Goal: Task Accomplishment & Management: Manage account settings

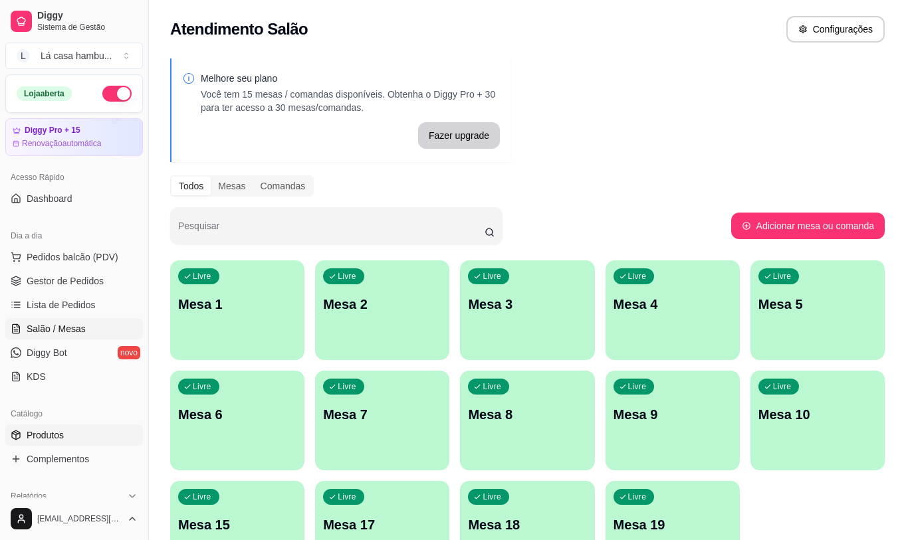
click at [72, 431] on link "Produtos" at bounding box center [74, 435] width 138 height 21
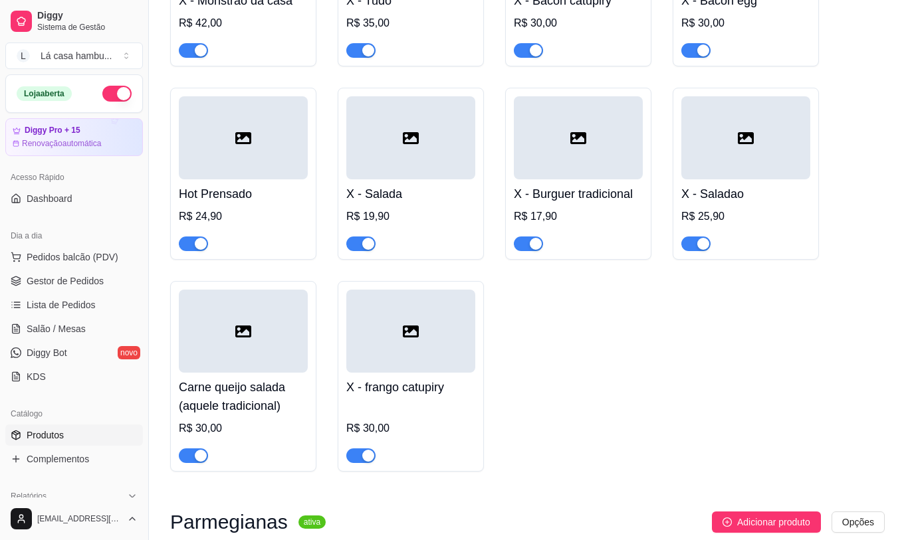
scroll to position [5384, 0]
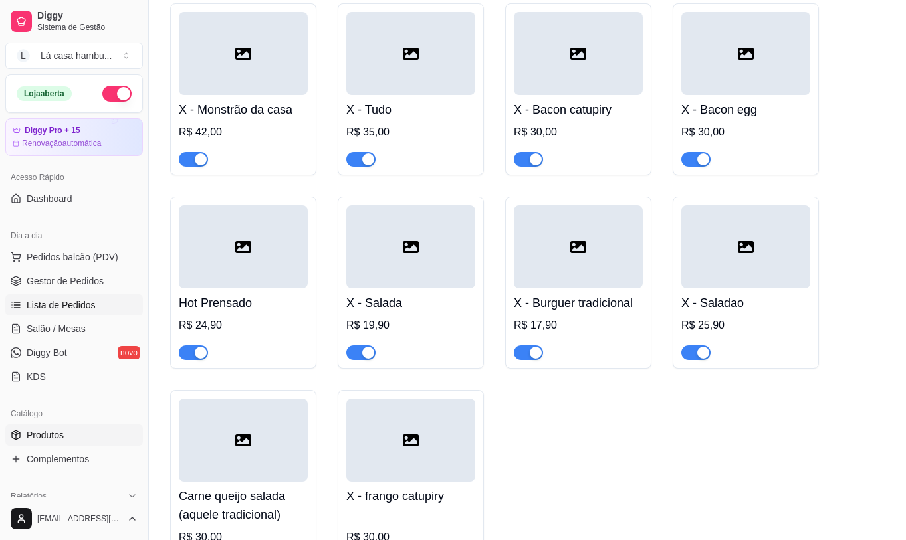
click at [120, 309] on link "Lista de Pedidos" at bounding box center [74, 304] width 138 height 21
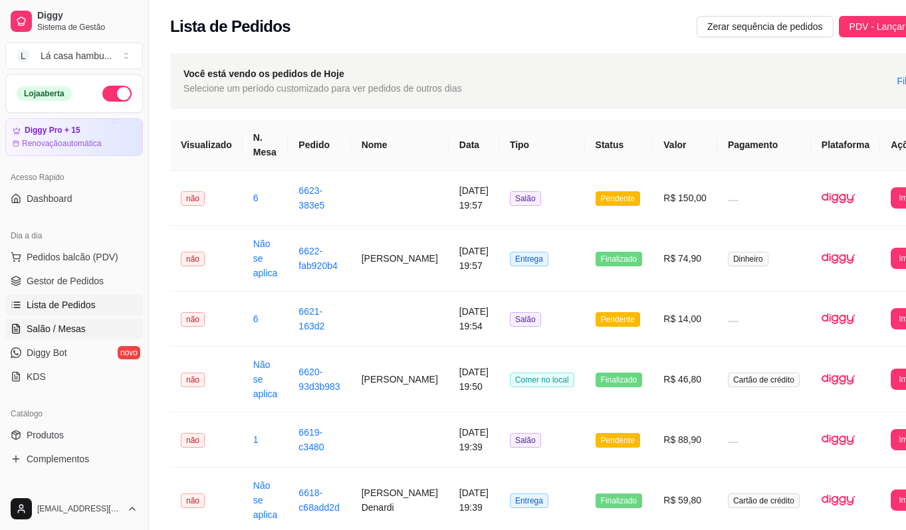
click at [94, 326] on link "Salão / Mesas" at bounding box center [74, 328] width 138 height 21
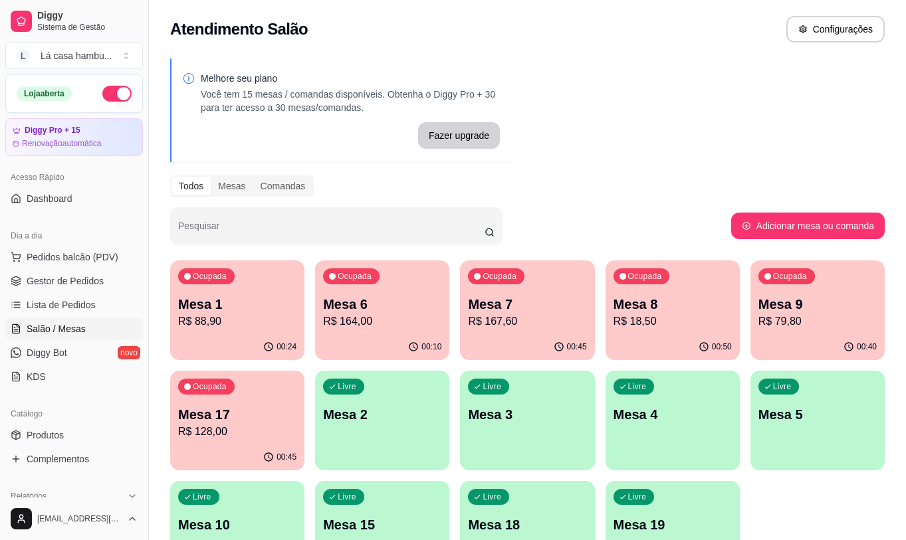
click at [691, 319] on p "R$ 18,50" at bounding box center [672, 322] width 118 height 16
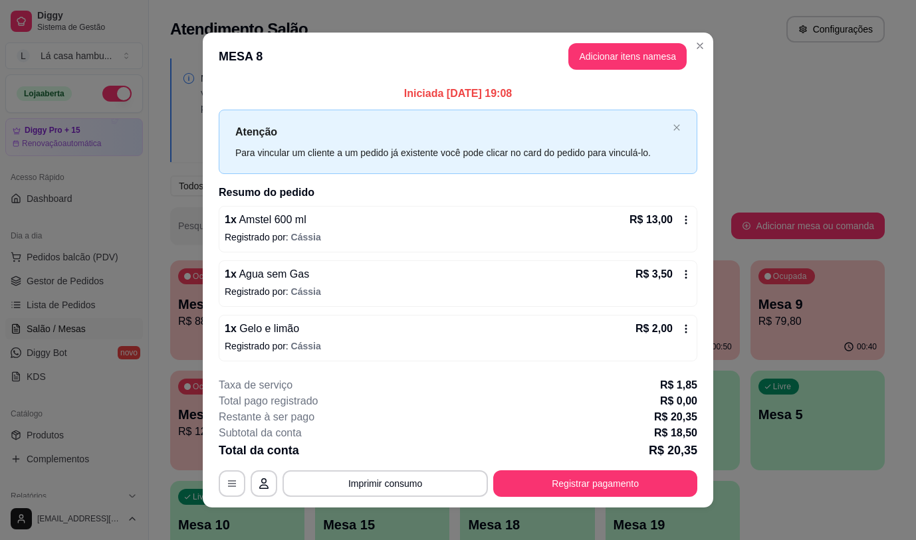
scroll to position [10, 0]
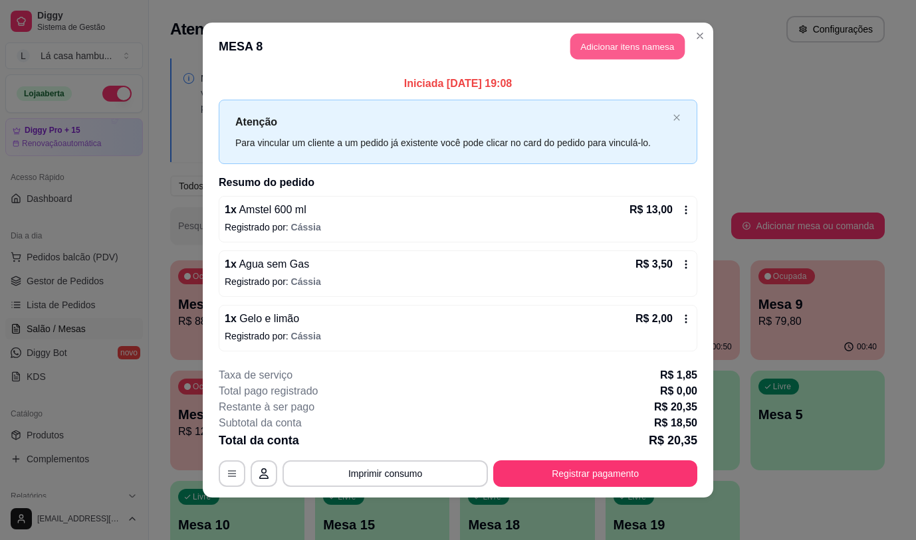
click at [574, 45] on button "Adicionar itens na mesa" at bounding box center [627, 47] width 114 height 26
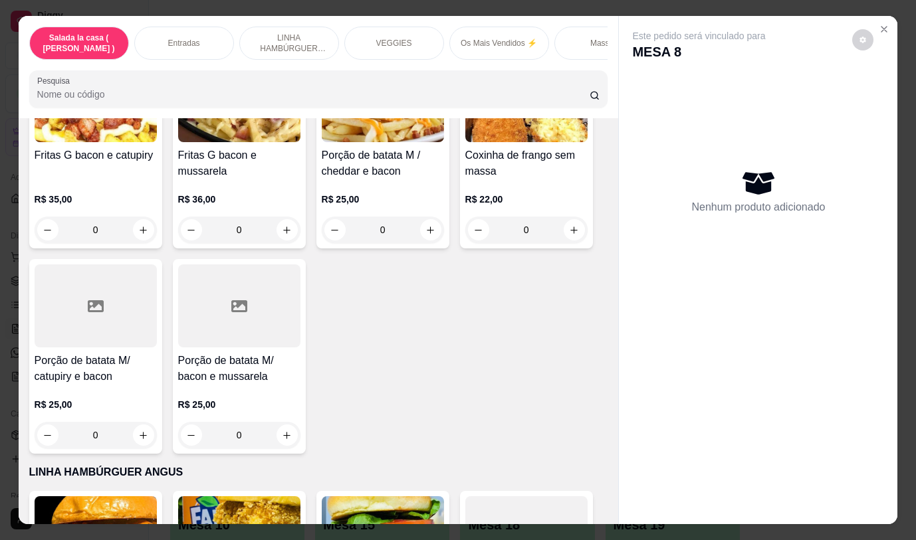
scroll to position [1196, 0]
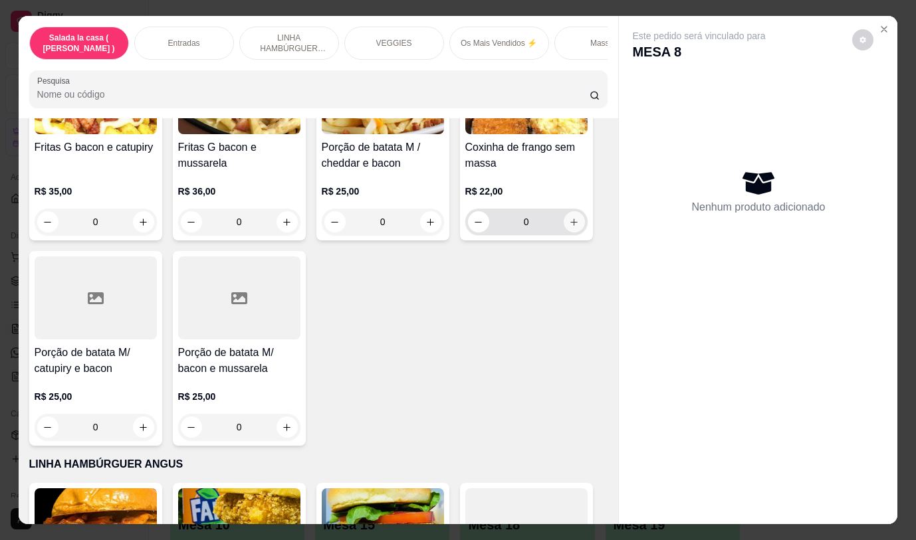
click at [565, 221] on button "increase-product-quantity" at bounding box center [573, 221] width 21 height 21
type input "1"
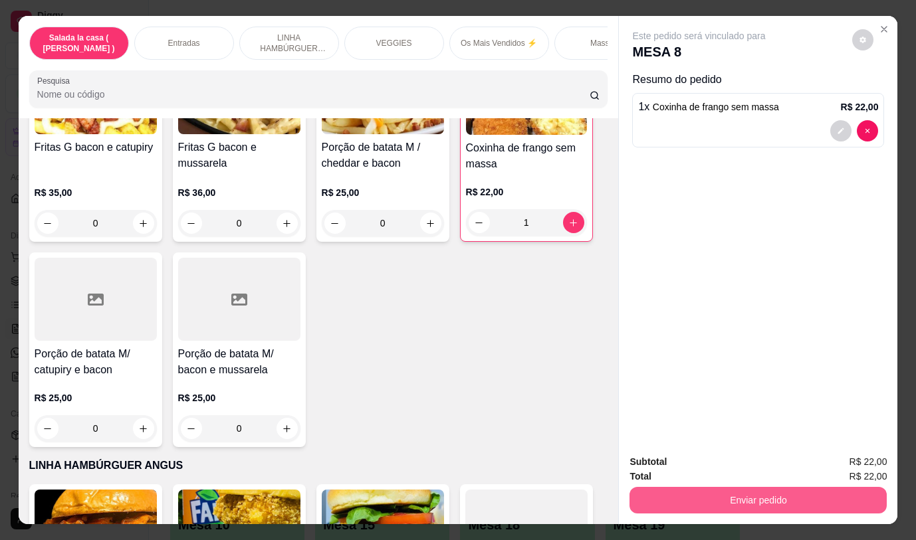
click at [644, 491] on button "Enviar pedido" at bounding box center [757, 500] width 257 height 27
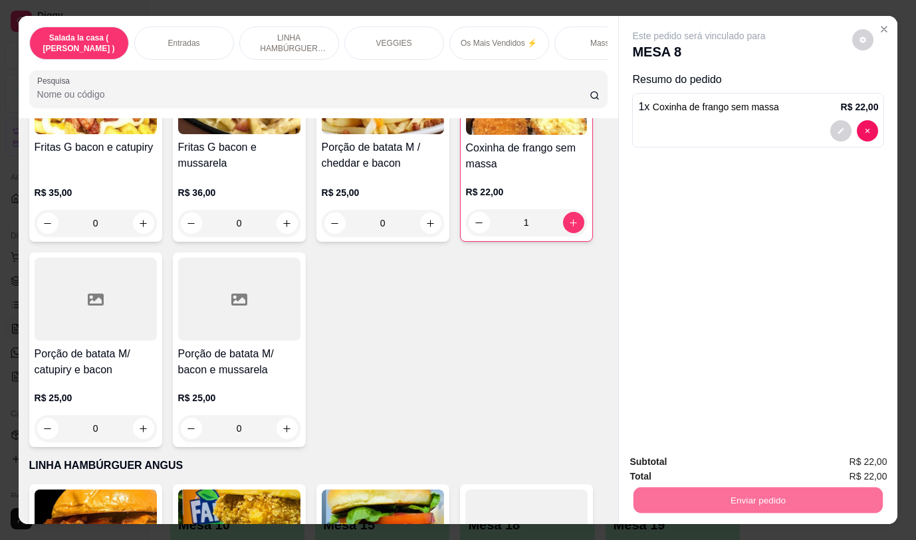
click at [652, 458] on button "Não registrar e enviar pedido" at bounding box center [714, 462] width 134 height 25
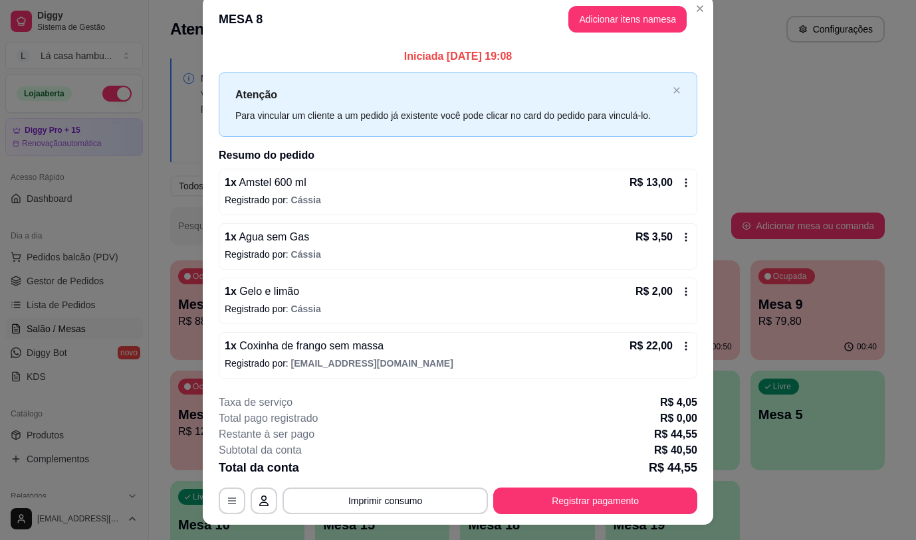
scroll to position [0, 0]
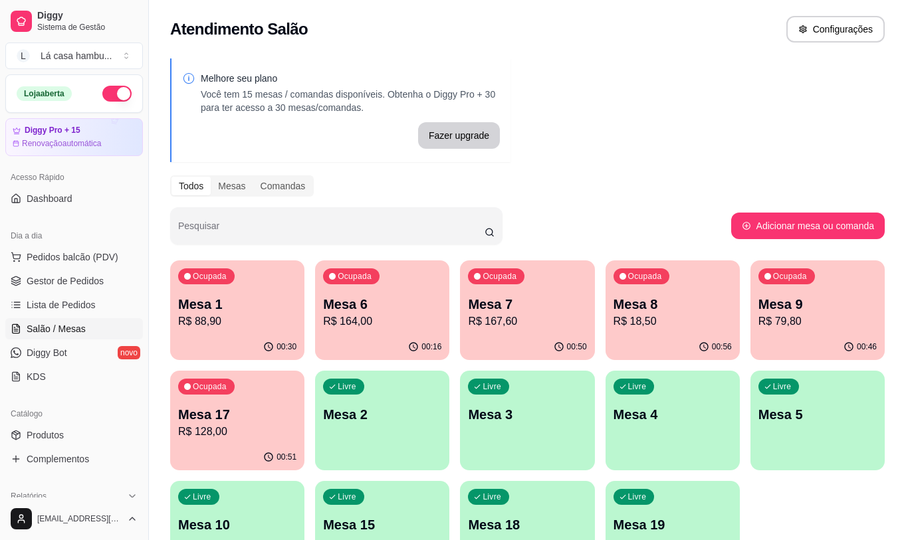
click at [852, 302] on p "Mesa 9" at bounding box center [817, 304] width 118 height 19
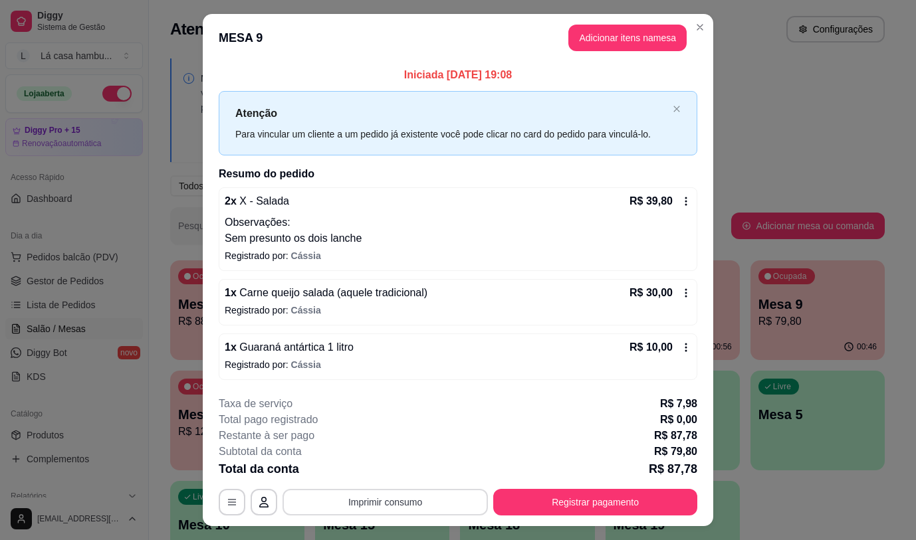
click at [355, 502] on button "Imprimir consumo" at bounding box center [384, 502] width 205 height 27
click at [370, 466] on button "IMPRESSORA" at bounding box center [384, 471] width 96 height 21
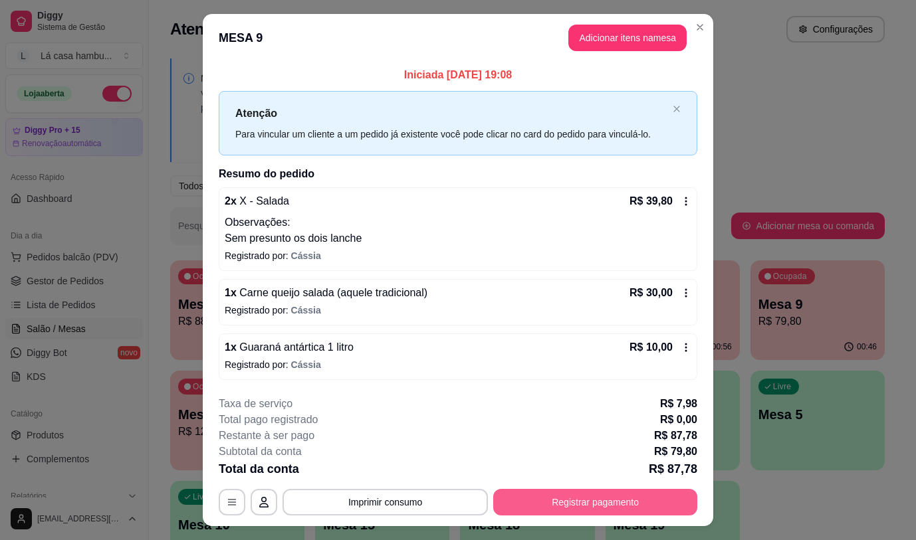
click at [567, 502] on button "Registrar pagamento" at bounding box center [595, 502] width 204 height 27
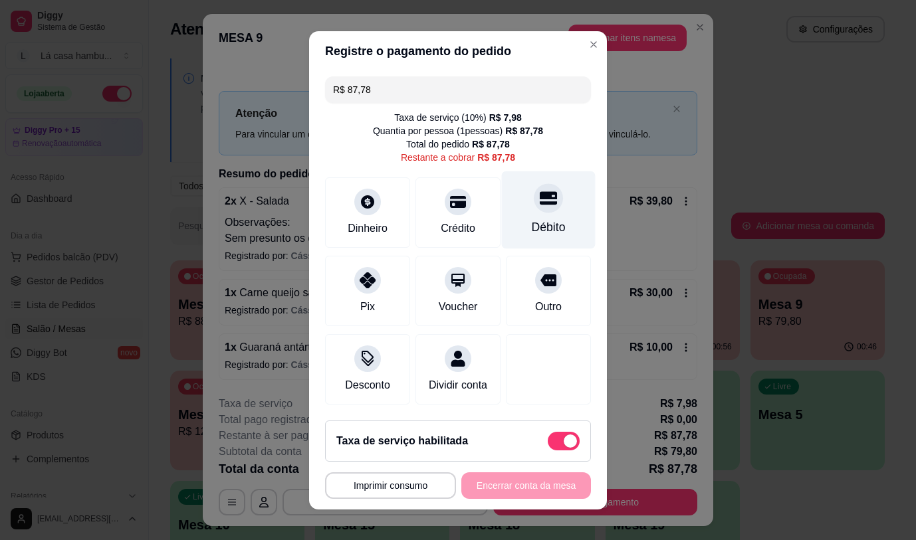
click at [532, 222] on div "Débito" at bounding box center [549, 227] width 34 height 17
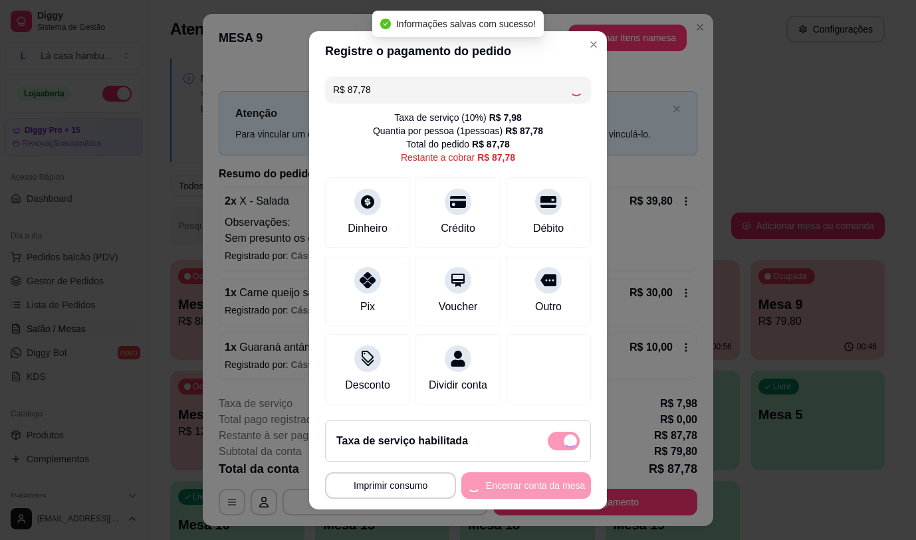
type input "R$ 0,00"
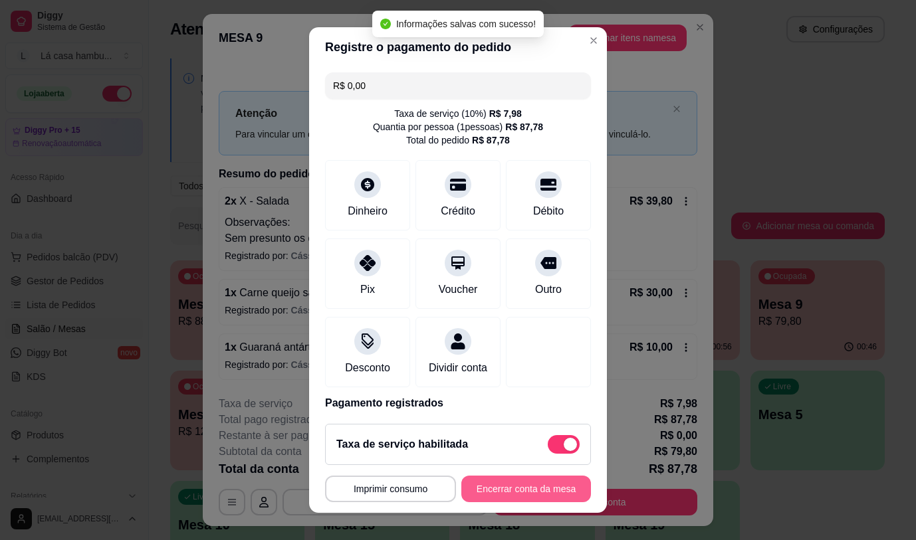
click at [482, 490] on button "Encerrar conta da mesa" at bounding box center [526, 489] width 130 height 27
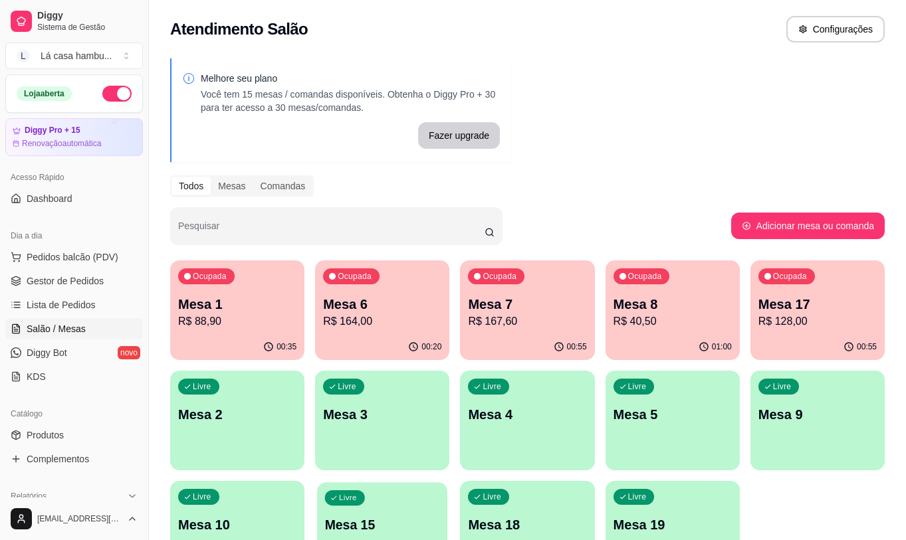
click at [413, 492] on div "Livre Mesa 15" at bounding box center [382, 522] width 130 height 81
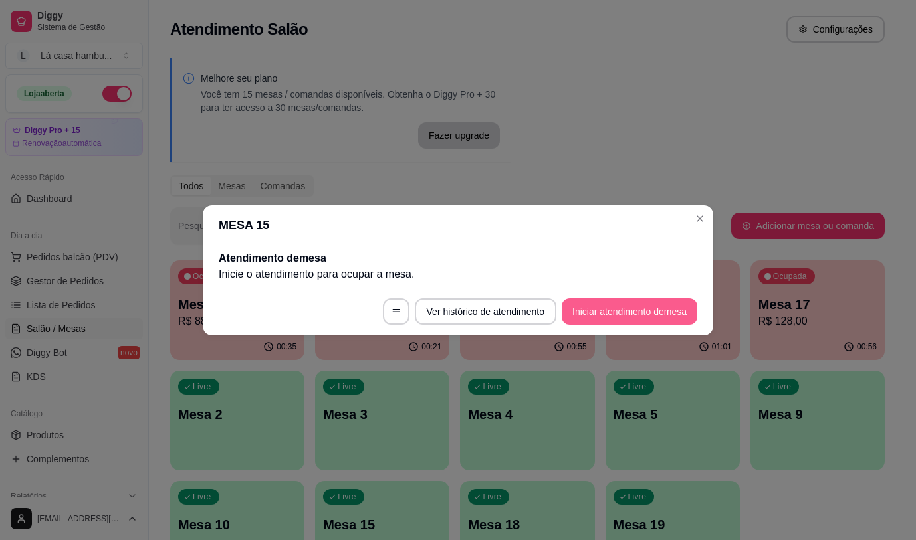
click at [680, 314] on button "Iniciar atendimento de mesa" at bounding box center [629, 311] width 136 height 27
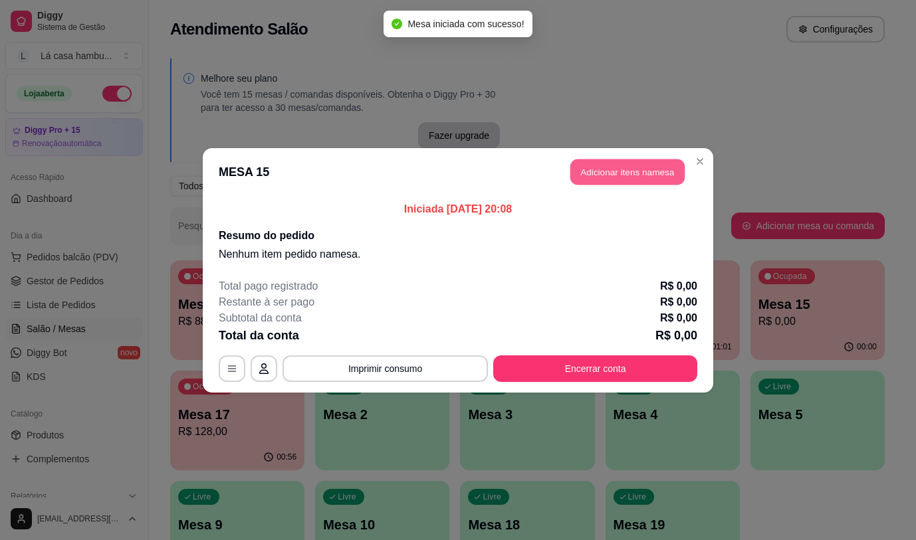
click at [597, 159] on button "Adicionar itens na mesa" at bounding box center [627, 172] width 114 height 26
click at [595, 174] on div "Item avulso Salada la casa ( CAESAR ) Salada caesar R$ 32,90 0 Entradas Almofad…" at bounding box center [317, 321] width 601 height 407
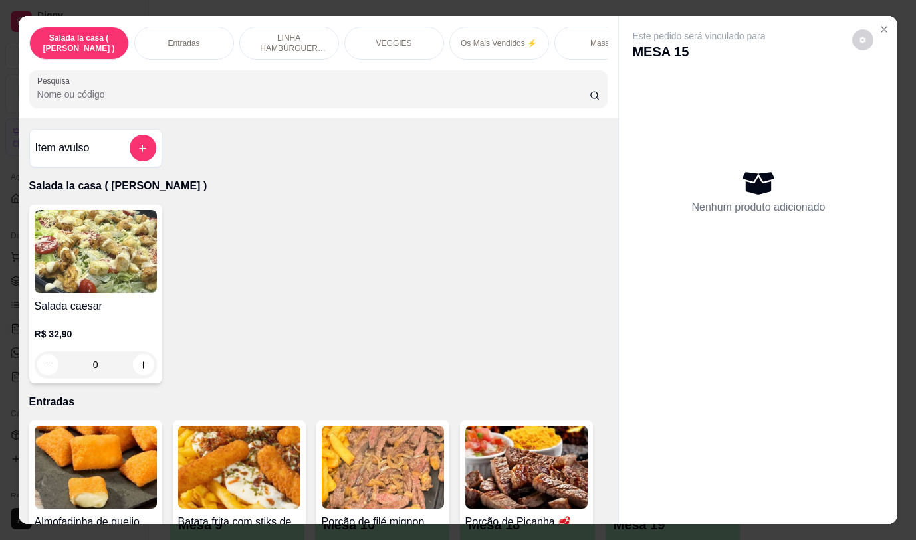
scroll to position [346, 0]
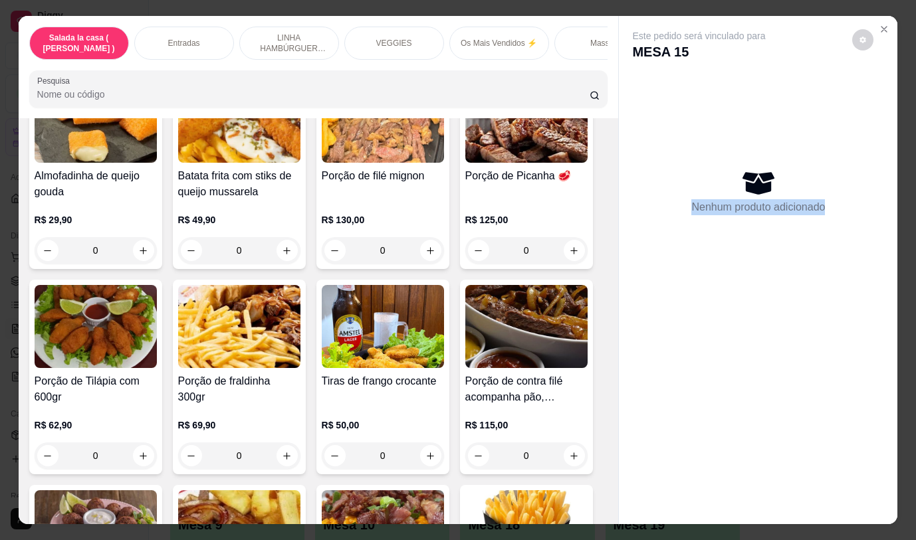
click at [668, 539] on div "Salada la casa ( CAESAR ) Entradas LINHA HAMBÚRGUER ANGUS VEGGIES Os Mais Vendi…" at bounding box center [458, 270] width 916 height 540
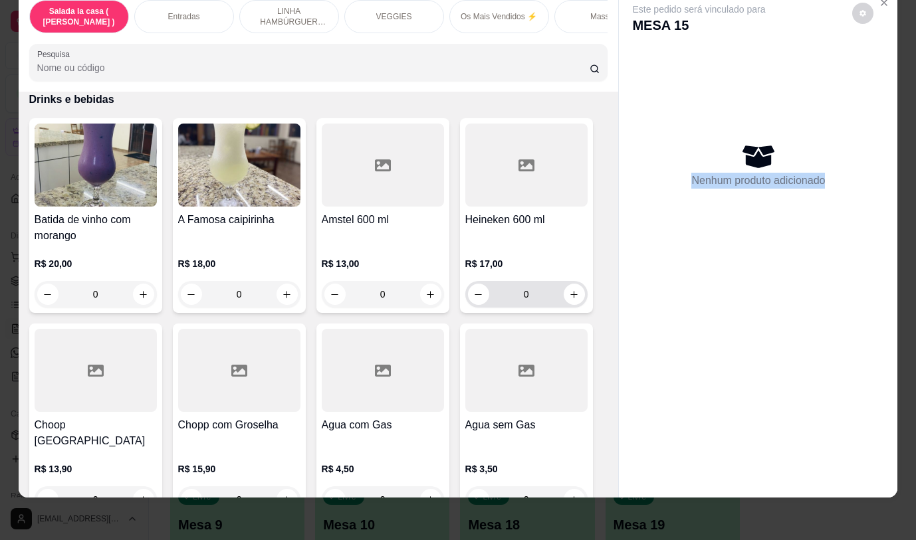
scroll to position [6740, 0]
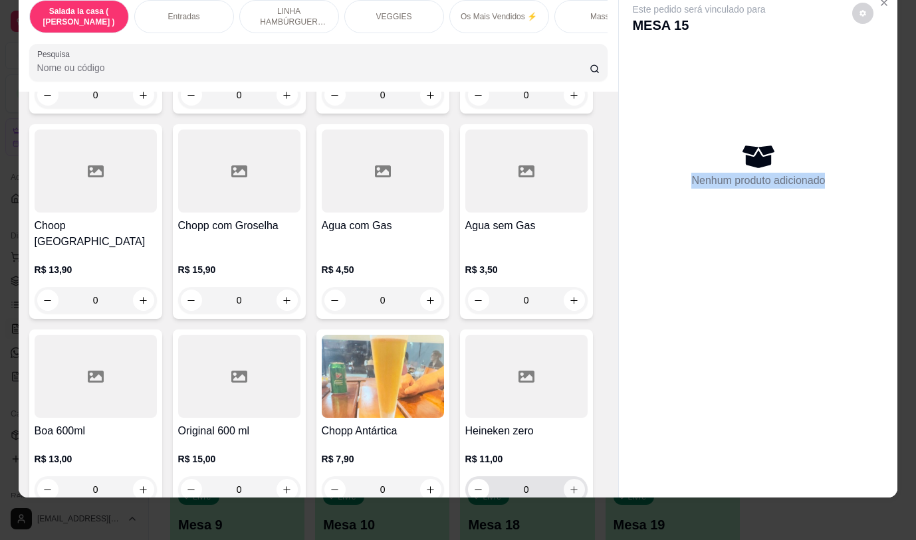
click at [573, 485] on icon "increase-product-quantity" at bounding box center [574, 490] width 10 height 10
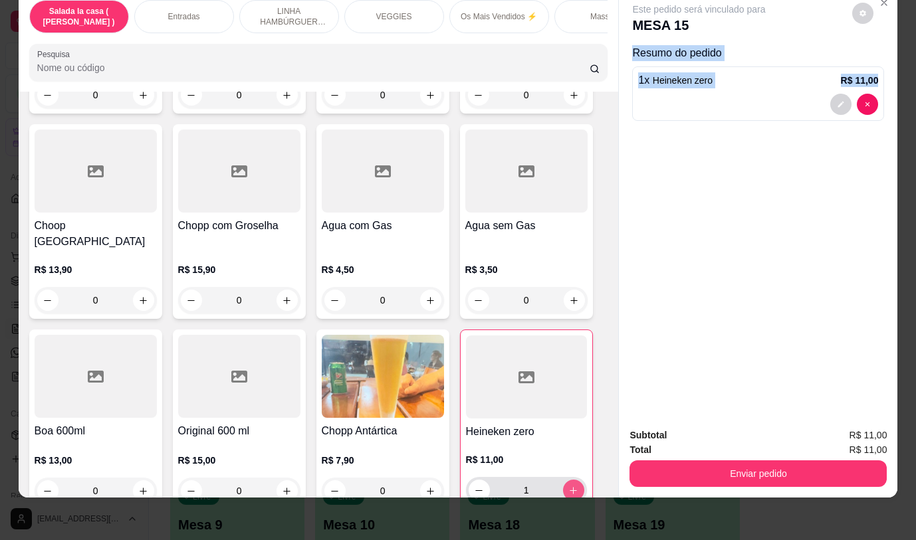
click at [573, 480] on button "increase-product-quantity" at bounding box center [573, 490] width 21 height 21
type input "2"
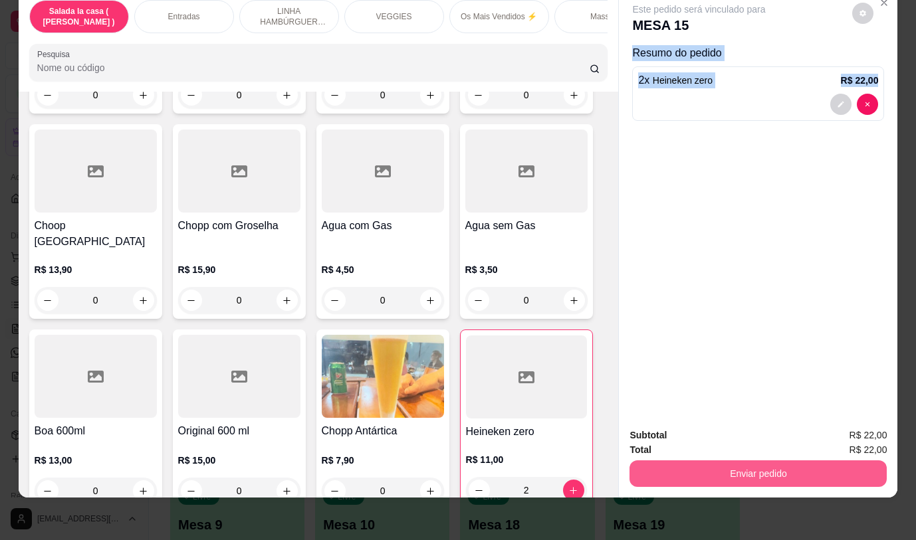
click at [680, 466] on button "Enviar pedido" at bounding box center [757, 473] width 257 height 27
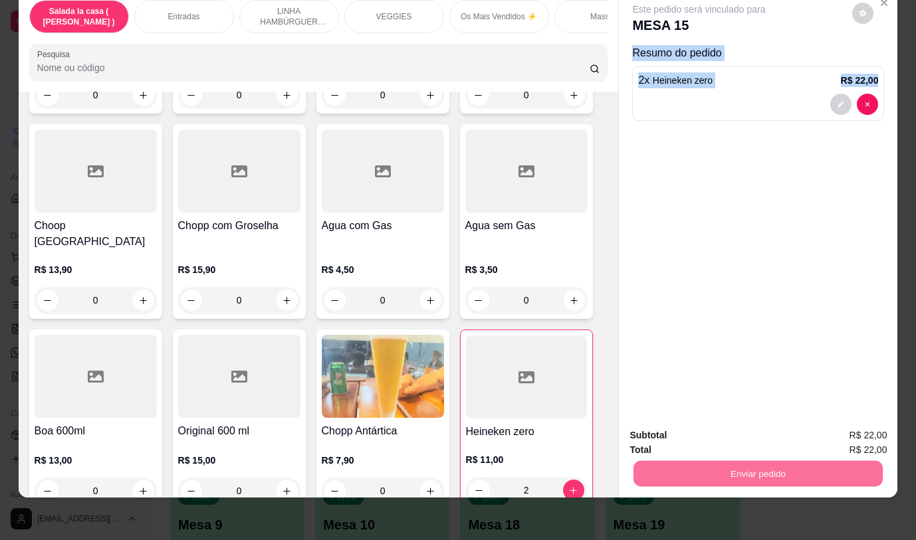
click at [666, 430] on button "Não registrar e enviar pedido" at bounding box center [714, 431] width 138 height 25
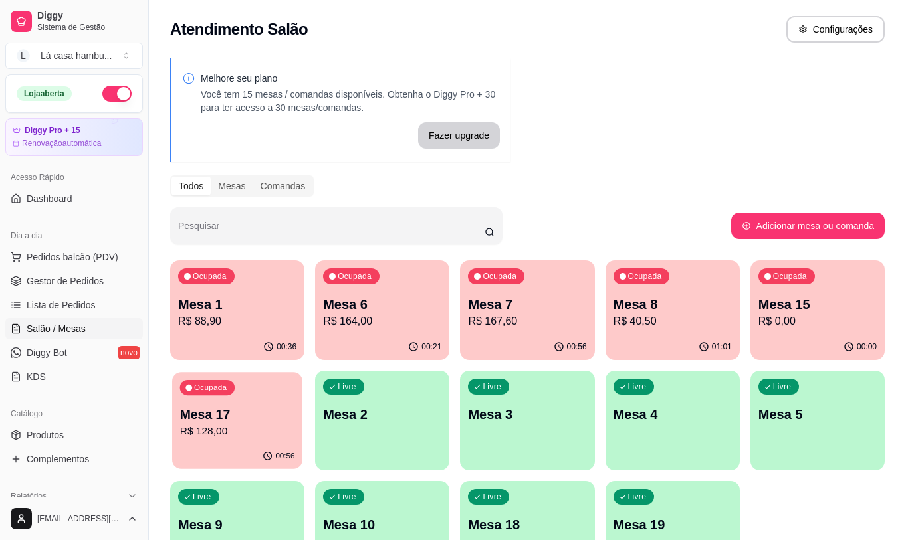
click at [250, 443] on div "Ocupada Mesa 17 R$ 128,00" at bounding box center [237, 408] width 130 height 72
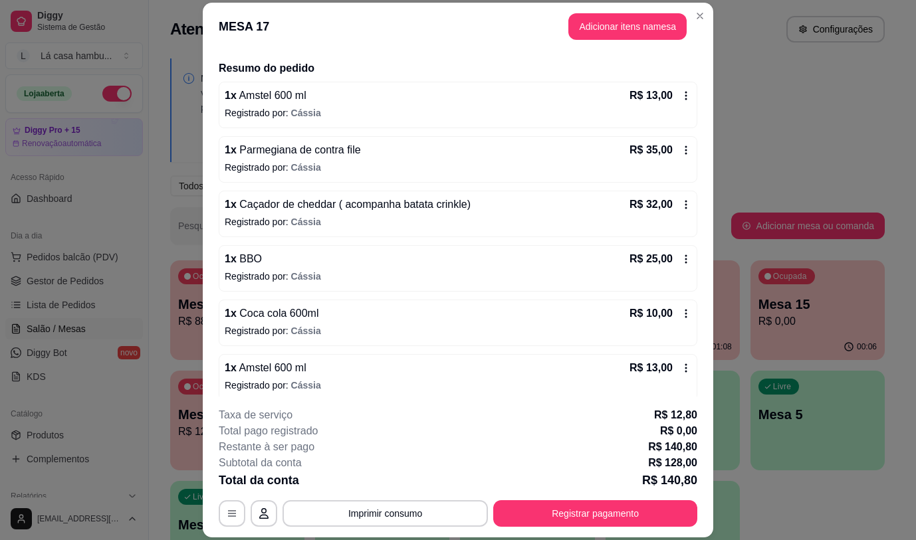
scroll to position [104, 0]
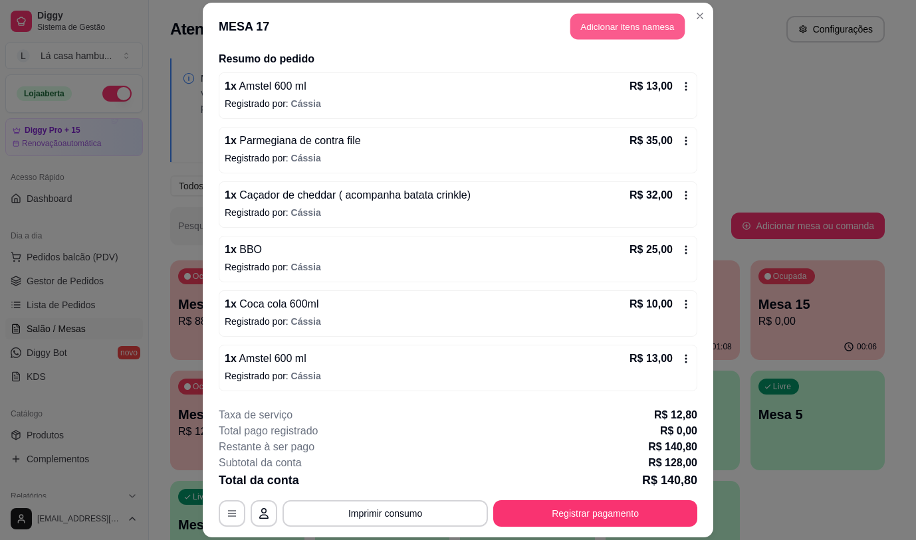
click at [623, 31] on button "Adicionar itens na mesa" at bounding box center [627, 27] width 114 height 26
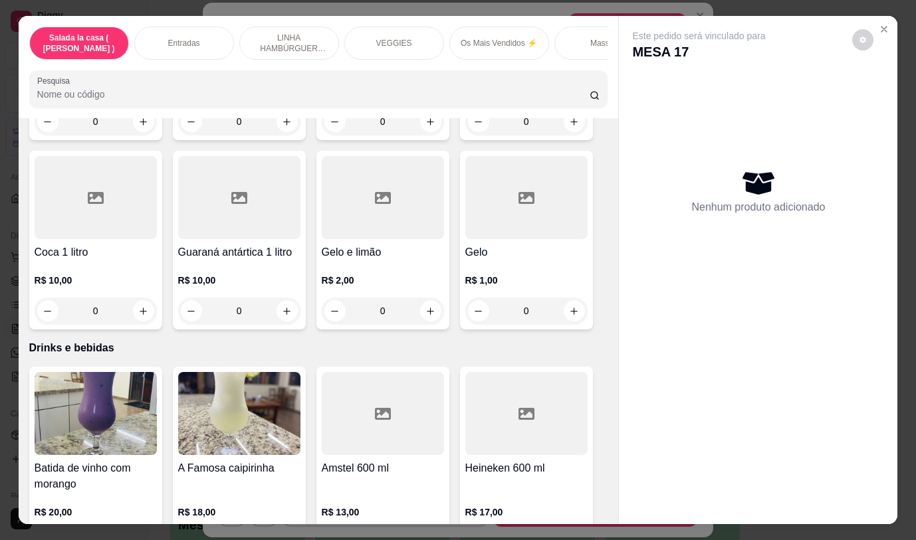
scroll to position [6434, 0]
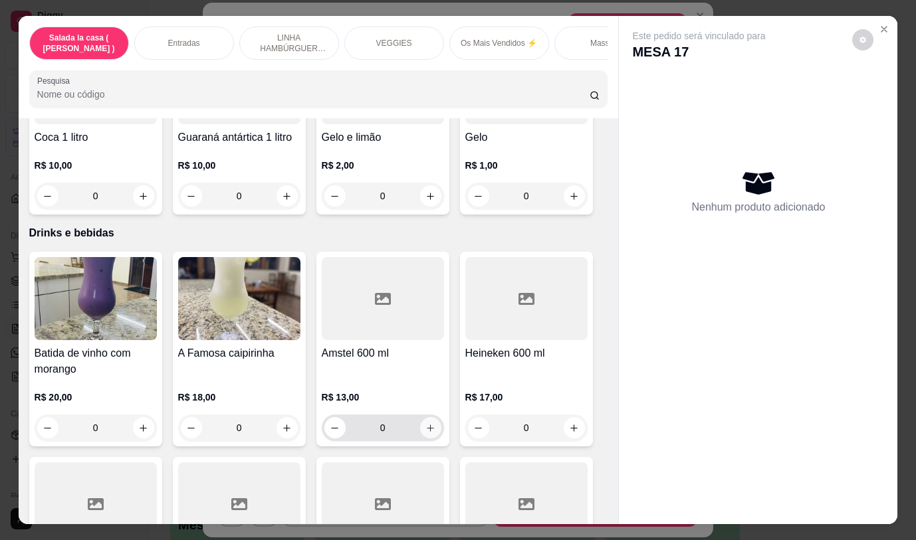
click at [427, 423] on icon "increase-product-quantity" at bounding box center [430, 428] width 10 height 10
type input "1"
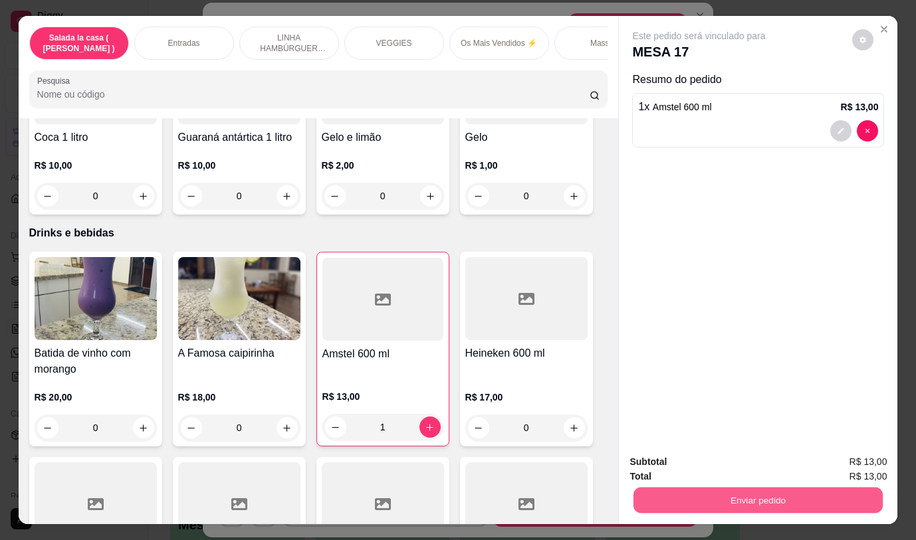
click at [720, 495] on button "Enviar pedido" at bounding box center [757, 500] width 249 height 26
click at [731, 464] on button "Não registrar e enviar pedido" at bounding box center [714, 462] width 138 height 25
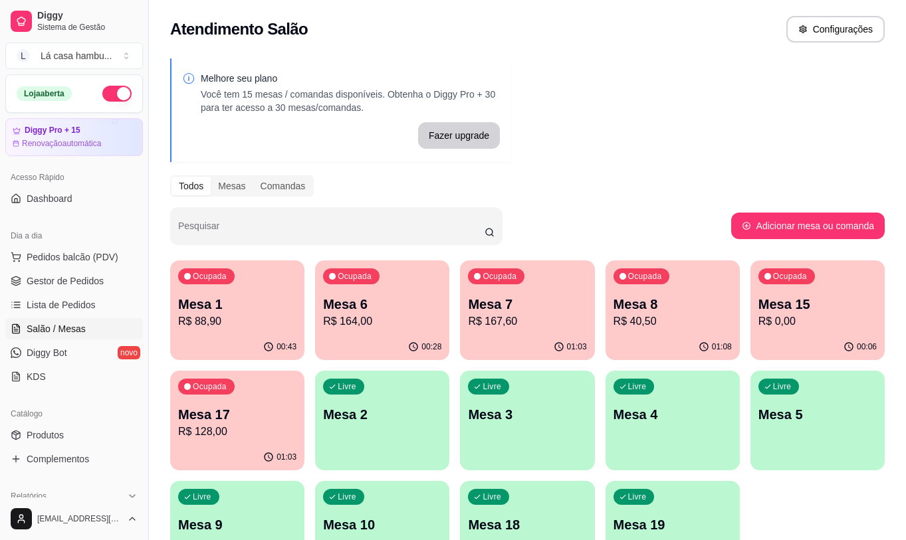
click at [276, 435] on p "R$ 128,00" at bounding box center [237, 432] width 118 height 16
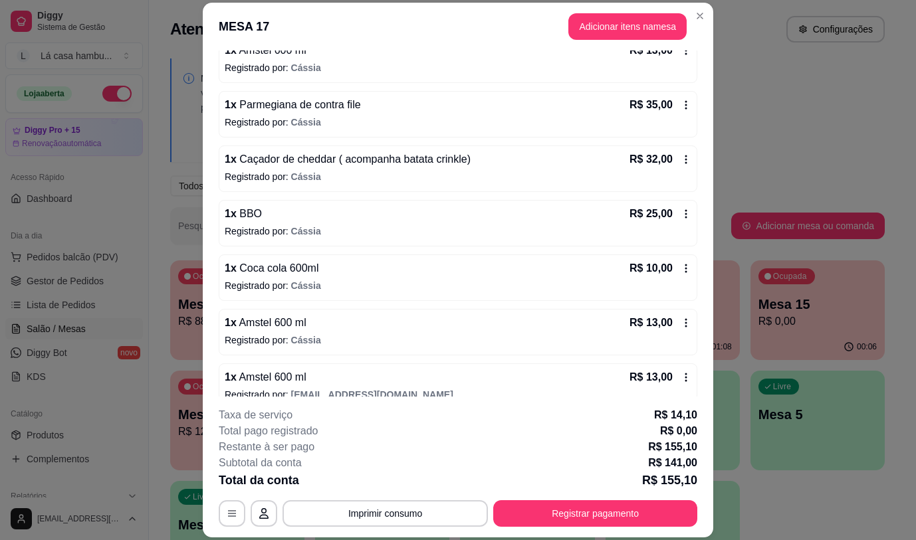
scroll to position [158, 0]
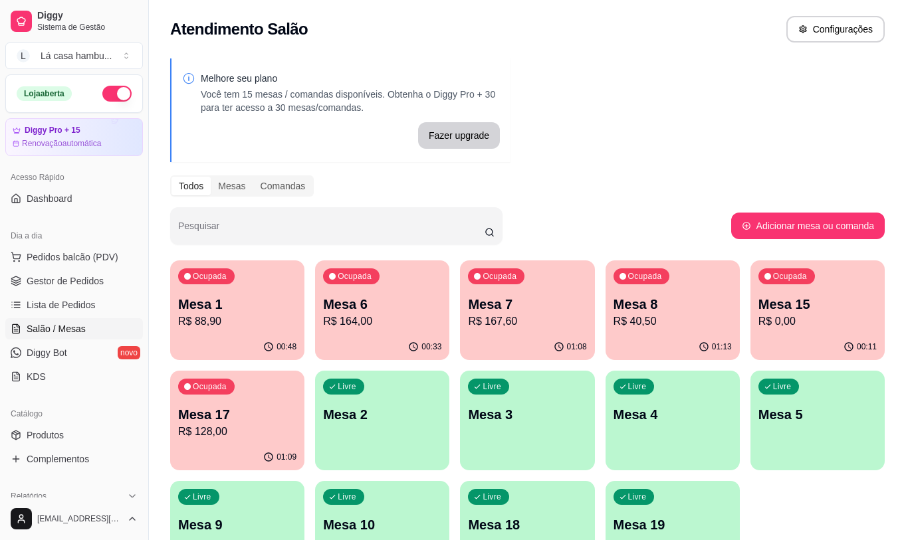
click at [530, 326] on p "R$ 167,60" at bounding box center [527, 322] width 118 height 16
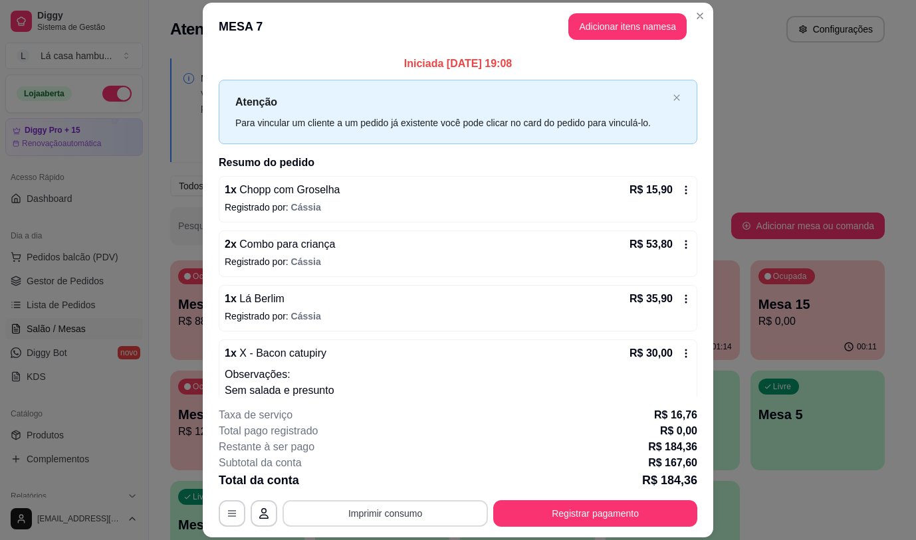
click at [413, 520] on button "Imprimir consumo" at bounding box center [384, 513] width 205 height 27
click at [395, 482] on button "IMPRESSORA" at bounding box center [384, 482] width 96 height 21
click at [328, 200] on div "1 x Chopp com Groselha R$ 15,90 Registrado por: [PERSON_NAME]" at bounding box center [458, 199] width 478 height 47
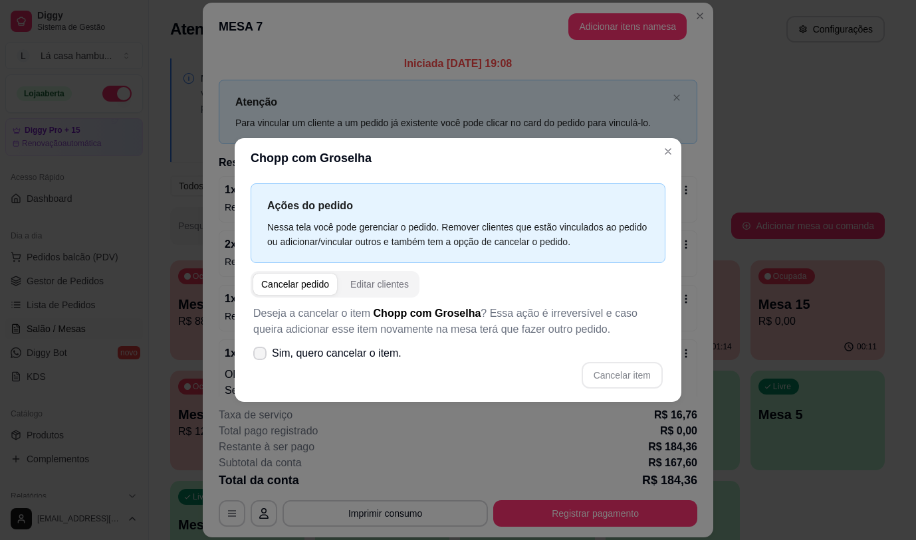
click at [259, 356] on icon at bounding box center [259, 353] width 11 height 8
click at [259, 356] on input "Sim, quero cancelar o item." at bounding box center [256, 359] width 9 height 9
checkbox input "true"
click at [599, 377] on button "Cancelar item" at bounding box center [621, 375] width 79 height 26
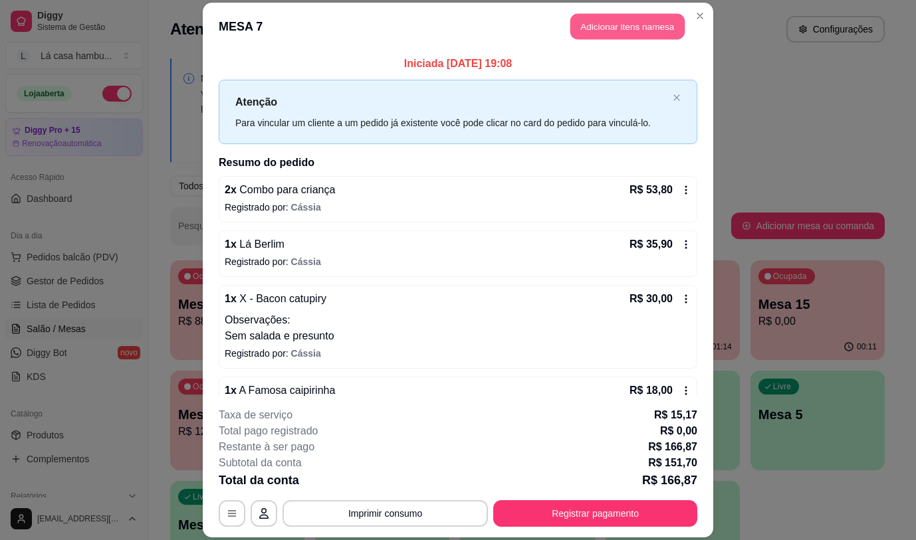
click at [629, 25] on button "Adicionar itens na mesa" at bounding box center [627, 27] width 114 height 26
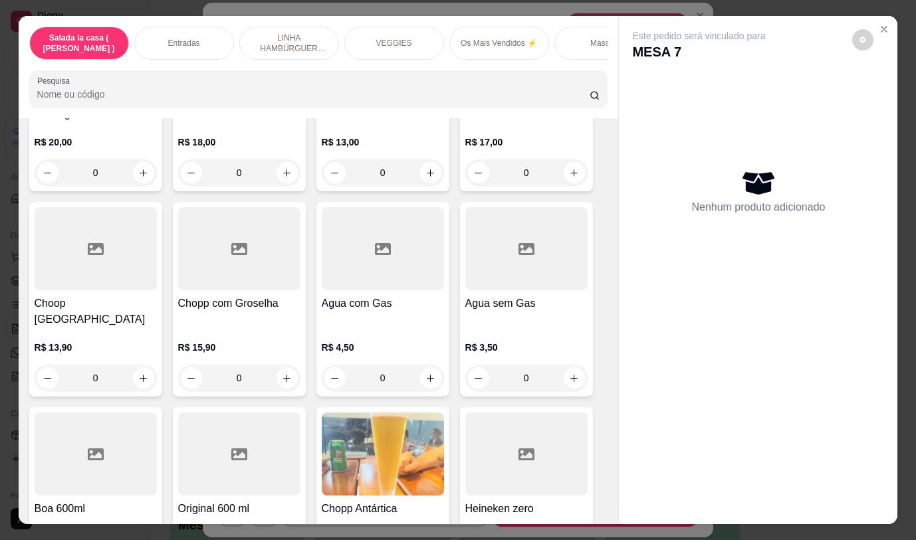
scroll to position [6702, 0]
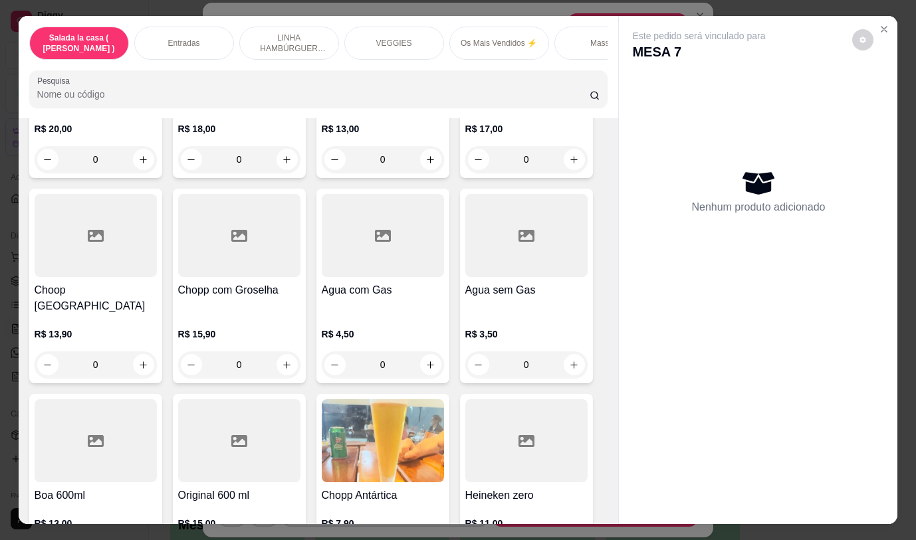
drag, startPoint x: 615, startPoint y: 497, endPoint x: 608, endPoint y: 496, distance: 6.7
click at [619, 497] on div "Este pedido será vinculado para MESA 7 Nenhum produto adicionado" at bounding box center [758, 259] width 278 height 486
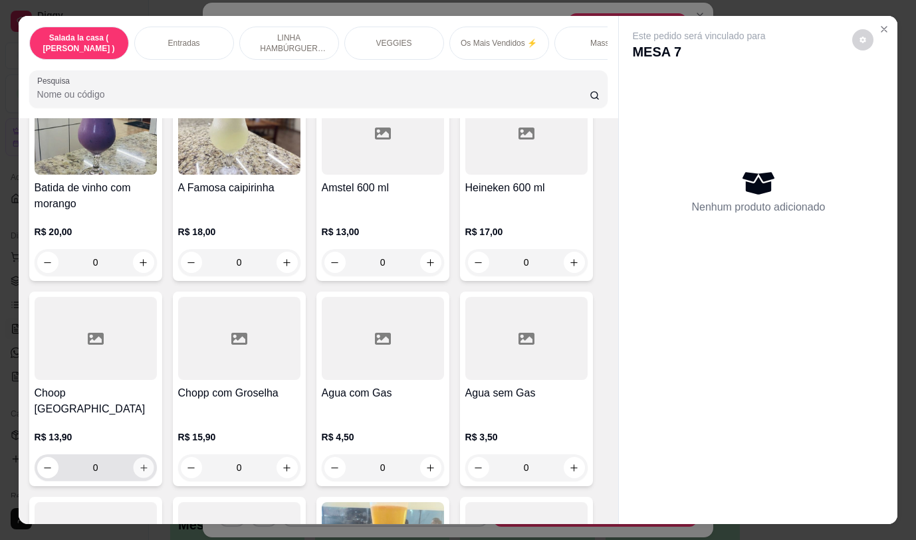
click at [140, 463] on icon "increase-product-quantity" at bounding box center [143, 468] width 10 height 10
type input "1"
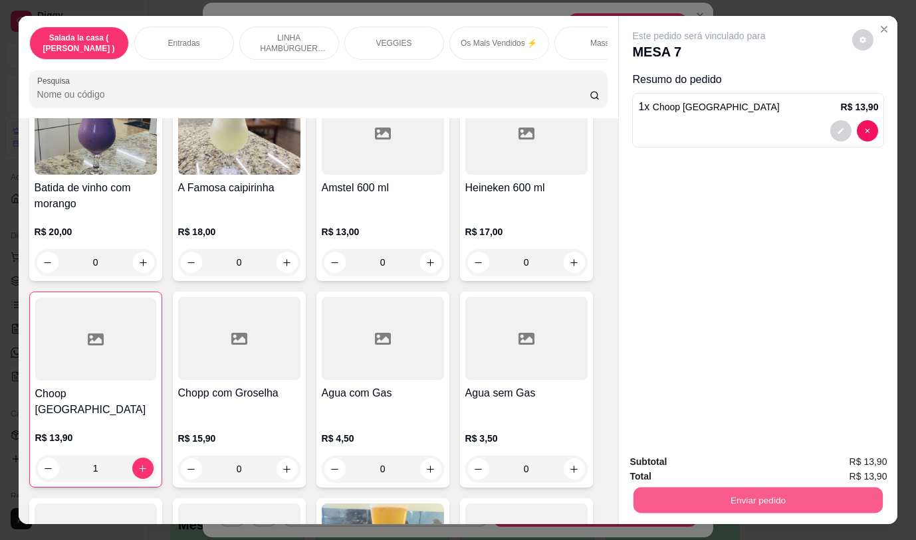
click at [694, 488] on button "Enviar pedido" at bounding box center [757, 500] width 249 height 26
click at [704, 468] on button "Não registrar e enviar pedido" at bounding box center [714, 462] width 134 height 25
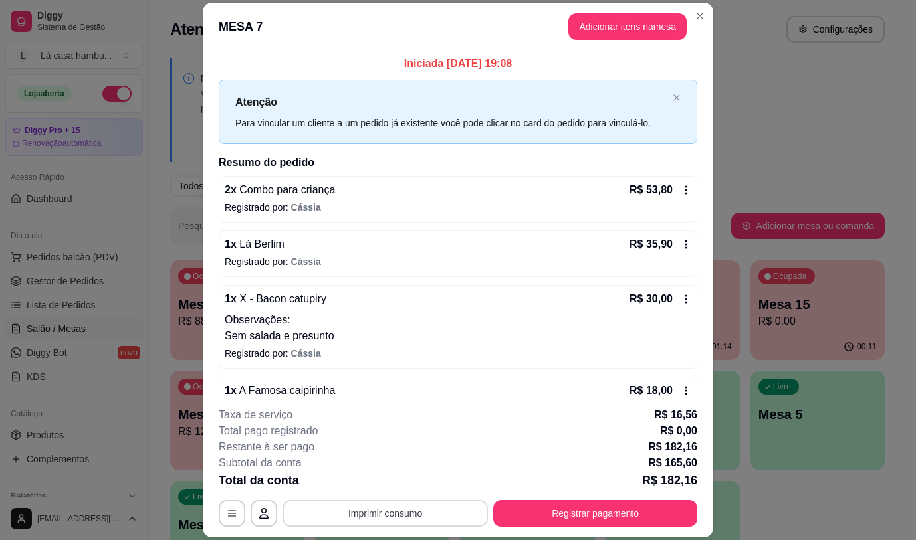
click at [419, 518] on button "Imprimir consumo" at bounding box center [384, 513] width 205 height 27
click at [393, 486] on button "IMPRESSORA" at bounding box center [384, 482] width 93 height 21
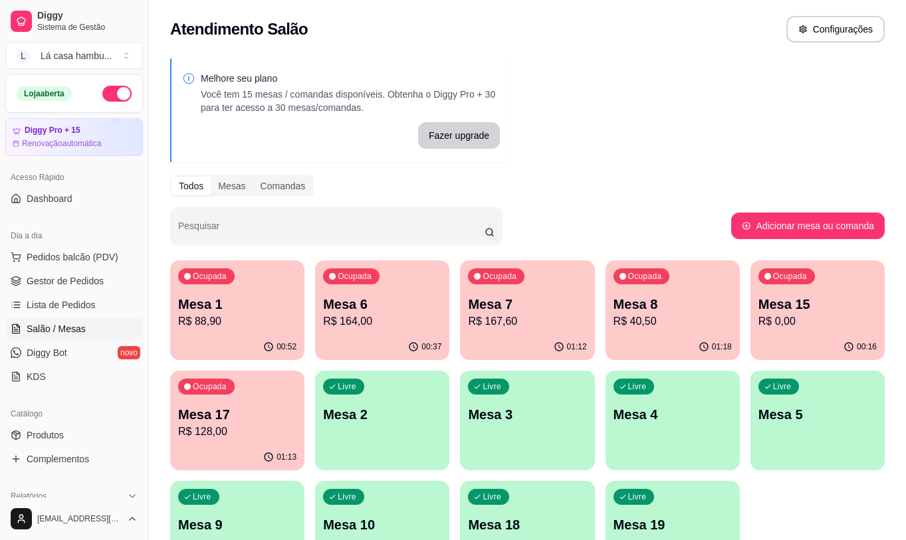
click at [238, 409] on p "Mesa 17" at bounding box center [237, 414] width 118 height 19
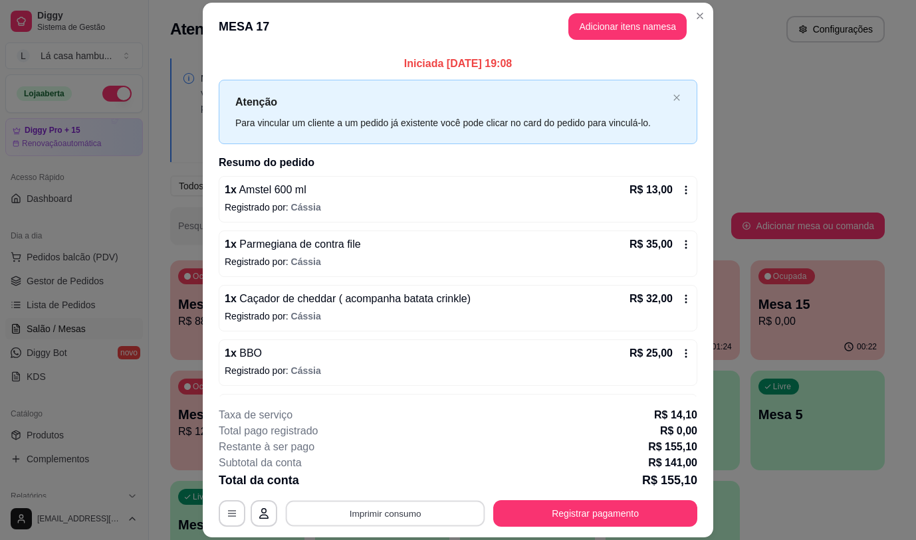
click at [394, 516] on button "Imprimir consumo" at bounding box center [385, 514] width 199 height 26
click at [404, 483] on button "IMPRESSORA" at bounding box center [384, 482] width 93 height 21
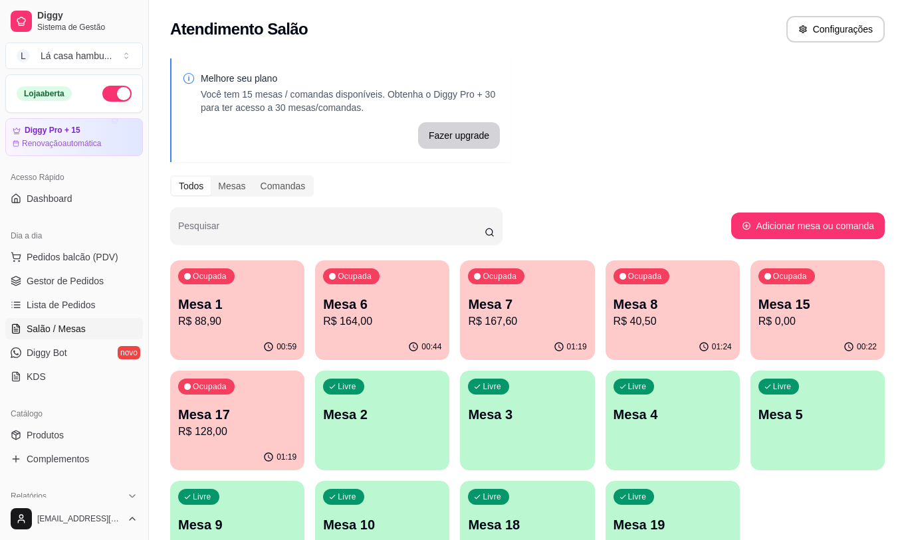
click at [634, 309] on p "Mesa 8" at bounding box center [672, 304] width 118 height 19
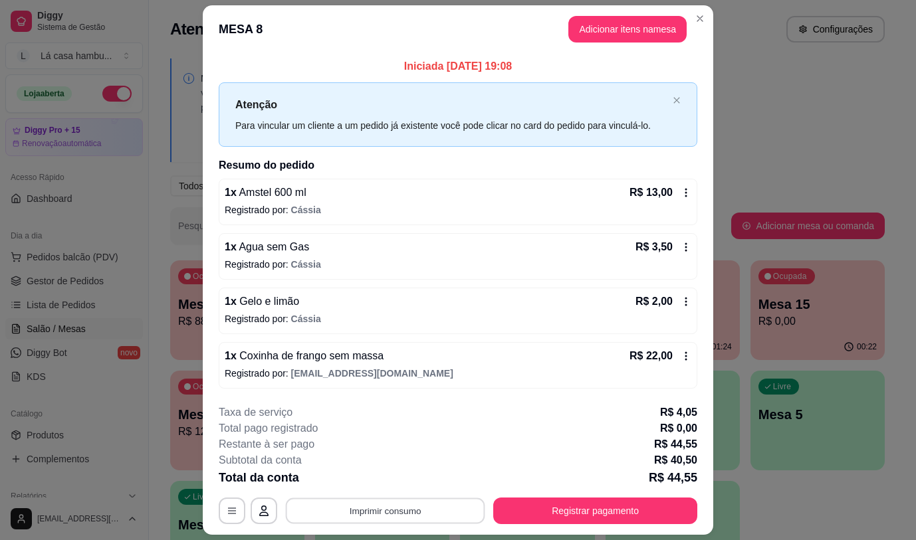
click at [385, 508] on button "Imprimir consumo" at bounding box center [385, 511] width 199 height 26
click at [401, 479] on button "IMPRESSORA" at bounding box center [384, 480] width 96 height 21
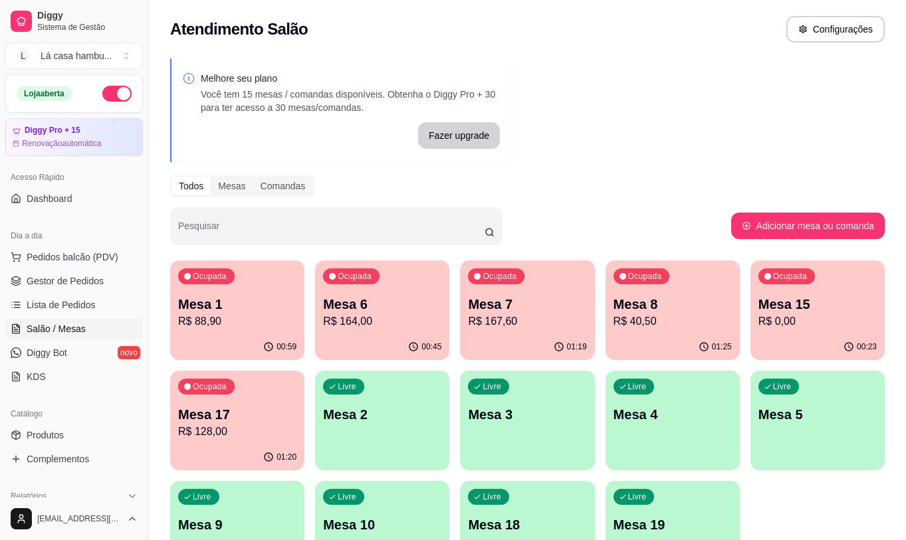
click at [502, 300] on p "Mesa 7" at bounding box center [527, 304] width 118 height 19
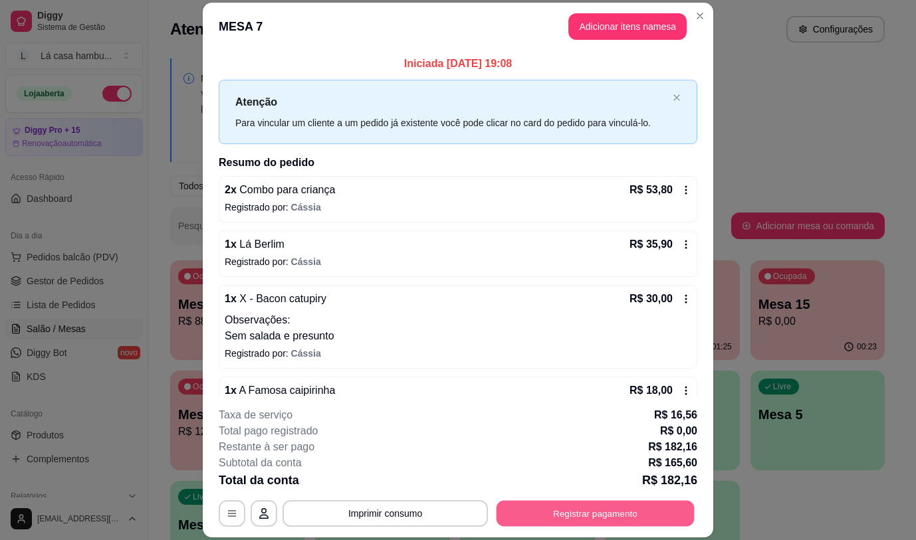
click at [573, 518] on button "Registrar pagamento" at bounding box center [595, 514] width 198 height 26
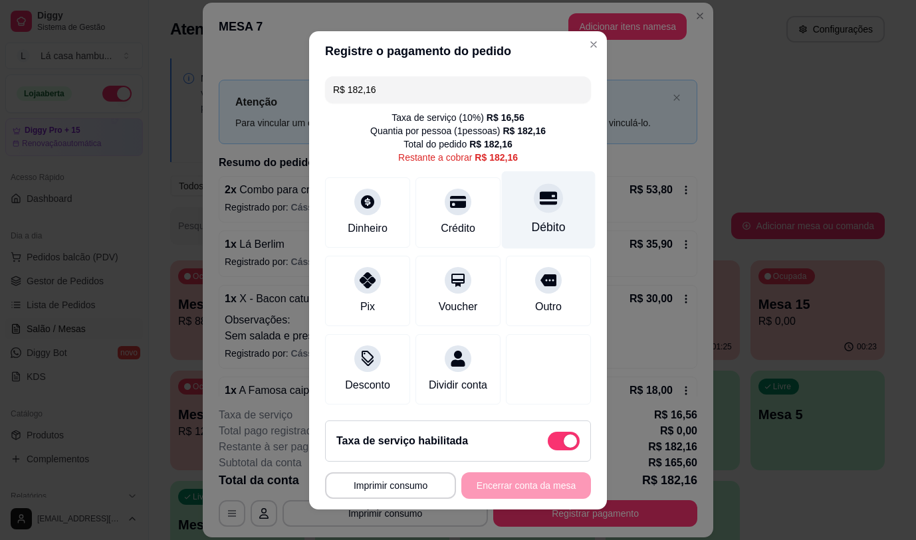
click at [539, 192] on icon at bounding box center [547, 197] width 17 height 13
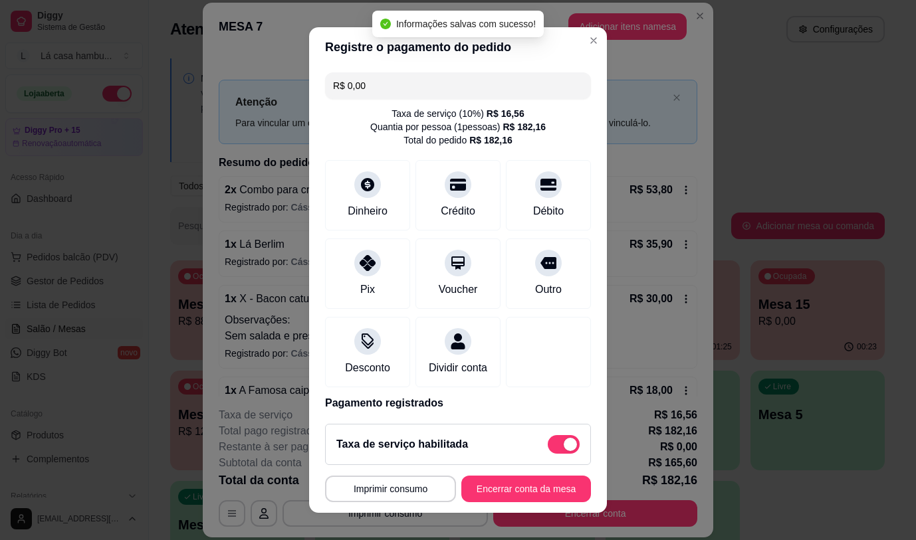
type input "R$ 0,00"
click at [505, 482] on button "Encerrar conta da mesa" at bounding box center [526, 489] width 130 height 27
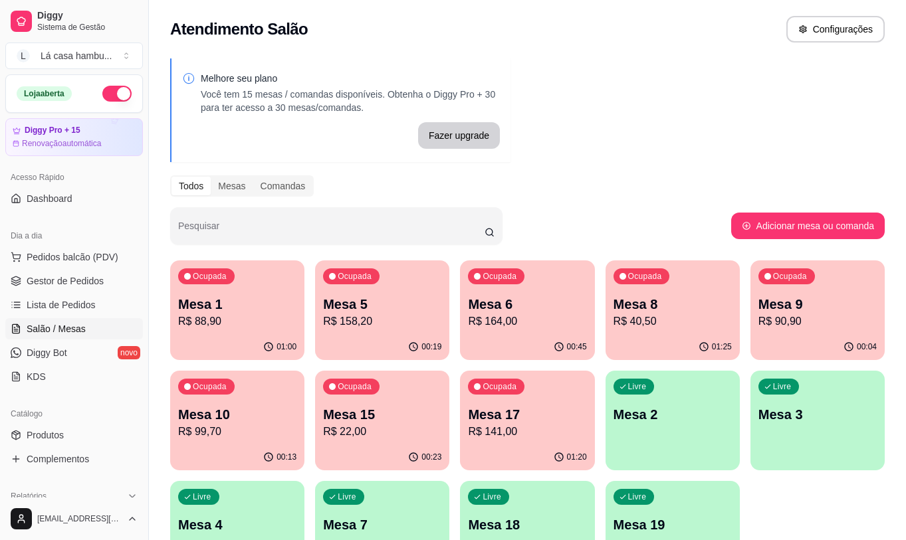
click at [706, 166] on div "Melhore seu plano Você tem 15 mesas / comandas disponíveis. Obtenha o Diggy Pro…" at bounding box center [527, 323] width 757 height 546
click at [678, 322] on p "R$ 40,50" at bounding box center [672, 321] width 115 height 15
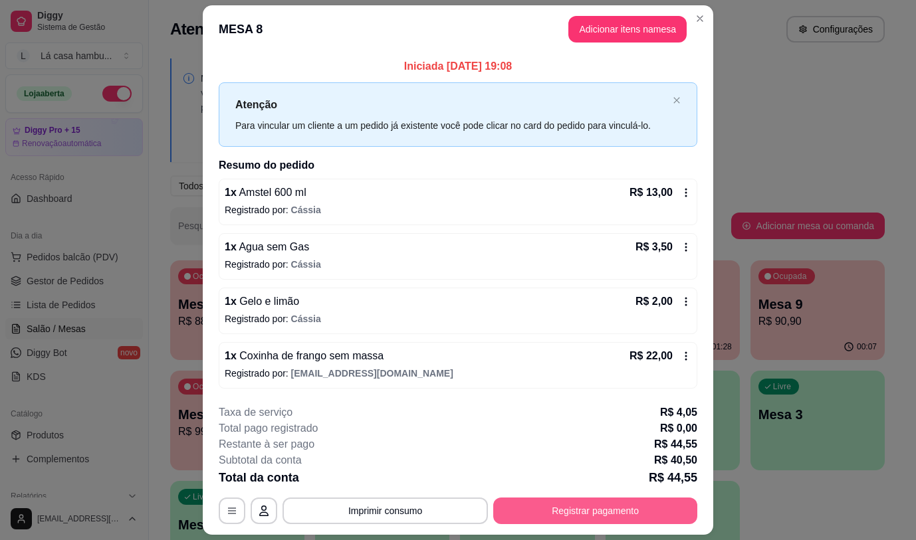
click at [579, 505] on button "Registrar pagamento" at bounding box center [595, 511] width 204 height 27
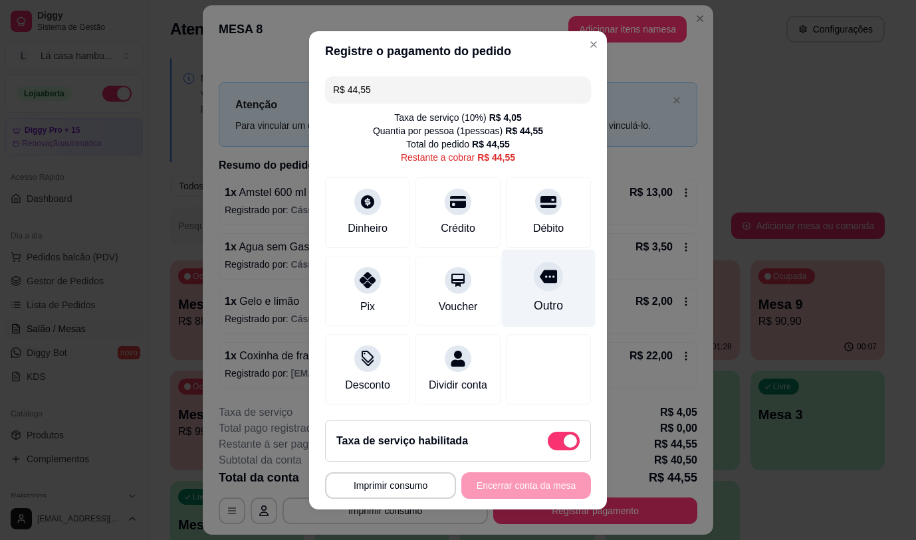
click at [539, 277] on icon at bounding box center [547, 276] width 17 height 13
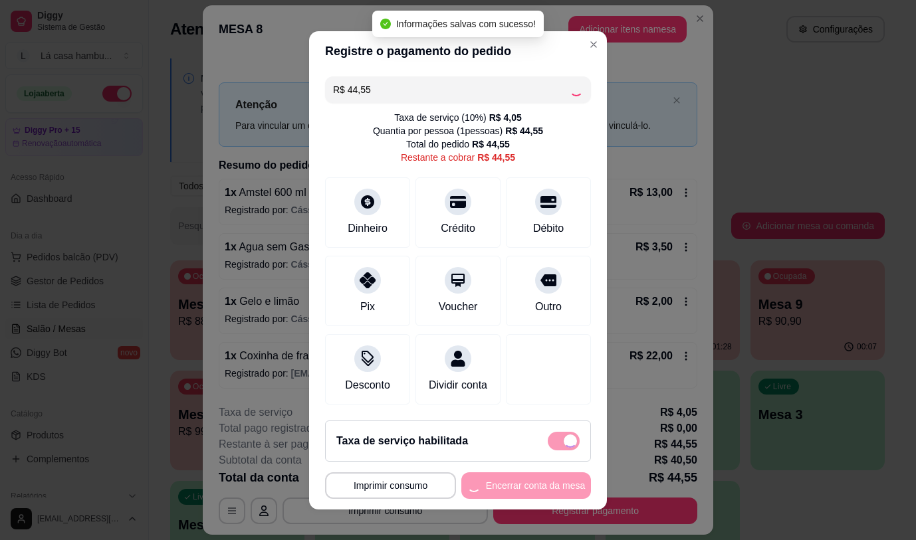
type input "R$ 0,00"
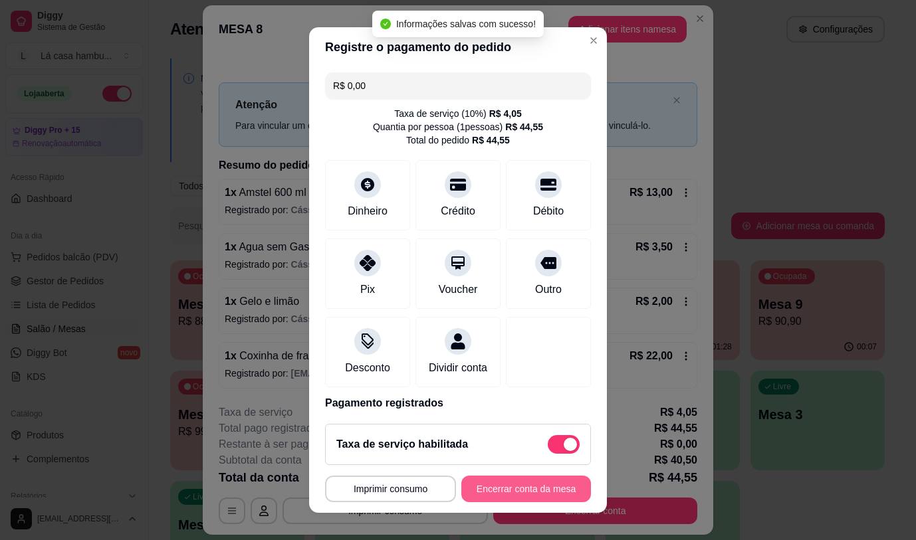
click at [526, 486] on button "Encerrar conta da mesa" at bounding box center [526, 489] width 130 height 27
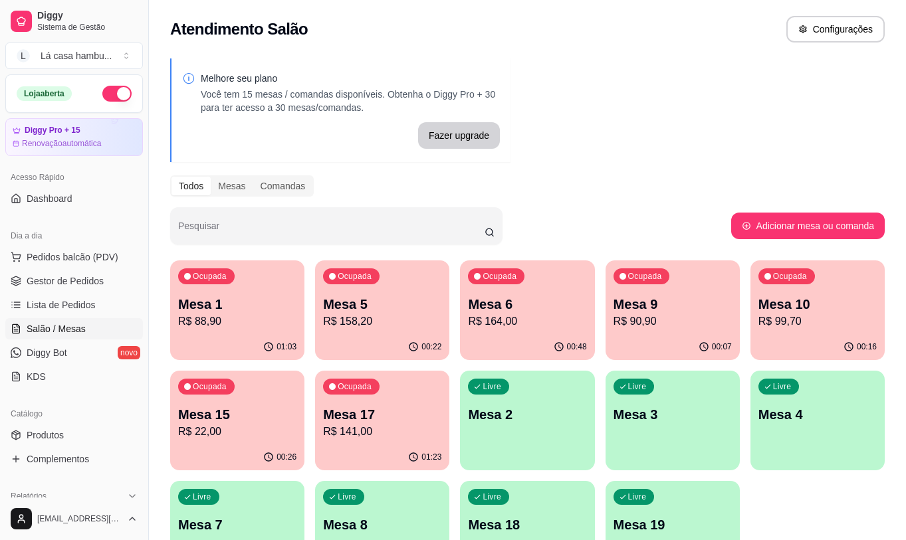
click at [427, 410] on p "Mesa 17" at bounding box center [382, 414] width 118 height 19
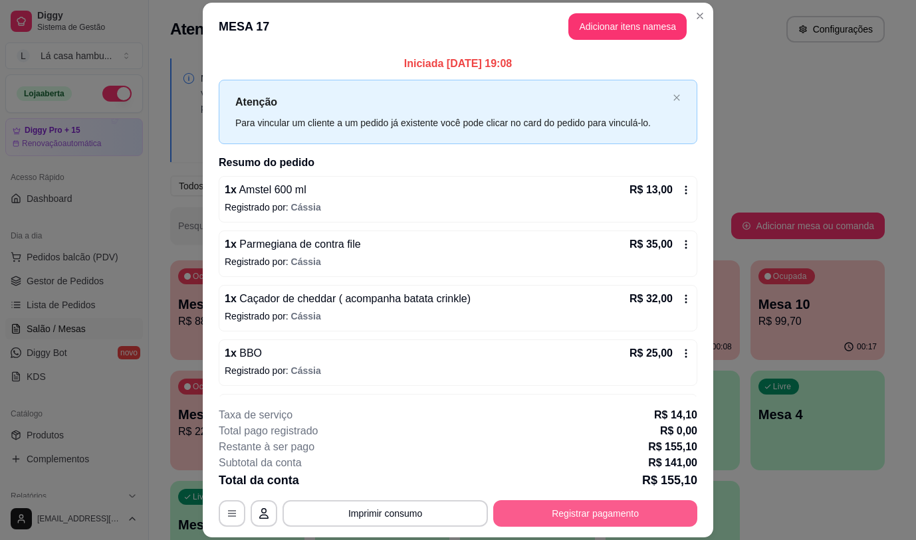
click at [553, 514] on button "Registrar pagamento" at bounding box center [595, 513] width 204 height 27
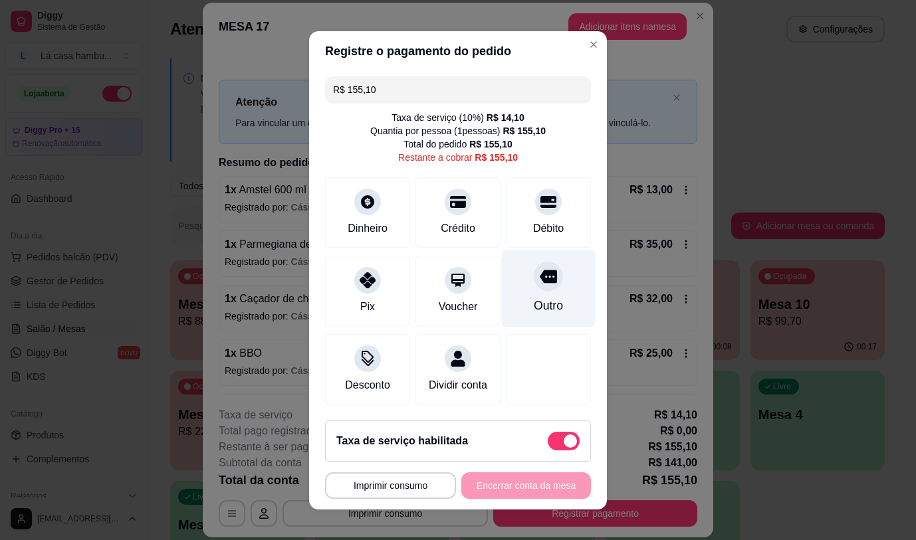
click at [539, 276] on icon at bounding box center [547, 276] width 17 height 13
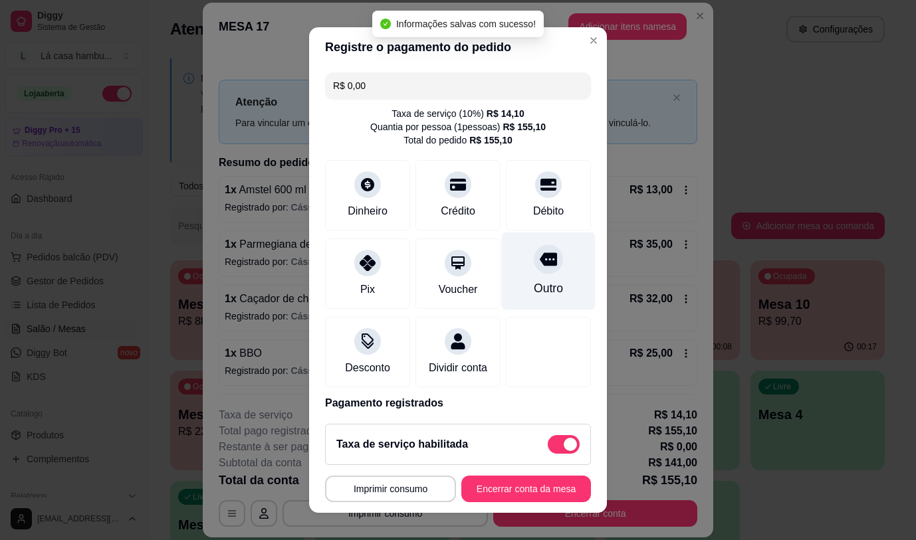
type input "R$ 0,00"
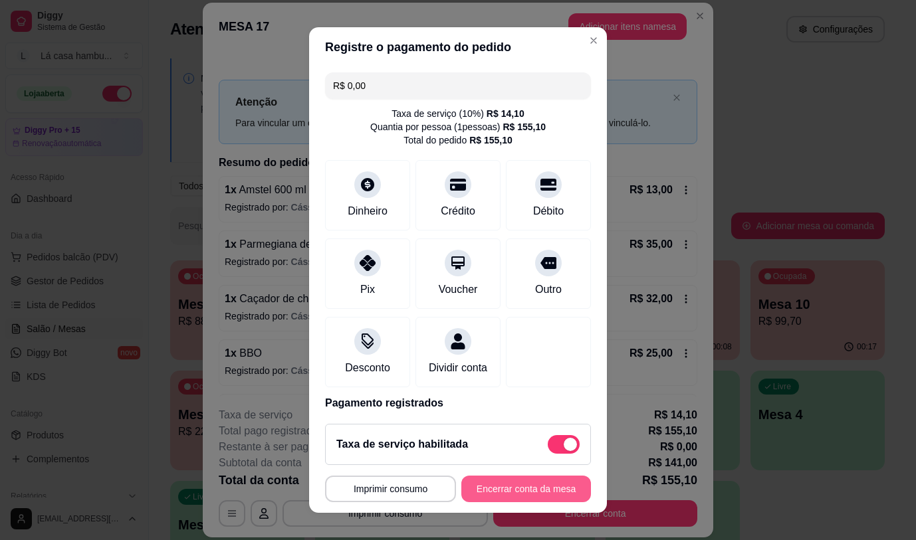
click at [490, 494] on button "Encerrar conta da mesa" at bounding box center [526, 489] width 130 height 27
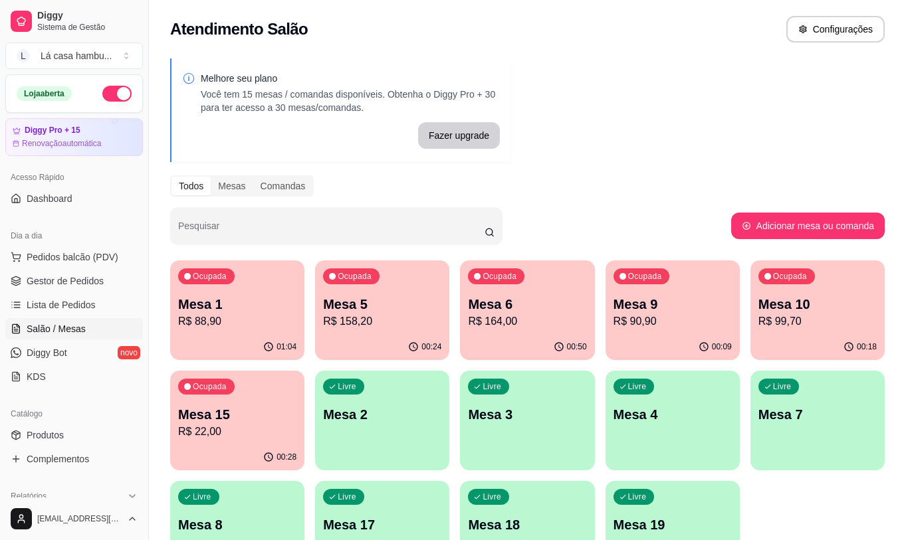
click at [224, 314] on p "R$ 88,90" at bounding box center [237, 322] width 118 height 16
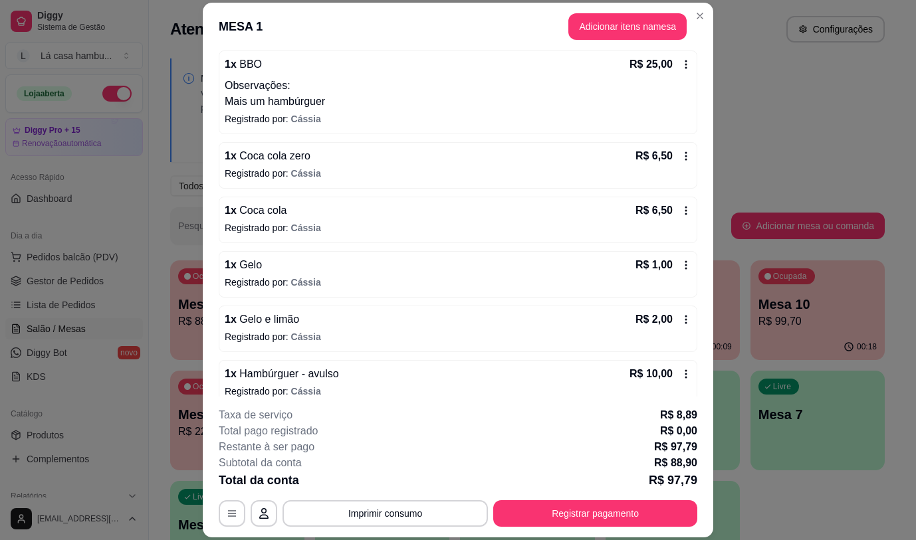
scroll to position [287, 0]
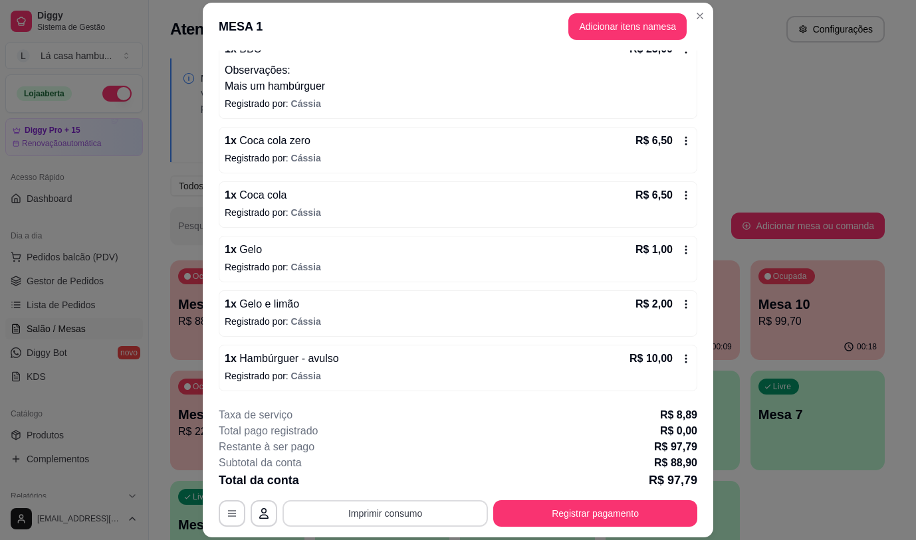
click at [324, 516] on button "Imprimir consumo" at bounding box center [384, 513] width 205 height 27
click at [368, 483] on button "IMPRESSORA" at bounding box center [384, 482] width 93 height 21
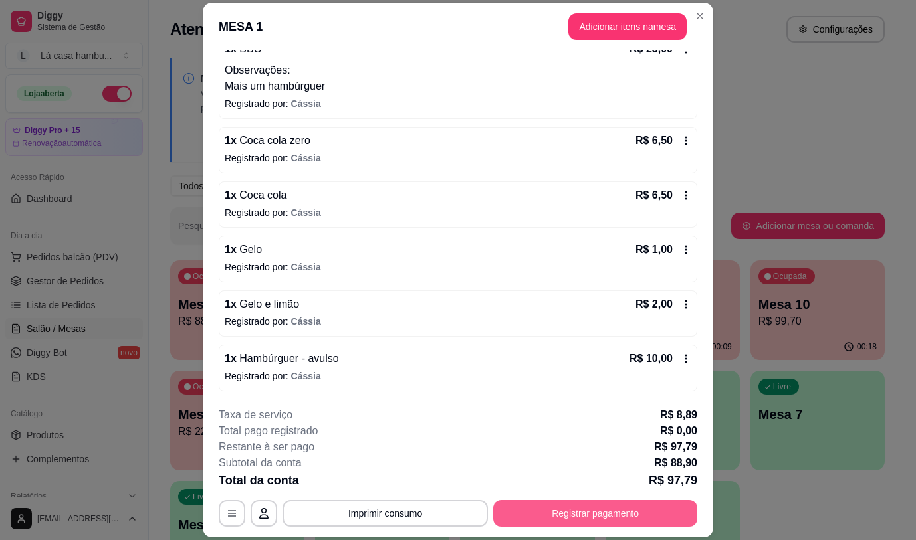
click at [555, 516] on button "Registrar pagamento" at bounding box center [595, 513] width 204 height 27
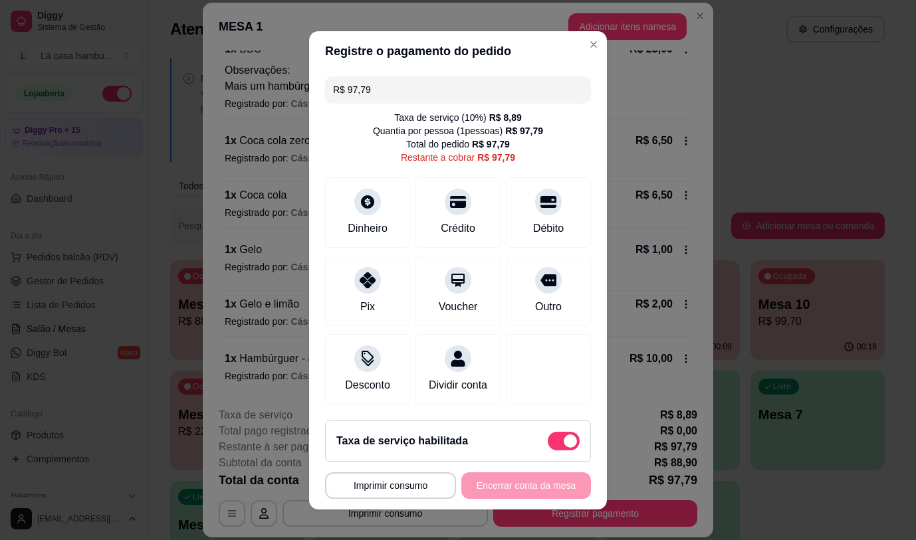
click at [504, 496] on div "**********" at bounding box center [458, 485] width 266 height 27
click at [506, 490] on div "**********" at bounding box center [458, 485] width 266 height 27
click at [539, 280] on div at bounding box center [548, 276] width 29 height 29
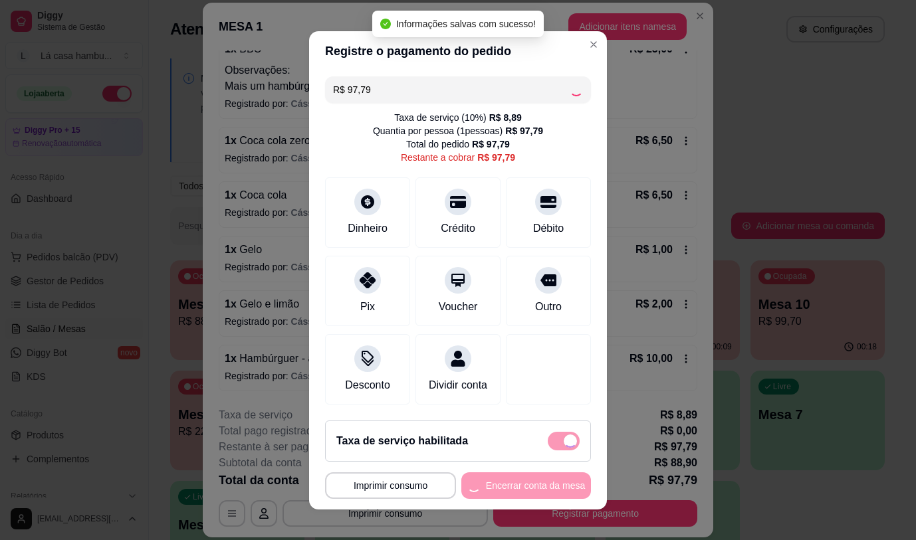
type input "R$ 0,00"
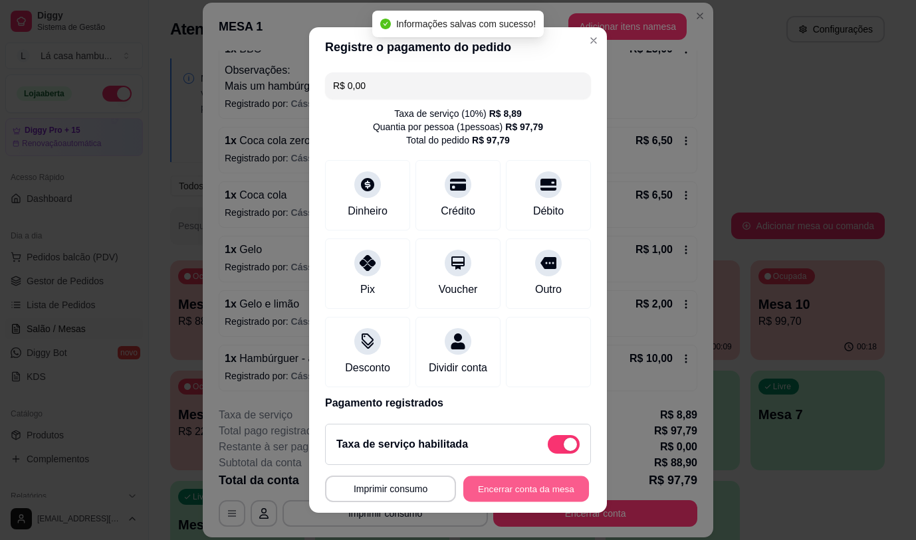
click at [525, 490] on button "Encerrar conta da mesa" at bounding box center [526, 489] width 126 height 26
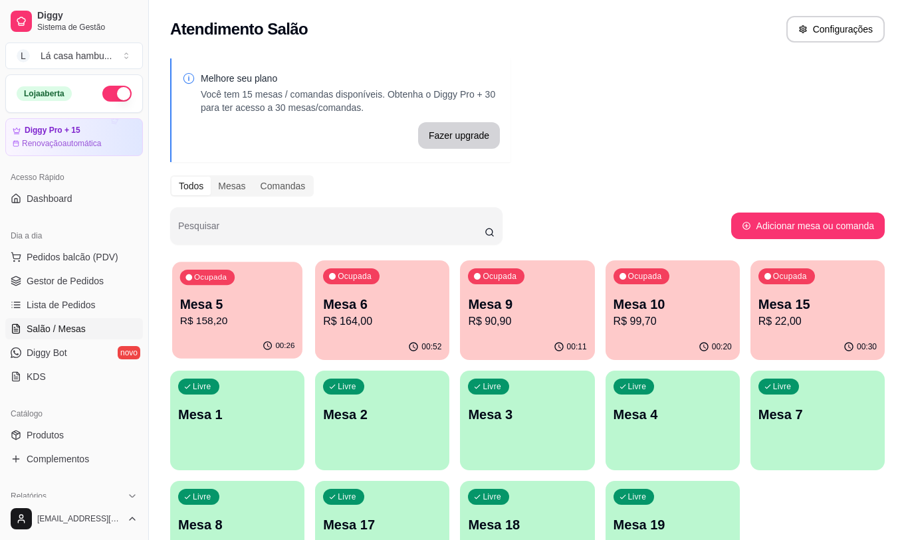
click at [246, 323] on p "R$ 158,20" at bounding box center [237, 321] width 115 height 15
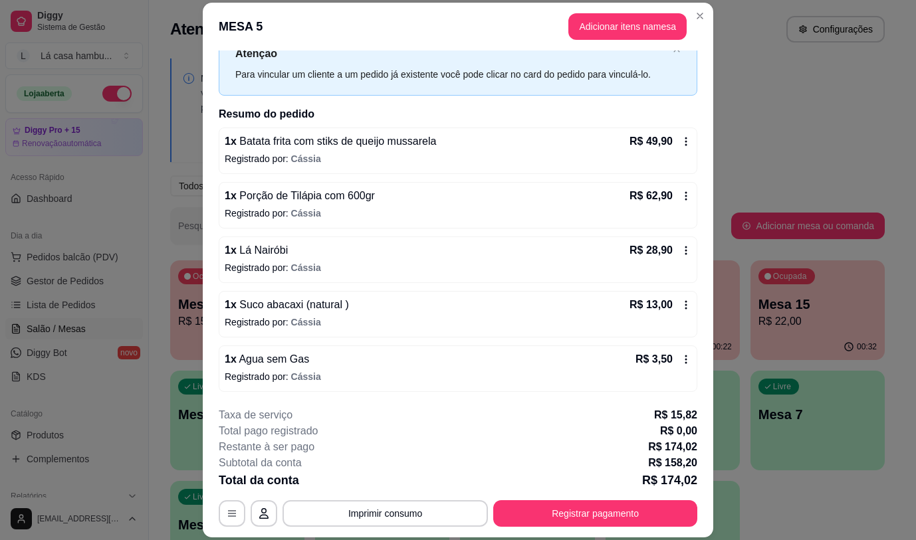
scroll to position [49, 0]
drag, startPoint x: 708, startPoint y: 376, endPoint x: 700, endPoint y: 334, distance: 42.6
click at [700, 334] on div "Iniciada [DATE] 20:08 Atenção Para vincular um cliente a um pedido já existente…" at bounding box center [458, 223] width 510 height 346
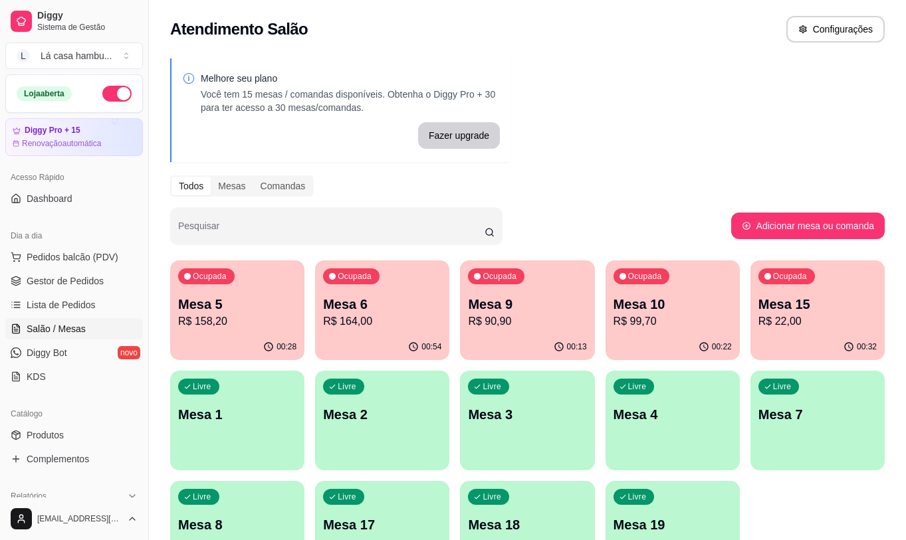
click at [239, 301] on p "Mesa 5" at bounding box center [237, 304] width 118 height 19
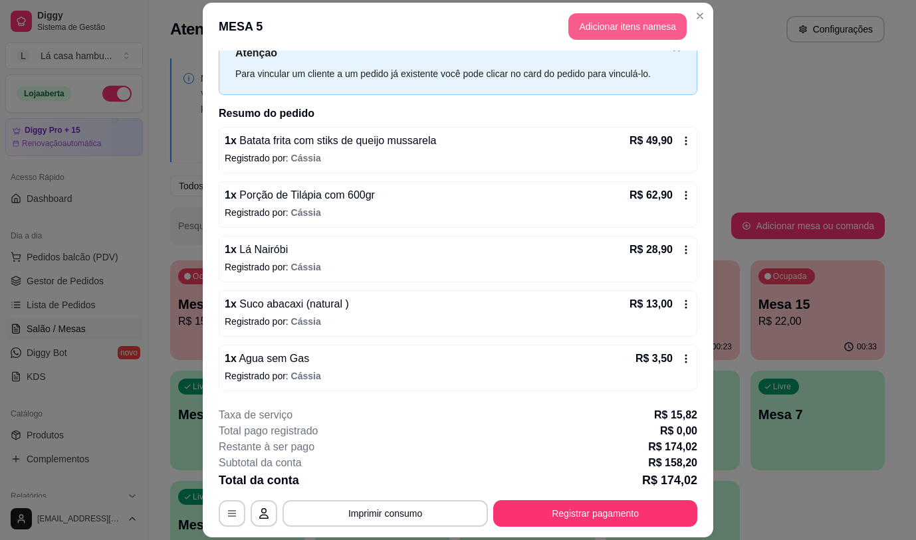
click at [638, 23] on button "Adicionar itens na mesa" at bounding box center [627, 26] width 118 height 27
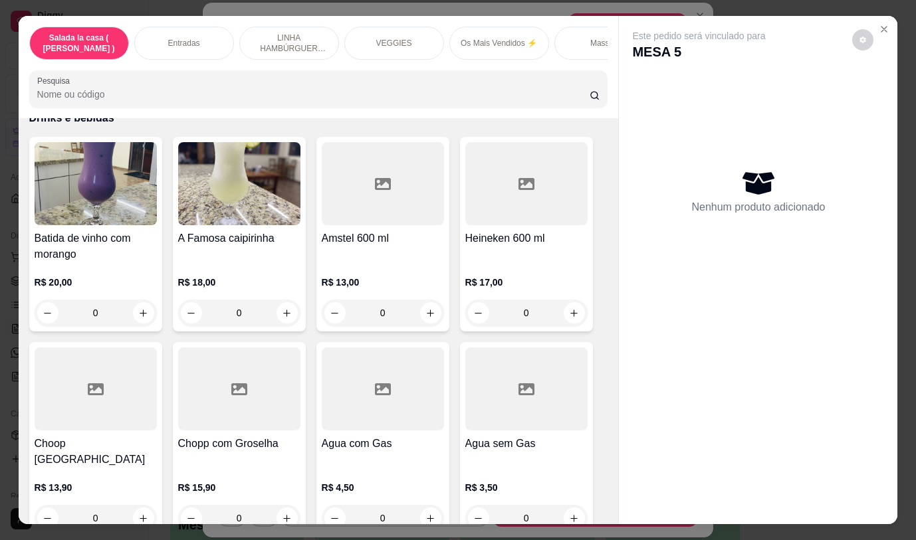
scroll to position [6740, 0]
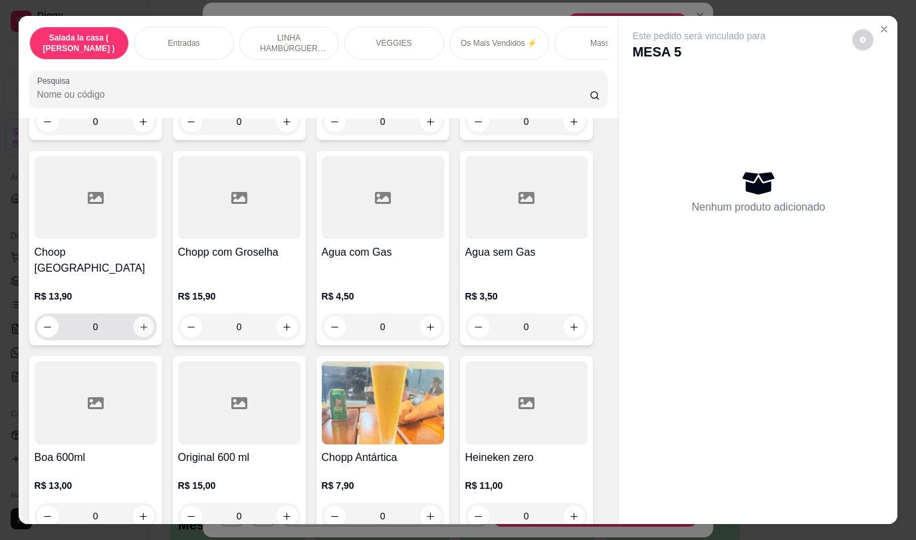
click at [138, 322] on icon "increase-product-quantity" at bounding box center [143, 327] width 10 height 10
type input "1"
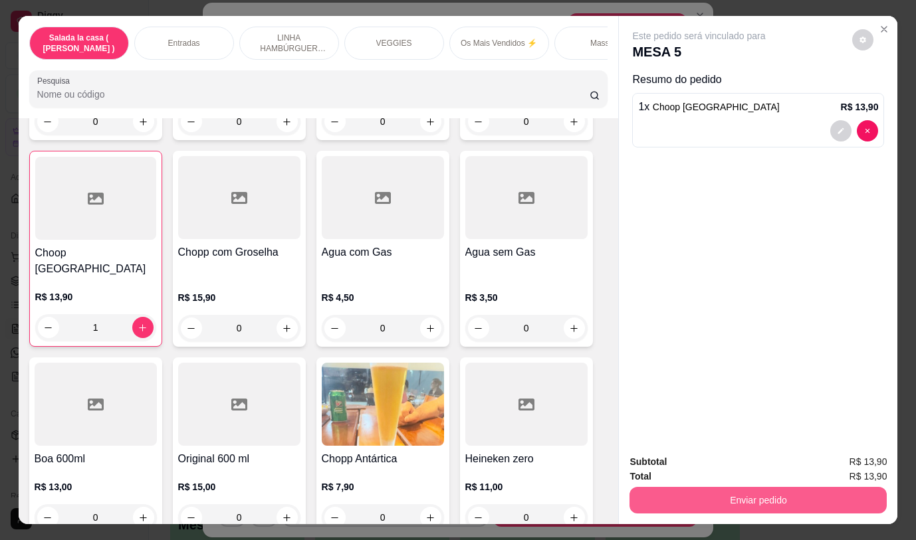
click at [746, 495] on button "Enviar pedido" at bounding box center [757, 500] width 257 height 27
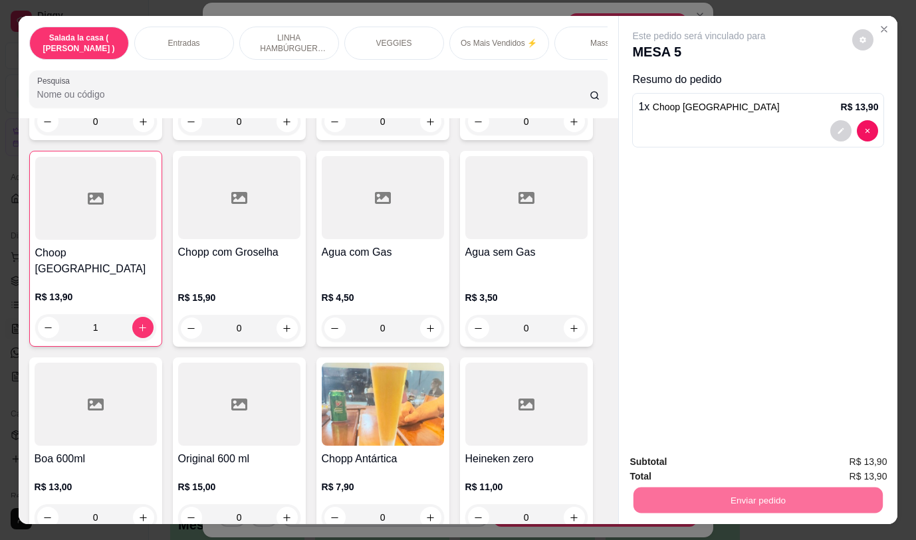
click at [709, 463] on button "Não registrar e enviar pedido" at bounding box center [714, 462] width 138 height 25
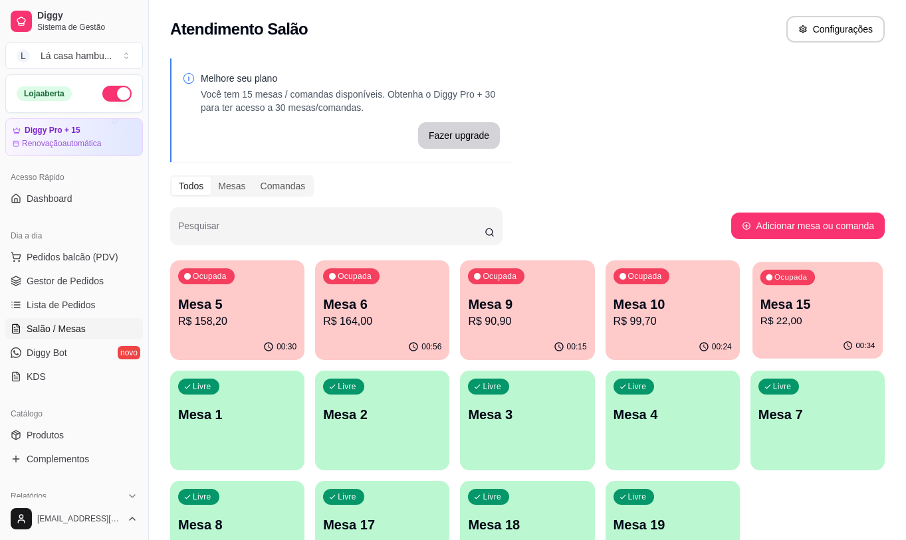
click at [815, 312] on p "Mesa 15" at bounding box center [816, 305] width 115 height 18
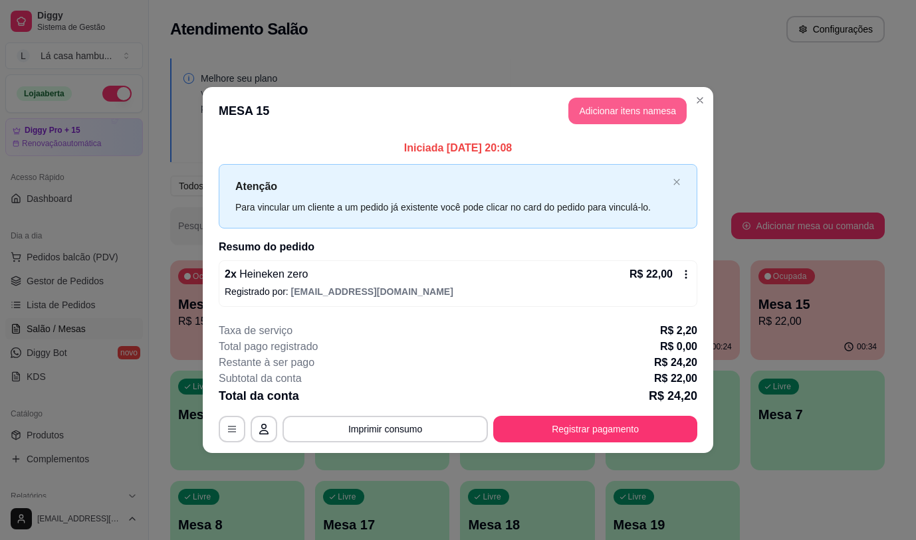
click at [659, 111] on button "Adicionar itens na mesa" at bounding box center [627, 111] width 118 height 27
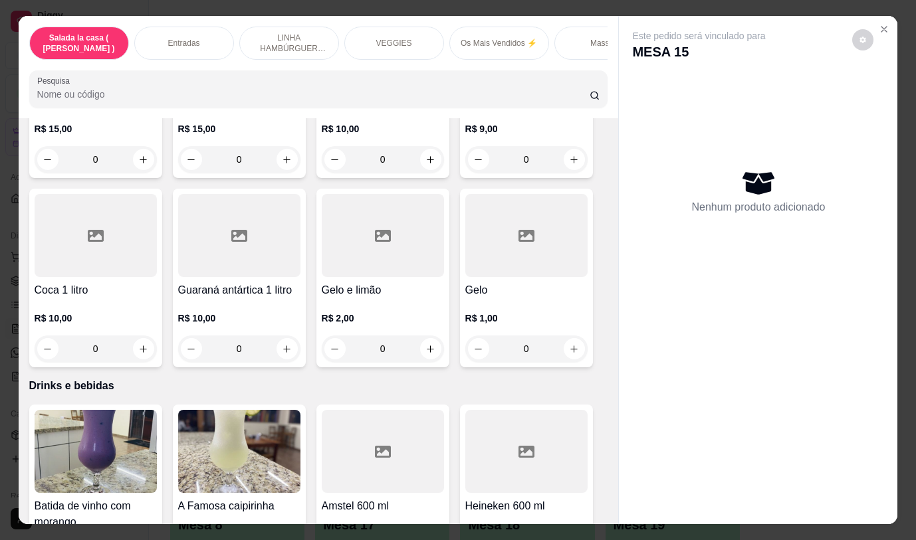
scroll to position [6128, 0]
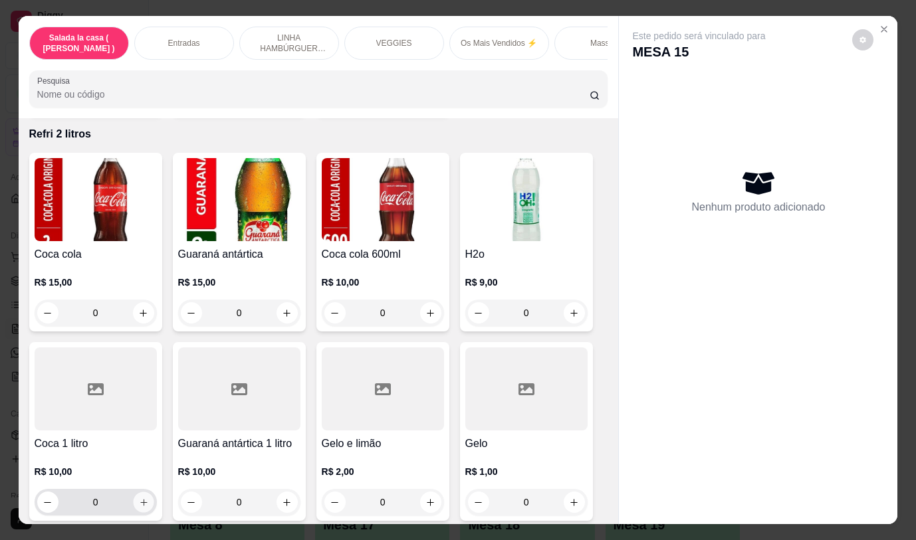
click at [138, 498] on icon "increase-product-quantity" at bounding box center [143, 503] width 10 height 10
type input "1"
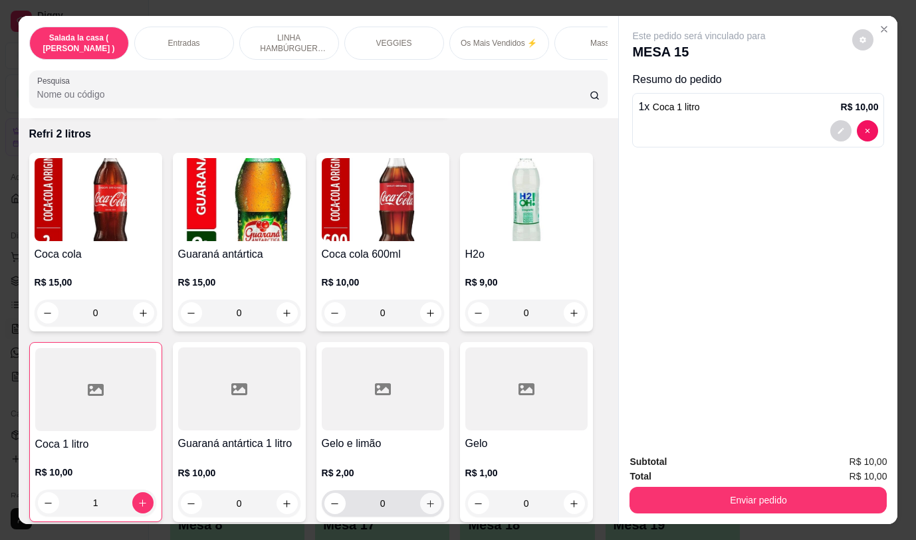
click at [425, 499] on icon "increase-product-quantity" at bounding box center [430, 504] width 10 height 10
click at [433, 496] on button "increase-product-quantity" at bounding box center [429, 503] width 21 height 21
type input "2"
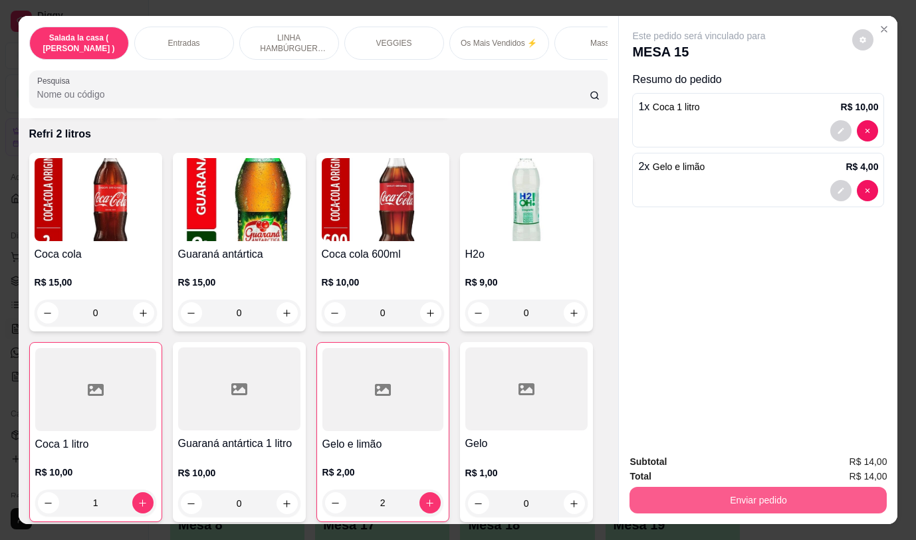
click at [747, 496] on button "Enviar pedido" at bounding box center [757, 500] width 257 height 27
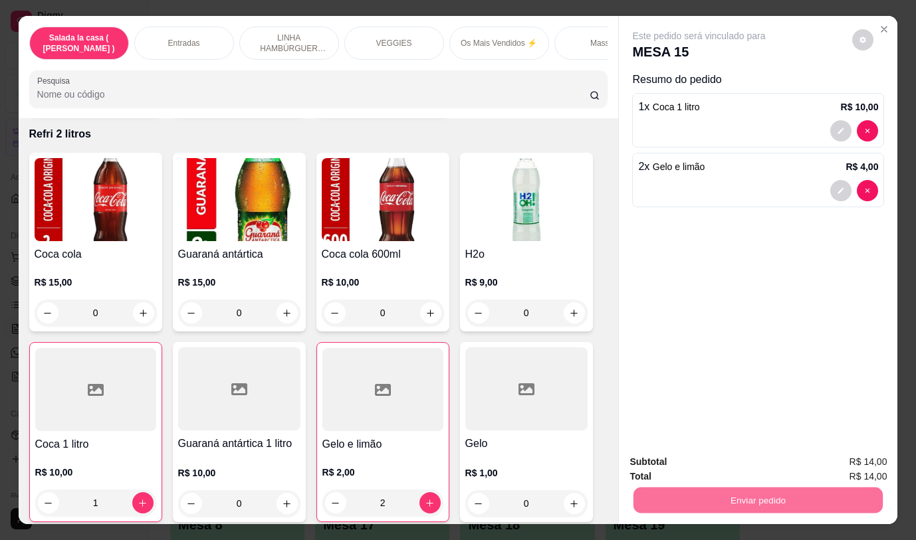
click at [716, 463] on button "Não registrar e enviar pedido" at bounding box center [714, 462] width 134 height 25
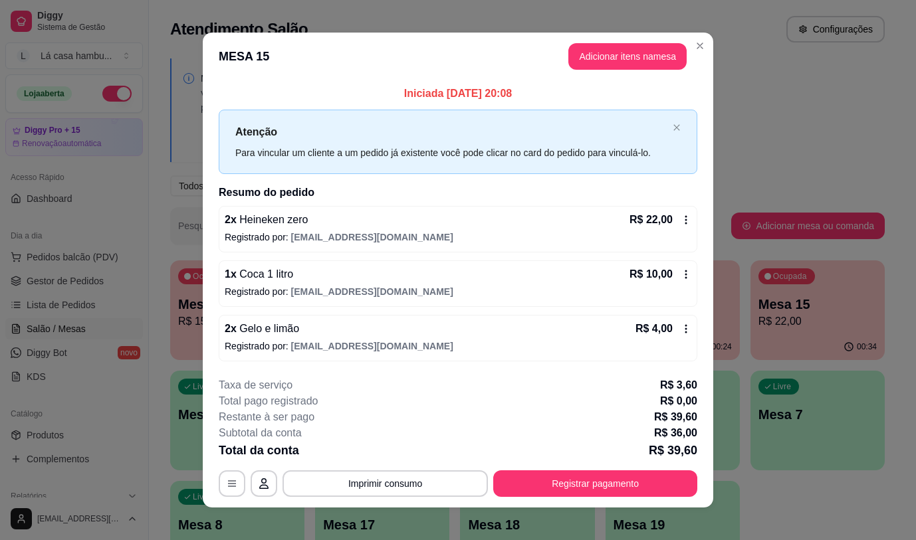
scroll to position [10, 0]
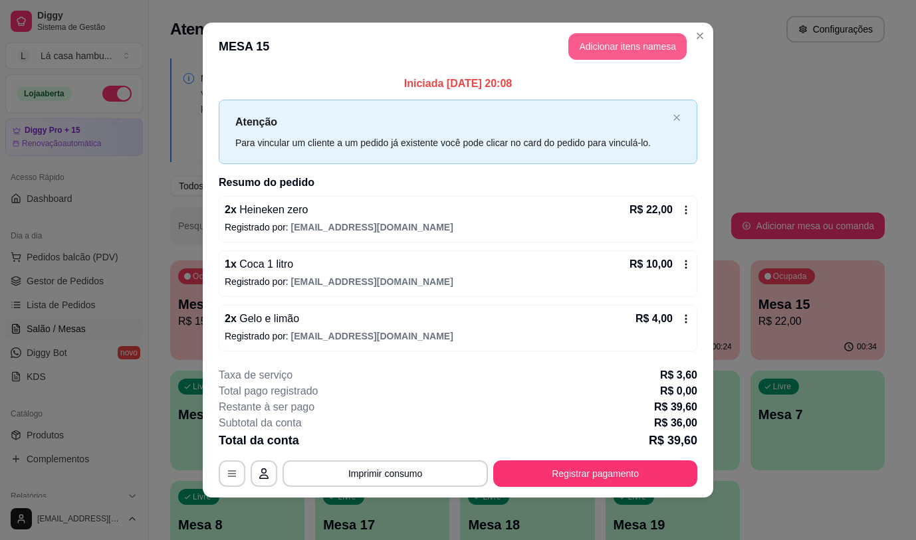
click at [629, 46] on button "Adicionar itens na mesa" at bounding box center [627, 46] width 118 height 27
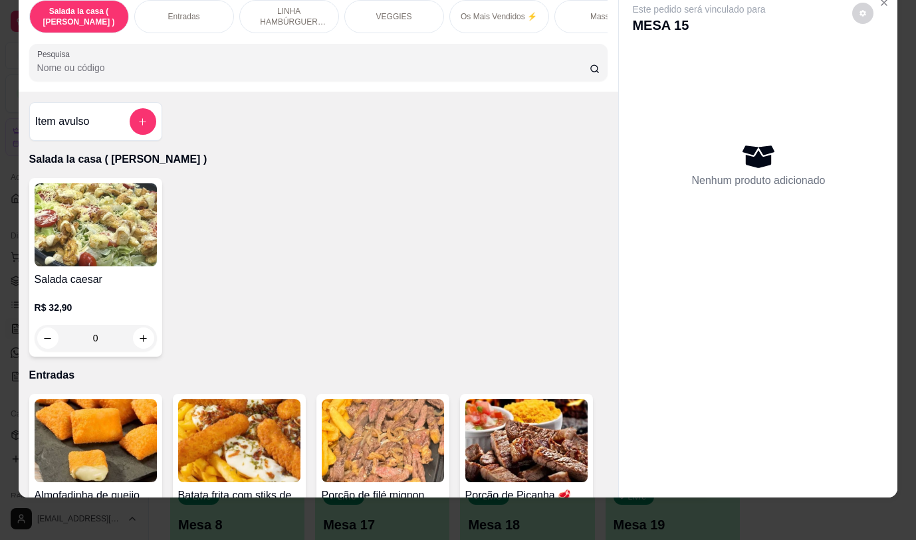
scroll to position [31, 0]
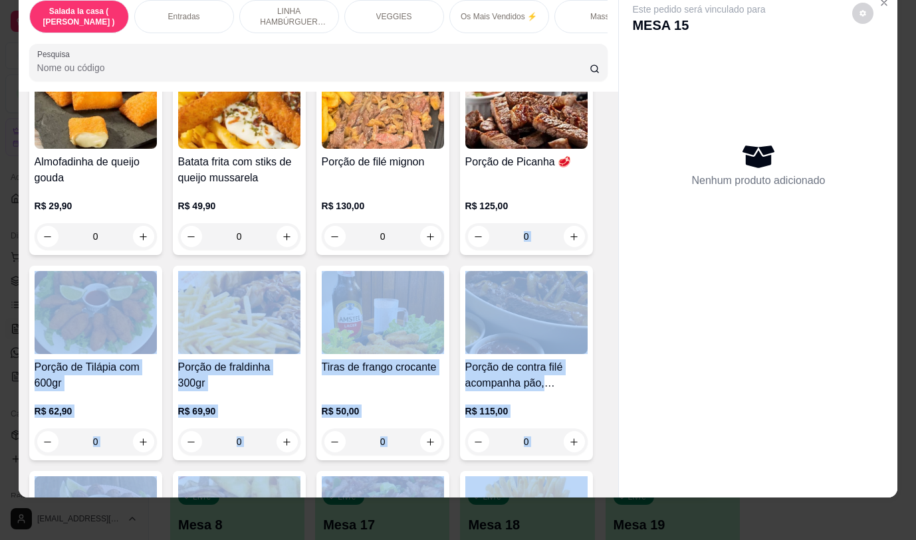
drag, startPoint x: 583, startPoint y: 407, endPoint x: 590, endPoint y: 504, distance: 96.6
click at [589, 507] on div "Salada la casa ( CAESAR ) Entradas LINHA HAMBÚRGUER ANGUS VEGGIES Os Mais Vendi…" at bounding box center [458, 270] width 916 height 540
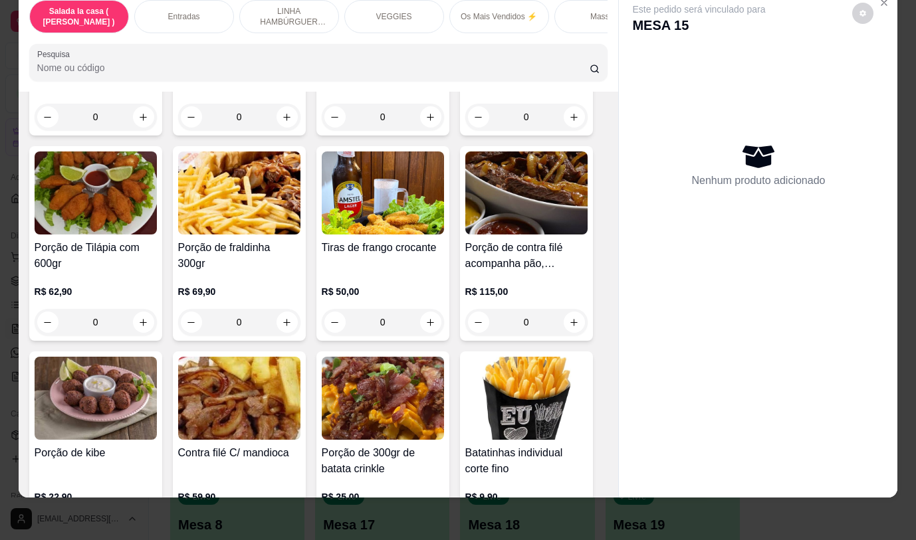
click at [697, 347] on div "Este pedido será vinculado para MESA 15 Nenhum produto adicionado" at bounding box center [758, 232] width 278 height 486
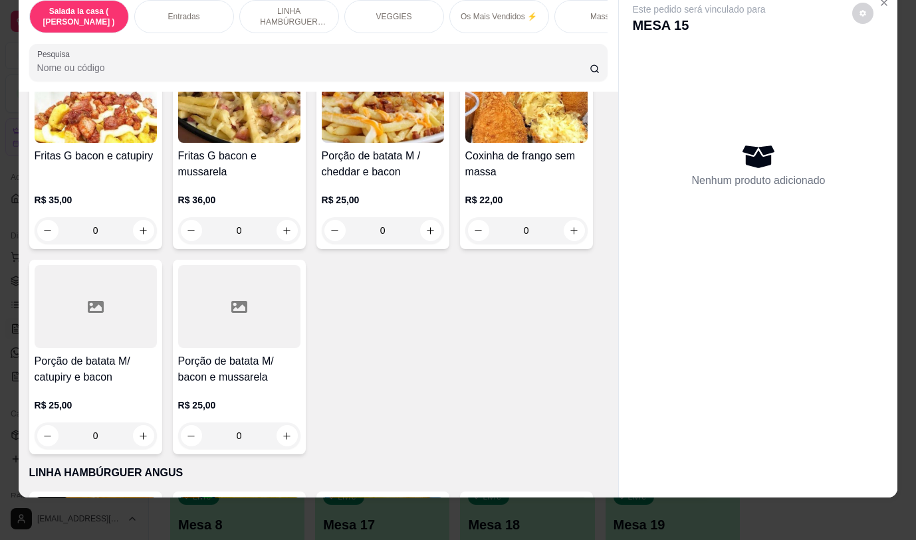
scroll to position [1264, 0]
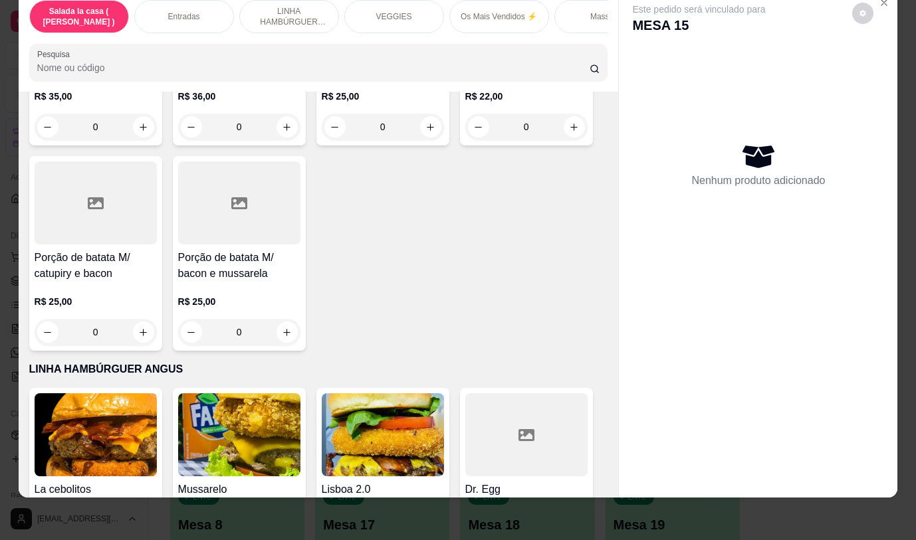
drag, startPoint x: 603, startPoint y: 186, endPoint x: 632, endPoint y: 319, distance: 136.2
click at [617, 247] on div "Salada la casa ( CAESAR ) Entradas LINHA HAMBÚRGUER ANGUS VEGGIES Os Mais Vendi…" at bounding box center [458, 243] width 879 height 508
click at [731, 330] on div "Este pedido será vinculado para MESA 15 Nenhum produto adicionado" at bounding box center [758, 232] width 278 height 486
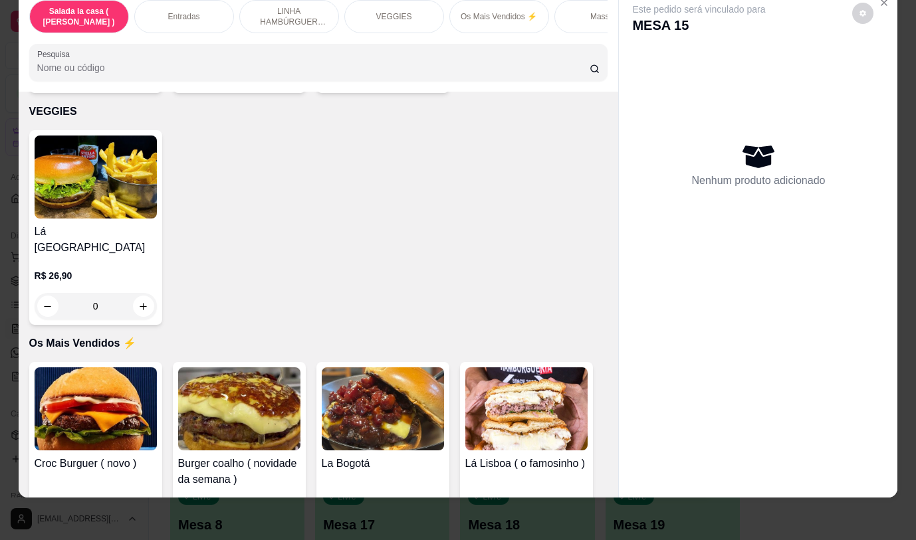
drag, startPoint x: 630, startPoint y: 338, endPoint x: 622, endPoint y: 377, distance: 39.4
click at [622, 377] on div "Este pedido será vinculado para MESA 15 Nenhum produto adicionado" at bounding box center [758, 232] width 278 height 486
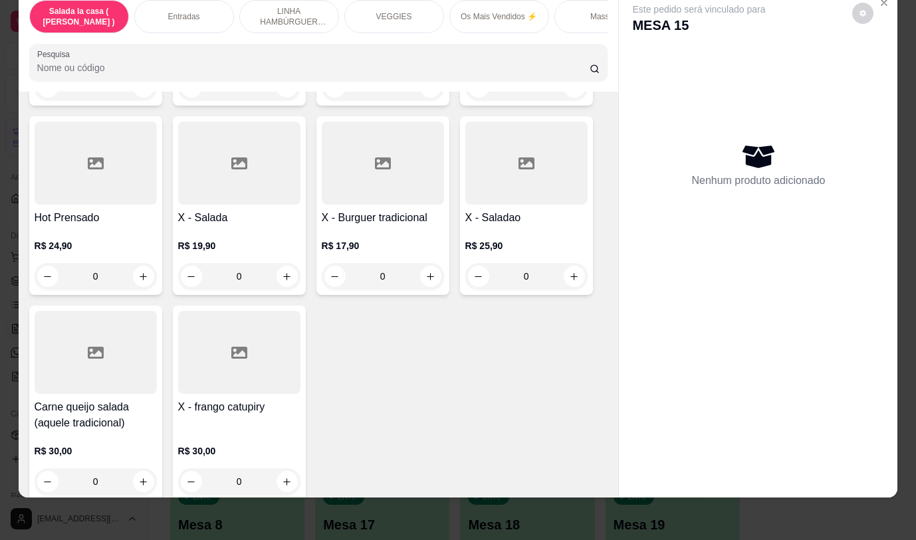
scroll to position [4851, 0]
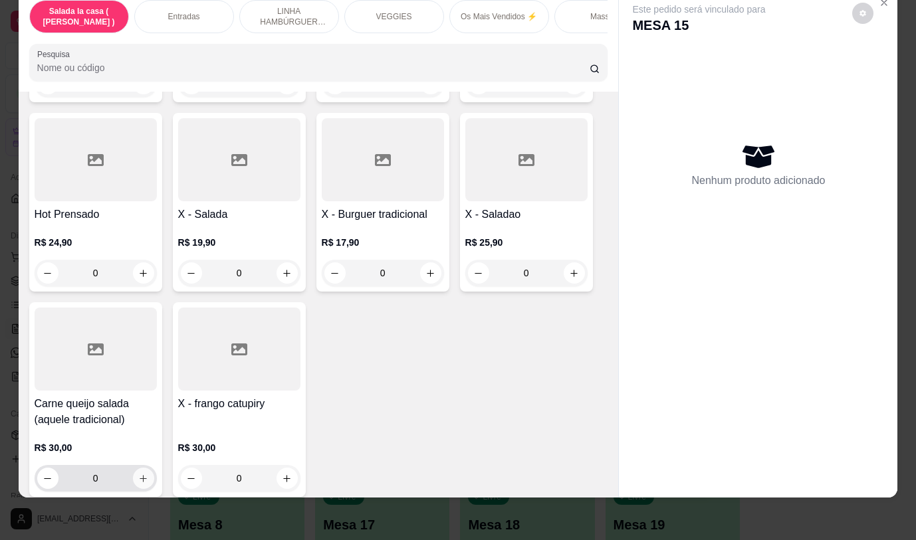
click at [138, 474] on icon "increase-product-quantity" at bounding box center [143, 479] width 10 height 10
type input "1"
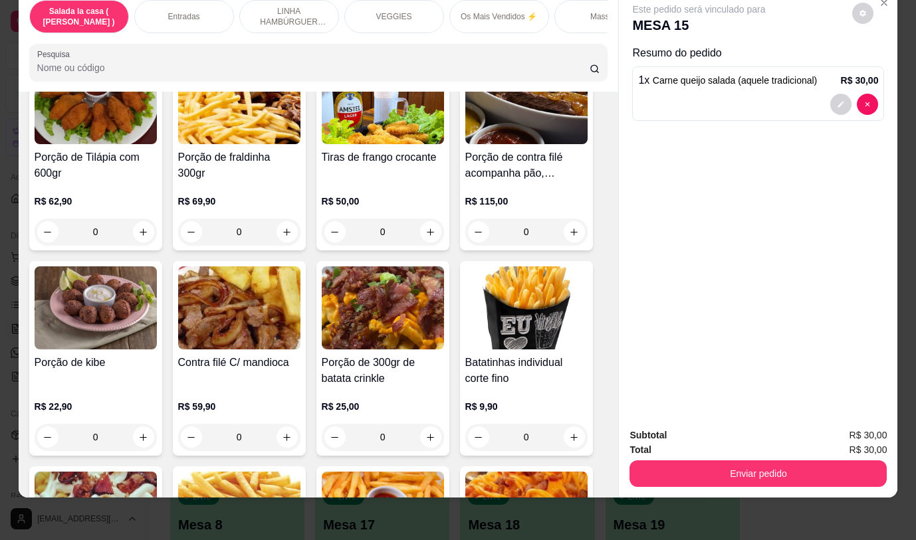
scroll to position [598, 0]
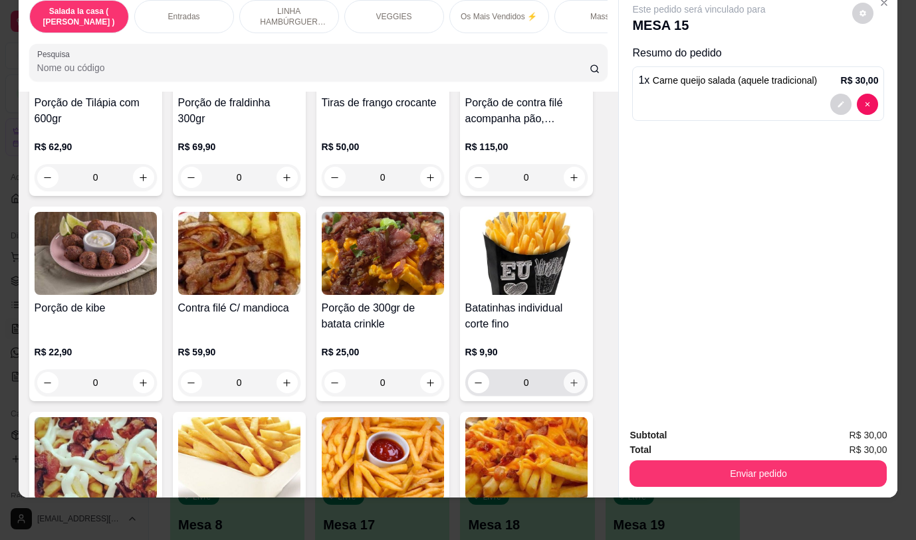
click at [569, 379] on icon "increase-product-quantity" at bounding box center [574, 383] width 10 height 10
type input "1"
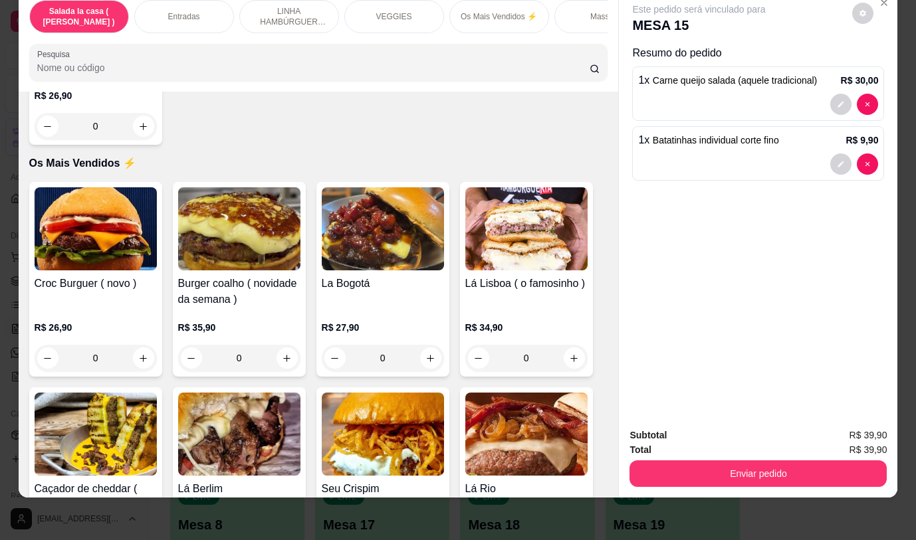
scroll to position [2192, 0]
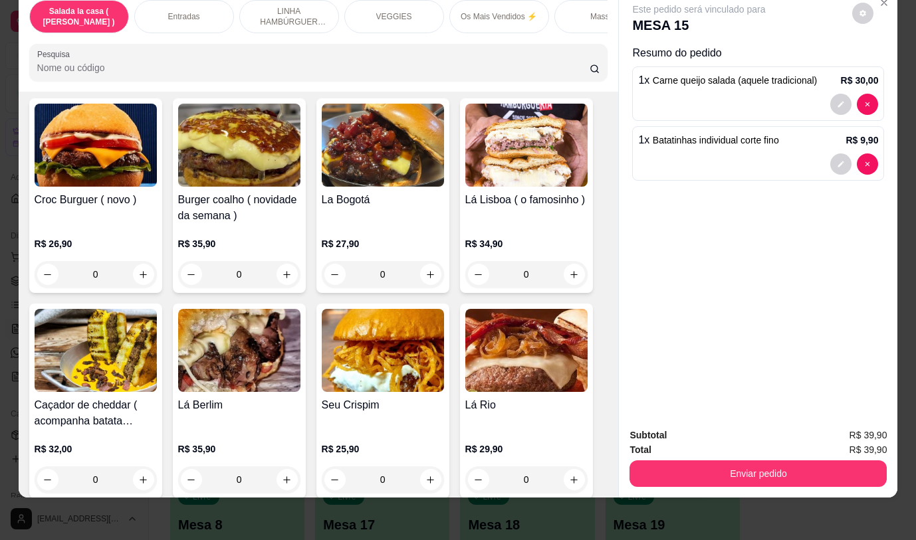
click at [142, 261] on div "0" at bounding box center [96, 274] width 122 height 27
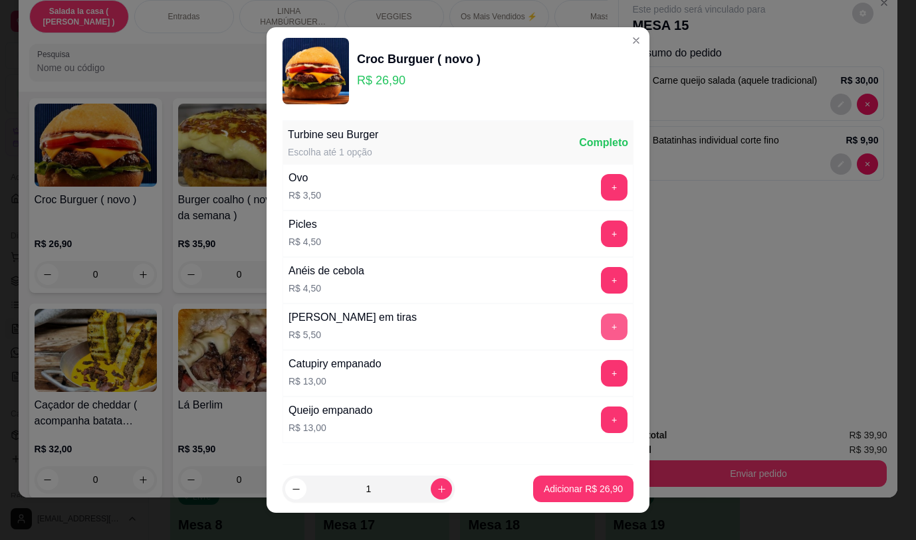
click at [601, 328] on button "+" at bounding box center [614, 327] width 27 height 27
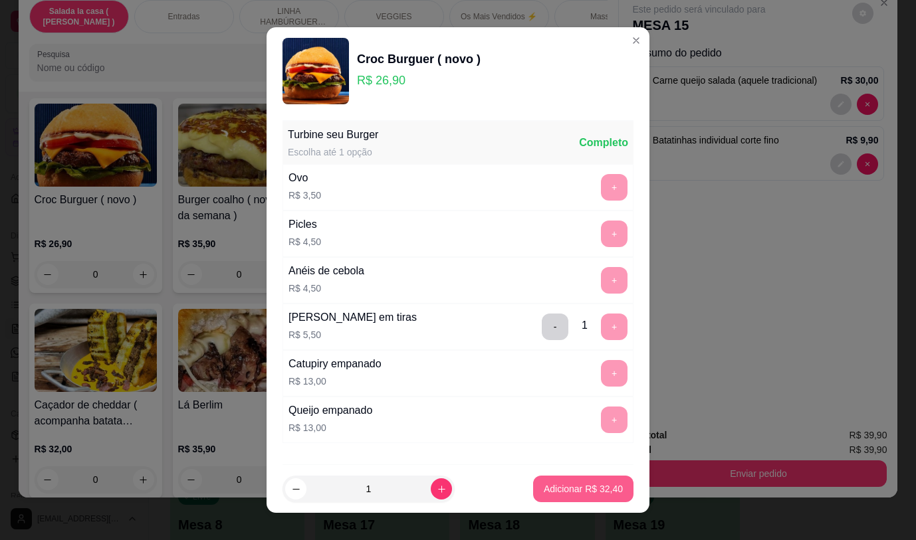
click at [591, 490] on p "Adicionar R$ 32,40" at bounding box center [582, 488] width 79 height 13
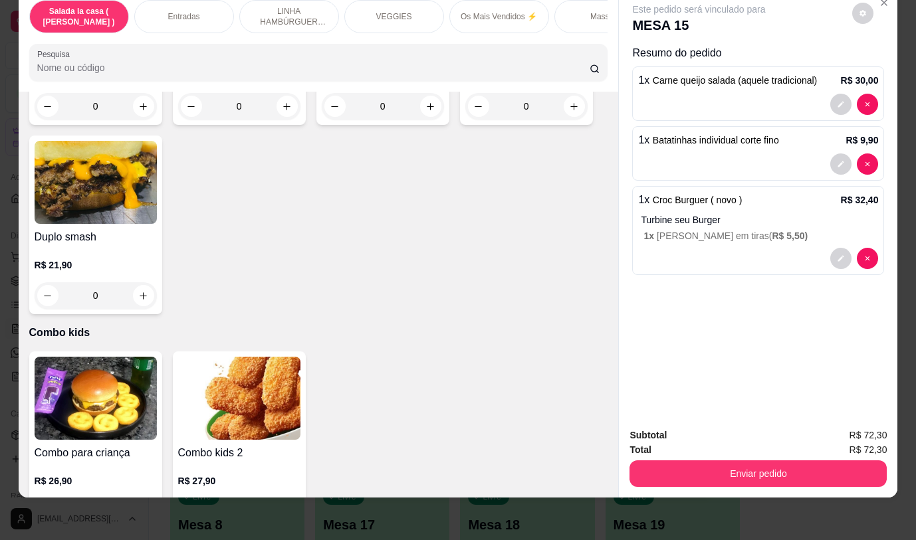
scroll to position [3920, 0]
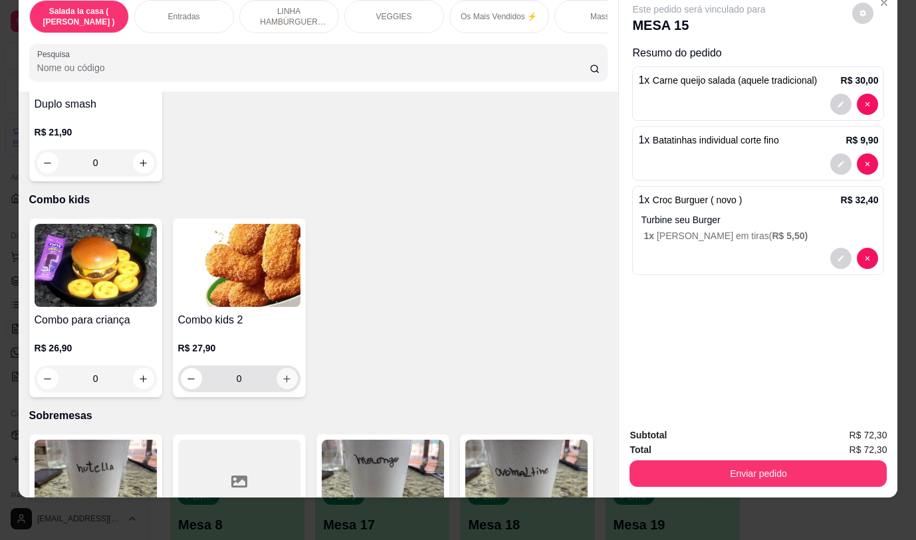
click at [284, 368] on button "increase-product-quantity" at bounding box center [286, 378] width 21 height 21
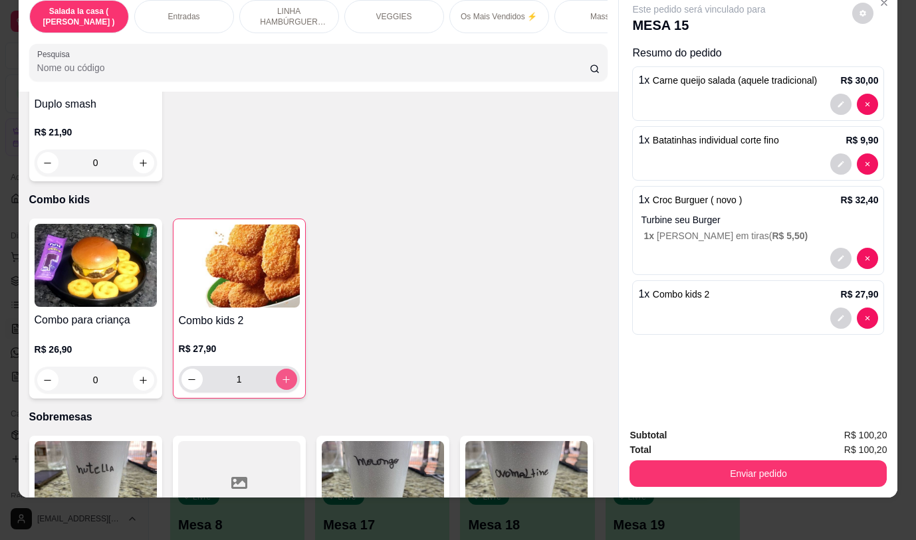
type input "1"
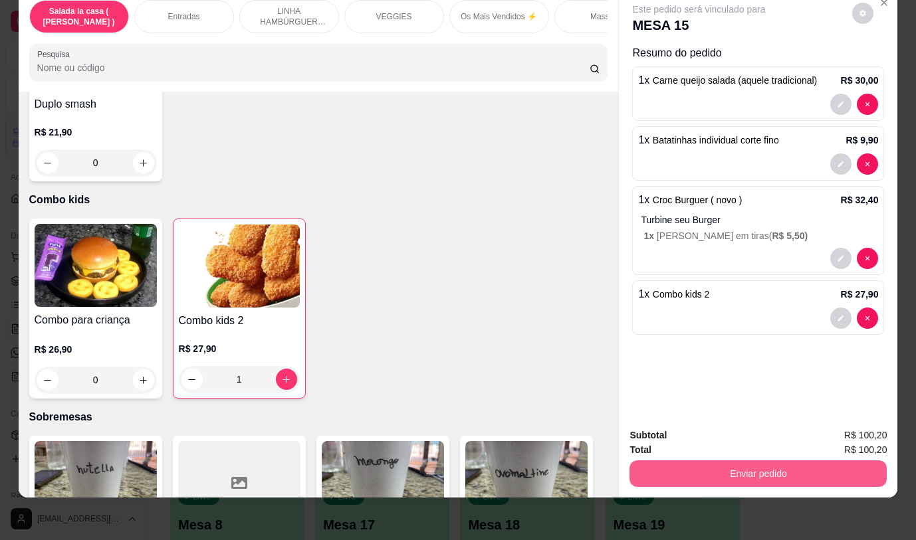
click at [703, 460] on button "Enviar pedido" at bounding box center [757, 473] width 257 height 27
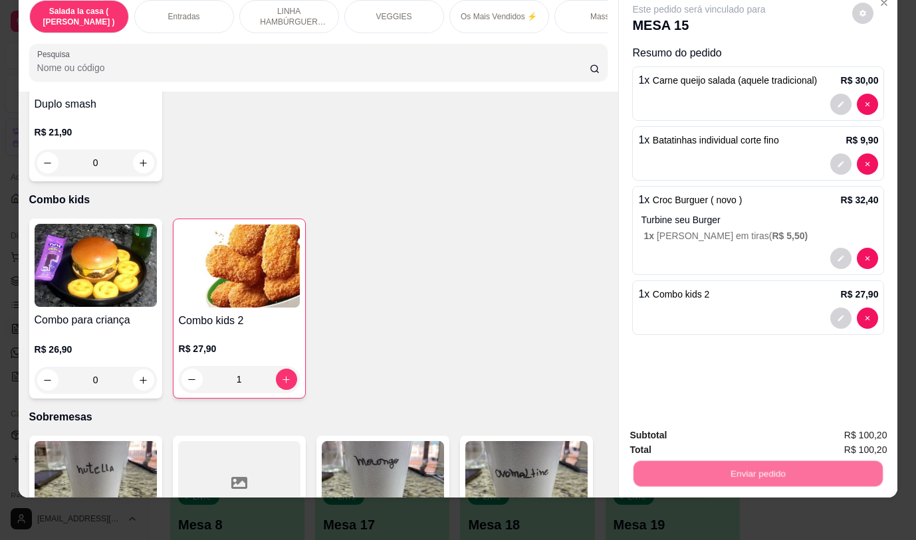
click at [684, 431] on button "Não registrar e enviar pedido" at bounding box center [714, 431] width 138 height 25
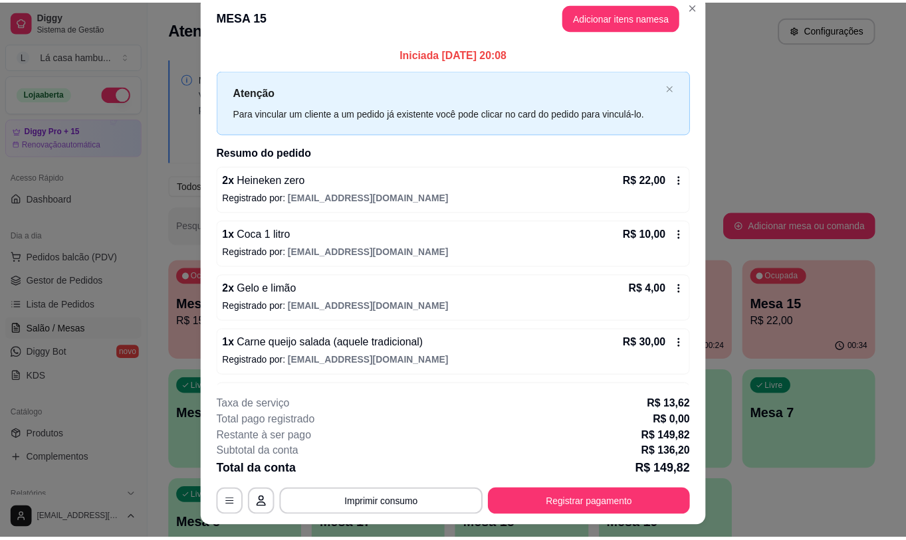
scroll to position [0, 0]
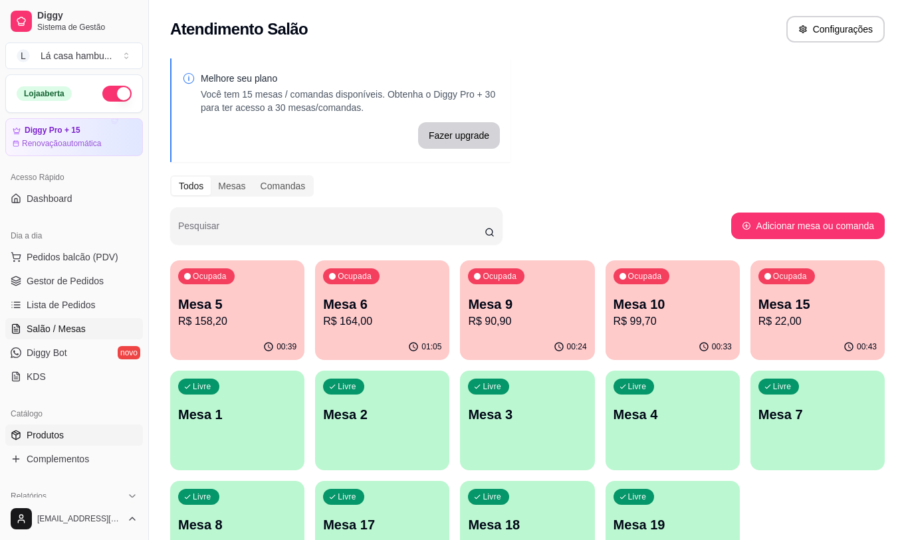
click at [91, 438] on link "Produtos" at bounding box center [74, 435] width 138 height 21
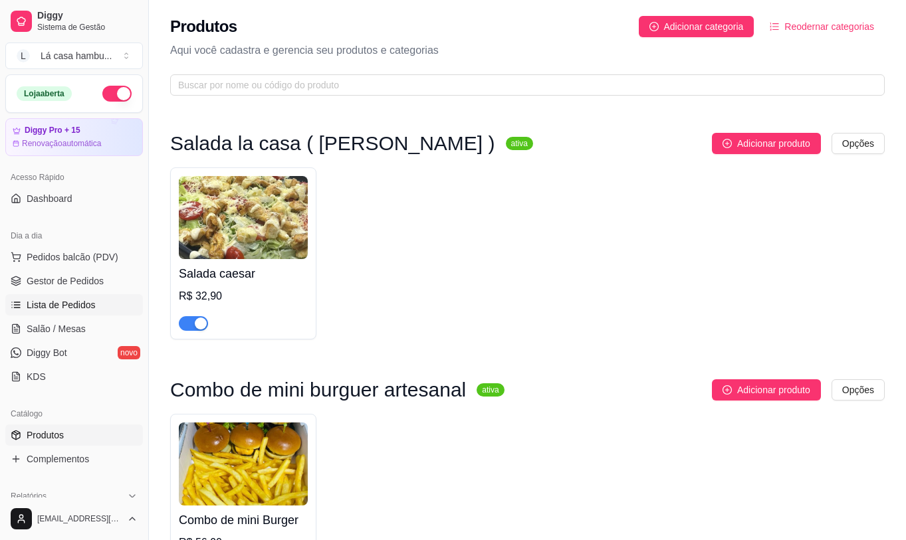
click at [91, 307] on span "Lista de Pedidos" at bounding box center [61, 304] width 69 height 13
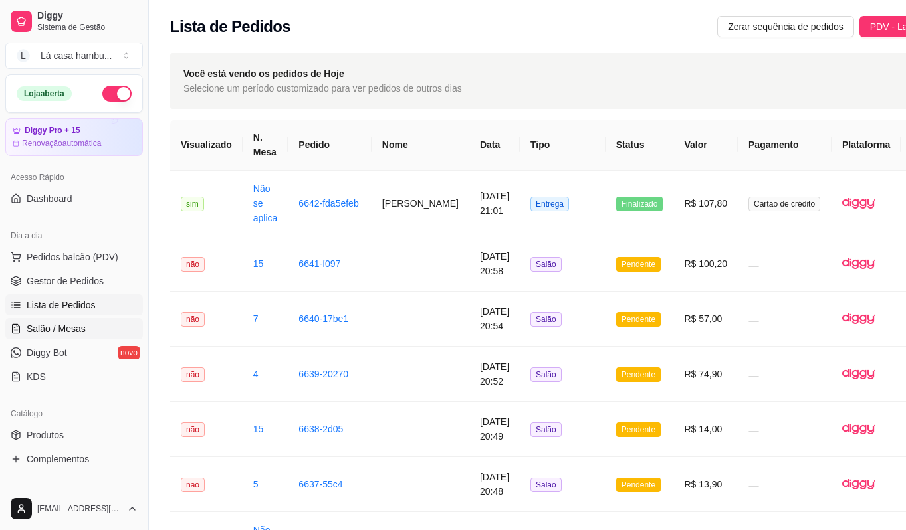
click at [65, 323] on span "Salão / Mesas" at bounding box center [56, 328] width 59 height 13
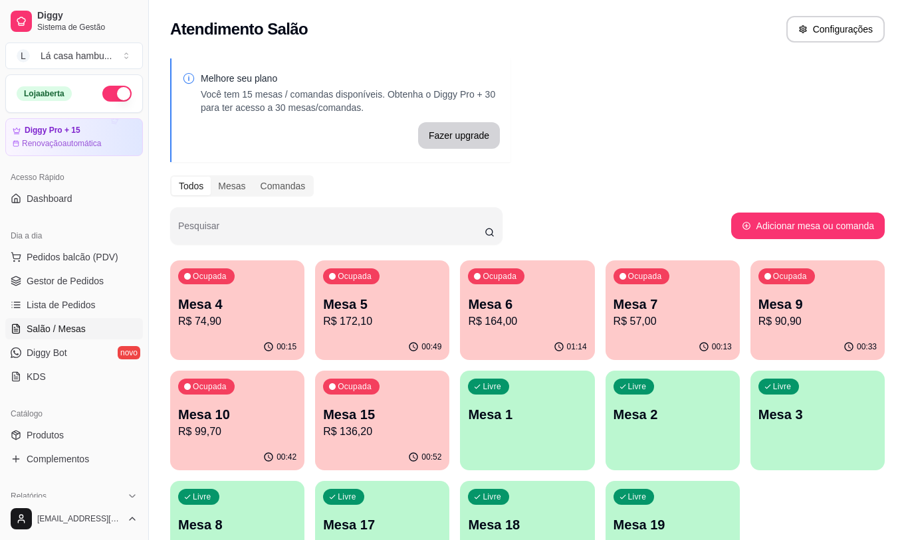
click at [518, 333] on div "Ocupada Mesa 6 R$ 164,00" at bounding box center [527, 297] width 134 height 74
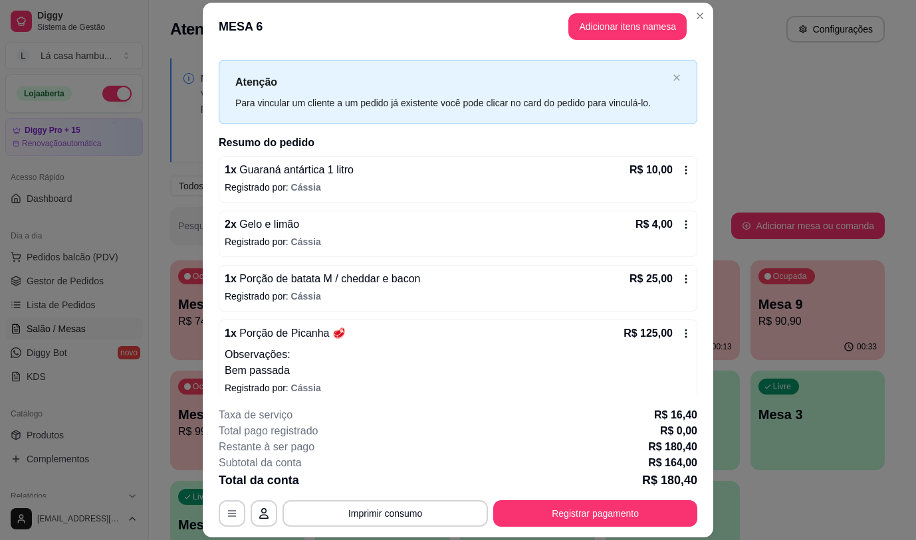
scroll to position [32, 0]
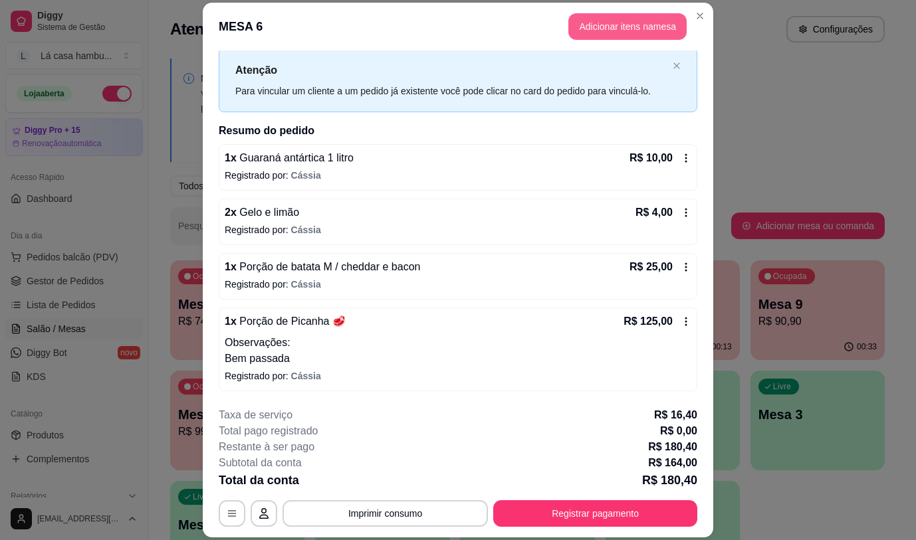
click at [612, 16] on button "Adicionar itens na mesa" at bounding box center [627, 26] width 118 height 27
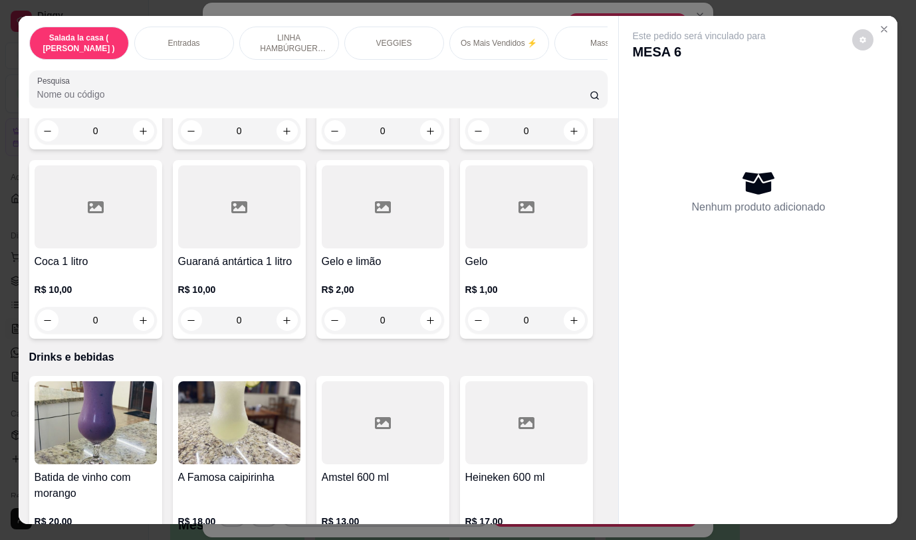
scroll to position [6294, 0]
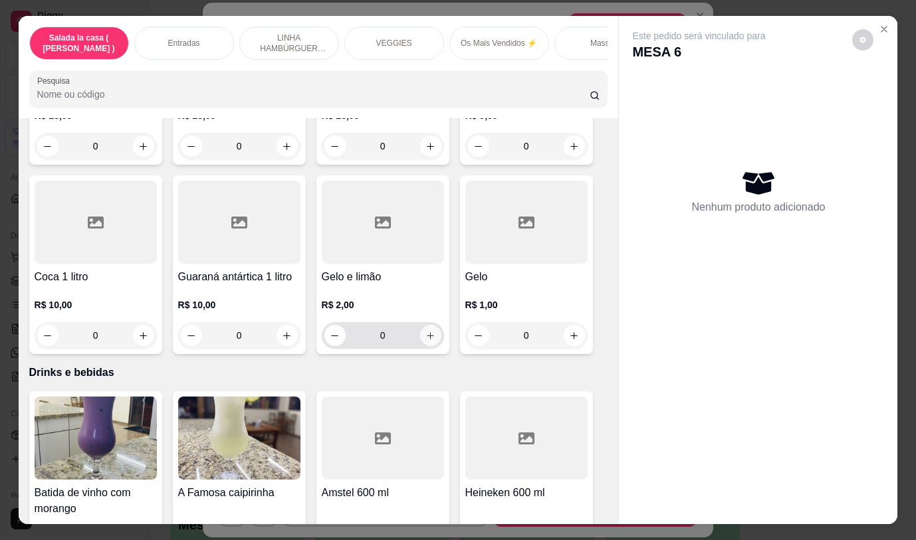
click at [423, 325] on button "increase-product-quantity" at bounding box center [430, 335] width 21 height 21
type input "1"
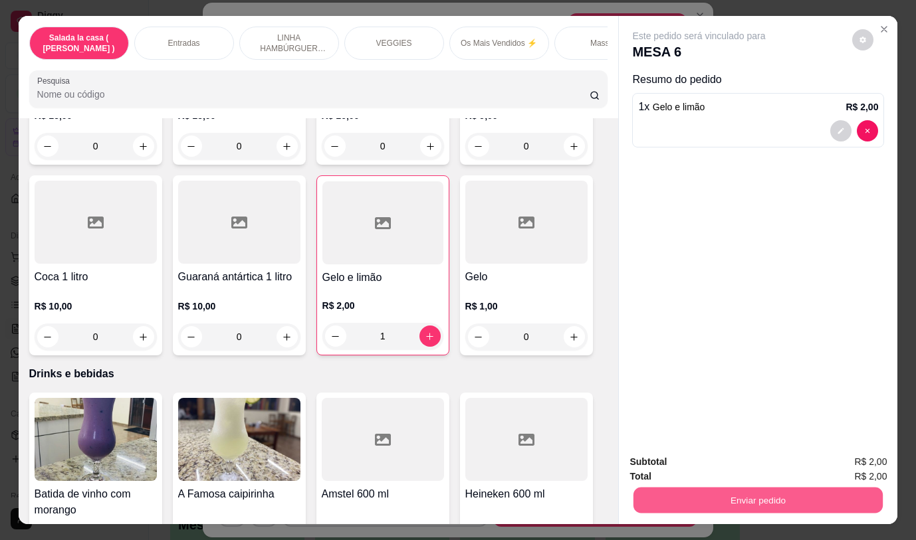
click at [671, 496] on button "Enviar pedido" at bounding box center [757, 500] width 249 height 26
click at [672, 462] on button "Não registrar e enviar pedido" at bounding box center [714, 462] width 138 height 25
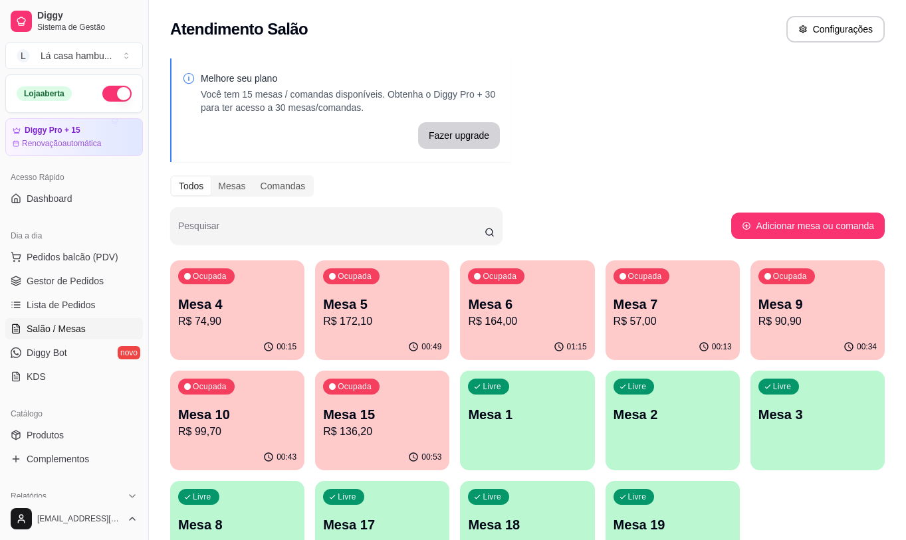
click at [553, 316] on p "R$ 164,00" at bounding box center [527, 322] width 118 height 16
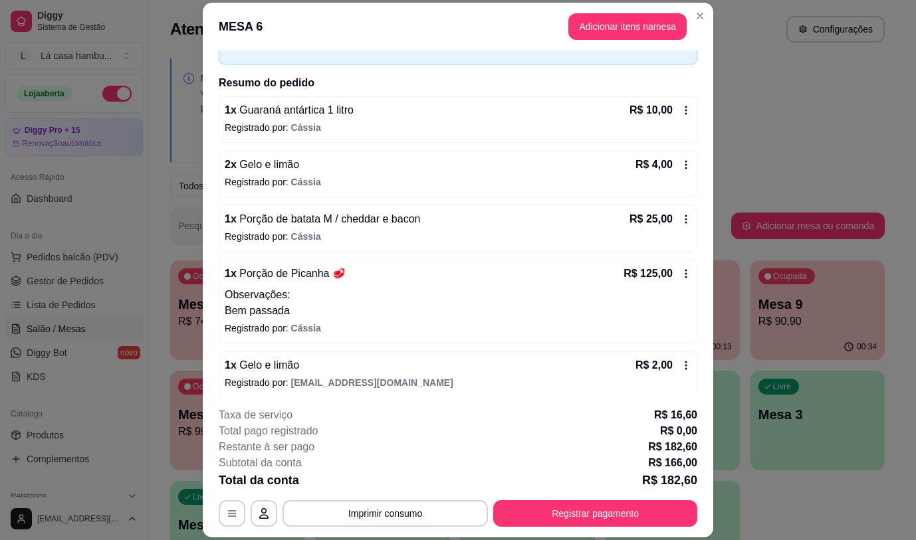
scroll to position [86, 0]
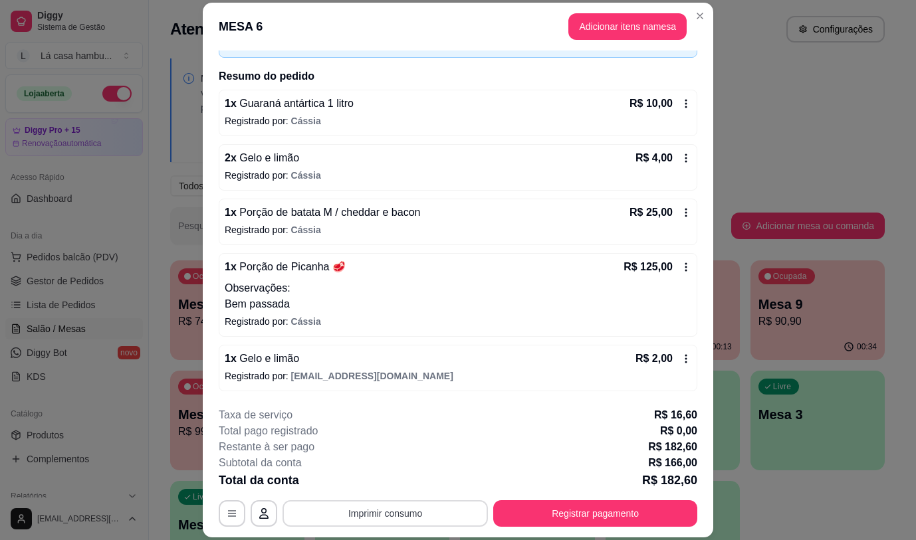
click at [353, 506] on button "Imprimir consumo" at bounding box center [384, 513] width 205 height 27
click at [358, 490] on button "IMPRESSORA" at bounding box center [384, 482] width 96 height 21
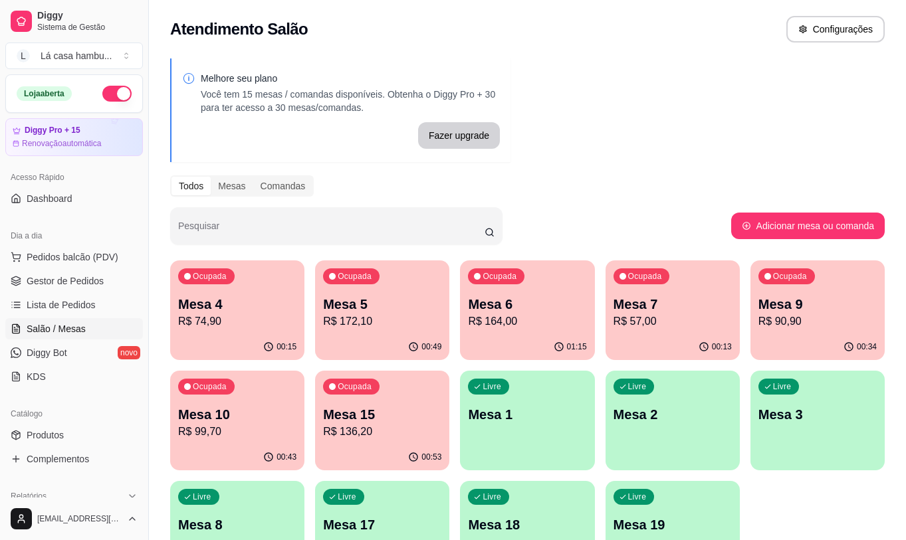
click at [401, 302] on p "Mesa 5" at bounding box center [382, 304] width 118 height 19
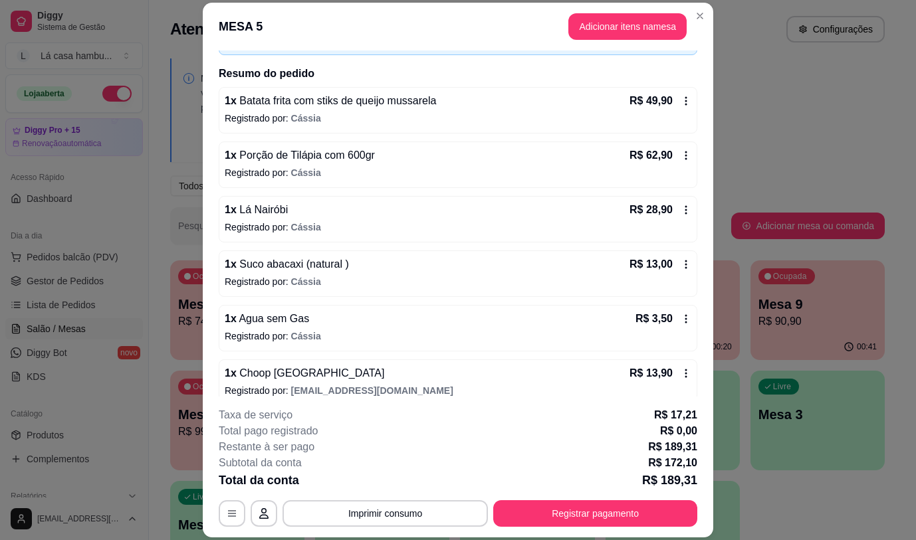
scroll to position [104, 0]
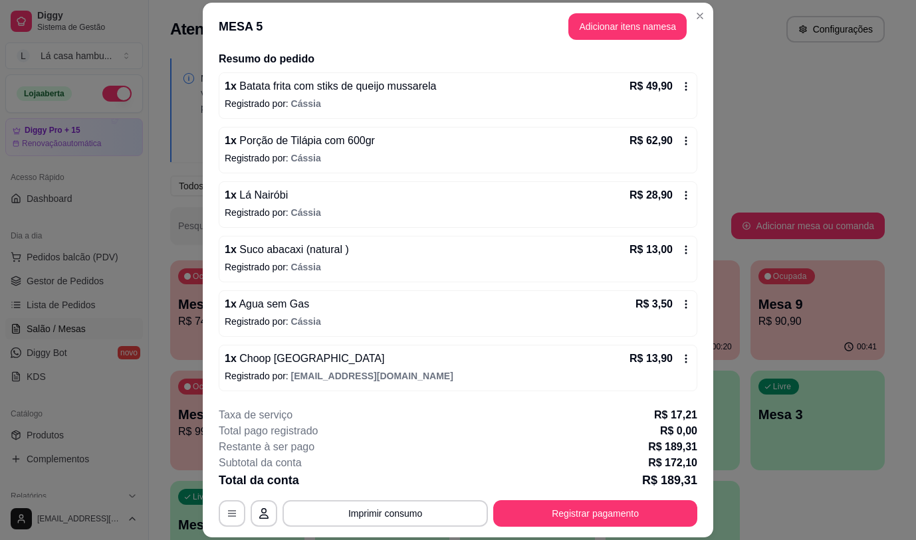
click at [701, 403] on footer "**********" at bounding box center [458, 467] width 510 height 141
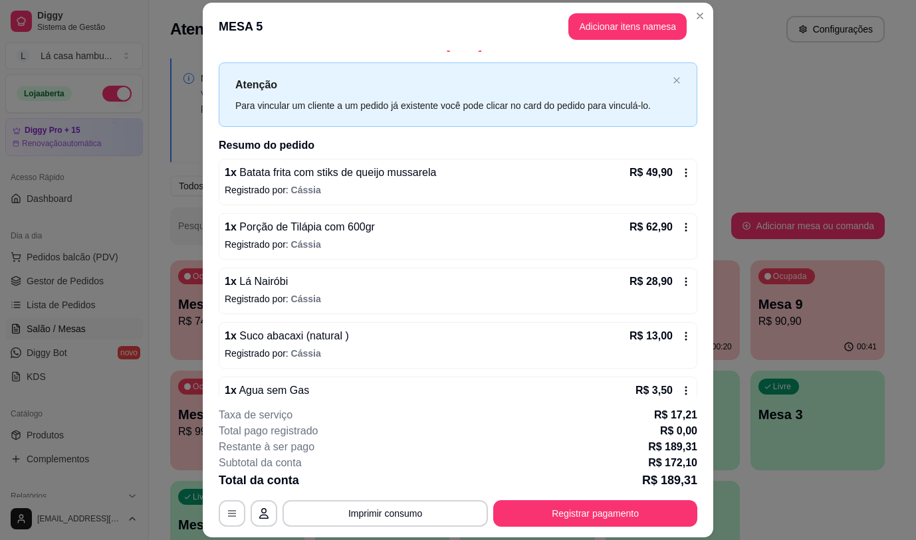
scroll to position [0, 0]
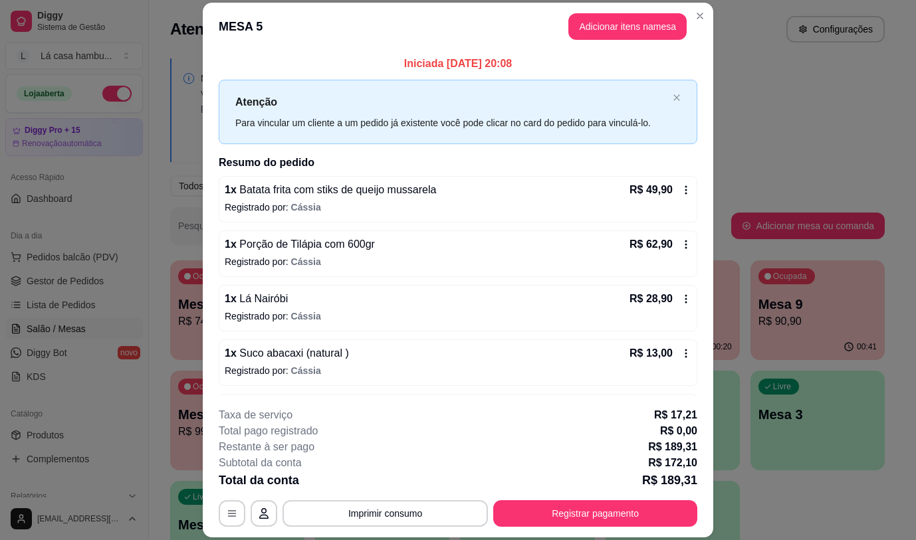
click at [694, 260] on div "Iniciada [DATE] 20:08 Atenção Para vincular um cliente a um pedido já existente…" at bounding box center [458, 223] width 510 height 346
click at [649, 25] on button "Adicionar itens na mesa" at bounding box center [627, 27] width 114 height 26
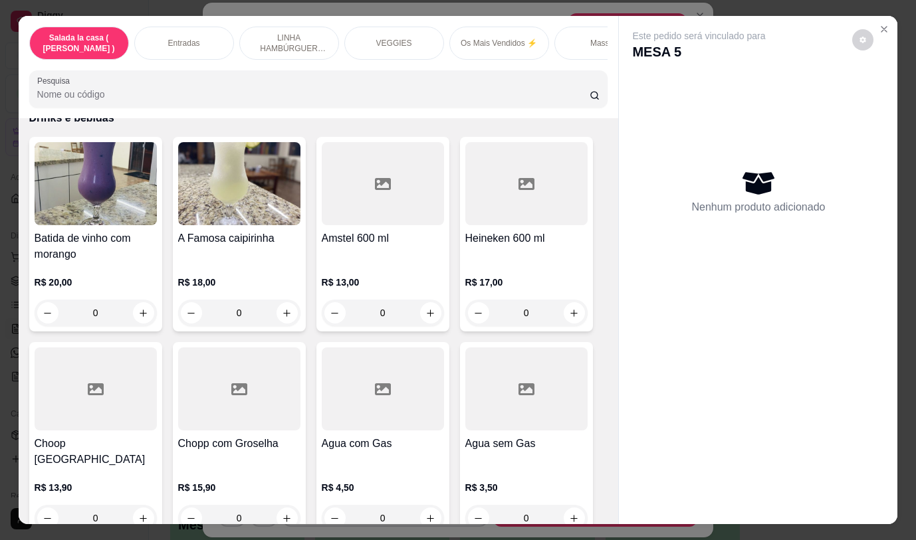
scroll to position [6702, 0]
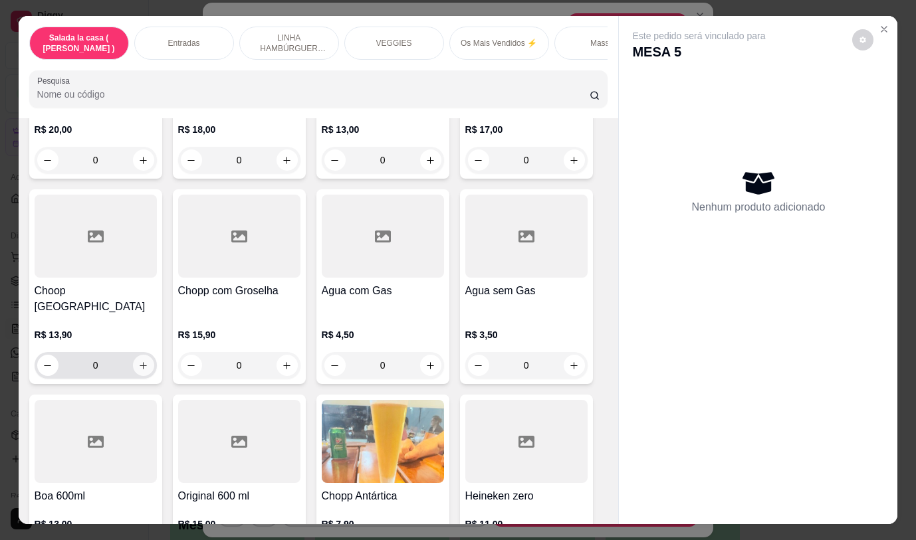
click at [138, 361] on icon "increase-product-quantity" at bounding box center [143, 366] width 10 height 10
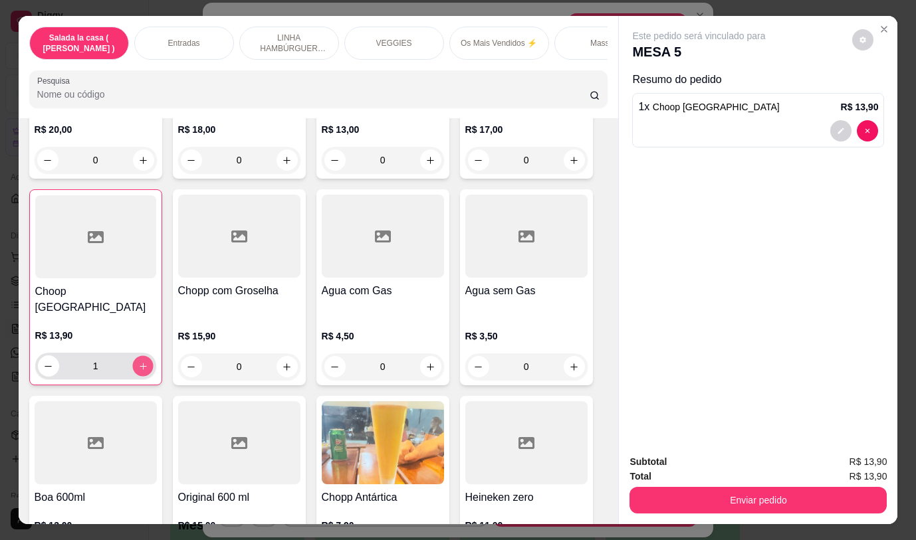
click at [138, 361] on icon "increase-product-quantity" at bounding box center [143, 366] width 10 height 10
type input "2"
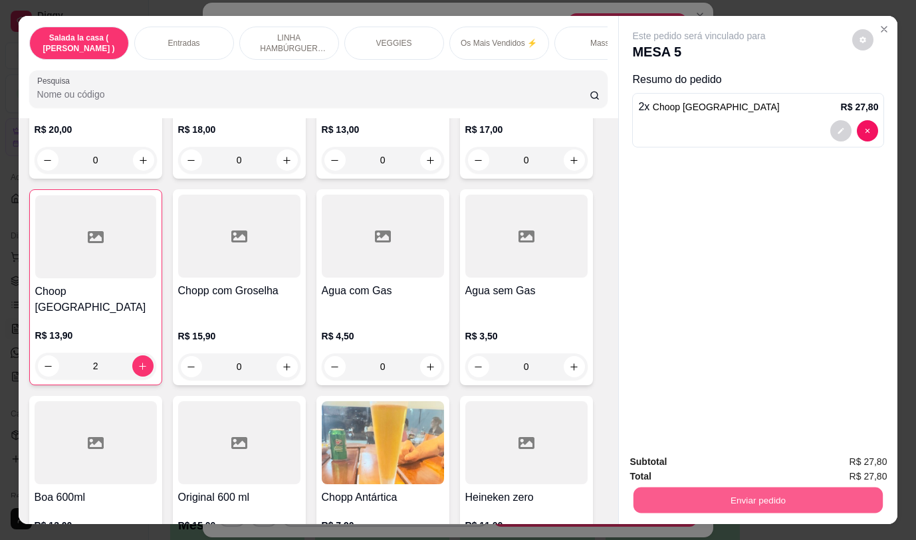
click at [753, 497] on button "Enviar pedido" at bounding box center [757, 500] width 249 height 26
click at [732, 466] on button "Não registrar e enviar pedido" at bounding box center [714, 462] width 138 height 25
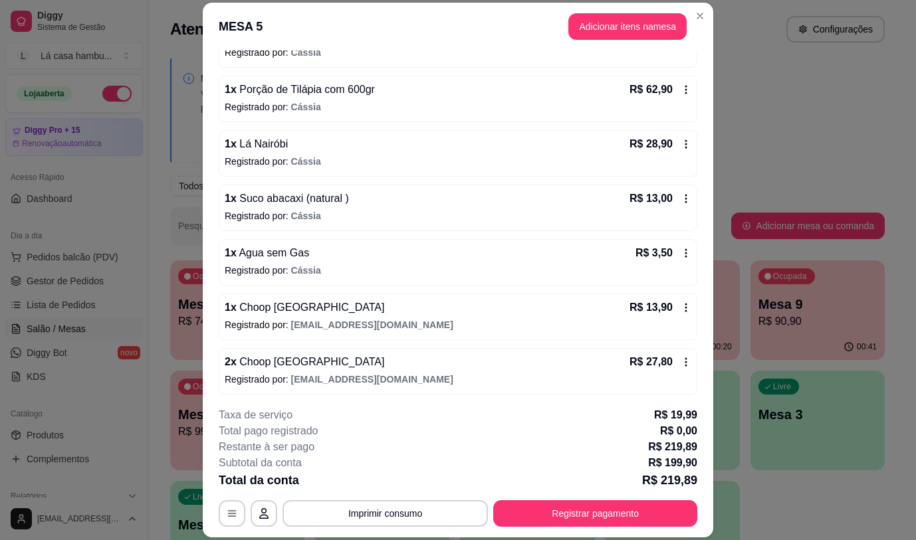
scroll to position [158, 0]
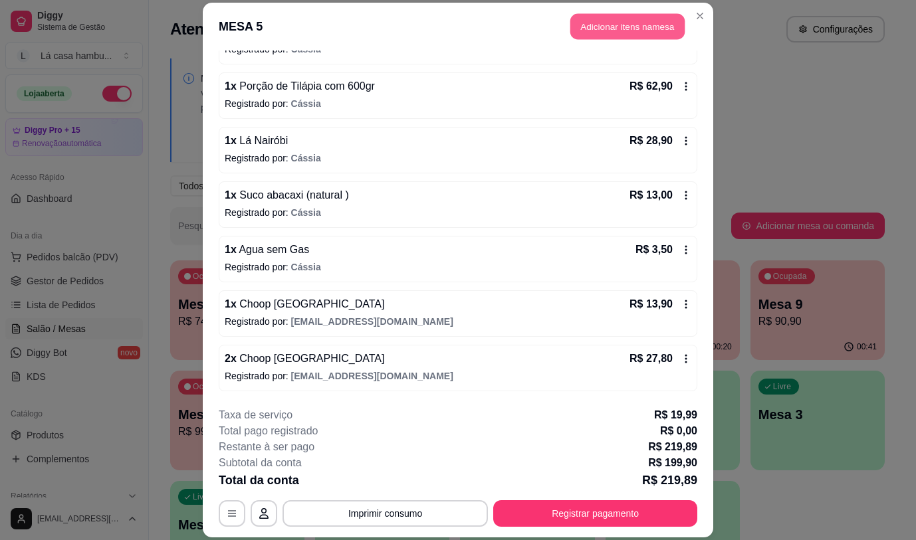
click at [649, 27] on button "Adicionar itens na mesa" at bounding box center [627, 27] width 114 height 26
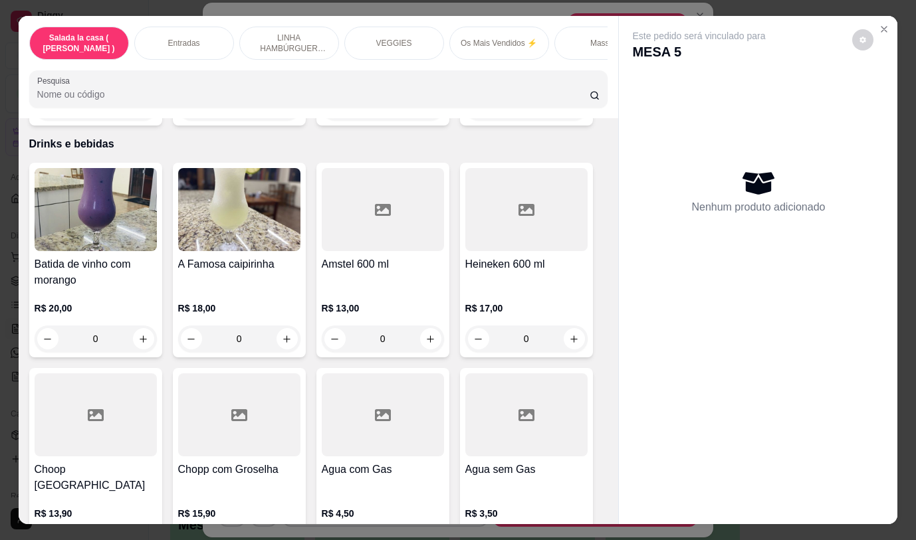
scroll to position [6740, 0]
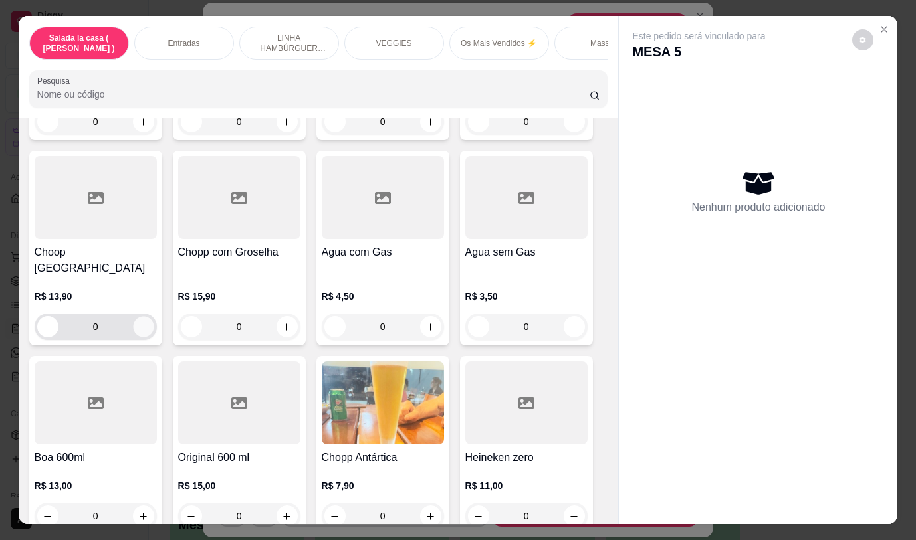
click at [138, 322] on icon "increase-product-quantity" at bounding box center [143, 327] width 10 height 10
type input "1"
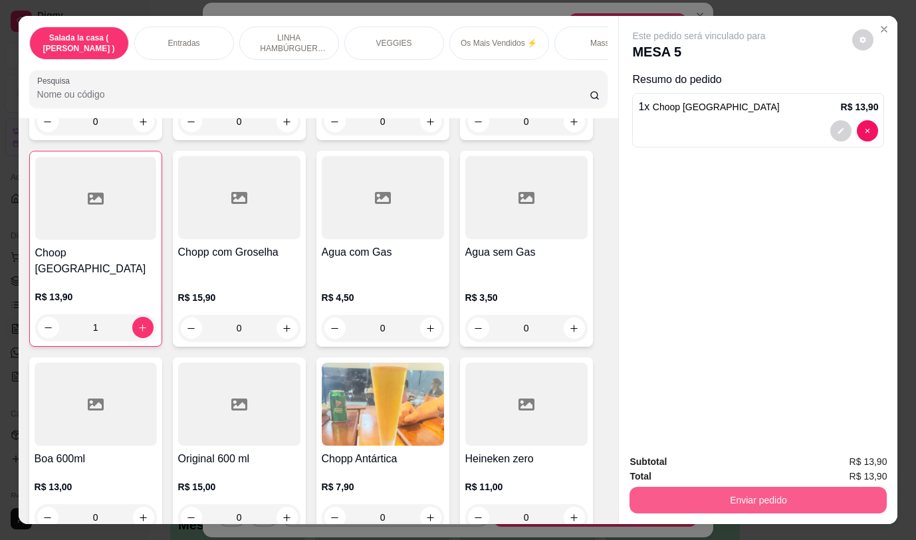
click at [728, 494] on button "Enviar pedido" at bounding box center [757, 500] width 257 height 27
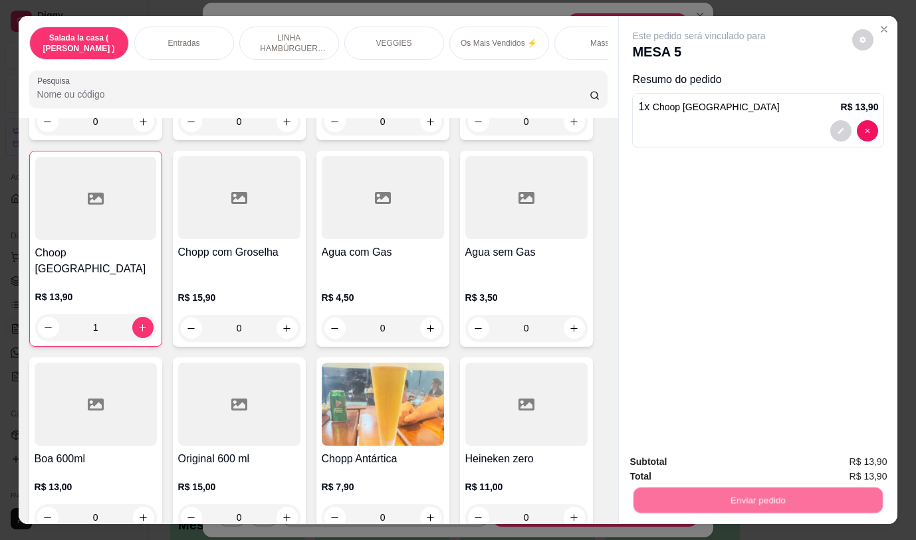
click at [697, 461] on button "Não registrar e enviar pedido" at bounding box center [714, 462] width 138 height 25
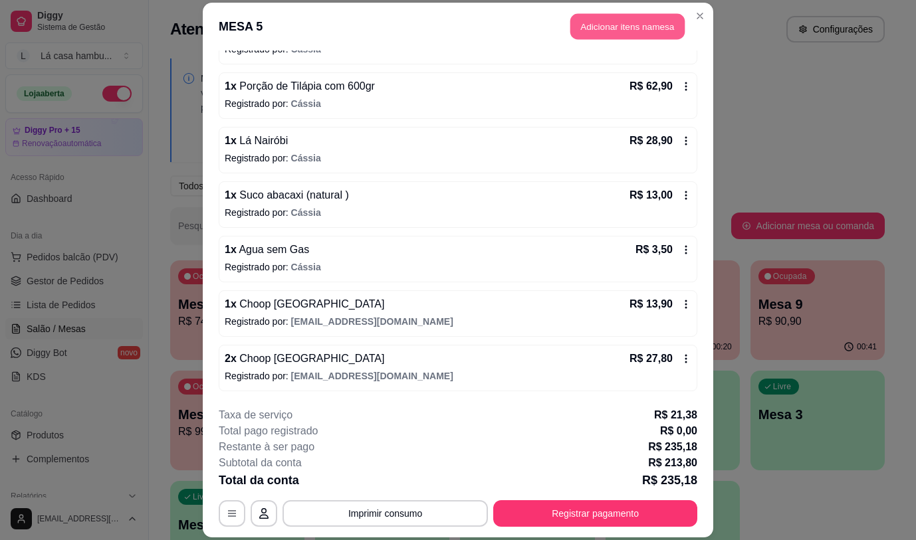
click at [642, 21] on button "Adicionar itens na mesa" at bounding box center [627, 27] width 114 height 26
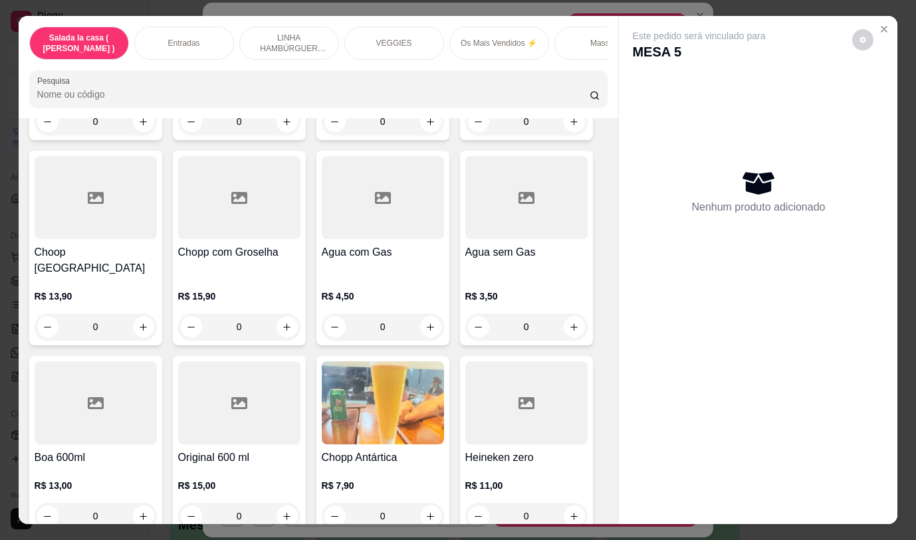
click at [634, 516] on div at bounding box center [758, 513] width 278 height 21
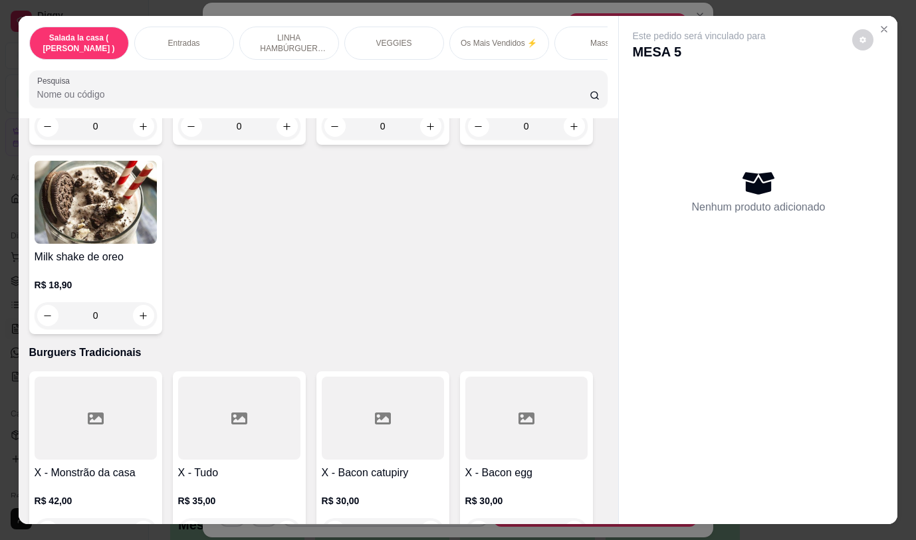
scroll to position [4263, 0]
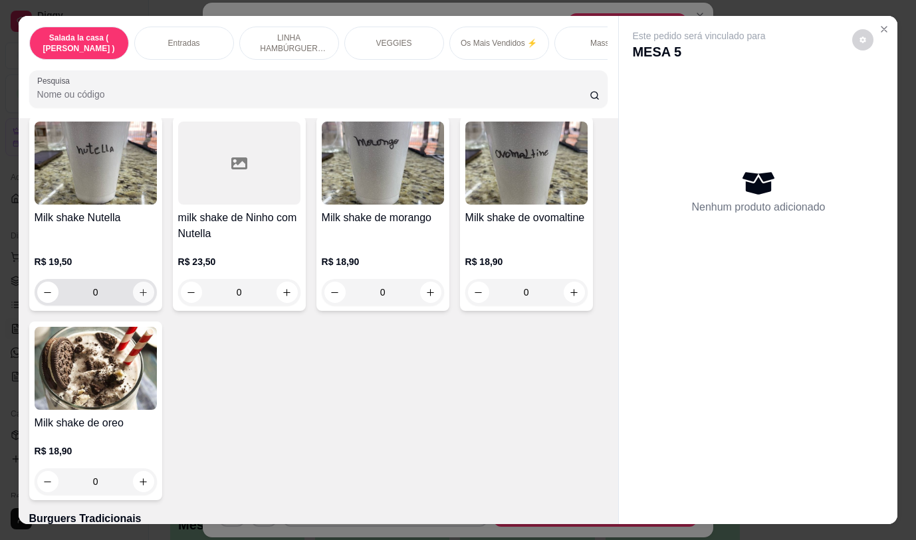
click at [142, 288] on icon "increase-product-quantity" at bounding box center [143, 293] width 10 height 10
type input "1"
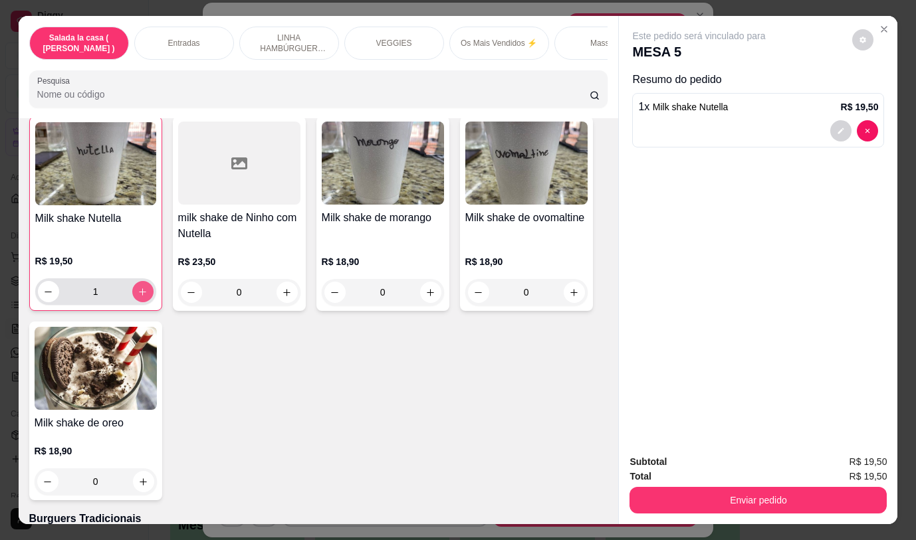
scroll to position [4264, 0]
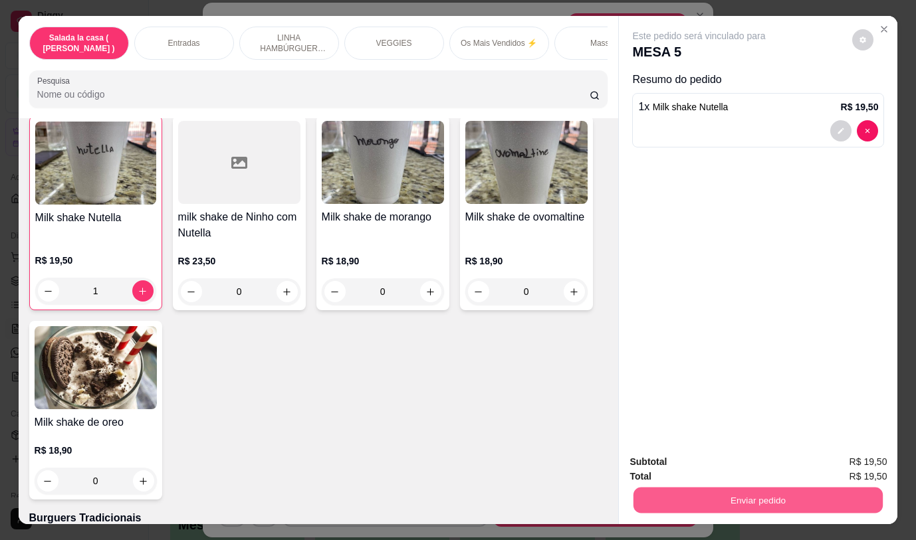
click at [776, 496] on button "Enviar pedido" at bounding box center [757, 500] width 249 height 26
click at [743, 464] on button "Não registrar e enviar pedido" at bounding box center [714, 462] width 134 height 25
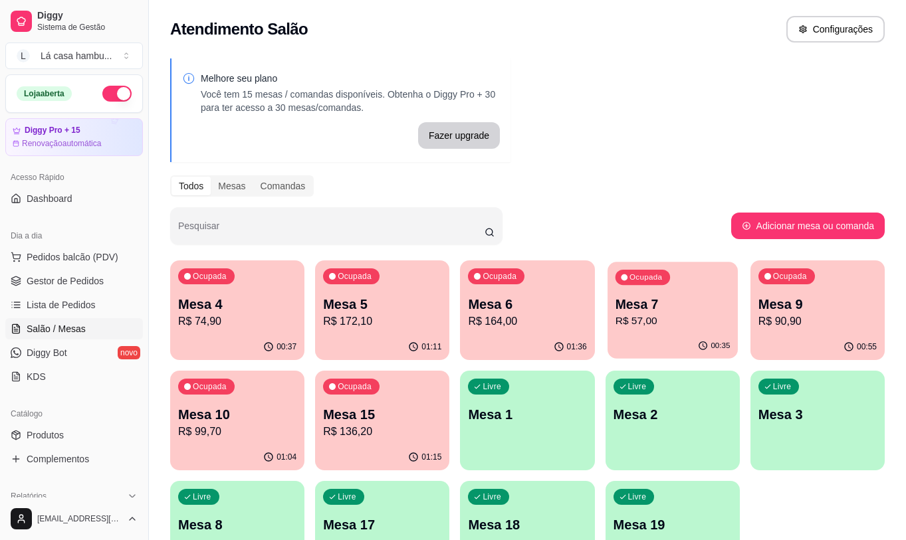
click at [670, 298] on p "Mesa 7" at bounding box center [672, 305] width 115 height 18
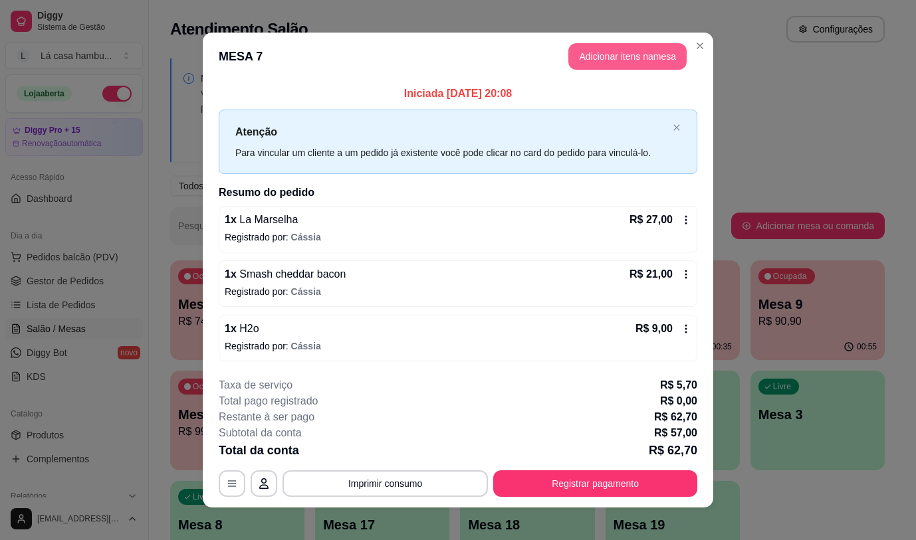
click at [583, 54] on button "Adicionar itens na mesa" at bounding box center [627, 56] width 118 height 27
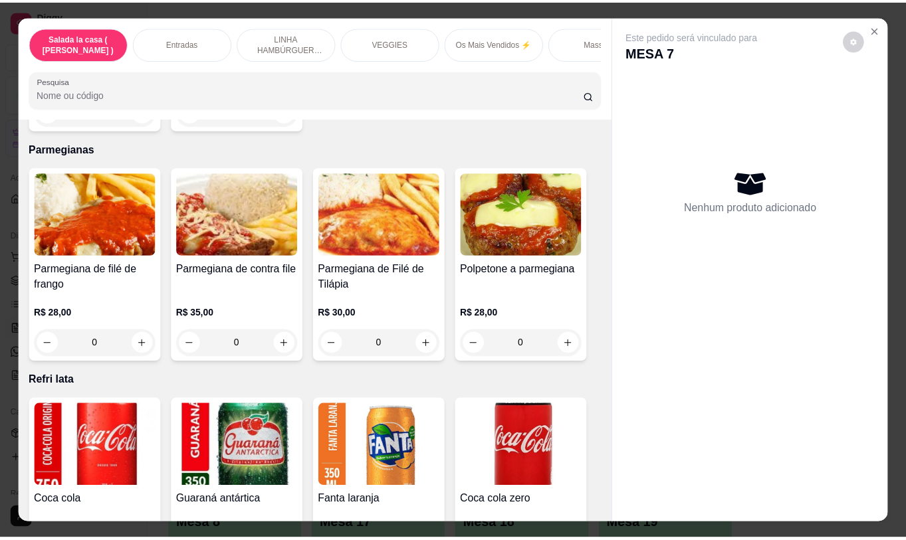
scroll to position [5377, 0]
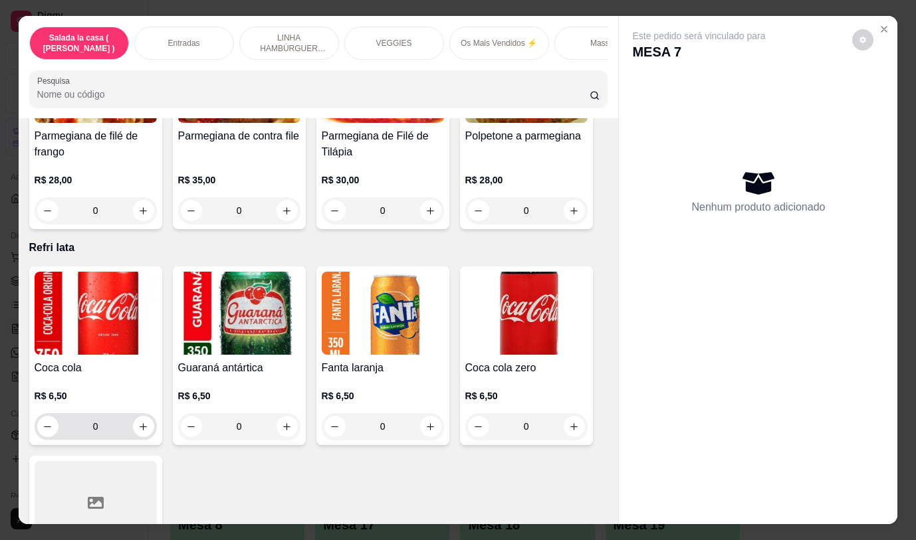
click at [125, 415] on input "0" at bounding box center [95, 426] width 74 height 27
click at [140, 422] on icon "increase-product-quantity" at bounding box center [143, 427] width 10 height 10
type input "1"
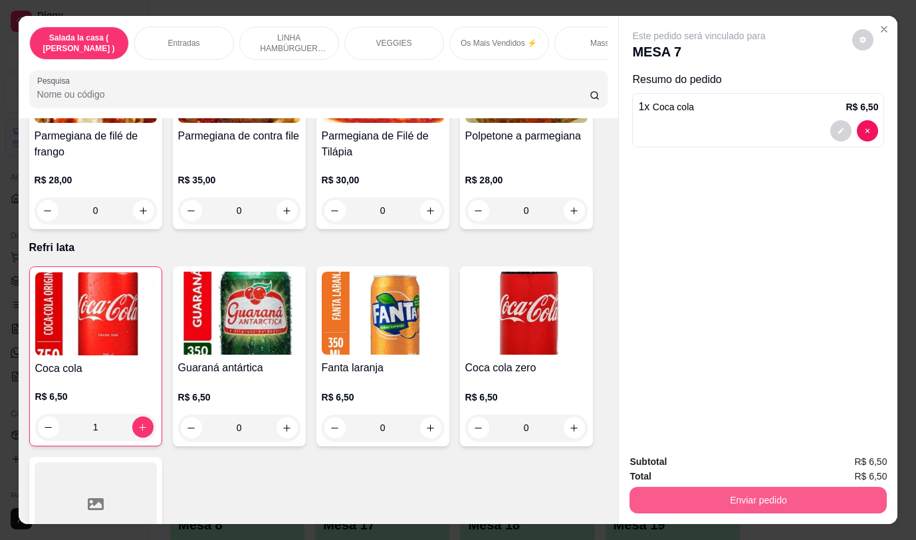
click at [726, 493] on button "Enviar pedido" at bounding box center [757, 500] width 257 height 27
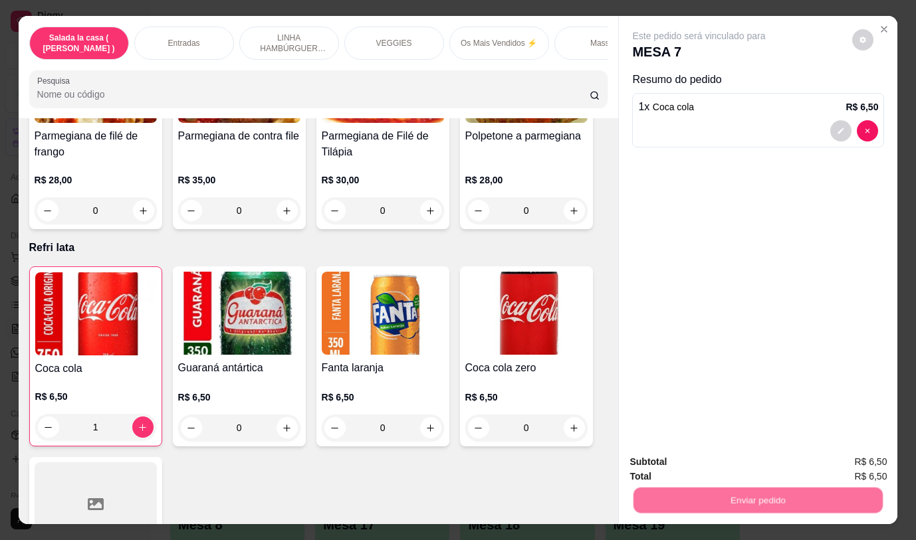
click at [689, 460] on button "Não registrar e enviar pedido" at bounding box center [714, 462] width 134 height 25
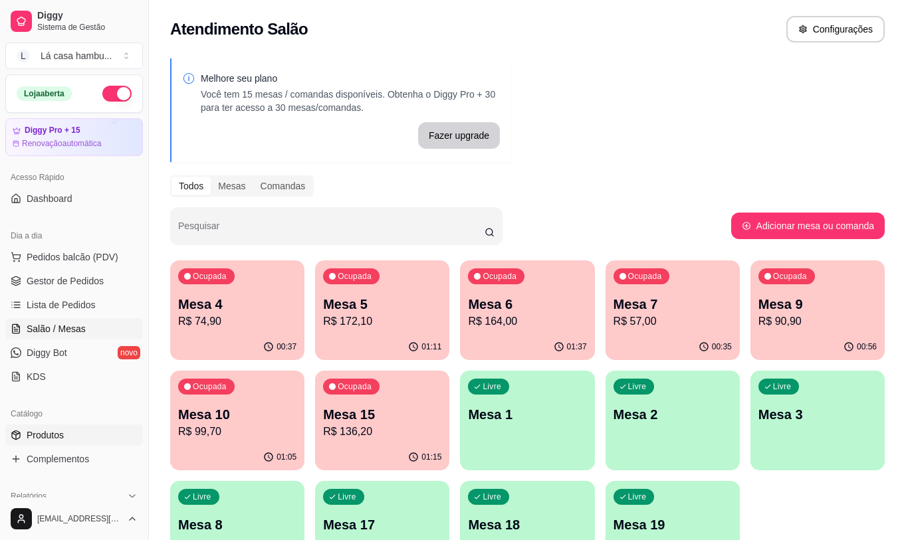
click at [116, 438] on link "Produtos" at bounding box center [74, 435] width 138 height 21
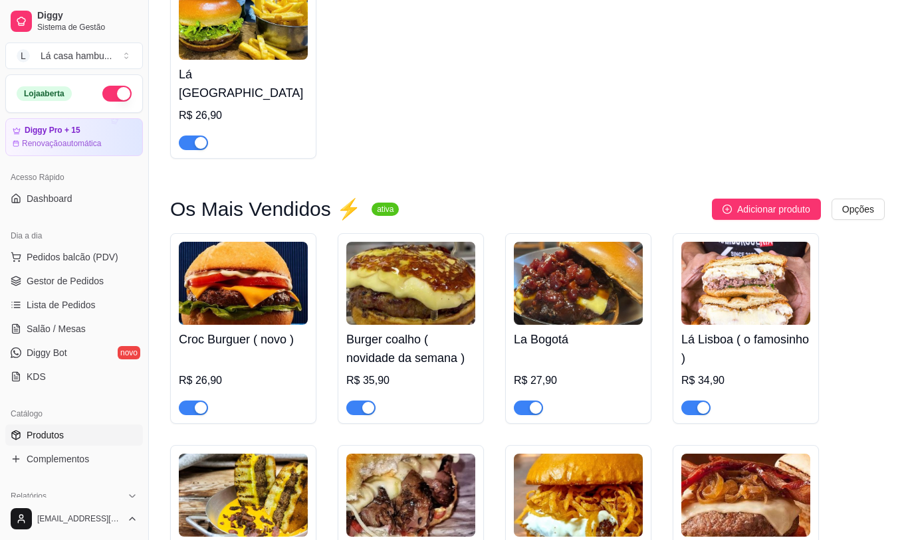
scroll to position [2923, 0]
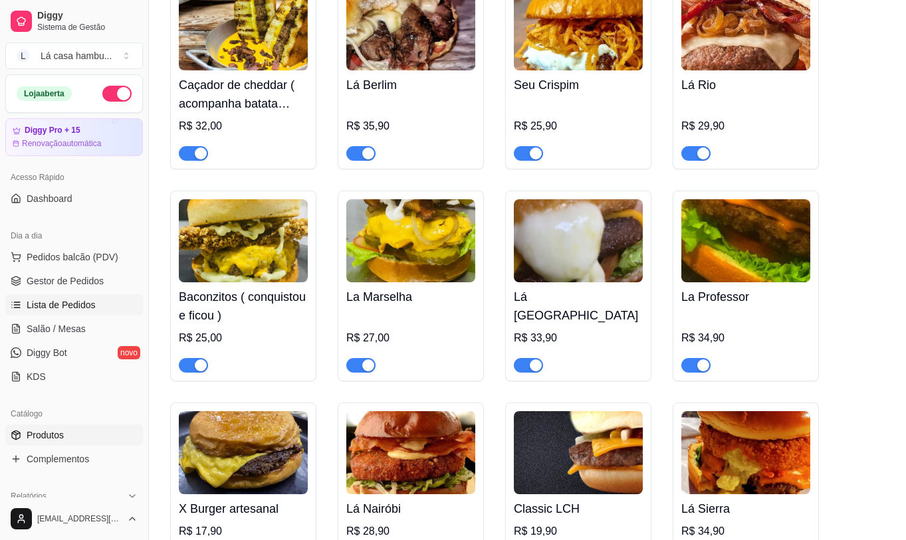
click at [57, 302] on span "Lista de Pedidos" at bounding box center [61, 304] width 69 height 13
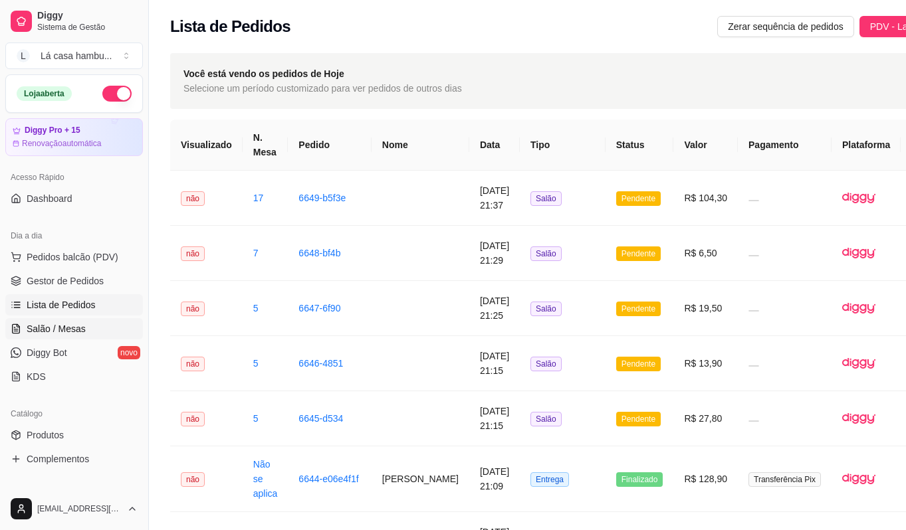
click at [79, 328] on span "Salão / Mesas" at bounding box center [56, 328] width 59 height 13
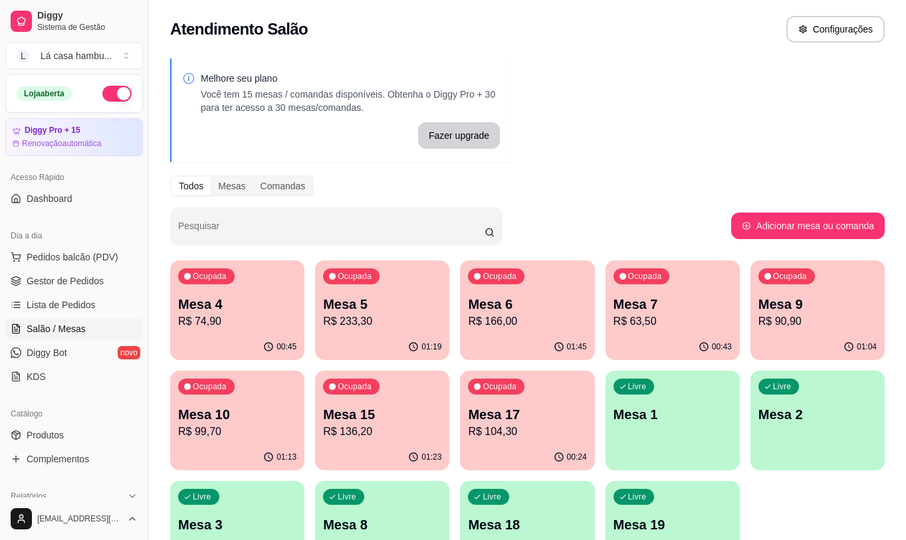
click at [390, 417] on p "Mesa 15" at bounding box center [382, 414] width 118 height 19
click at [394, 418] on body "Diggy Sistema de Gestão L Lá casa hambu ... Loja aberta Diggy Pro + 15 Renovaçã…" at bounding box center [453, 270] width 906 height 540
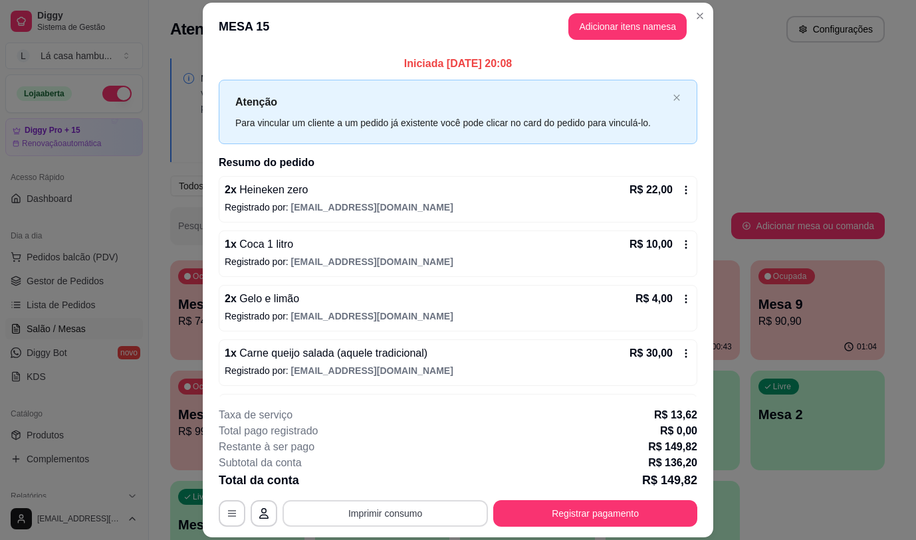
click at [429, 509] on button "Imprimir consumo" at bounding box center [384, 513] width 205 height 27
click at [405, 482] on button "IMPRESSORA" at bounding box center [384, 482] width 96 height 21
click at [405, 482] on div "Escolha a impressora IMPRESSORA" at bounding box center [385, 473] width 110 height 45
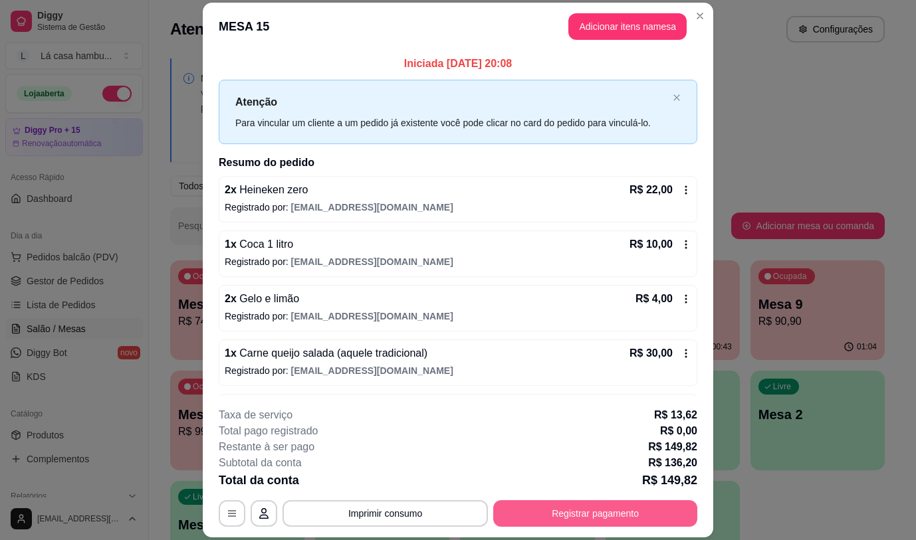
click at [580, 520] on button "Registrar pagamento" at bounding box center [595, 513] width 204 height 27
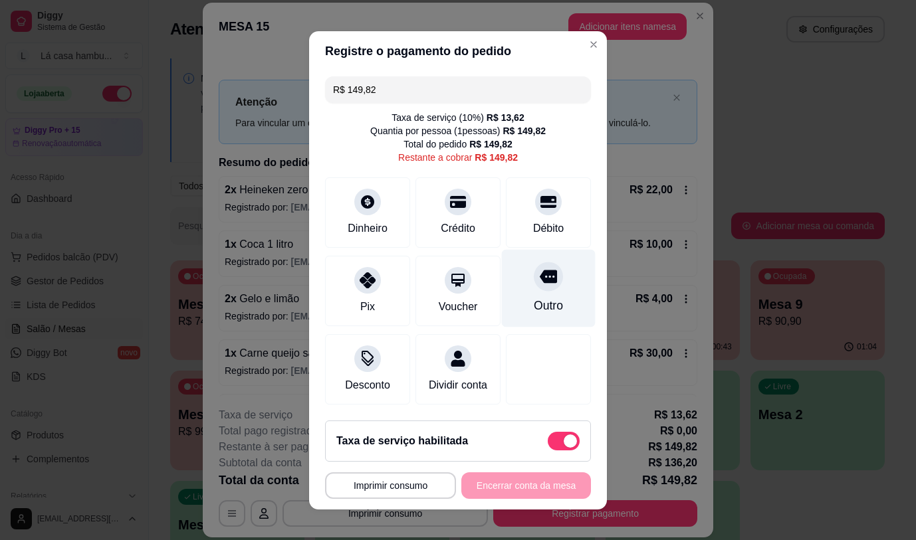
click at [539, 277] on icon at bounding box center [547, 276] width 17 height 13
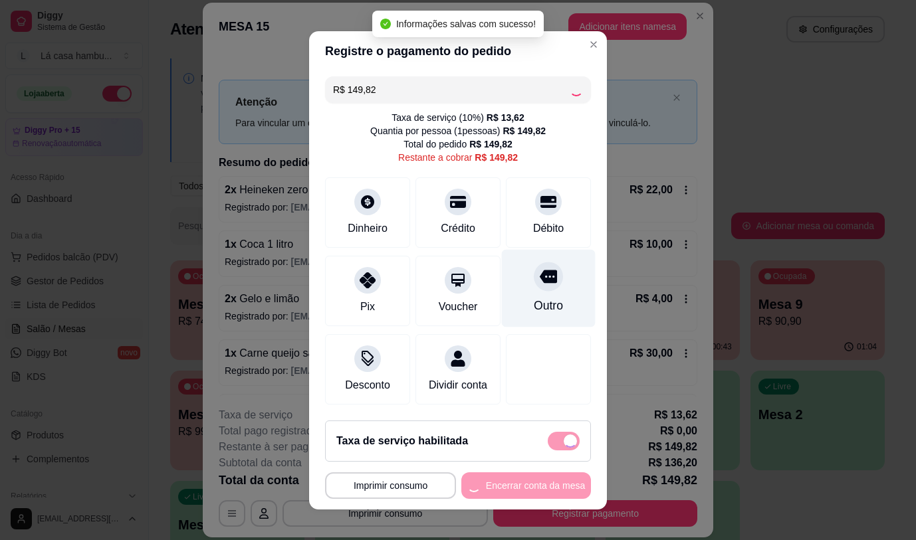
type input "R$ 0,00"
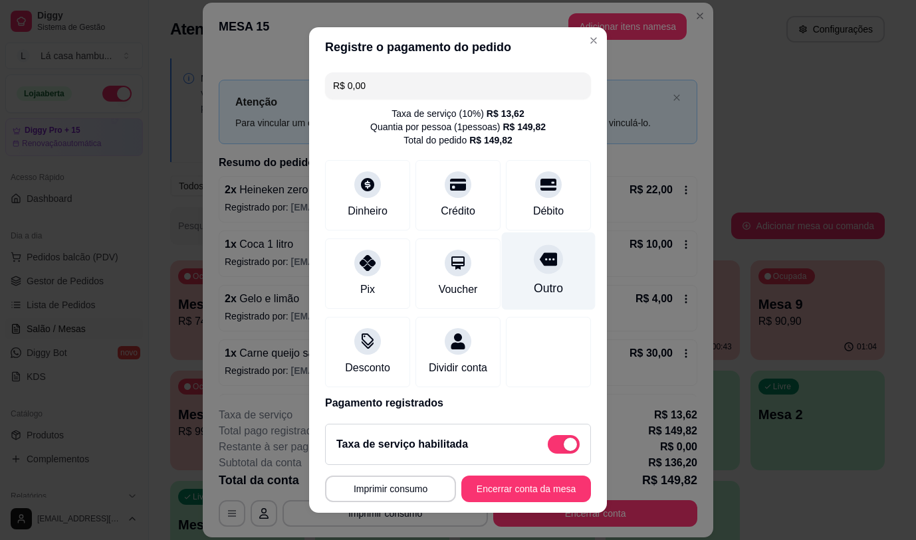
click at [536, 262] on div at bounding box center [548, 258] width 29 height 29
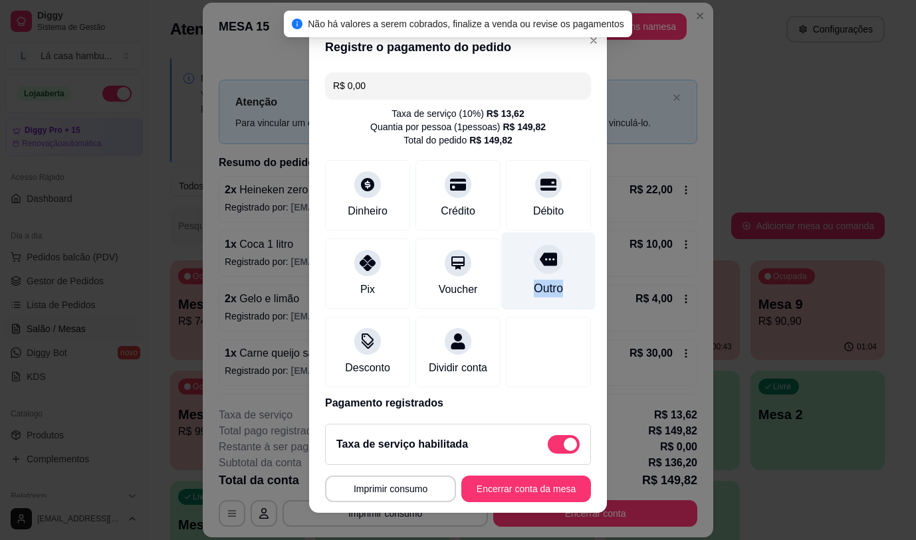
click at [536, 262] on div at bounding box center [548, 258] width 29 height 29
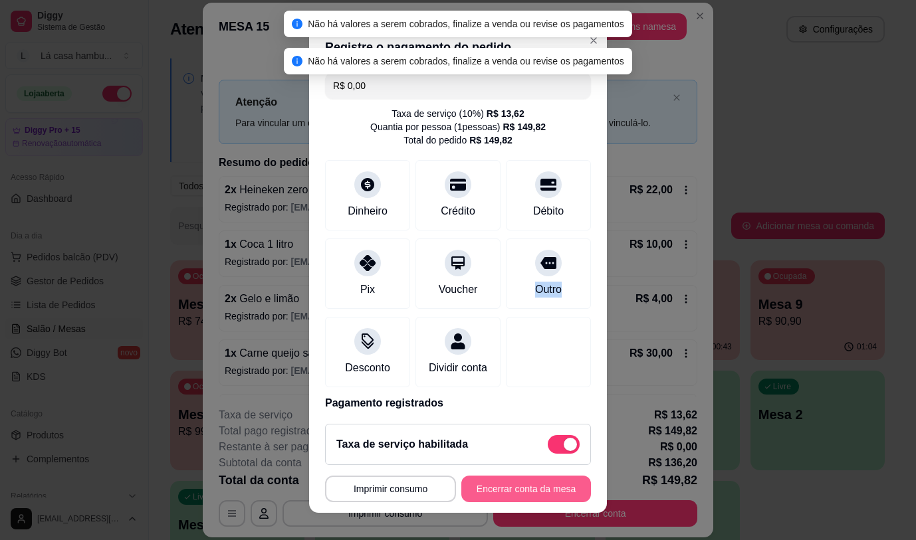
click at [555, 492] on button "Encerrar conta da mesa" at bounding box center [526, 489] width 130 height 27
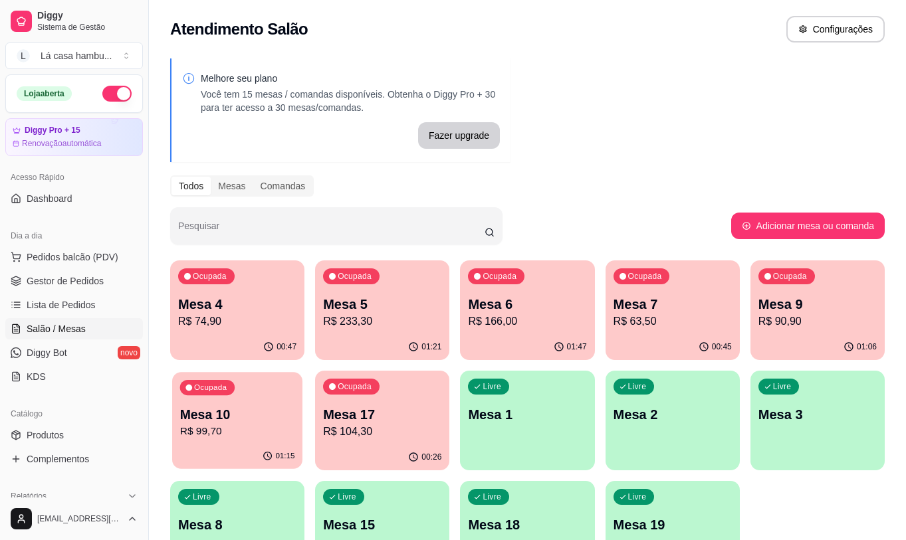
click at [230, 431] on p "R$ 99,70" at bounding box center [237, 431] width 115 height 15
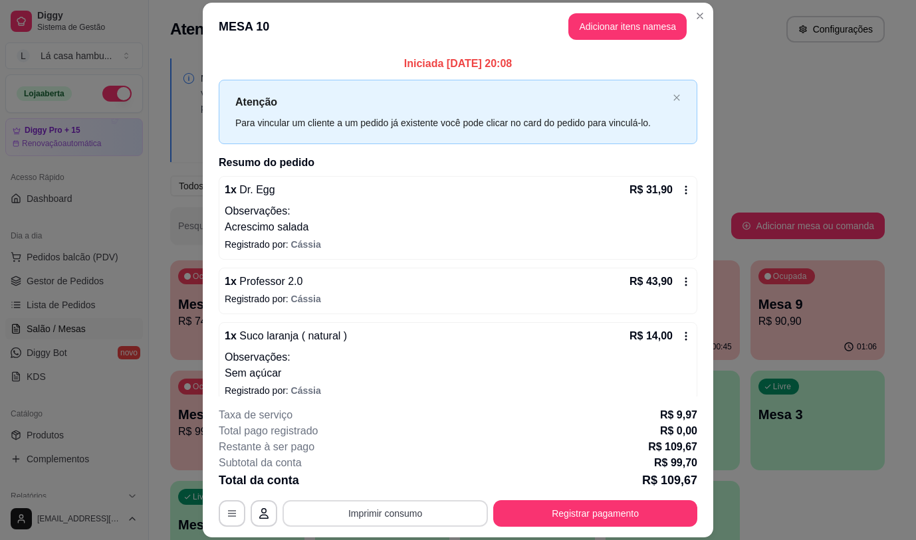
click at [377, 515] on button "Imprimir consumo" at bounding box center [384, 513] width 205 height 27
click at [388, 481] on button "IMPRESSORA" at bounding box center [384, 482] width 96 height 21
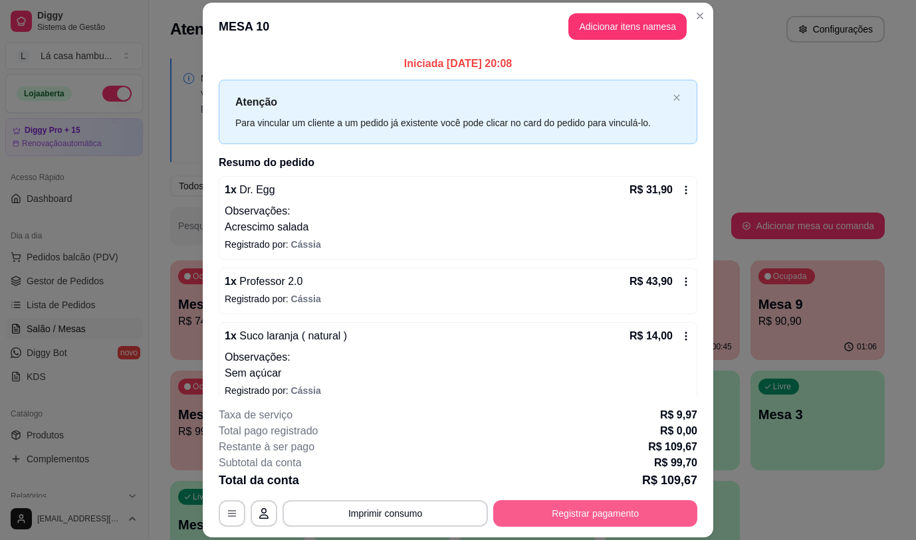
click at [586, 518] on button "Registrar pagamento" at bounding box center [595, 513] width 204 height 27
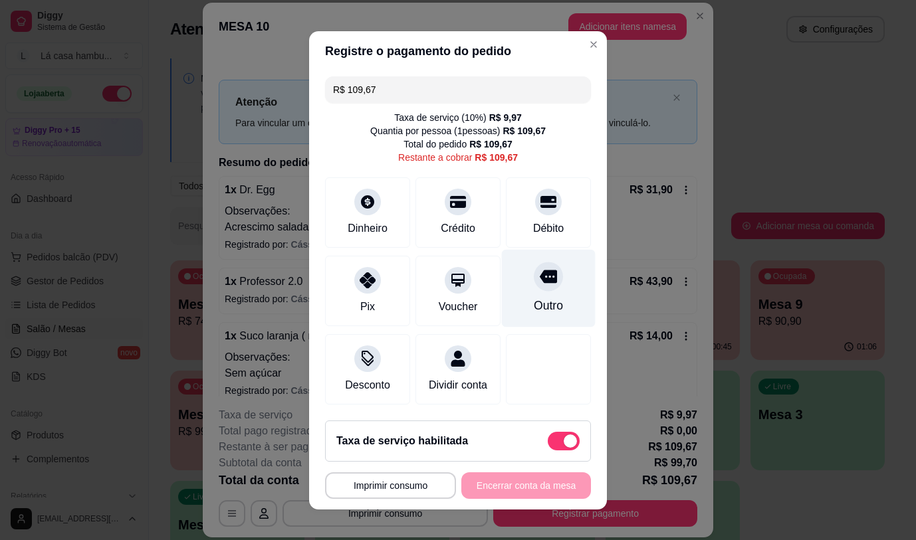
click at [539, 270] on icon at bounding box center [547, 276] width 17 height 13
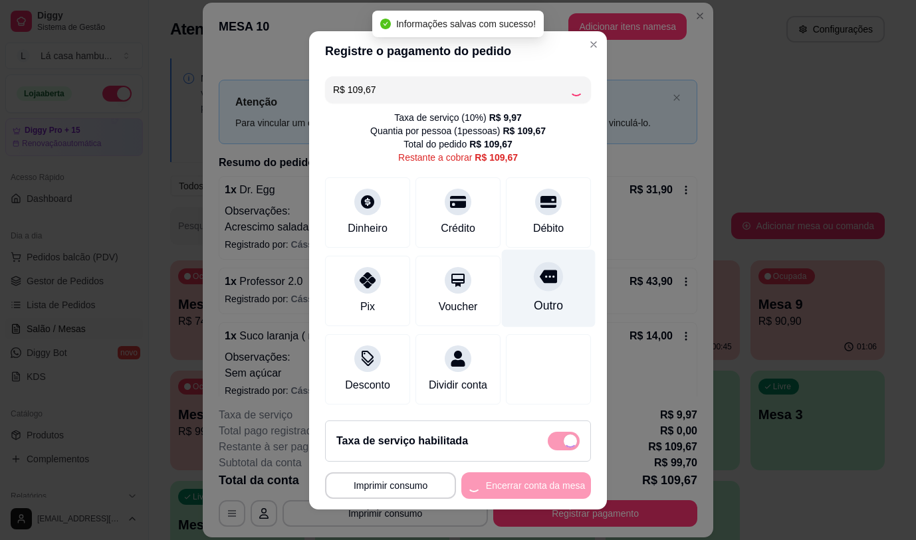
type input "R$ 0,00"
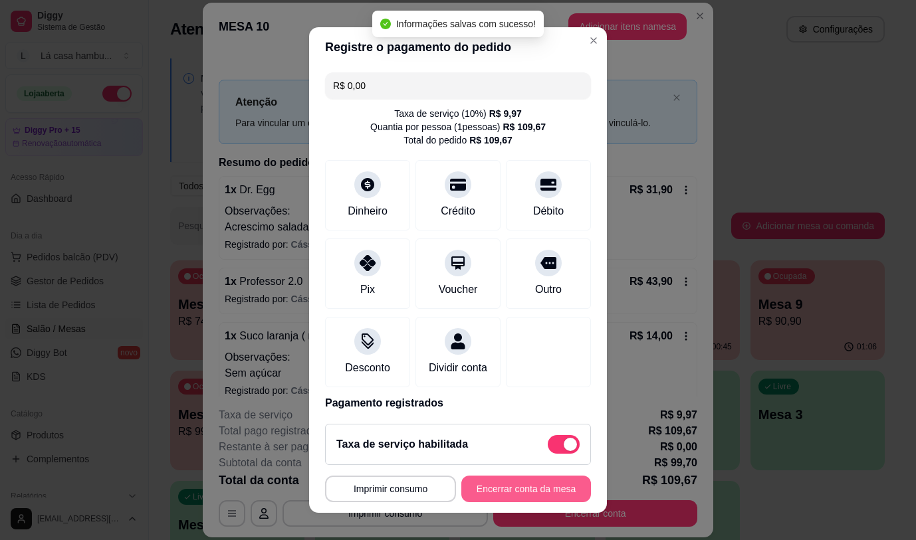
click at [515, 489] on button "Encerrar conta da mesa" at bounding box center [526, 489] width 130 height 27
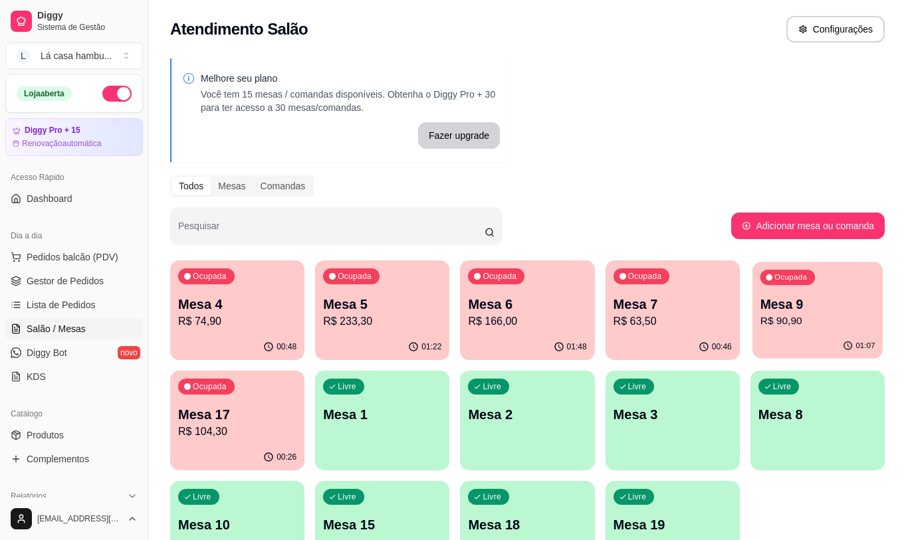
click at [807, 325] on p "R$ 90,90" at bounding box center [816, 321] width 115 height 15
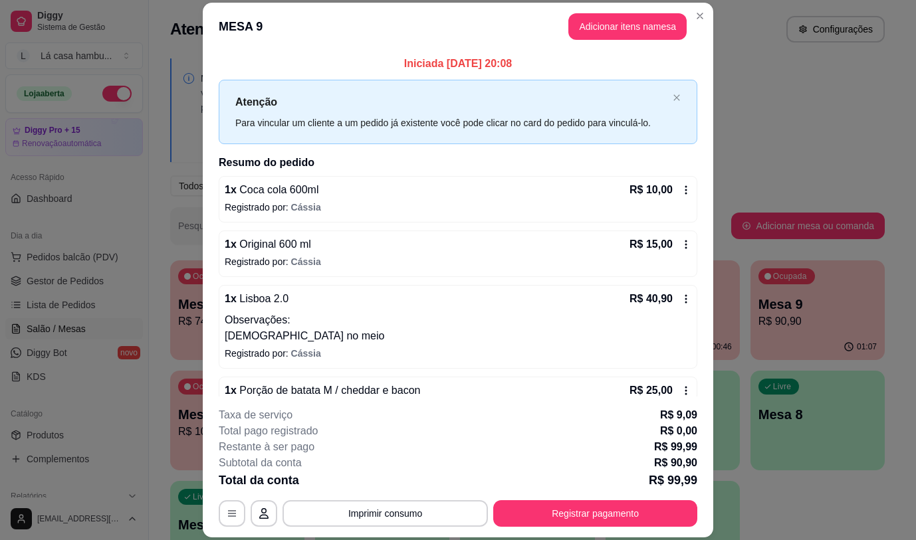
scroll to position [32, 0]
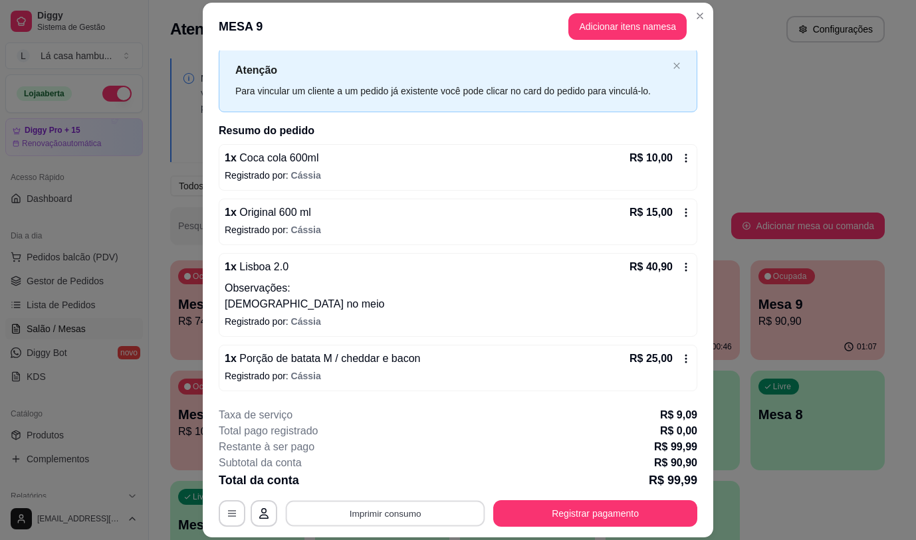
click at [458, 520] on button "Imprimir consumo" at bounding box center [385, 514] width 199 height 26
click at [381, 481] on button "IMPRESSORA" at bounding box center [384, 482] width 96 height 21
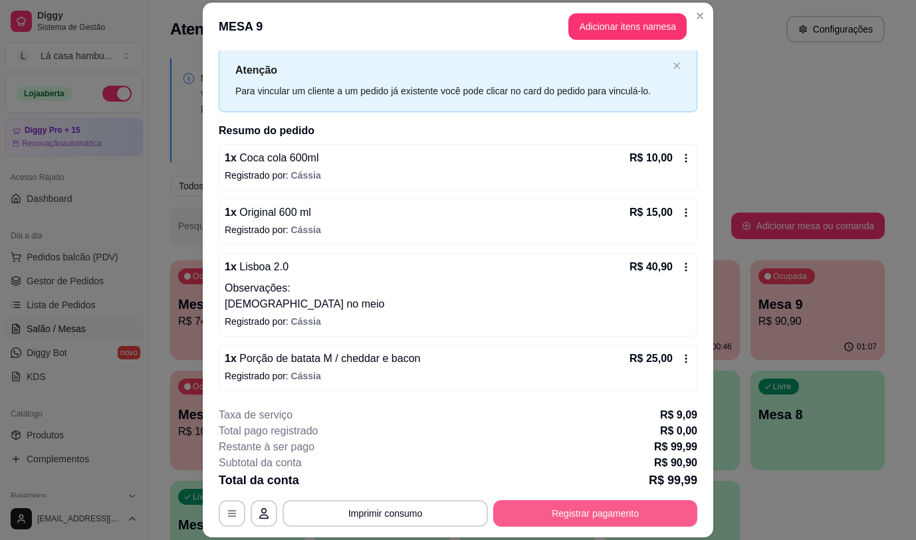
click at [577, 511] on button "Registrar pagamento" at bounding box center [595, 513] width 204 height 27
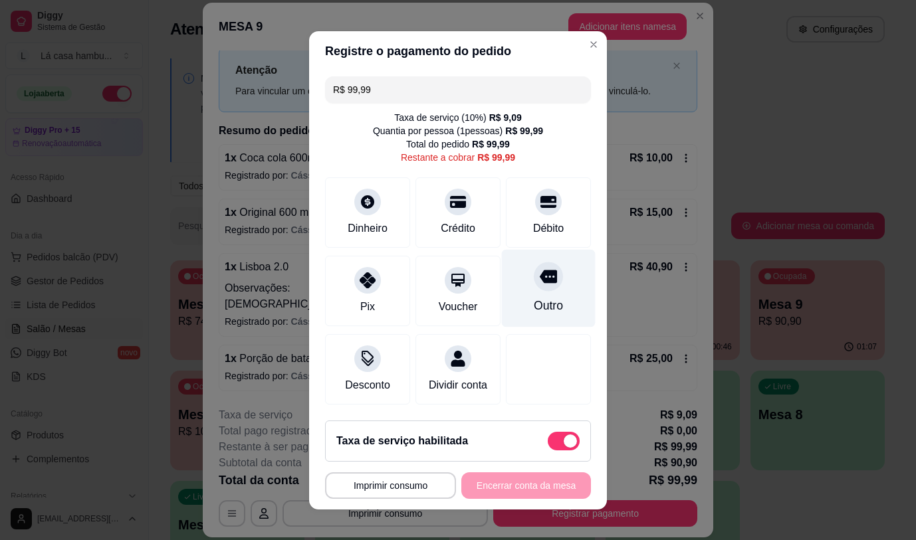
click at [539, 274] on icon at bounding box center [547, 276] width 17 height 13
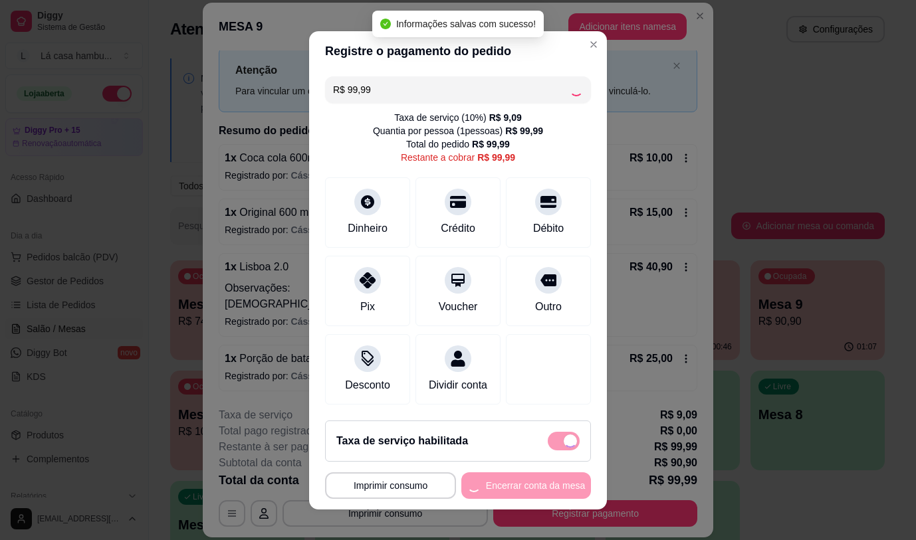
type input "R$ 0,00"
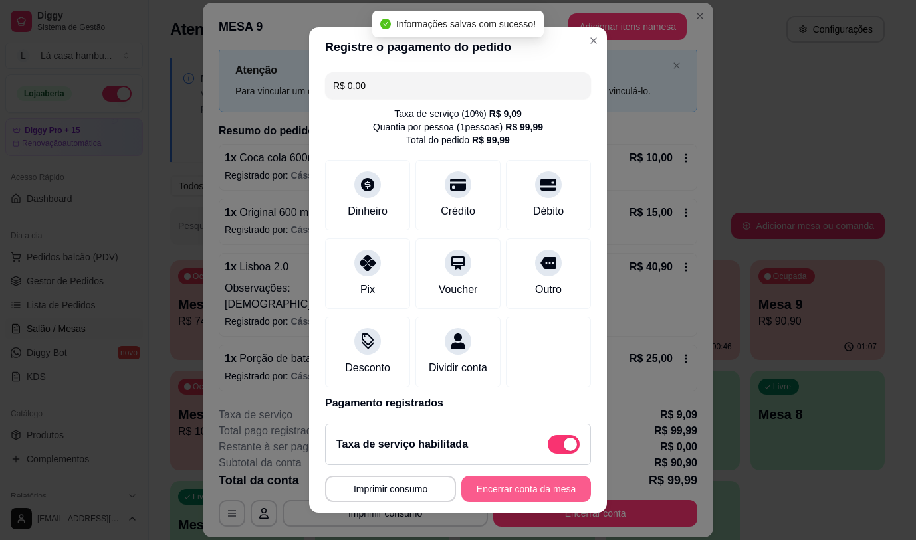
click at [521, 496] on button "Encerrar conta da mesa" at bounding box center [526, 489] width 130 height 27
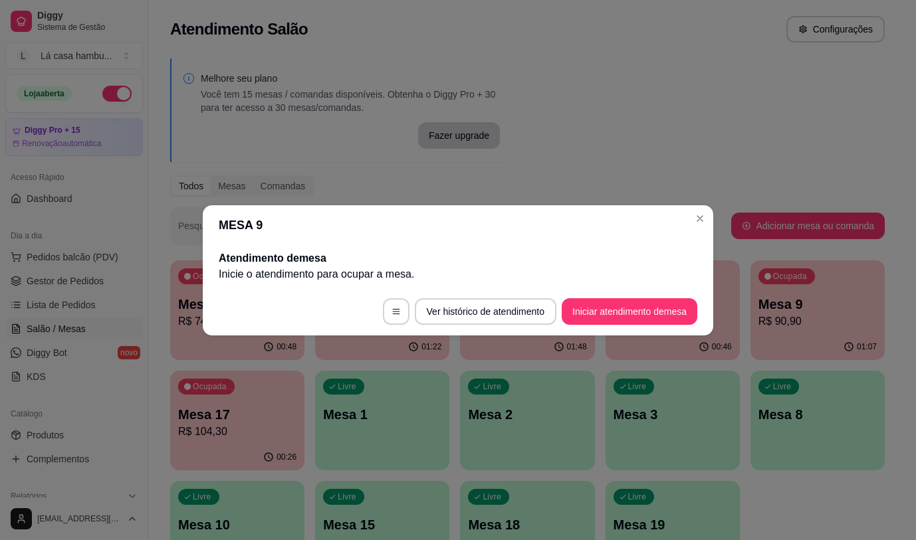
scroll to position [0, 0]
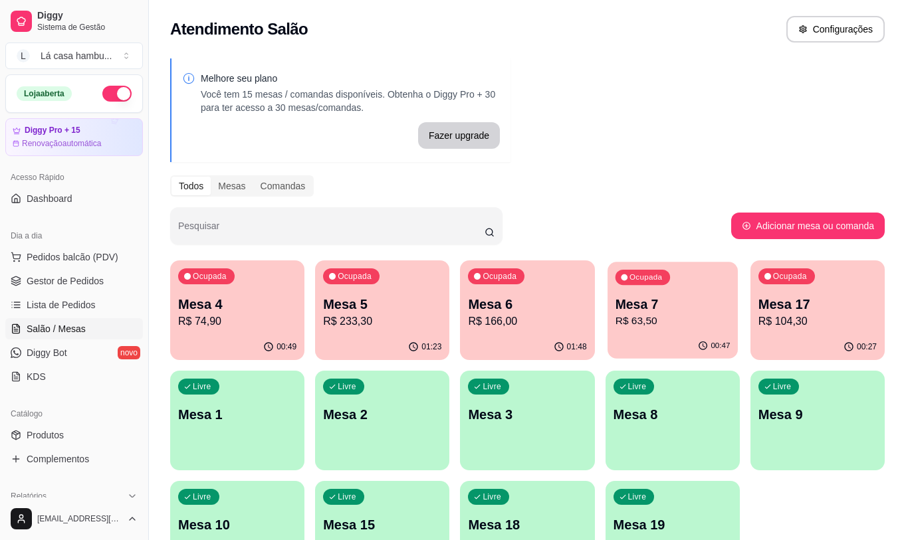
click at [641, 312] on p "Mesa 7" at bounding box center [672, 305] width 115 height 18
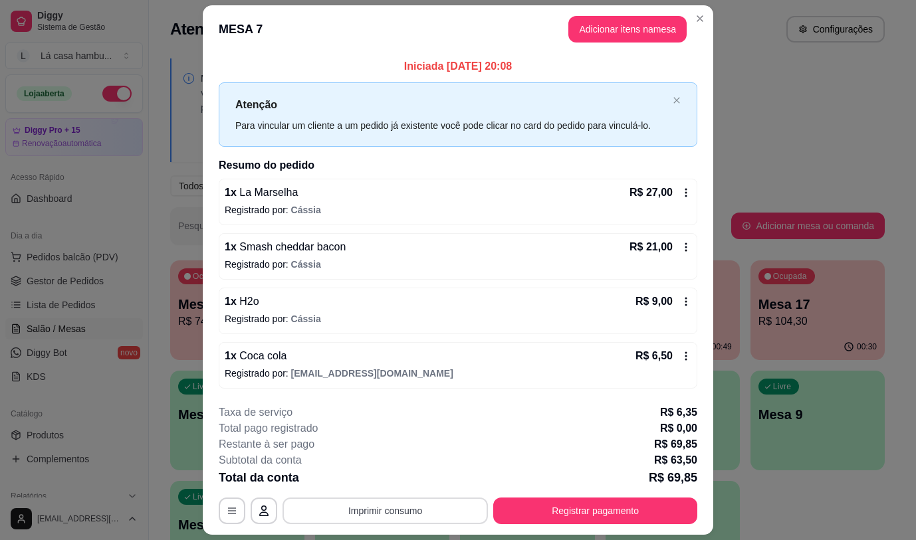
click at [399, 526] on footer "**********" at bounding box center [458, 464] width 510 height 141
click at [405, 512] on button "Imprimir consumo" at bounding box center [384, 511] width 205 height 27
click at [407, 484] on button "IMPRESSORA" at bounding box center [384, 480] width 96 height 21
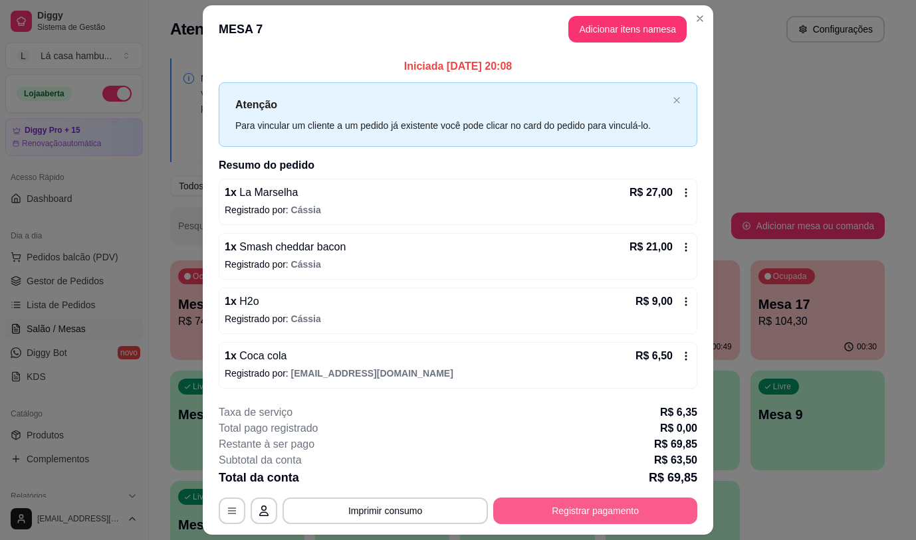
click at [582, 509] on button "Registrar pagamento" at bounding box center [595, 511] width 204 height 27
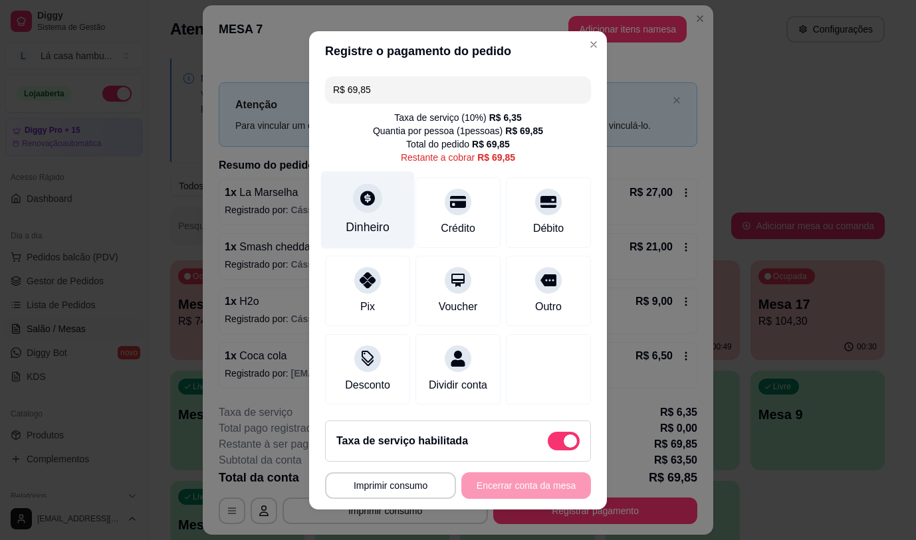
click at [359, 203] on icon at bounding box center [367, 197] width 17 height 17
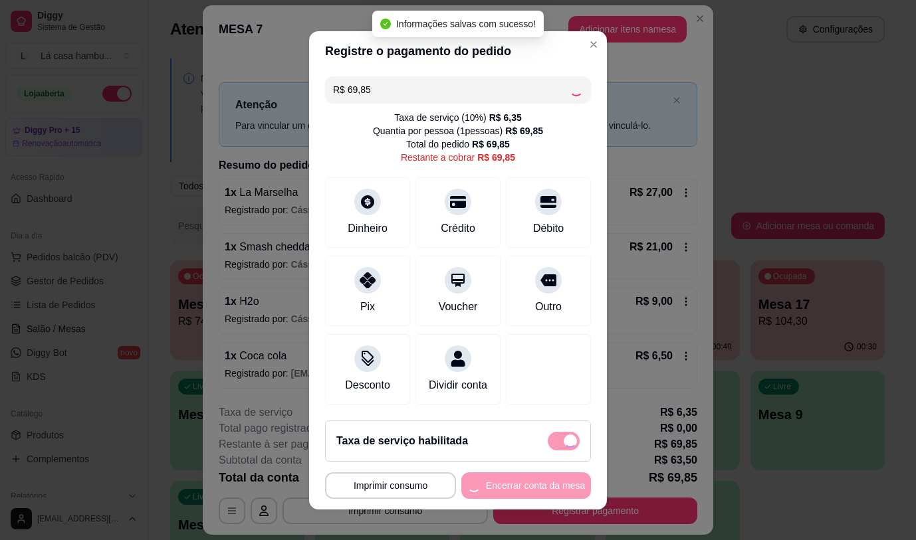
type input "R$ 0,00"
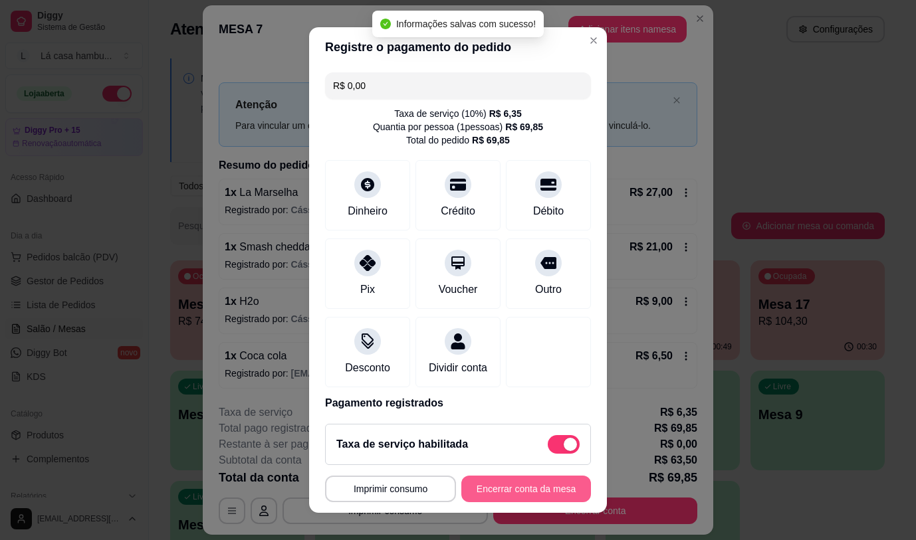
click at [537, 480] on button "Encerrar conta da mesa" at bounding box center [526, 489] width 130 height 27
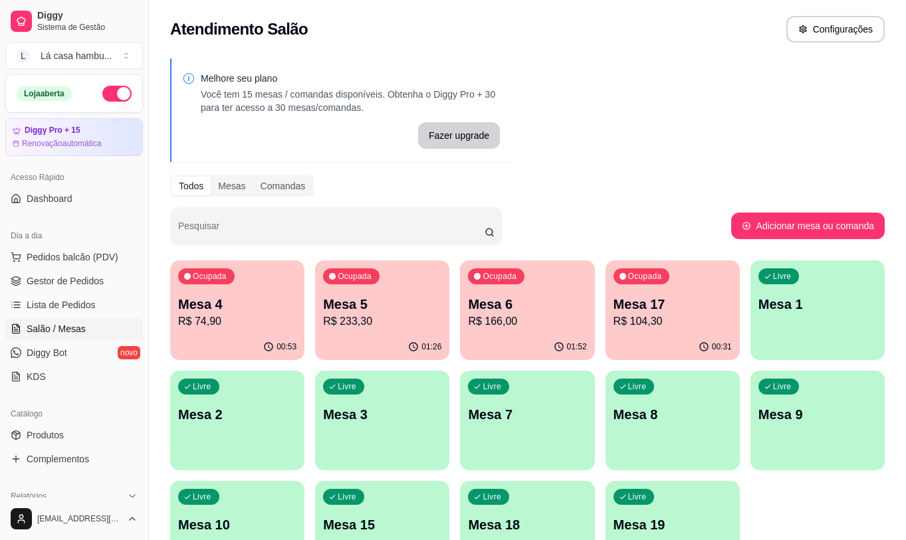
click at [377, 328] on p "R$ 233,30" at bounding box center [382, 322] width 118 height 16
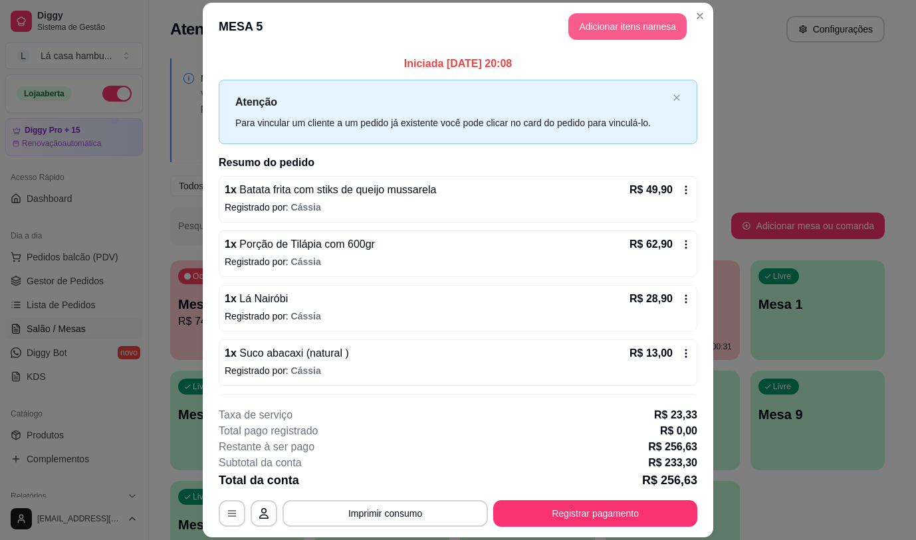
click at [597, 24] on button "Adicionar itens na mesa" at bounding box center [627, 26] width 118 height 27
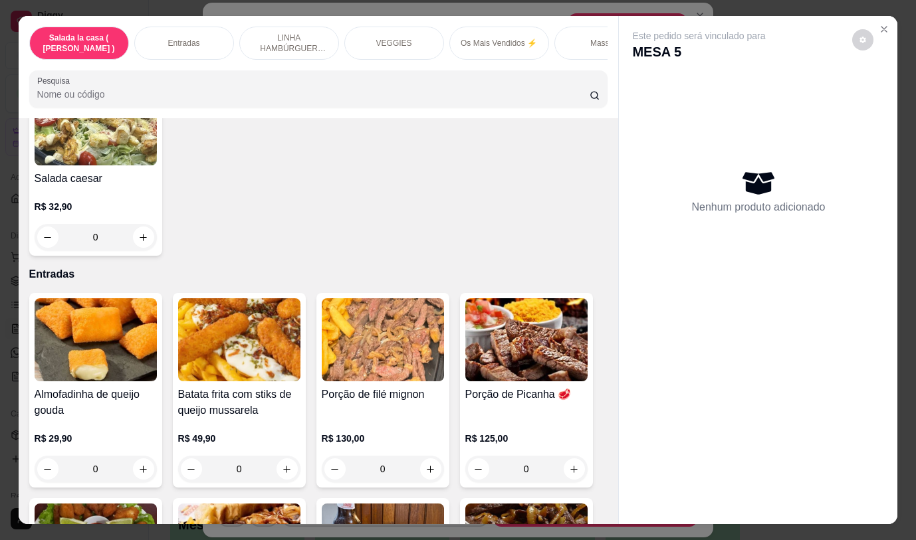
scroll to position [2298, 0]
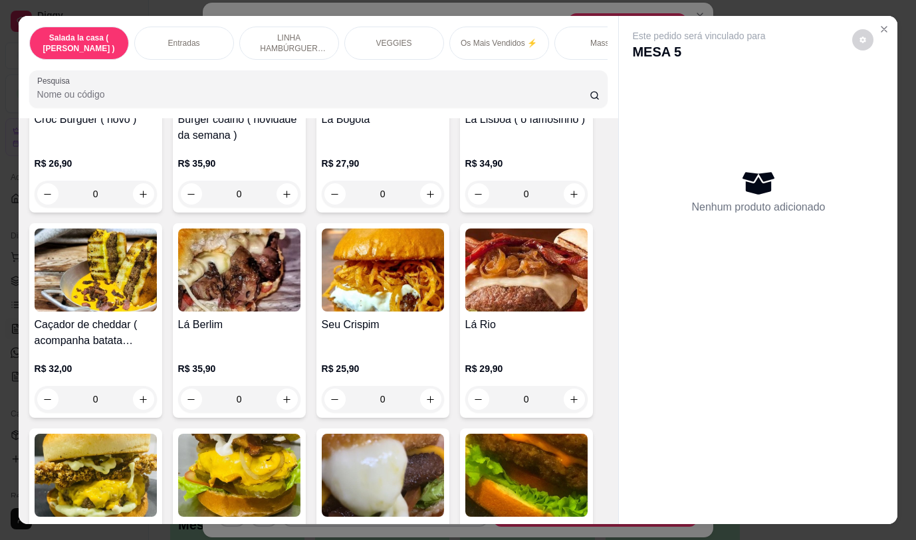
drag, startPoint x: 603, startPoint y: 344, endPoint x: 602, endPoint y: 465, distance: 120.9
click at [602, 465] on div "Item avulso Salada la casa ( CAESAR ) Salada caesar R$ 32,90 0 Entradas Almofad…" at bounding box center [319, 320] width 600 height 405
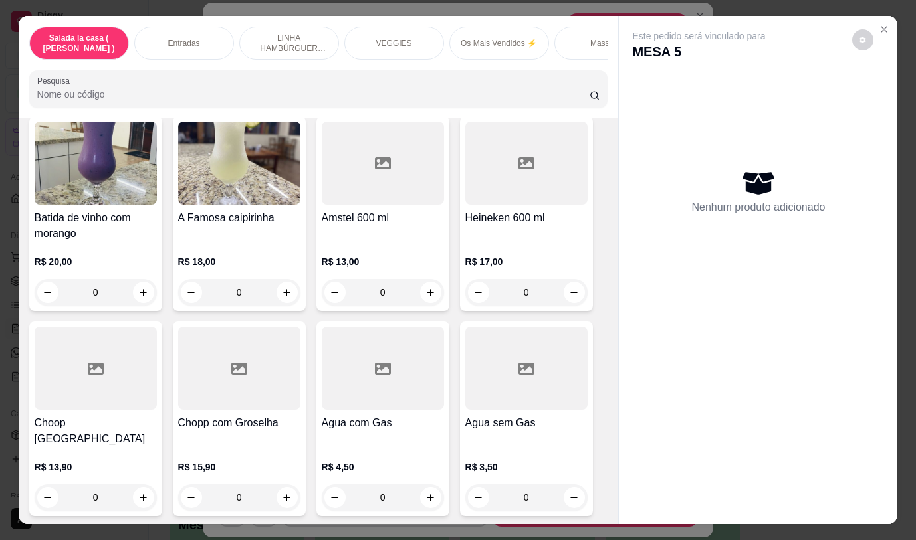
scroll to position [6641, 0]
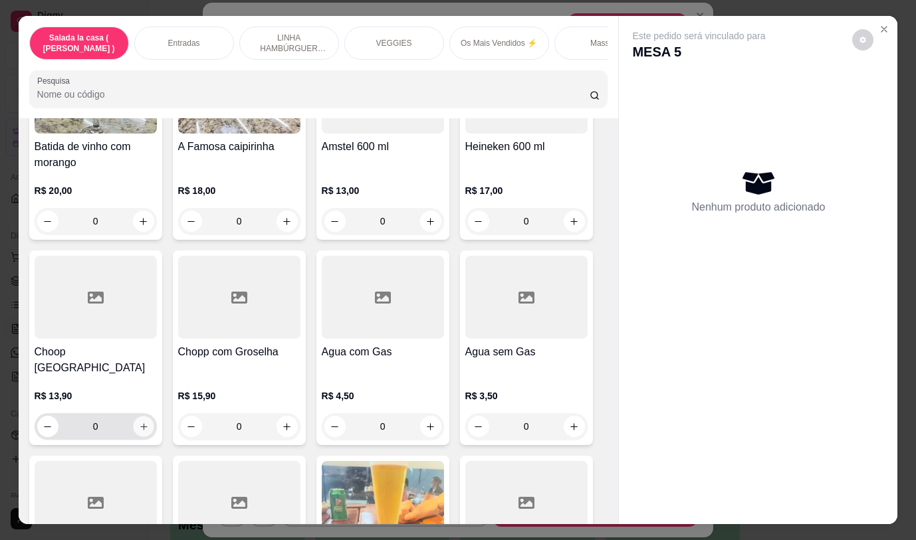
click at [144, 417] on button "increase-product-quantity" at bounding box center [143, 427] width 21 height 21
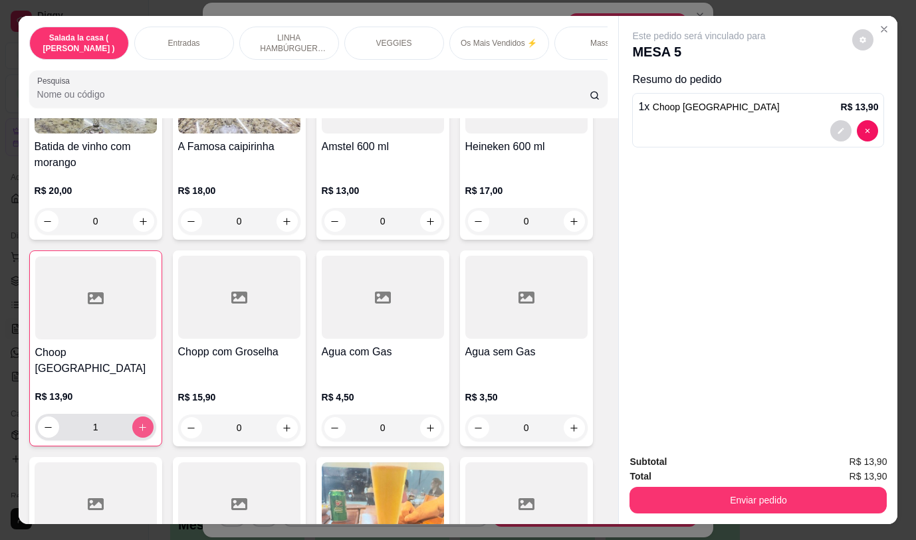
click at [144, 417] on button "increase-product-quantity" at bounding box center [142, 427] width 21 height 21
type input "2"
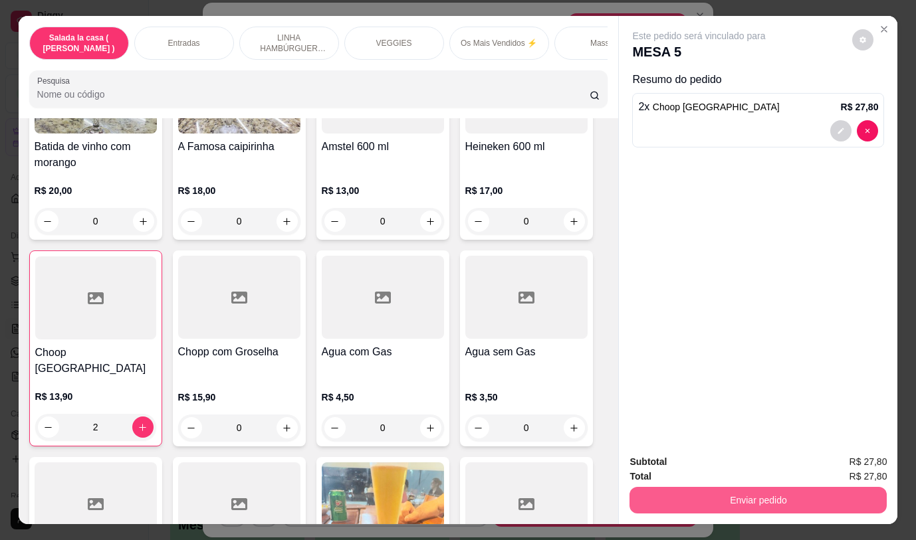
click at [675, 492] on button "Enviar pedido" at bounding box center [757, 500] width 257 height 27
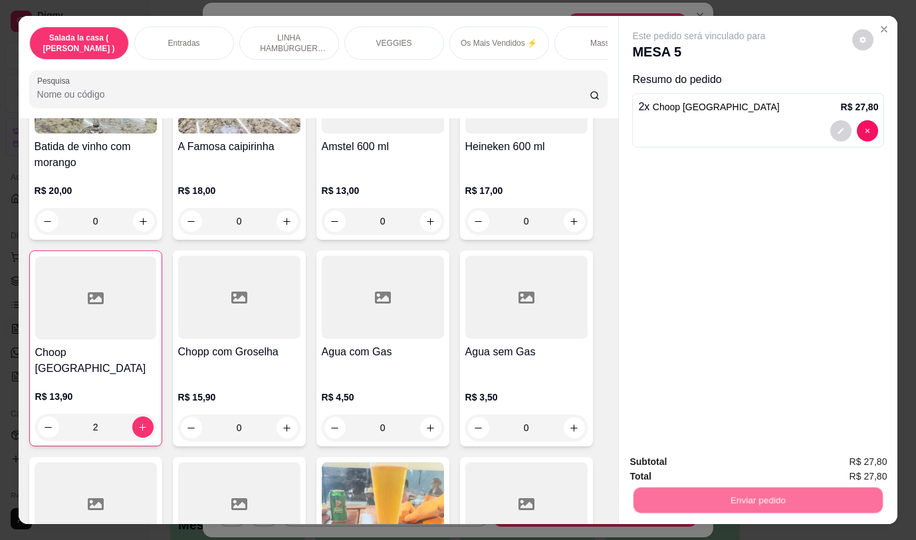
click at [671, 462] on button "Não registrar e enviar pedido" at bounding box center [714, 462] width 138 height 25
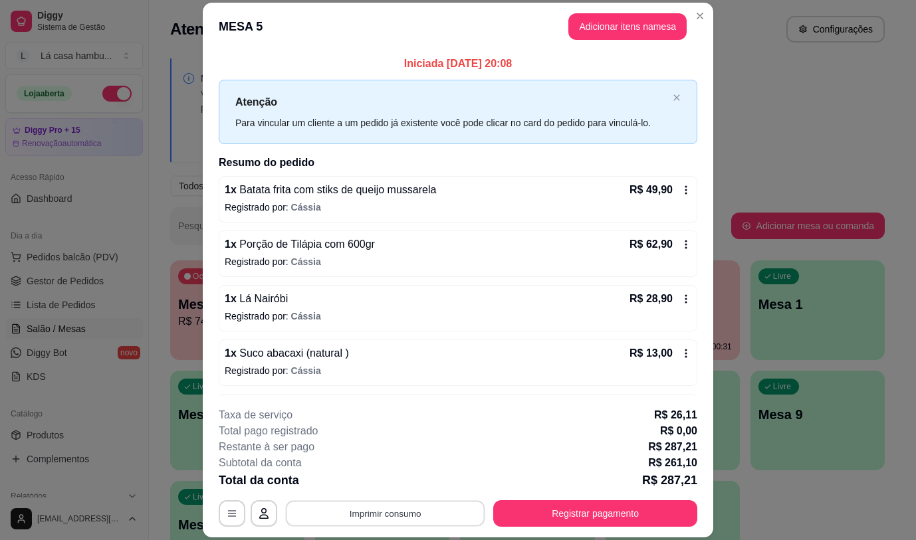
click at [425, 508] on button "Imprimir consumo" at bounding box center [385, 514] width 199 height 26
click at [399, 470] on div "Escolha a impressora IMPRESSORA" at bounding box center [385, 473] width 110 height 45
click at [403, 481] on button "IMPRESSORA" at bounding box center [384, 482] width 96 height 21
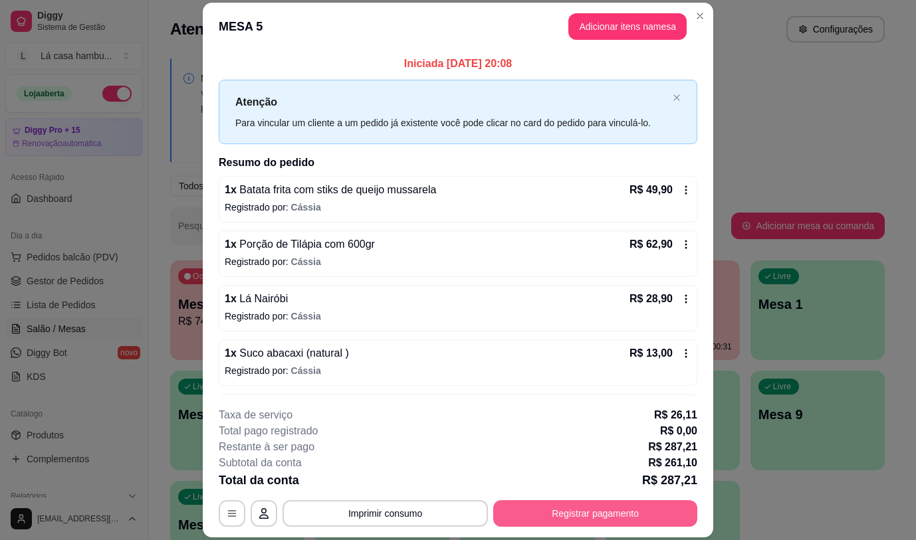
click at [553, 510] on button "Registrar pagamento" at bounding box center [595, 513] width 204 height 27
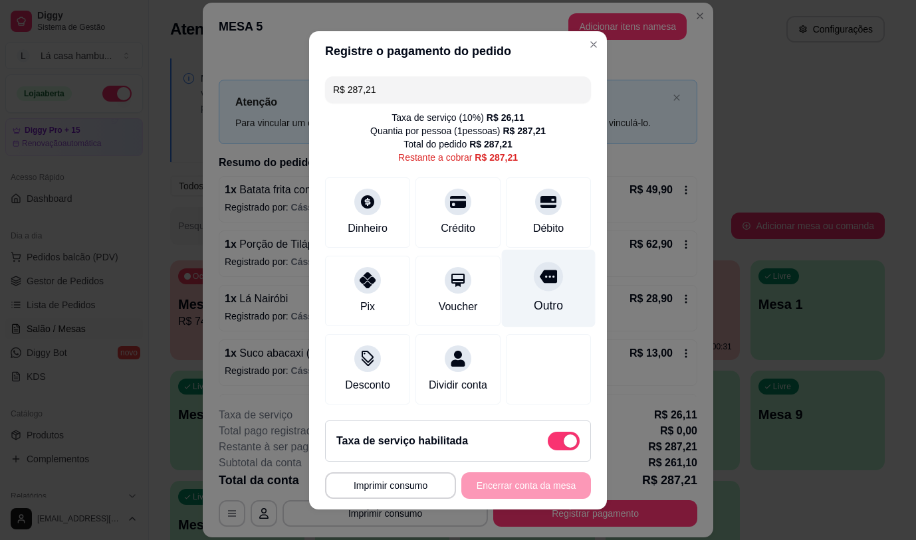
click at [539, 277] on icon at bounding box center [547, 276] width 17 height 13
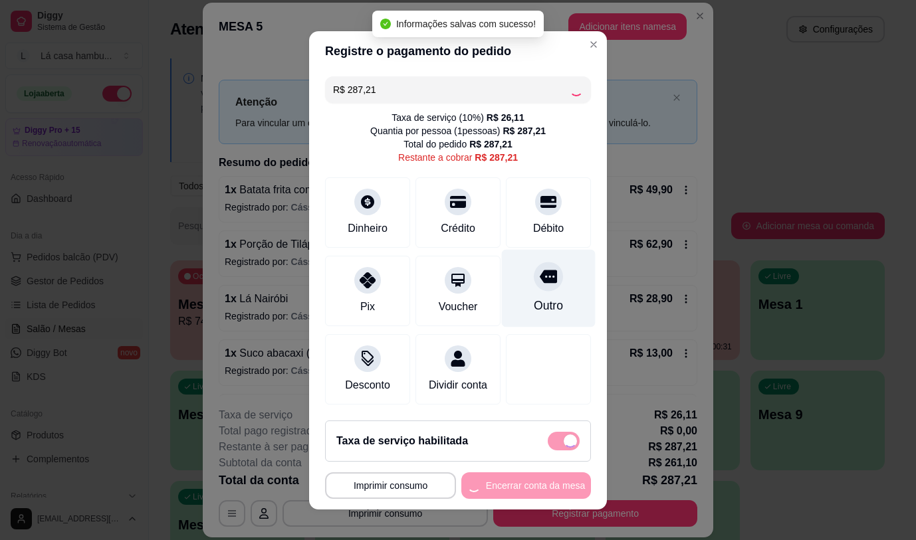
type input "R$ 0,00"
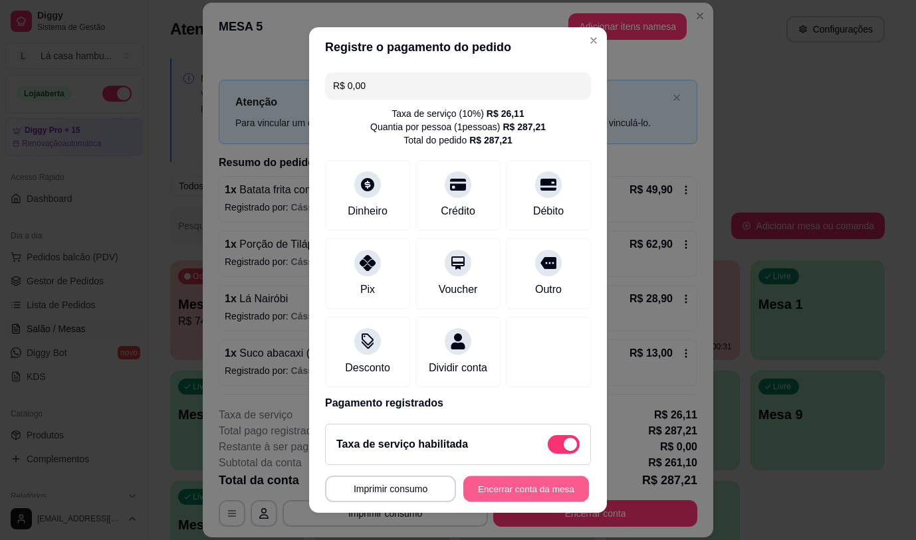
click at [525, 490] on button "Encerrar conta da mesa" at bounding box center [526, 489] width 126 height 26
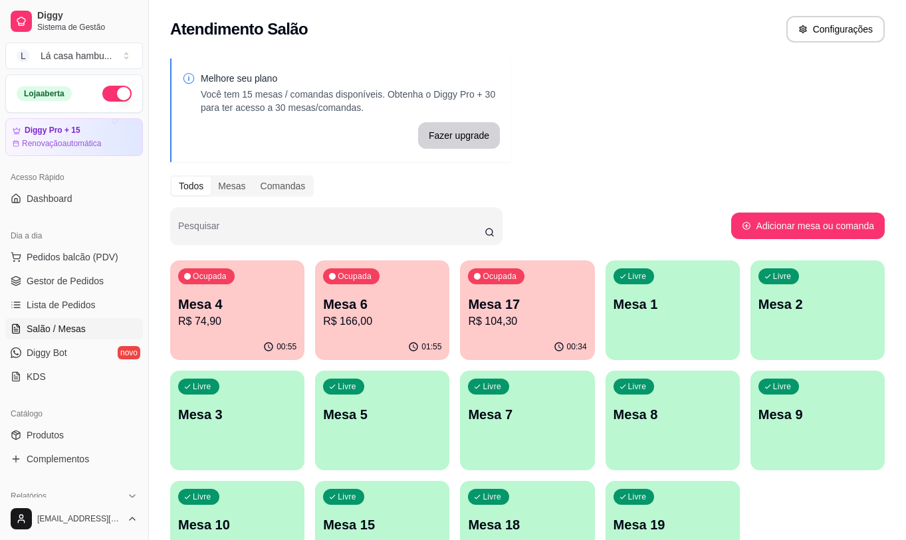
click at [701, 409] on p "Mesa 8" at bounding box center [672, 414] width 118 height 19
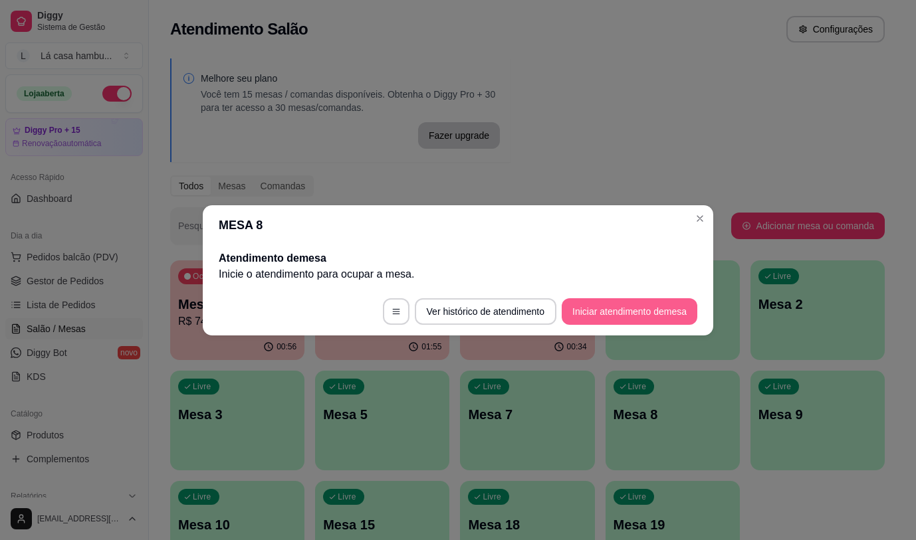
click at [631, 319] on button "Iniciar atendimento de mesa" at bounding box center [629, 311] width 136 height 27
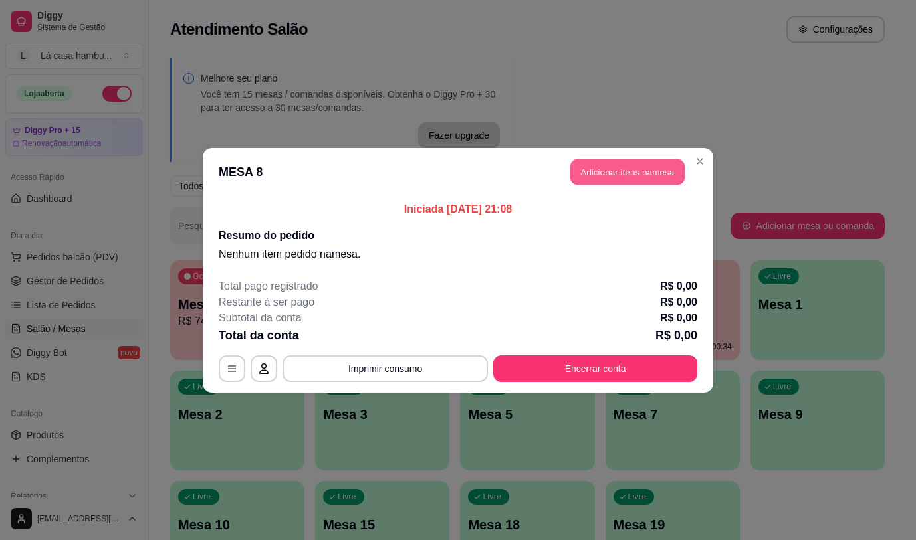
click at [633, 177] on button "Adicionar itens na mesa" at bounding box center [627, 172] width 114 height 26
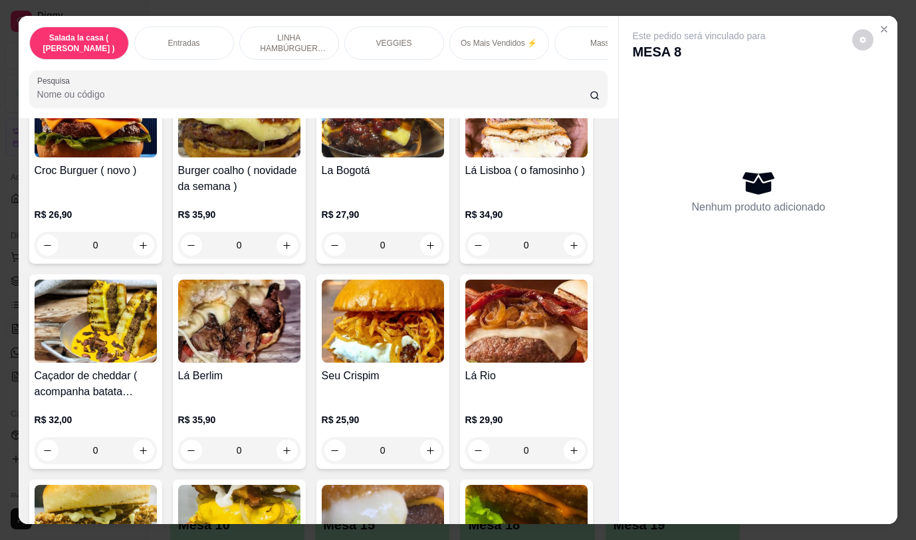
scroll to position [2311, 0]
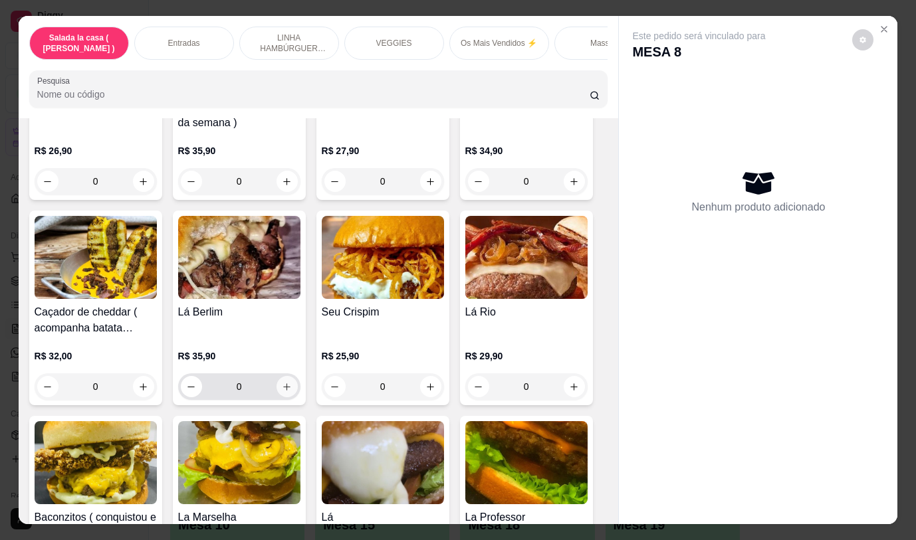
click at [282, 382] on icon "increase-product-quantity" at bounding box center [287, 387] width 10 height 10
type input "1"
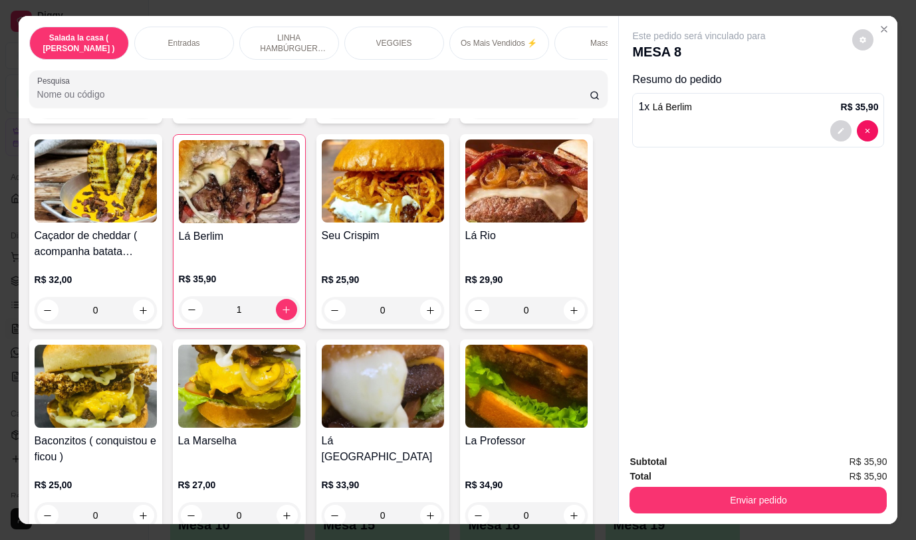
scroll to position [2489, 0]
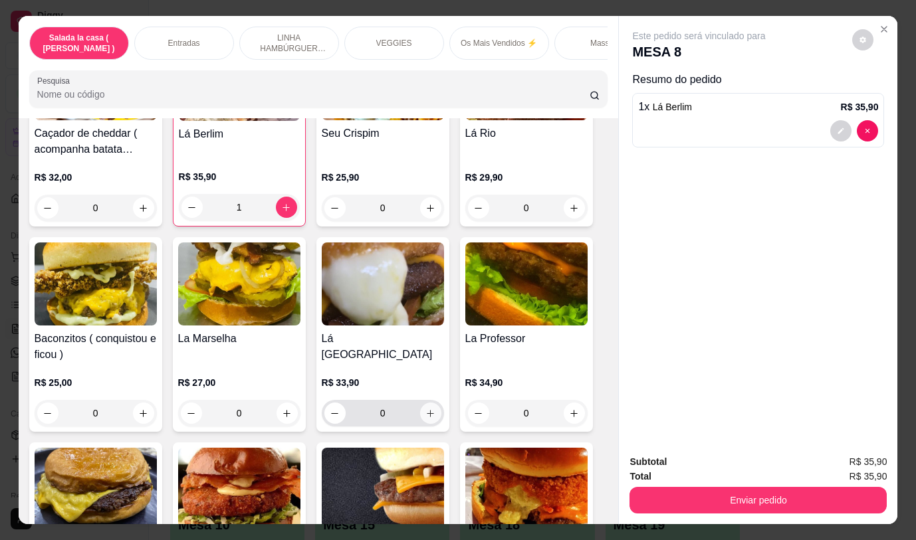
click at [425, 409] on icon "increase-product-quantity" at bounding box center [430, 414] width 10 height 10
type input "1"
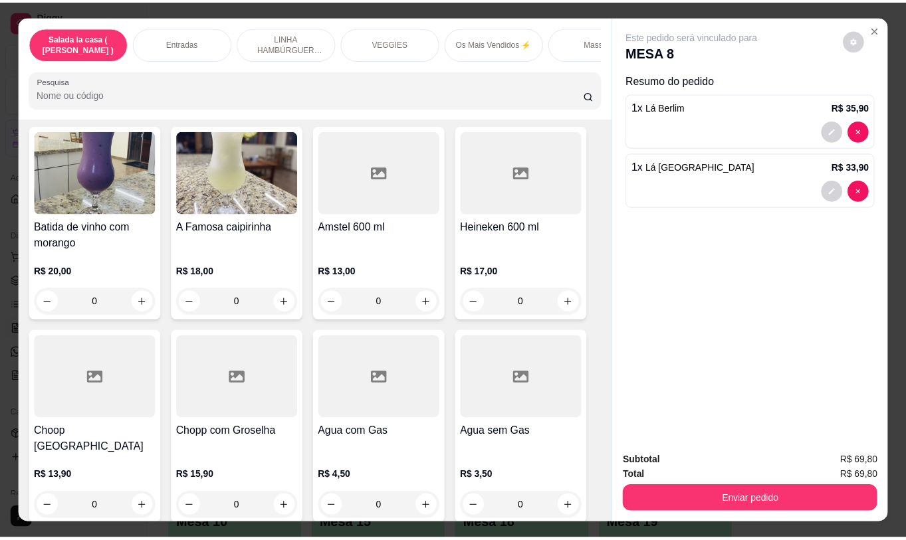
scroll to position [6574, 0]
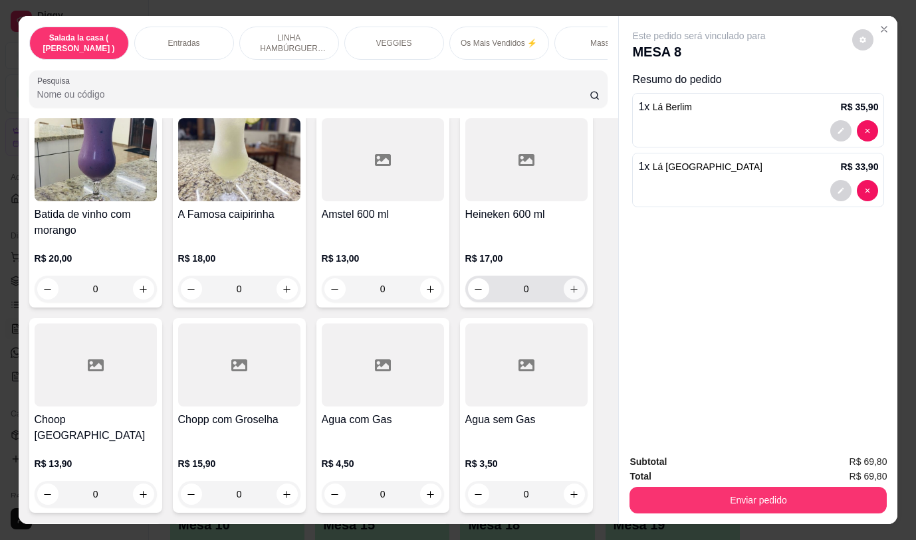
click at [569, 284] on icon "increase-product-quantity" at bounding box center [574, 289] width 10 height 10
type input "1"
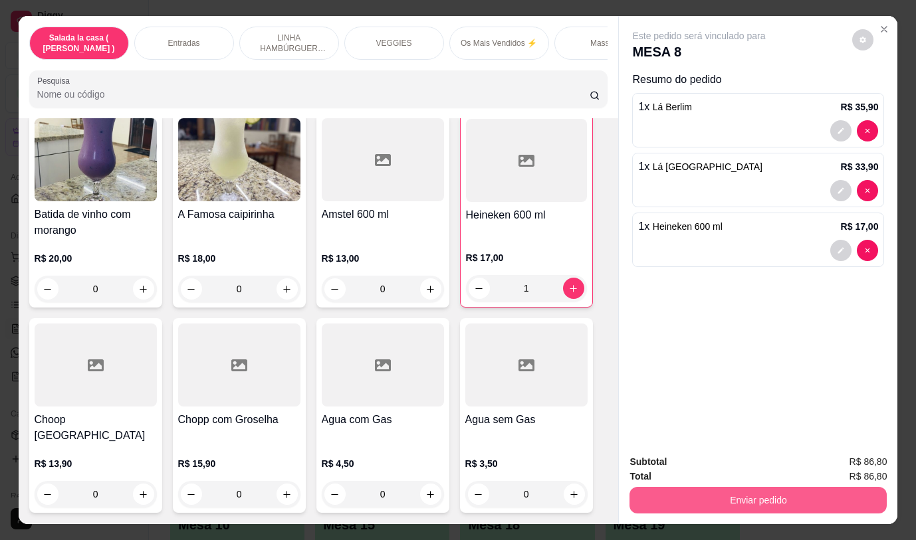
click at [693, 491] on button "Enviar pedido" at bounding box center [757, 500] width 257 height 27
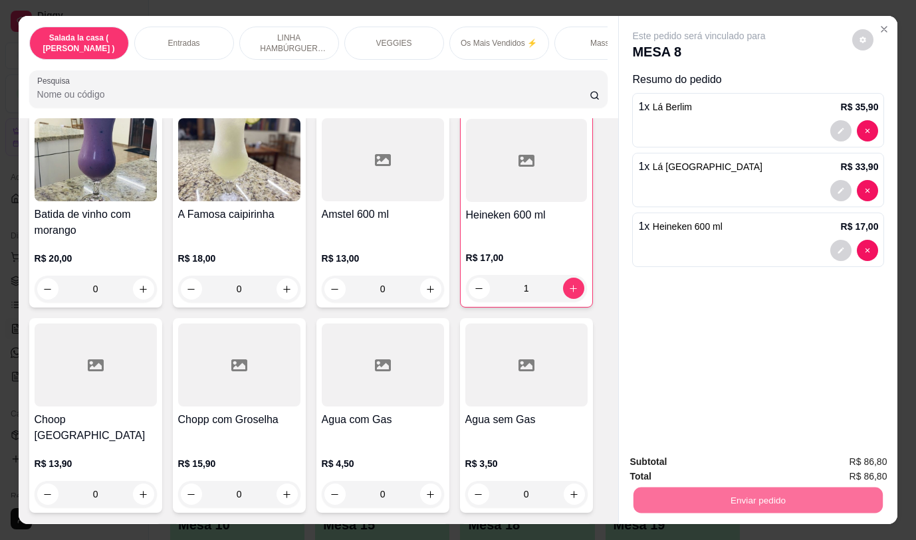
click at [699, 459] on button "Não registrar e enviar pedido" at bounding box center [714, 462] width 134 height 25
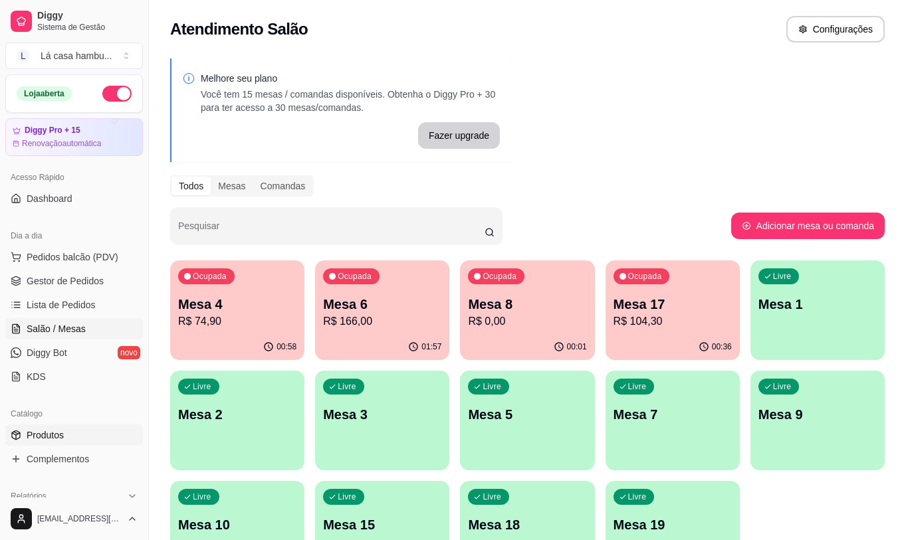
click at [54, 428] on link "Produtos" at bounding box center [74, 435] width 138 height 21
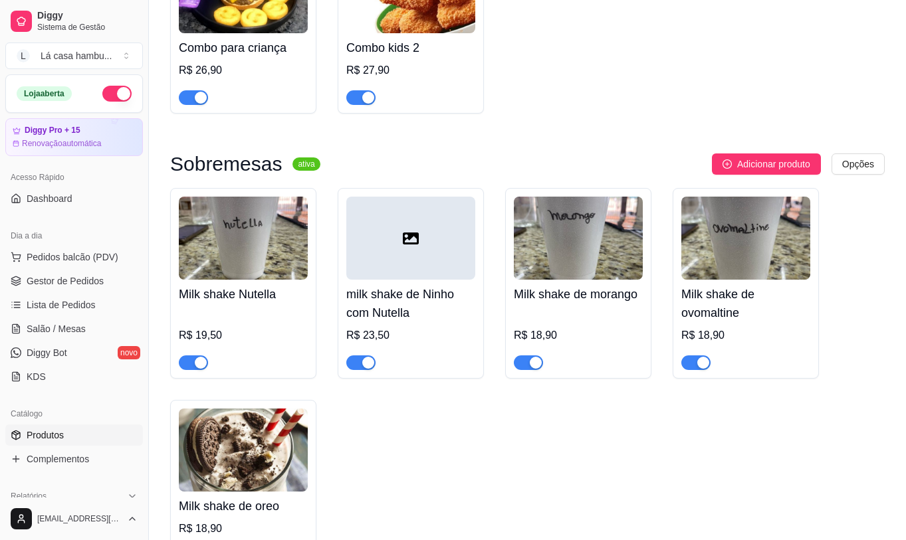
scroll to position [4717, 0]
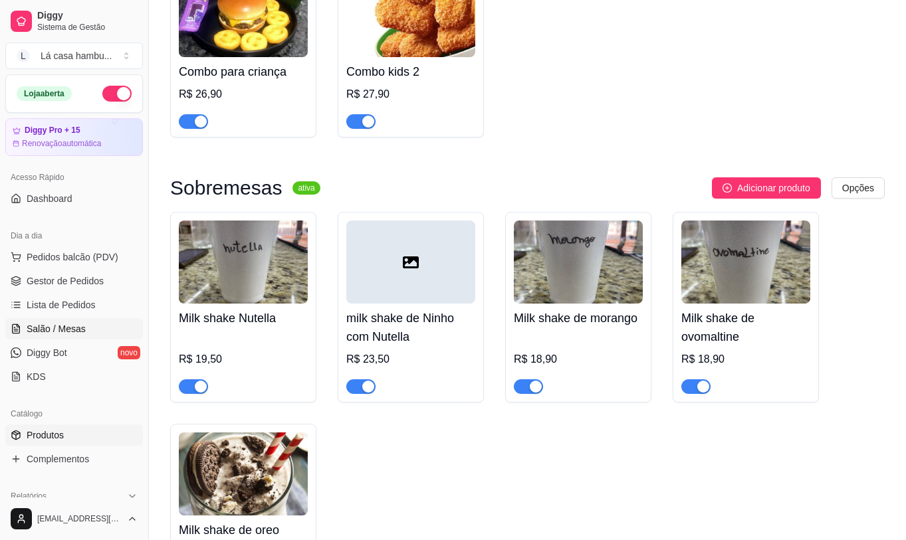
click at [80, 330] on span "Salão / Mesas" at bounding box center [56, 328] width 59 height 13
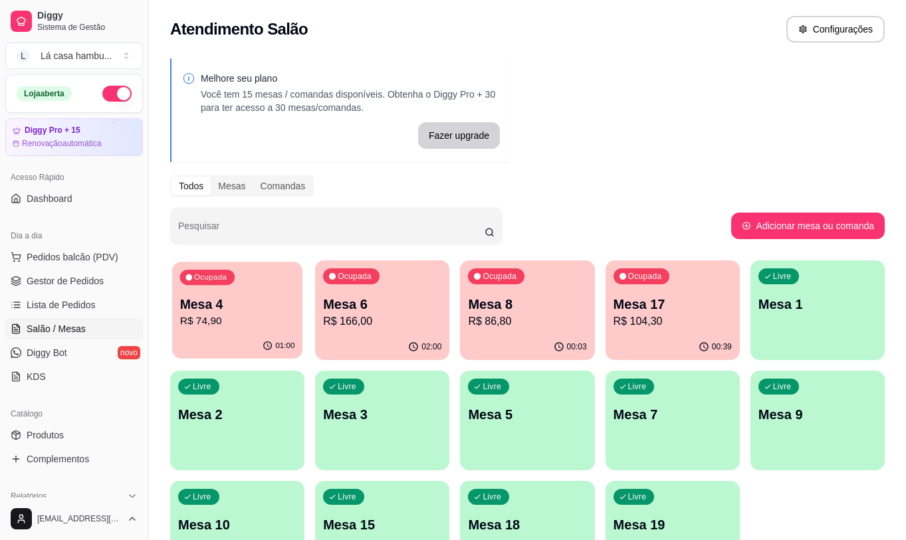
click at [244, 292] on div "Ocupada Mesa 4 R$ 74,90" at bounding box center [237, 298] width 130 height 72
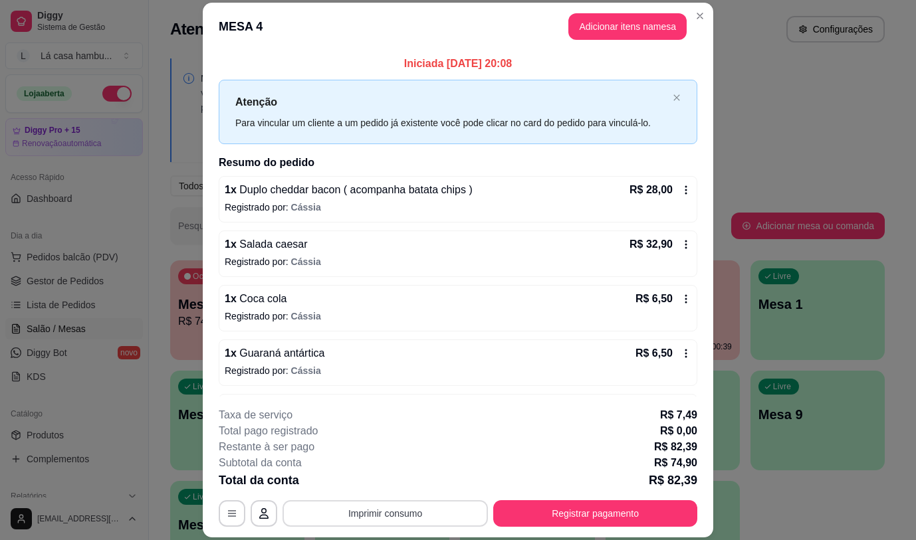
click at [432, 514] on button "Imprimir consumo" at bounding box center [384, 513] width 205 height 27
click at [405, 482] on button "IMPRESSORA" at bounding box center [384, 482] width 96 height 21
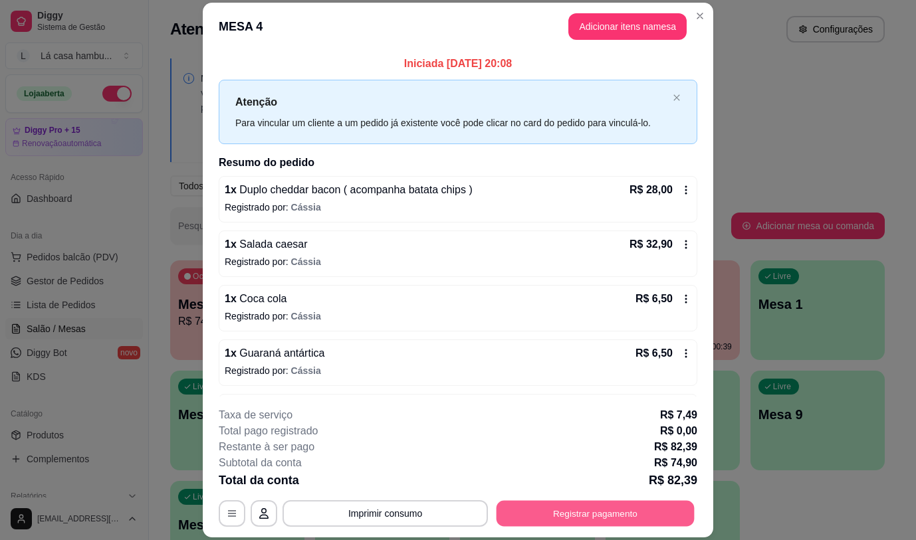
click at [636, 511] on button "Registrar pagamento" at bounding box center [595, 514] width 198 height 26
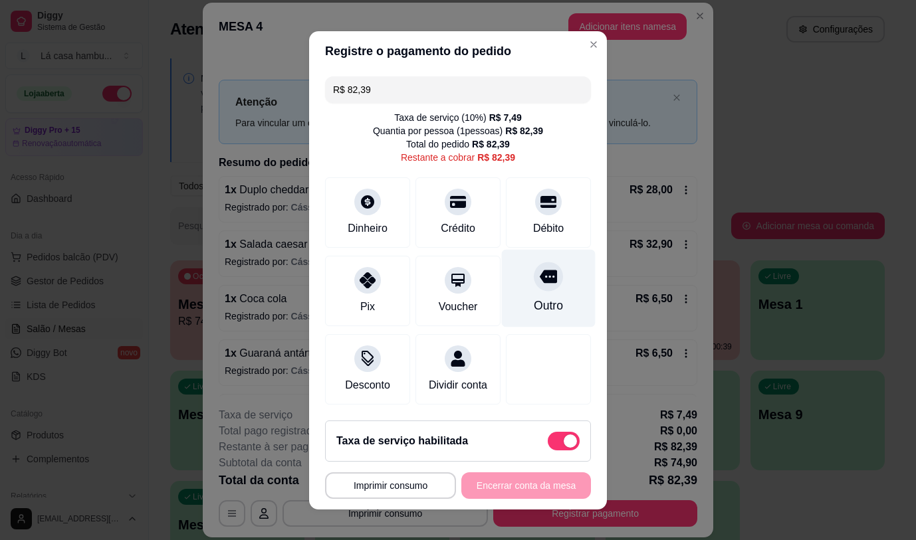
click at [534, 284] on div at bounding box center [548, 276] width 29 height 29
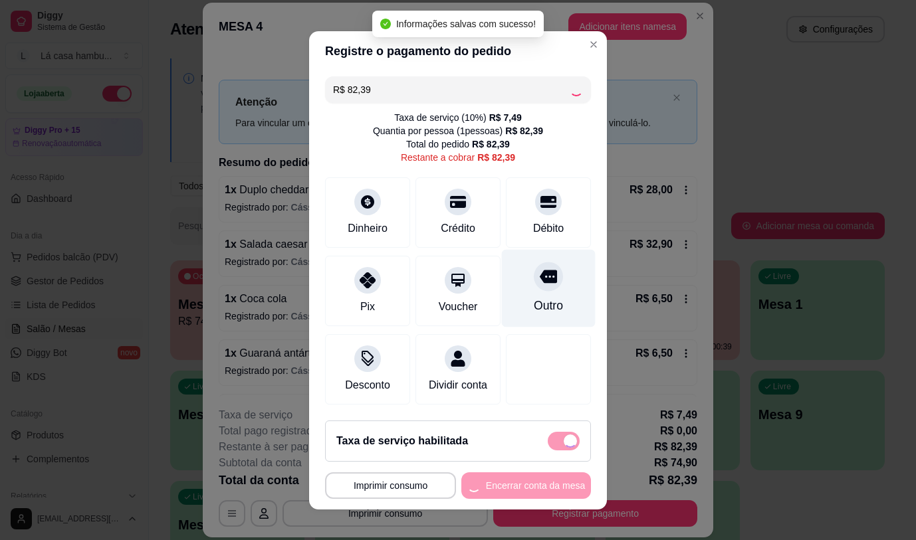
type input "R$ 0,00"
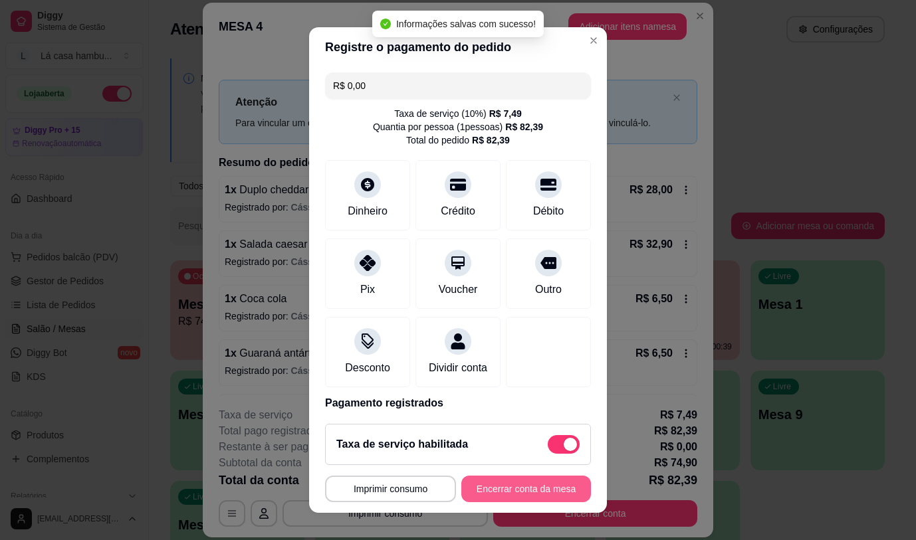
click at [493, 486] on button "Encerrar conta da mesa" at bounding box center [526, 489] width 130 height 27
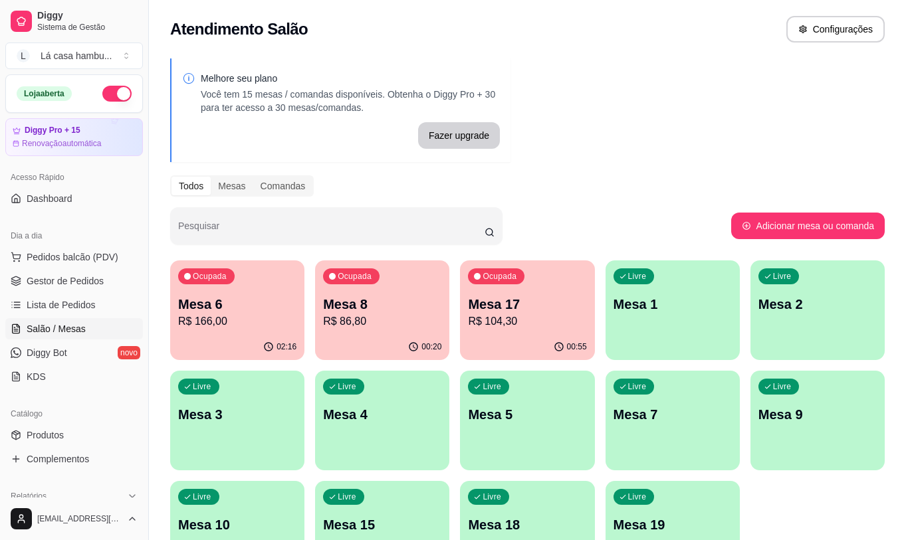
click at [654, 290] on div "Livre Mesa 1" at bounding box center [672, 302] width 134 height 84
click at [673, 305] on p "Mesa 1" at bounding box center [672, 304] width 118 height 19
click at [695, 300] on p "Mesa 1" at bounding box center [672, 304] width 118 height 19
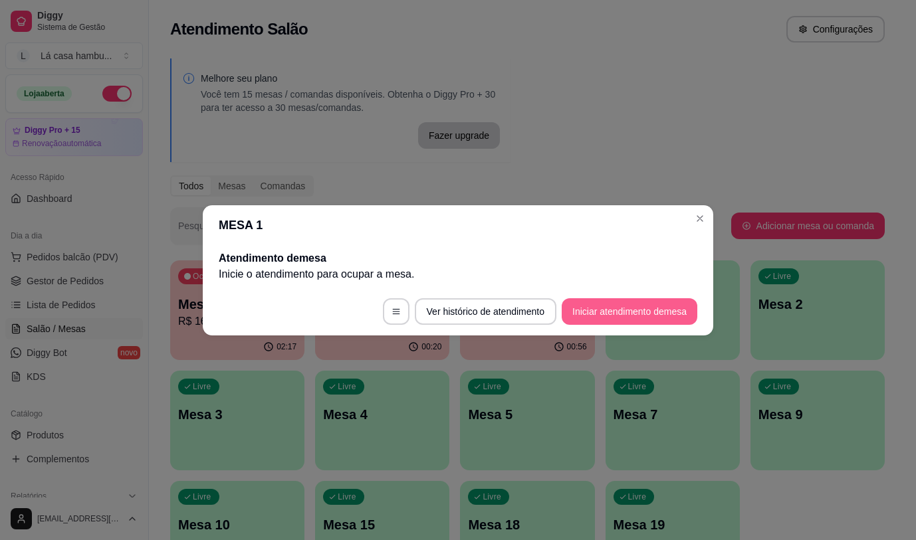
click at [650, 308] on button "Iniciar atendimento de mesa" at bounding box center [629, 311] width 136 height 27
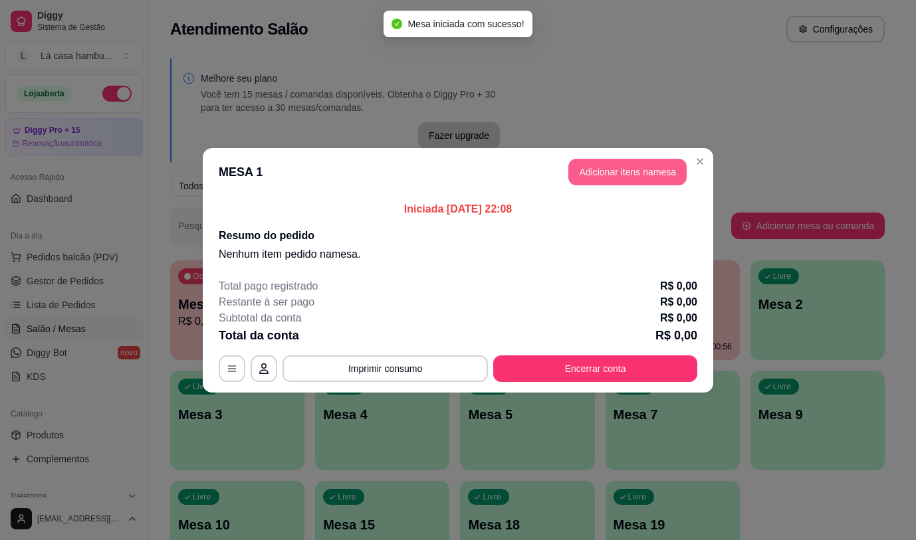
click at [665, 173] on button "Adicionar itens na mesa" at bounding box center [627, 172] width 118 height 27
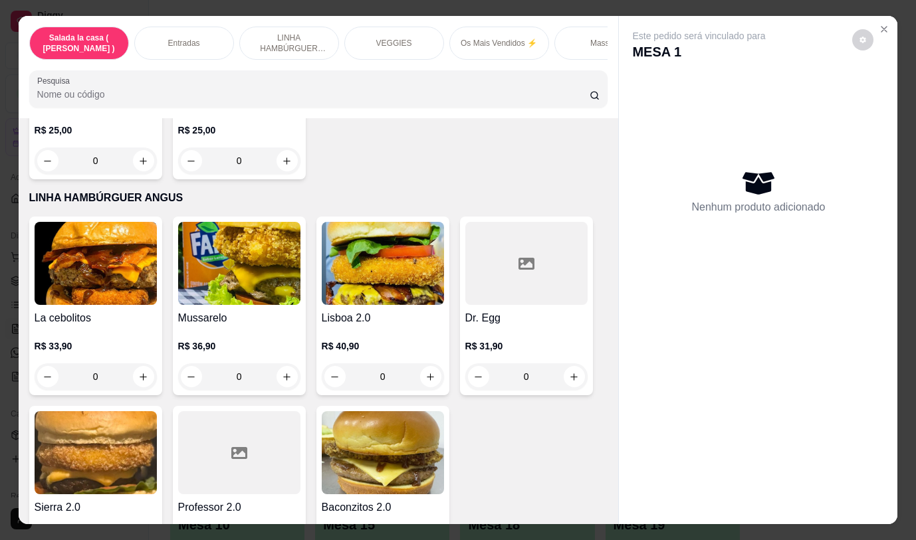
scroll to position [1462, 0]
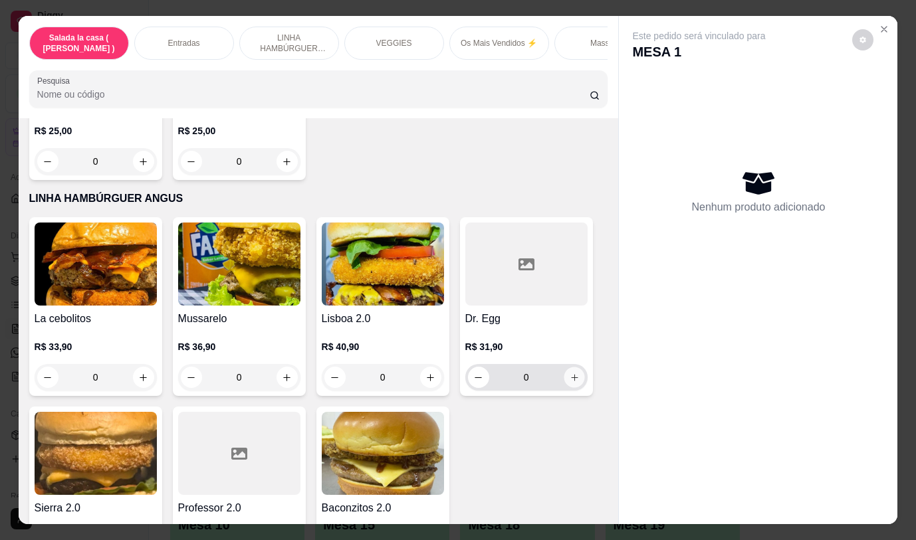
click at [569, 381] on icon "increase-product-quantity" at bounding box center [574, 378] width 10 height 10
type input "1"
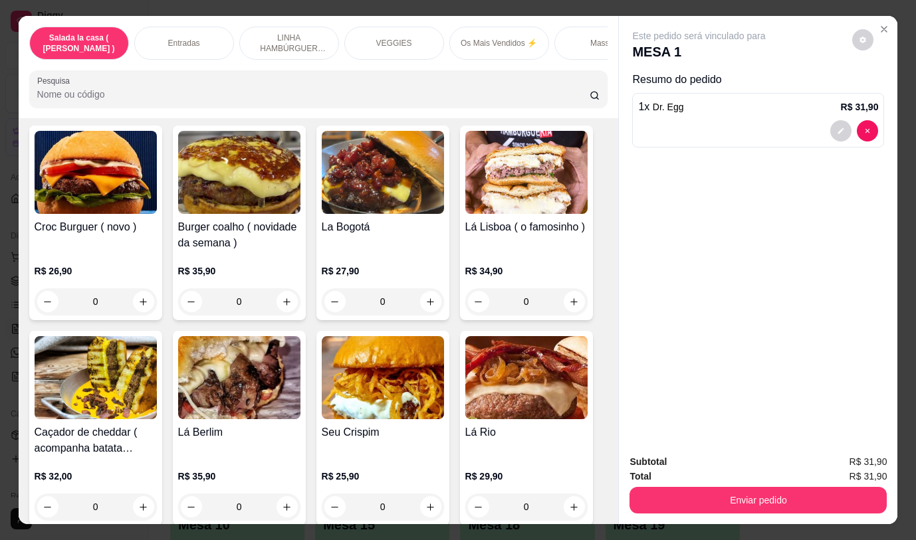
scroll to position [2192, 0]
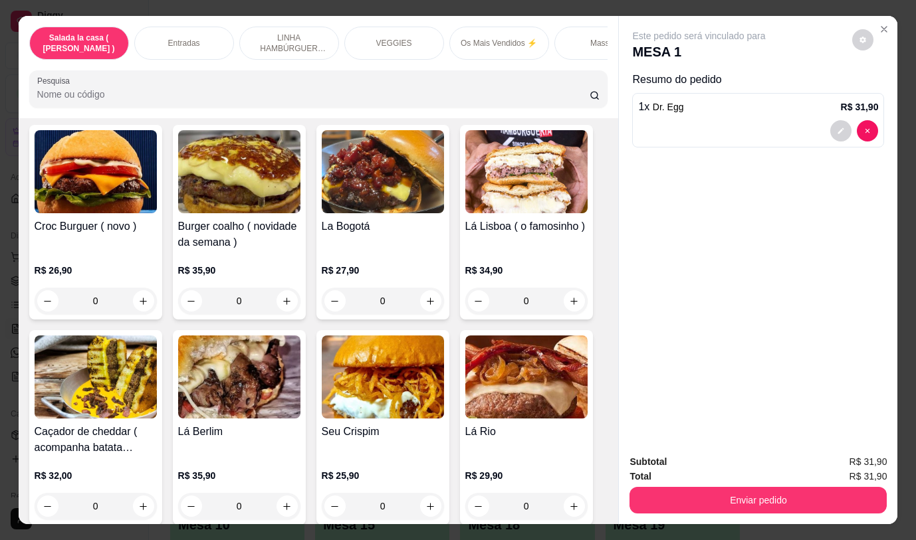
click at [428, 288] on div "0" at bounding box center [383, 301] width 122 height 27
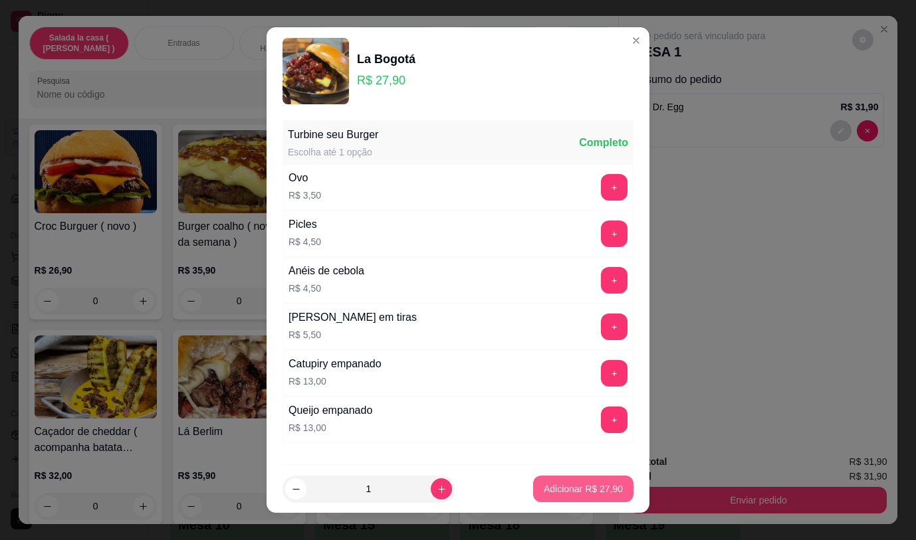
click at [556, 492] on p "Adicionar R$ 27,90" at bounding box center [582, 488] width 79 height 13
type input "1"
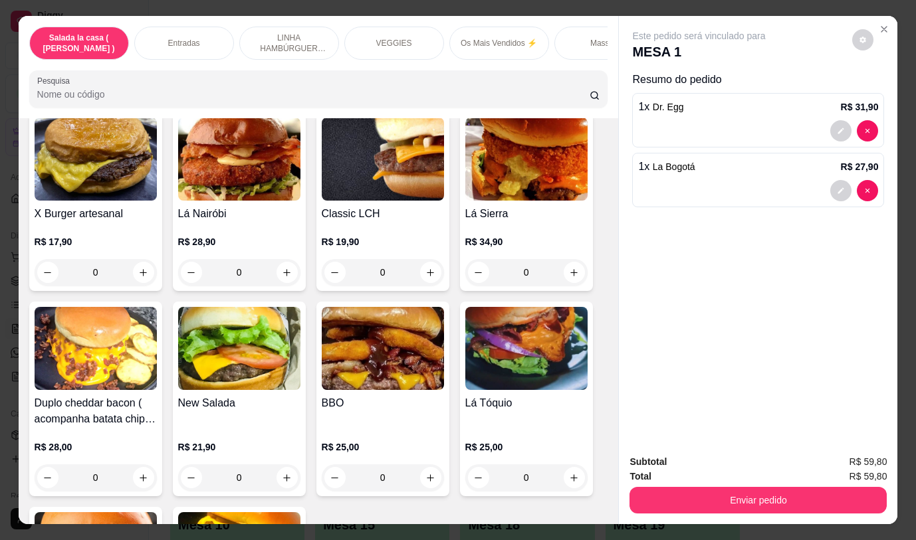
scroll to position [2857, 0]
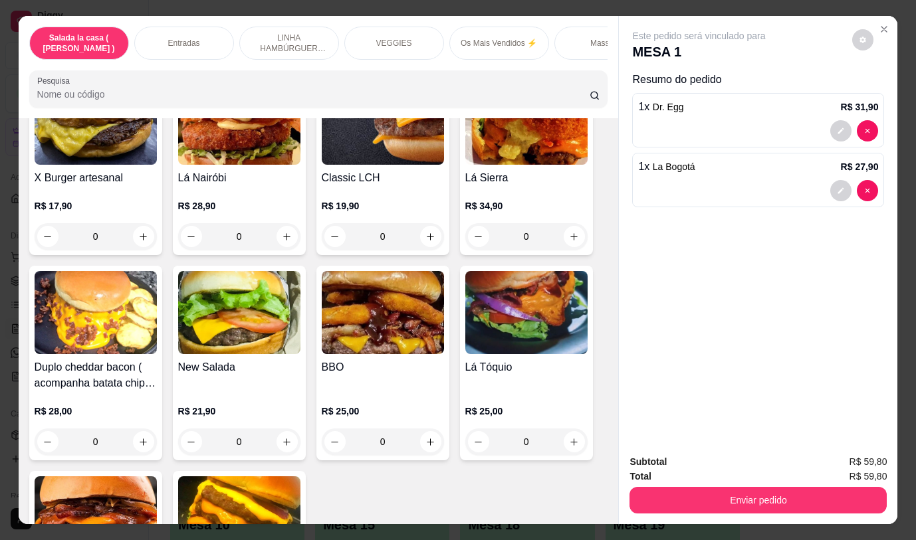
click at [139, 429] on div "0" at bounding box center [96, 442] width 122 height 27
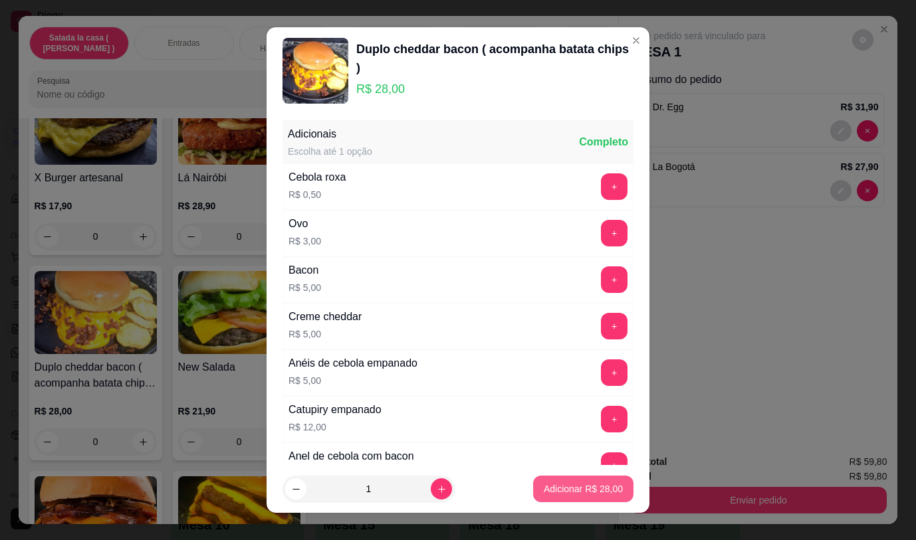
click at [593, 489] on p "Adicionar R$ 28,00" at bounding box center [582, 488] width 79 height 13
type input "1"
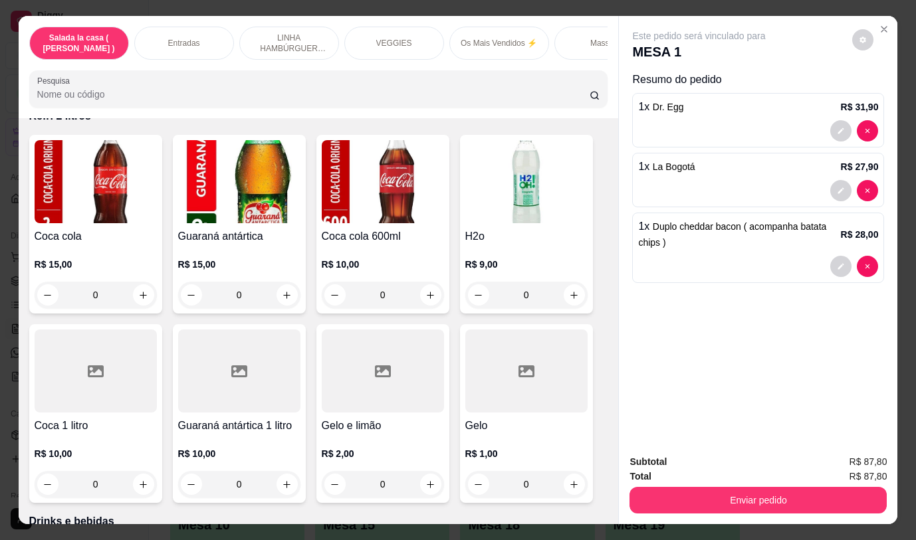
scroll to position [6179, 0]
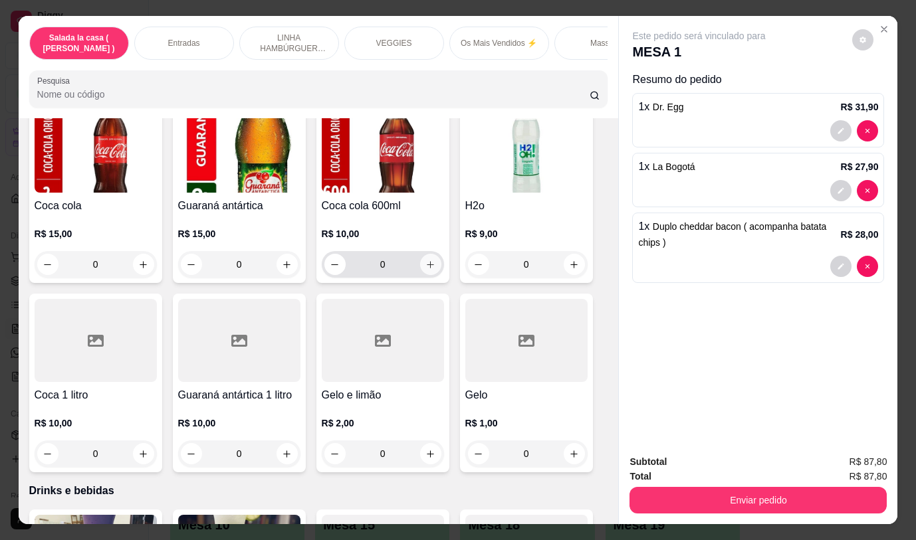
click at [429, 260] on icon "increase-product-quantity" at bounding box center [430, 265] width 10 height 10
type input "1"
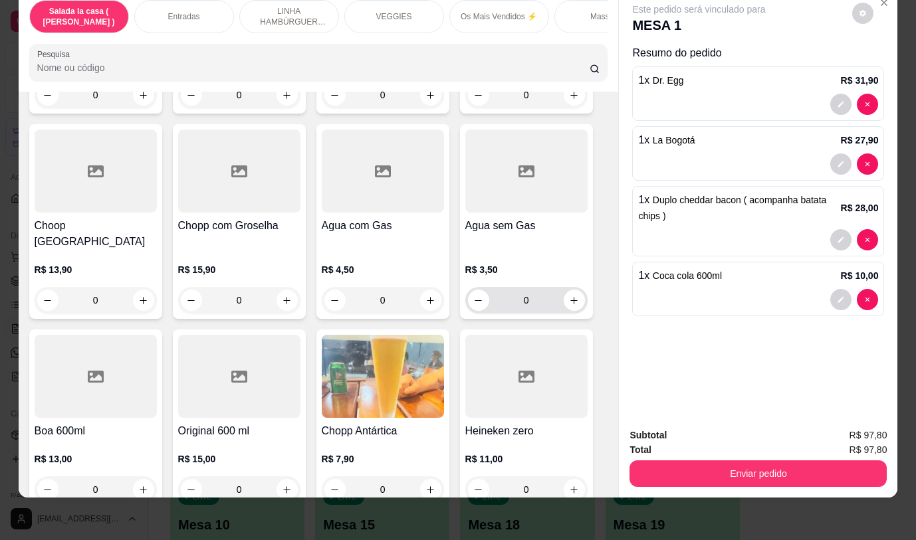
scroll to position [31, 0]
click at [283, 485] on icon "increase-product-quantity" at bounding box center [287, 490] width 10 height 10
type input "1"
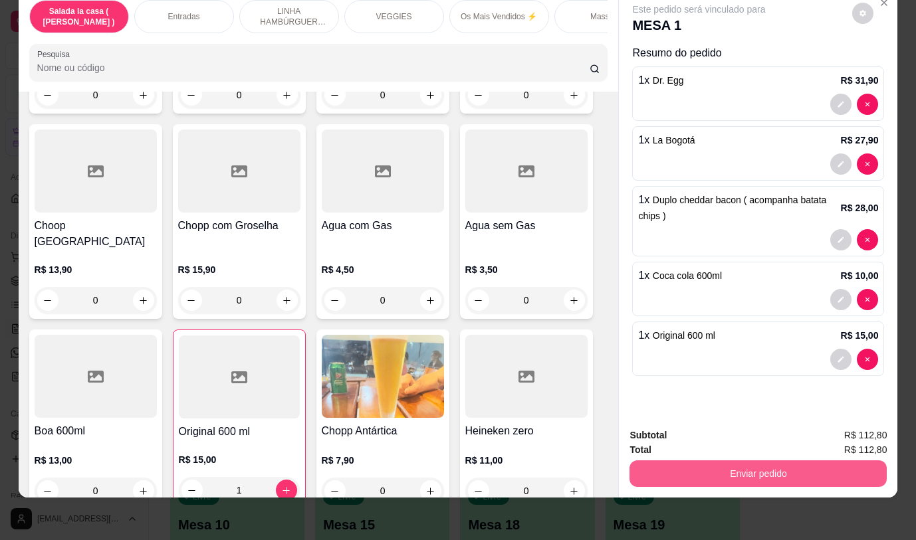
click at [683, 460] on button "Enviar pedido" at bounding box center [757, 473] width 257 height 27
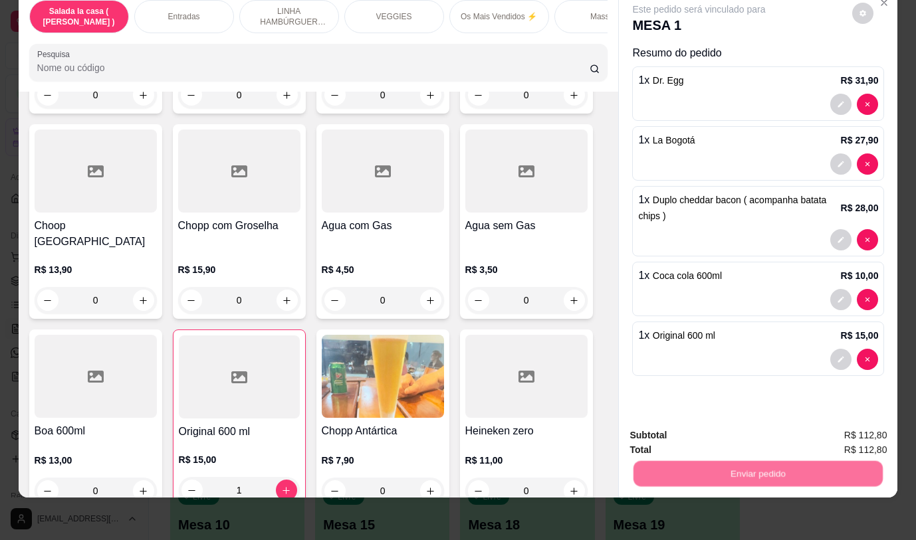
click at [666, 428] on button "Não registrar e enviar pedido" at bounding box center [714, 431] width 138 height 25
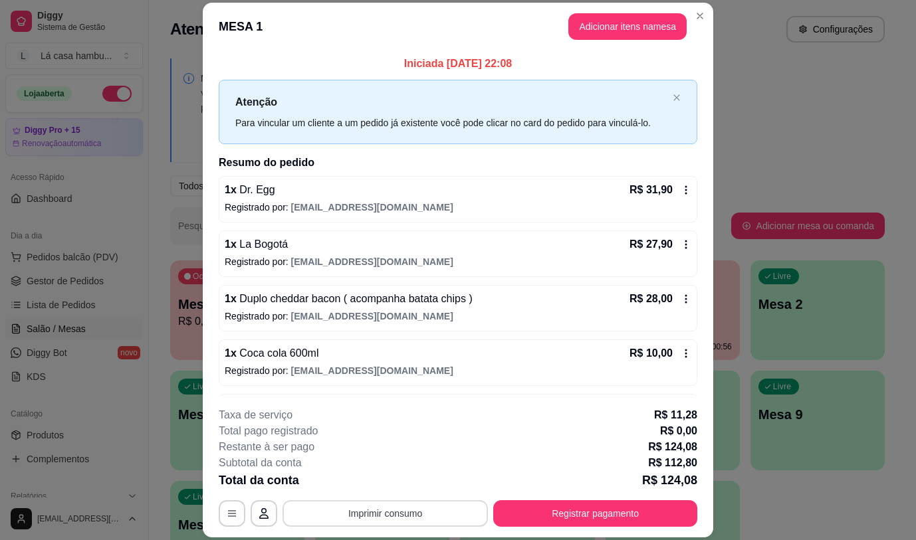
click at [332, 512] on button "Imprimir consumo" at bounding box center [384, 513] width 205 height 27
click at [367, 477] on button "IMPRESSORA" at bounding box center [384, 482] width 96 height 21
click at [393, 514] on button "Imprimir consumo" at bounding box center [385, 514] width 199 height 26
click at [383, 476] on button "IMPRESSORA" at bounding box center [384, 482] width 93 height 21
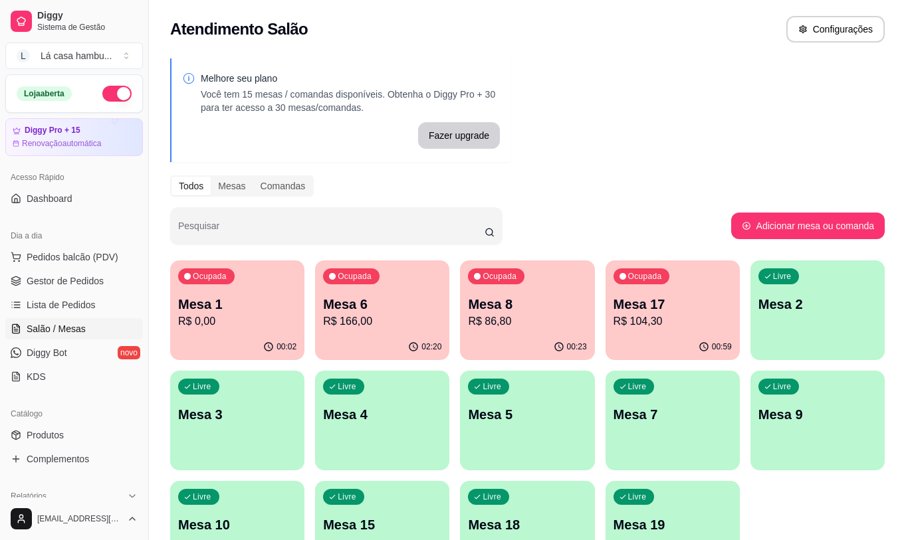
click at [209, 505] on div "Livre Mesa 10" at bounding box center [237, 523] width 134 height 84
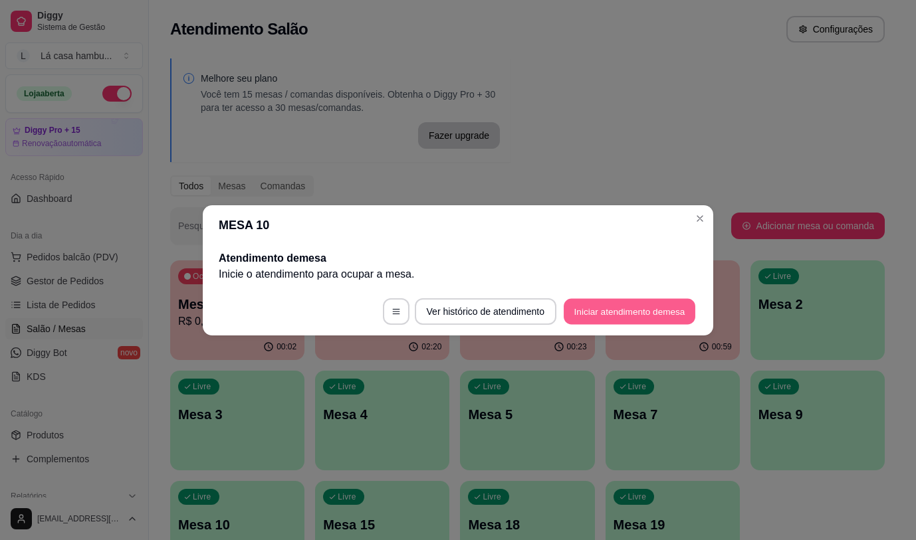
click at [654, 311] on button "Iniciar atendimento de mesa" at bounding box center [629, 311] width 132 height 26
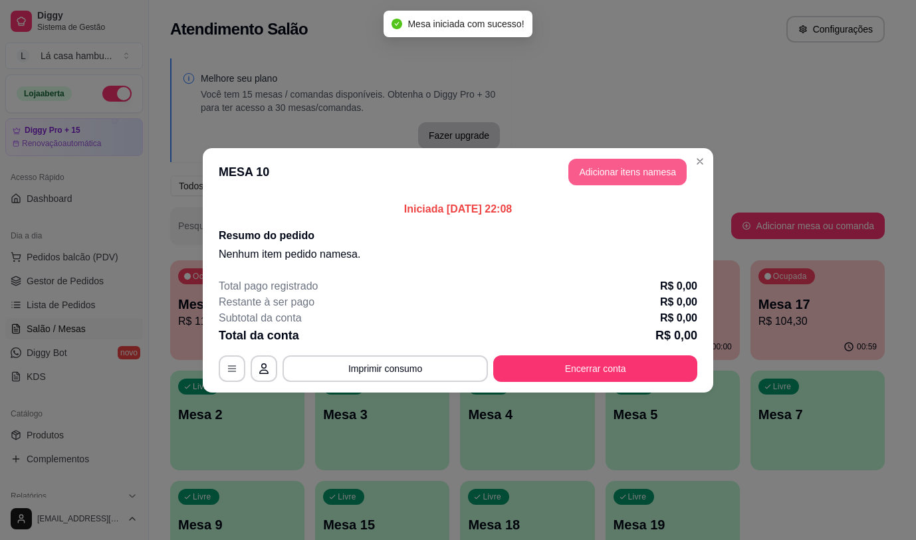
click at [630, 179] on button "Adicionar itens na mesa" at bounding box center [627, 172] width 118 height 27
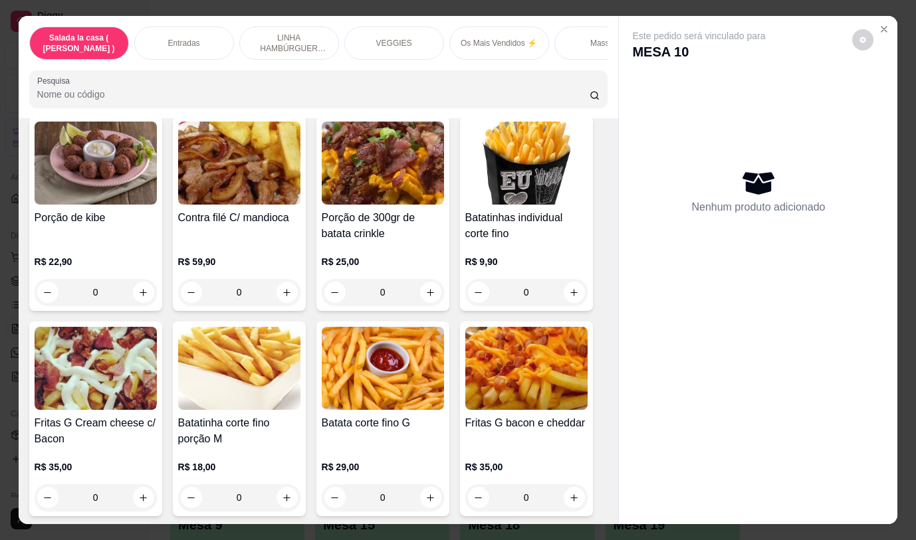
scroll to position [510, 0]
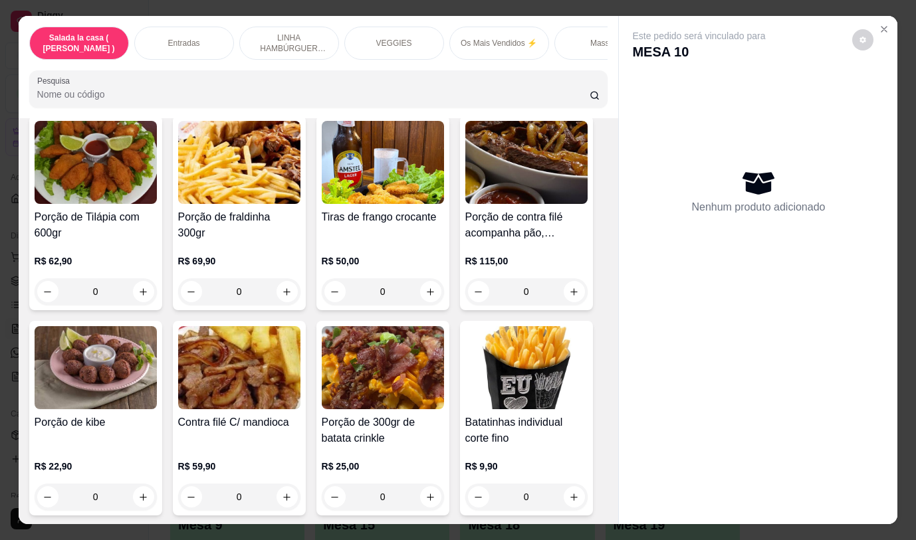
click at [632, 176] on div "Nenhum produto adicionado" at bounding box center [758, 191] width 252 height 260
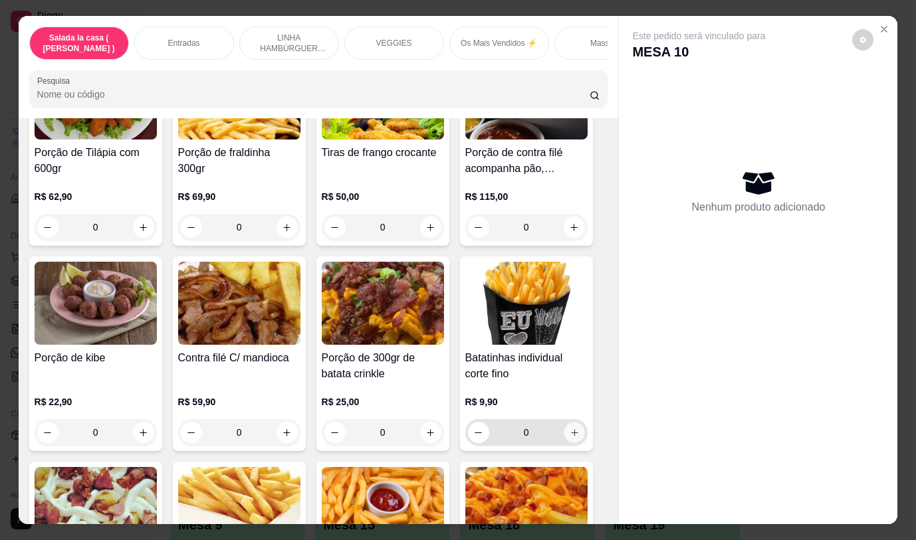
click at [569, 435] on icon "increase-product-quantity" at bounding box center [574, 433] width 10 height 10
type input "1"
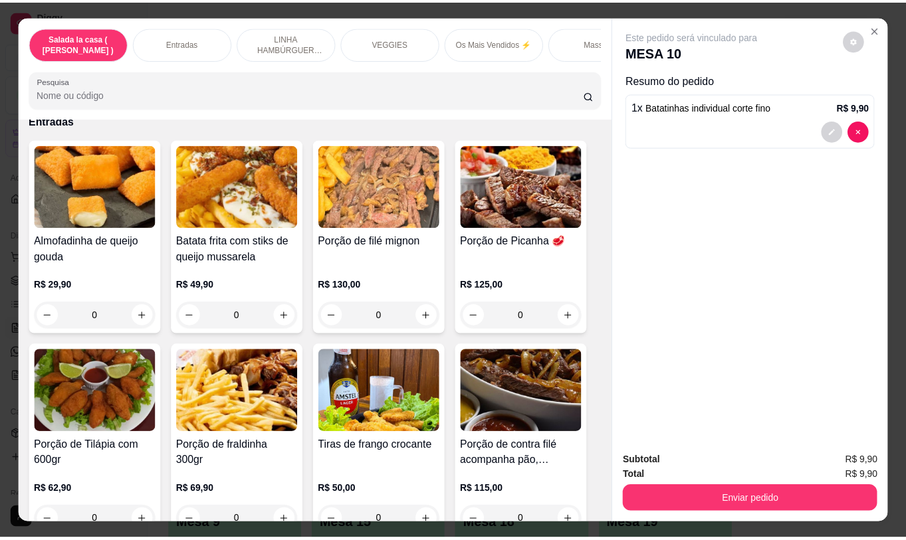
scroll to position [294, 0]
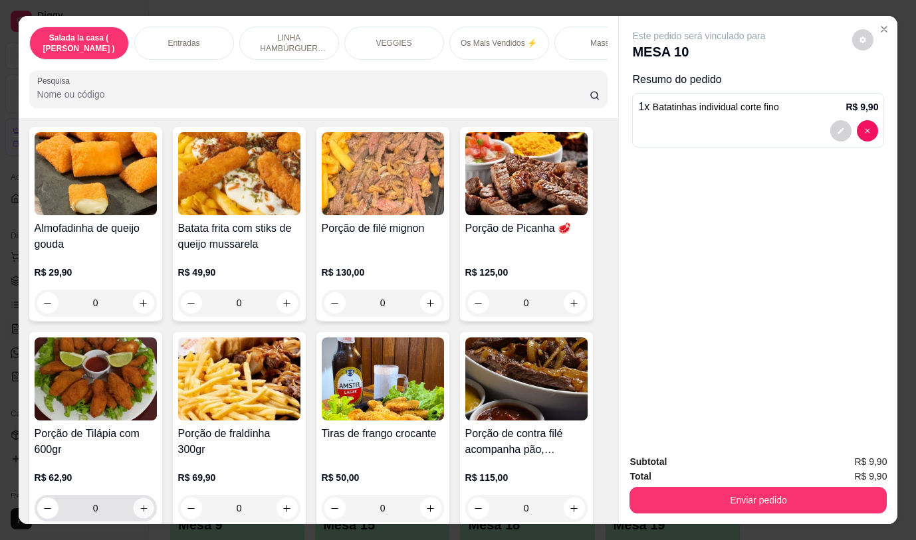
click at [138, 511] on icon "increase-product-quantity" at bounding box center [143, 509] width 10 height 10
type input "1"
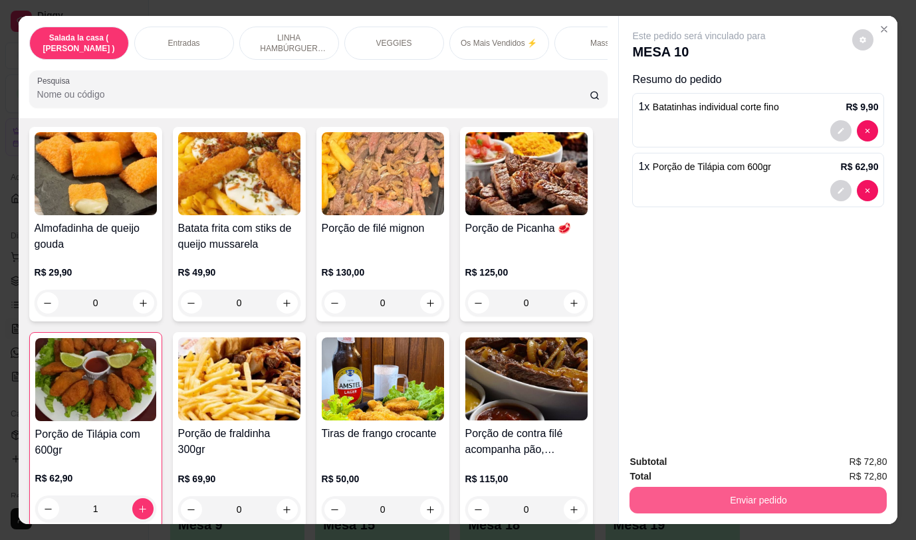
click at [759, 498] on button "Enviar pedido" at bounding box center [757, 500] width 257 height 27
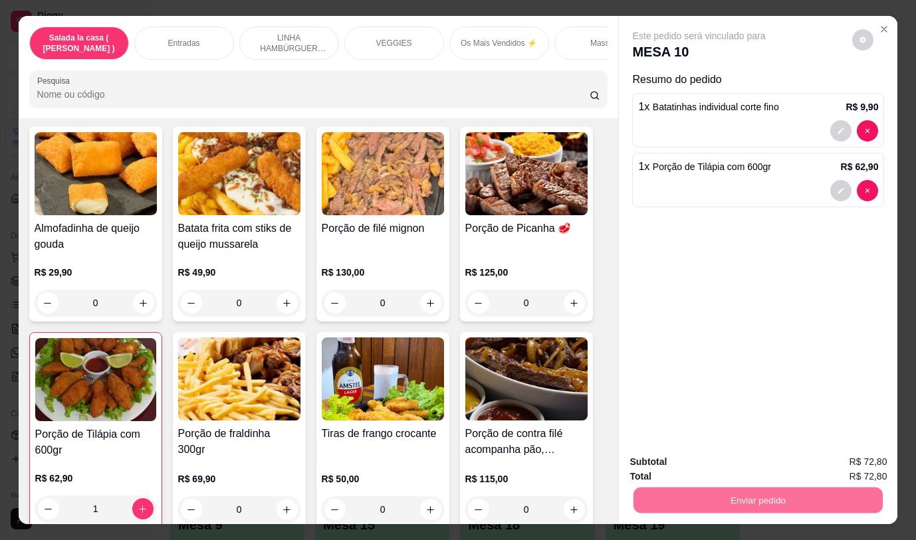
click at [730, 462] on button "Não registrar e enviar pedido" at bounding box center [714, 462] width 138 height 25
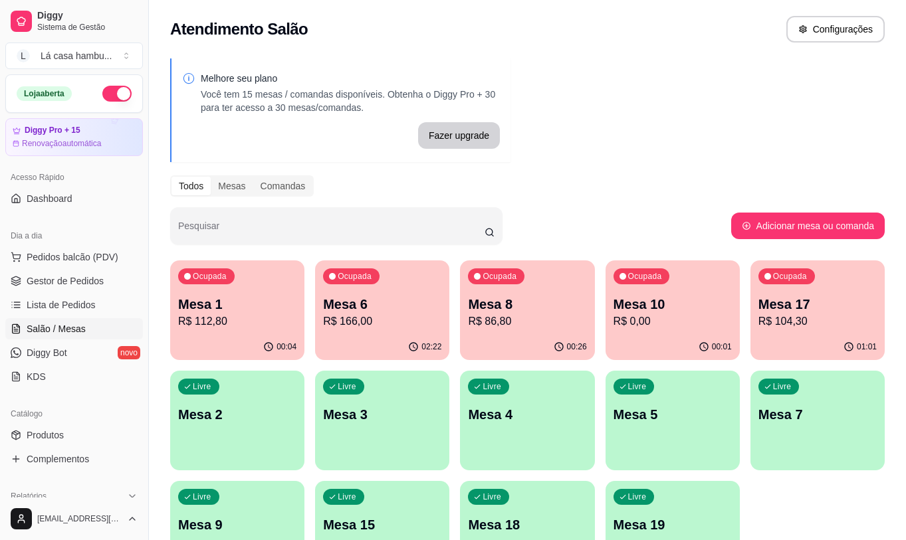
click at [786, 334] on div "01:01" at bounding box center [817, 347] width 134 height 26
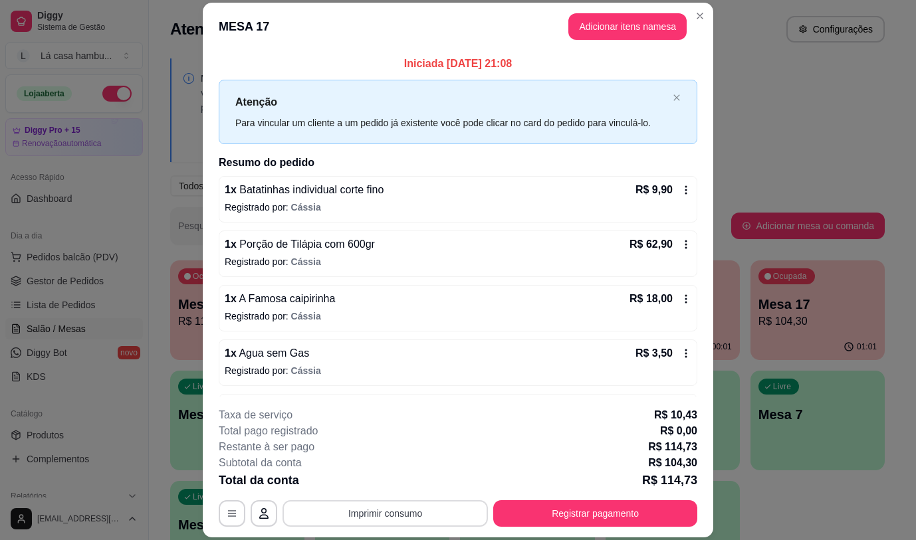
click at [435, 519] on button "Imprimir consumo" at bounding box center [384, 513] width 205 height 27
click at [401, 480] on button "IMPRESSORA" at bounding box center [384, 482] width 96 height 21
click at [312, 359] on div "1 x Agua sem Gas R$ 3,50" at bounding box center [458, 353] width 466 height 16
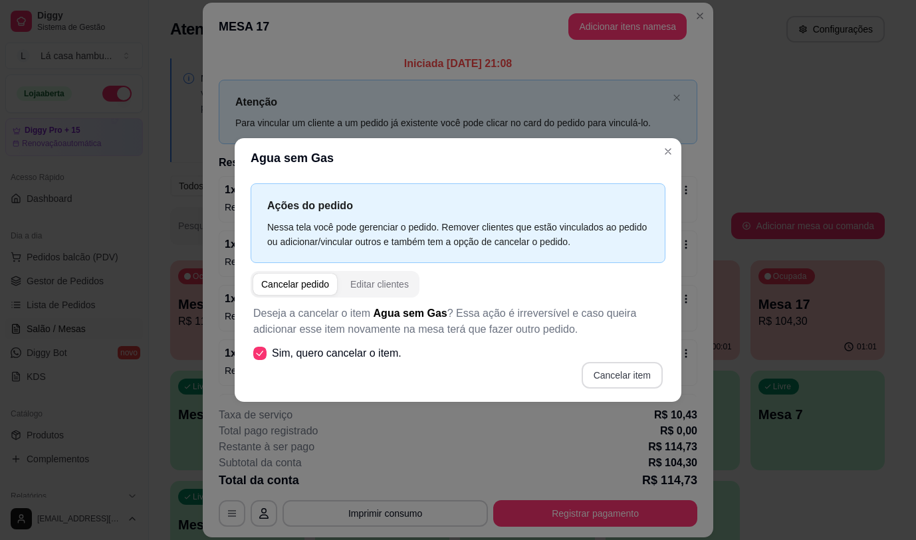
click at [639, 373] on button "Cancelar item" at bounding box center [621, 375] width 81 height 27
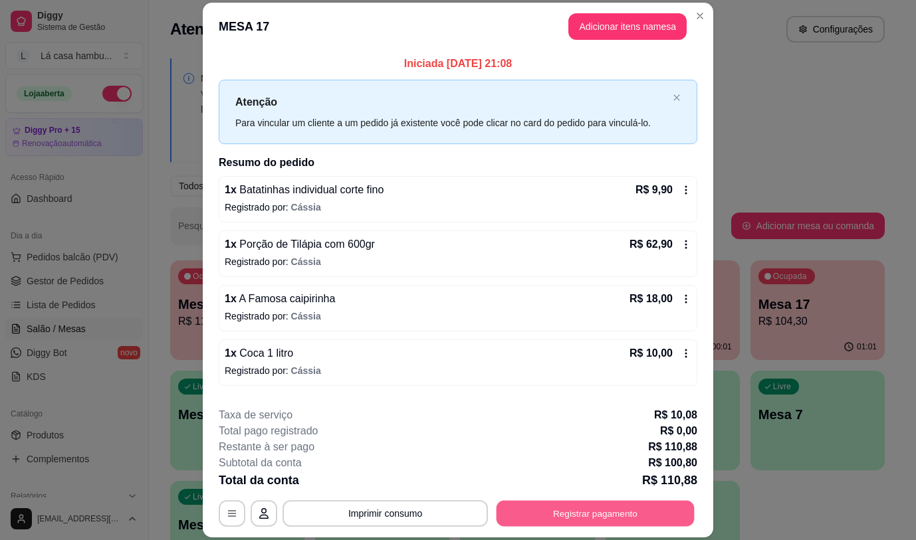
click at [595, 518] on button "Registrar pagamento" at bounding box center [595, 514] width 198 height 26
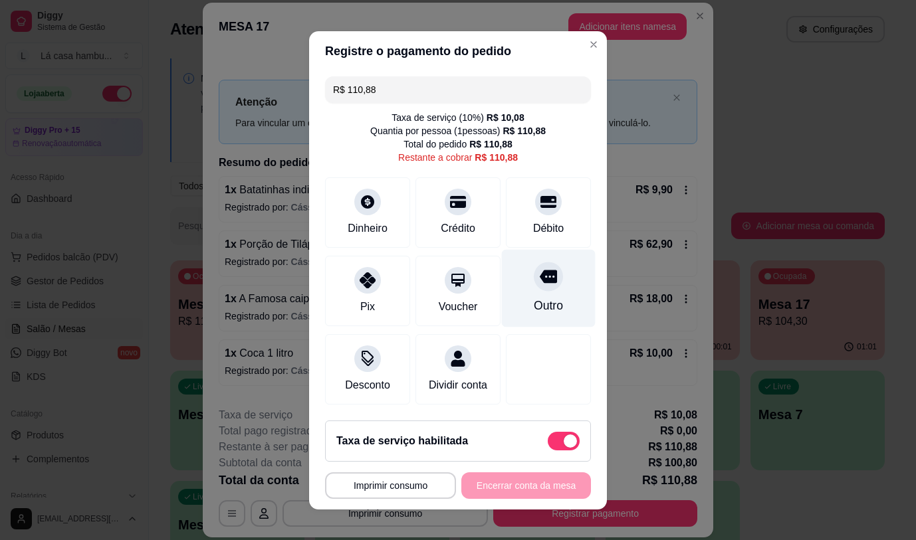
click at [534, 282] on div at bounding box center [548, 276] width 29 height 29
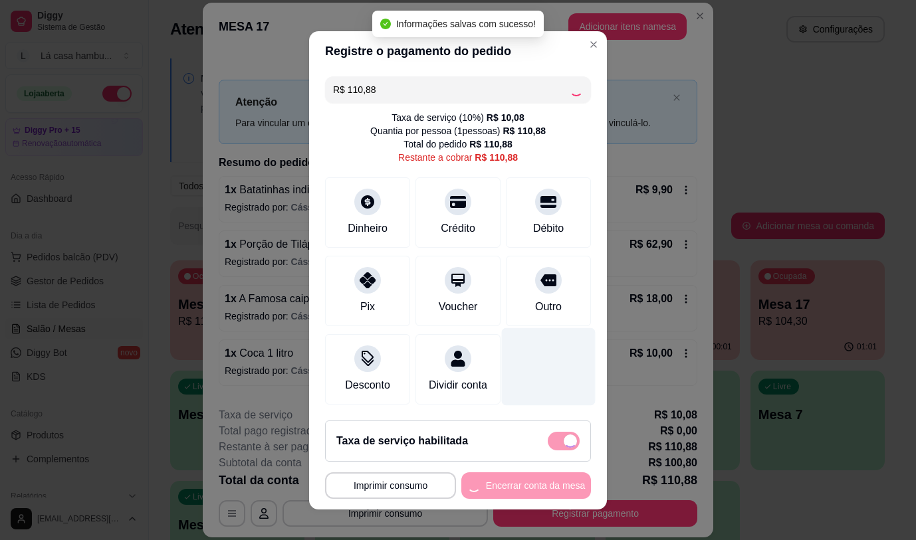
type input "R$ 0,00"
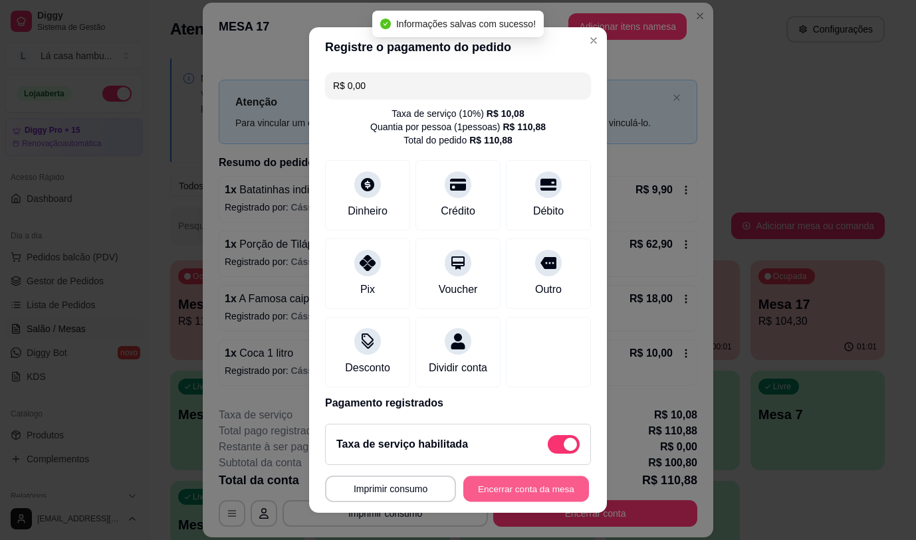
click at [528, 494] on button "Encerrar conta da mesa" at bounding box center [526, 489] width 126 height 26
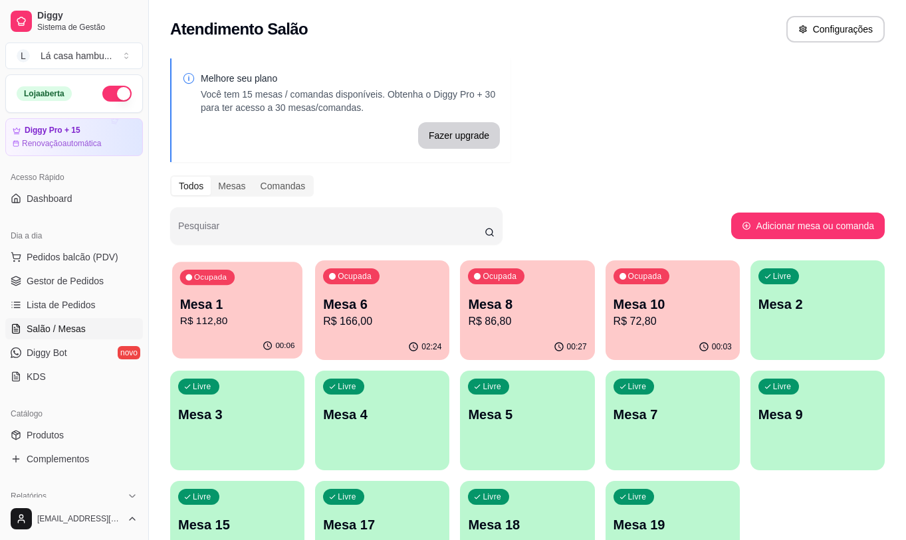
click at [260, 315] on p "R$ 112,80" at bounding box center [237, 321] width 115 height 15
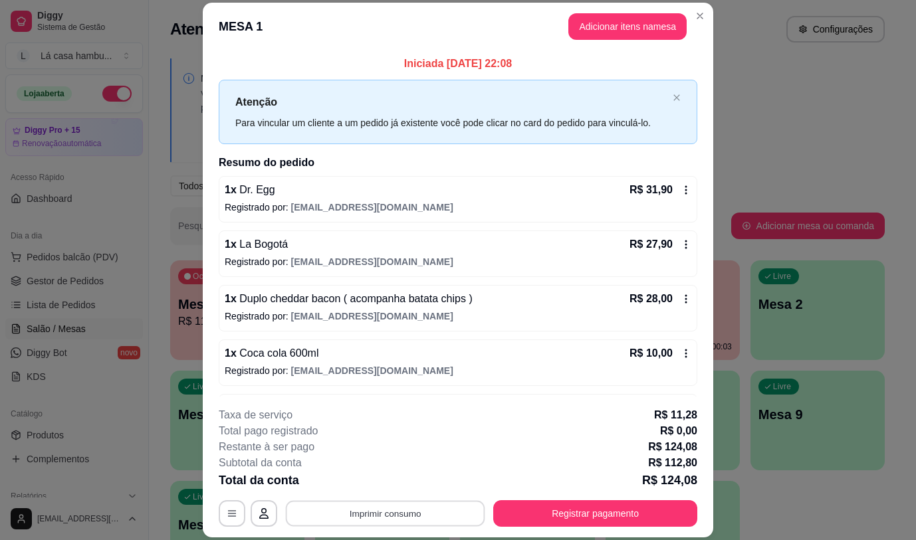
click at [394, 521] on button "Imprimir consumo" at bounding box center [385, 514] width 199 height 26
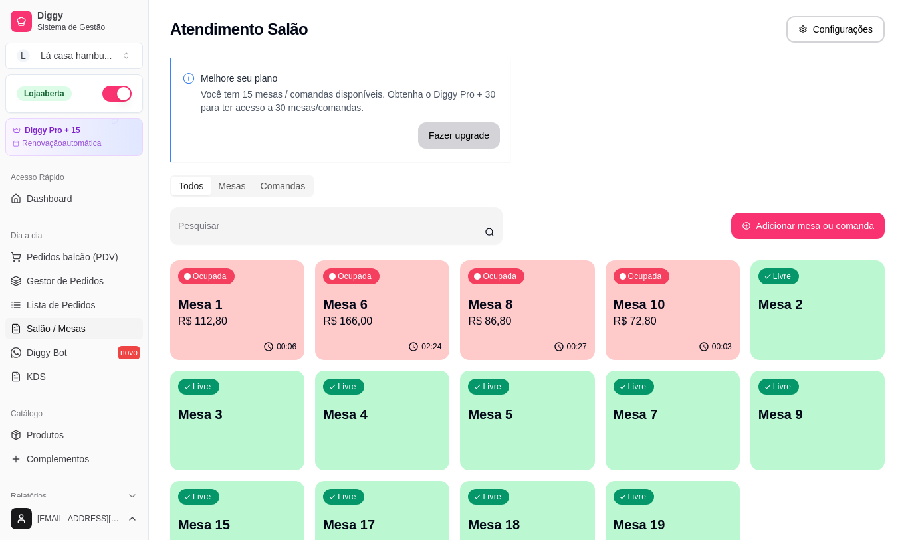
click at [261, 305] on p "Mesa 1" at bounding box center [237, 304] width 118 height 19
click at [262, 305] on body "Diggy Sistema de Gestão L Lá casa hambu ... Loja aberta Diggy Pro + 15 Renovaçã…" at bounding box center [453, 270] width 906 height 540
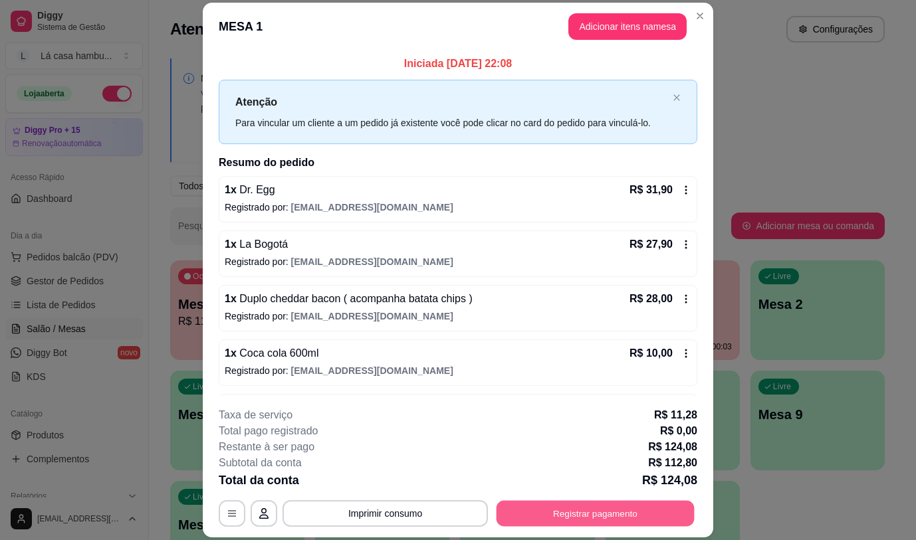
click at [534, 512] on button "Registrar pagamento" at bounding box center [595, 514] width 198 height 26
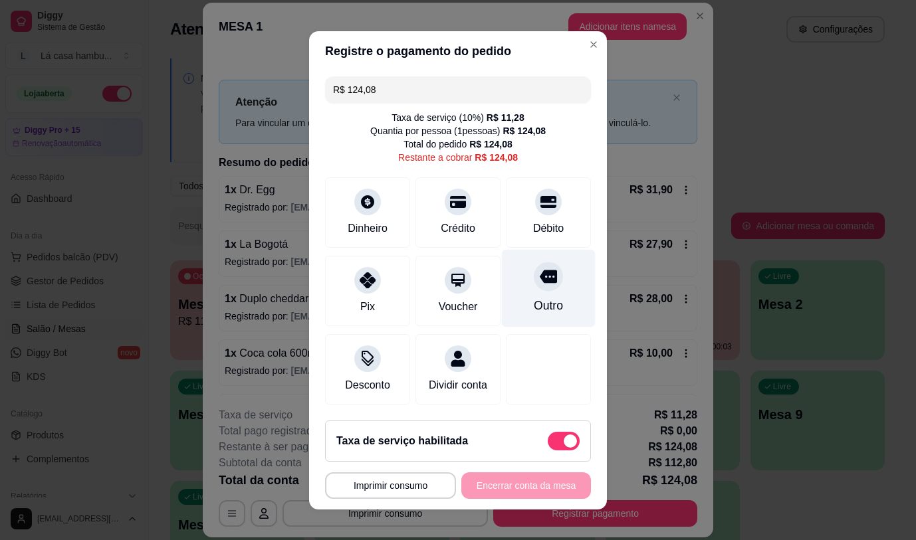
click at [539, 280] on icon at bounding box center [547, 276] width 17 height 17
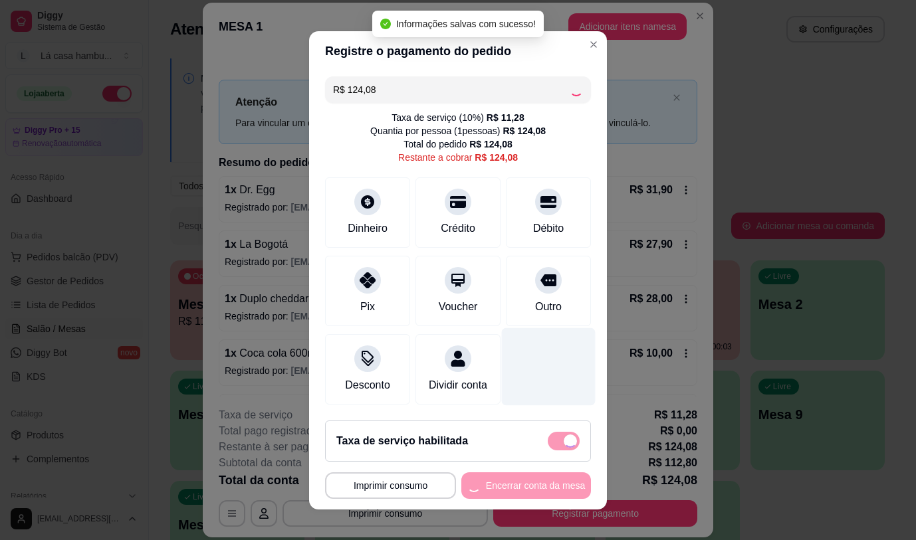
type input "R$ 0,00"
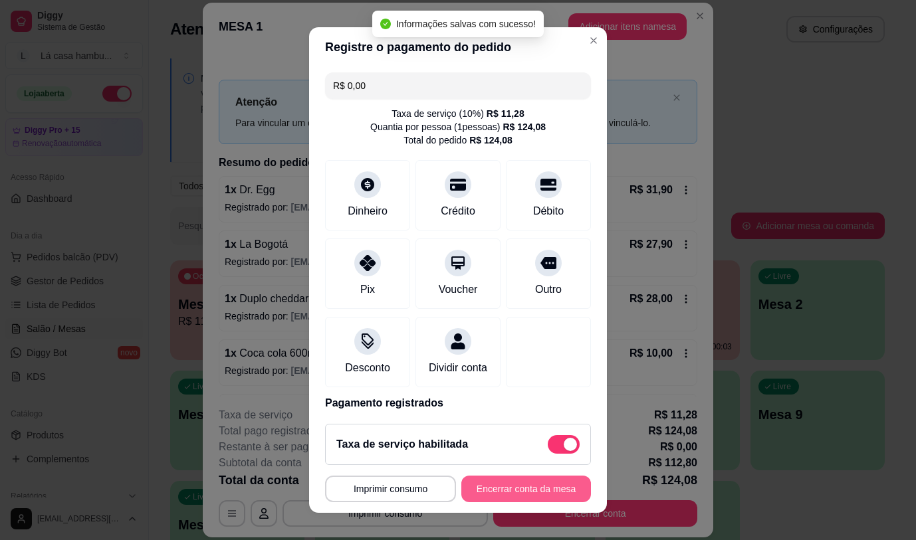
click at [506, 485] on button "Encerrar conta da mesa" at bounding box center [526, 489] width 130 height 27
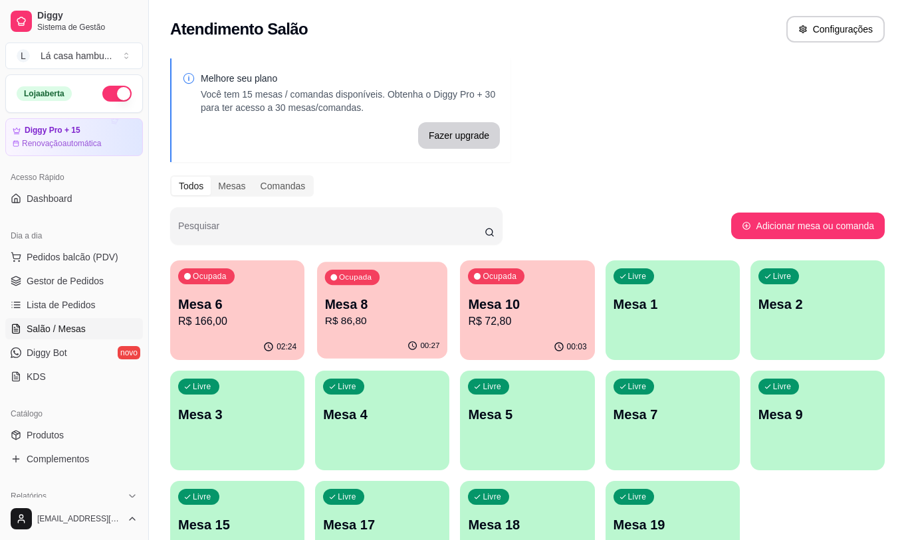
click at [401, 308] on p "Mesa 8" at bounding box center [382, 305] width 115 height 18
click at [282, 298] on p "Mesa 6" at bounding box center [237, 305] width 115 height 18
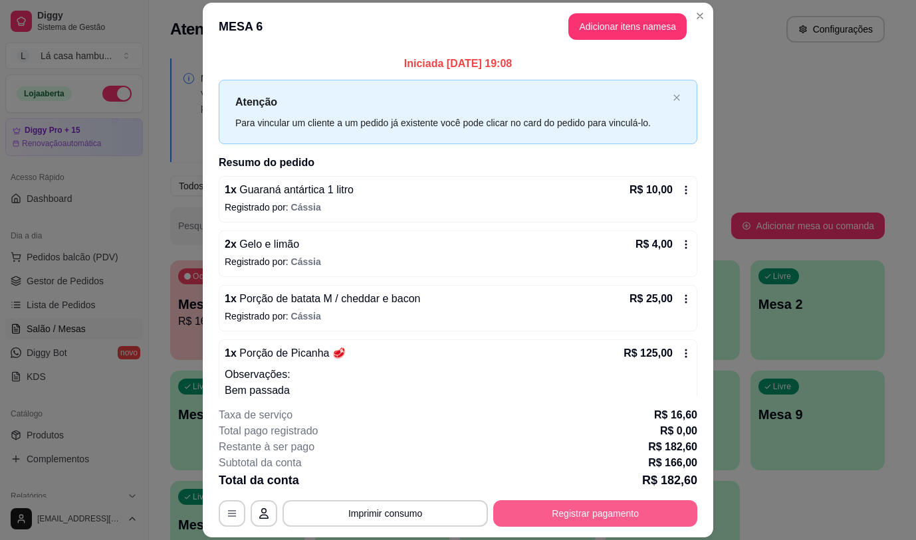
click at [599, 512] on button "Registrar pagamento" at bounding box center [595, 513] width 204 height 27
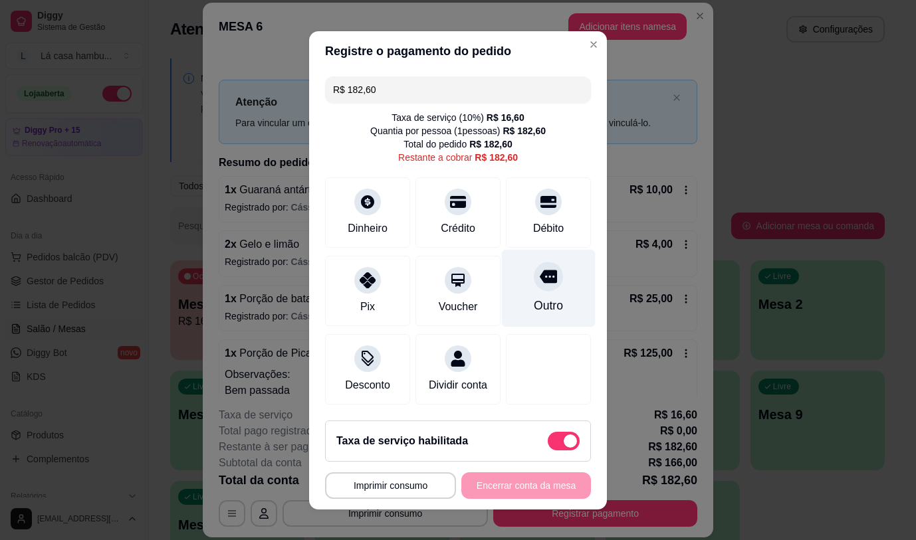
click at [539, 275] on icon at bounding box center [547, 276] width 17 height 13
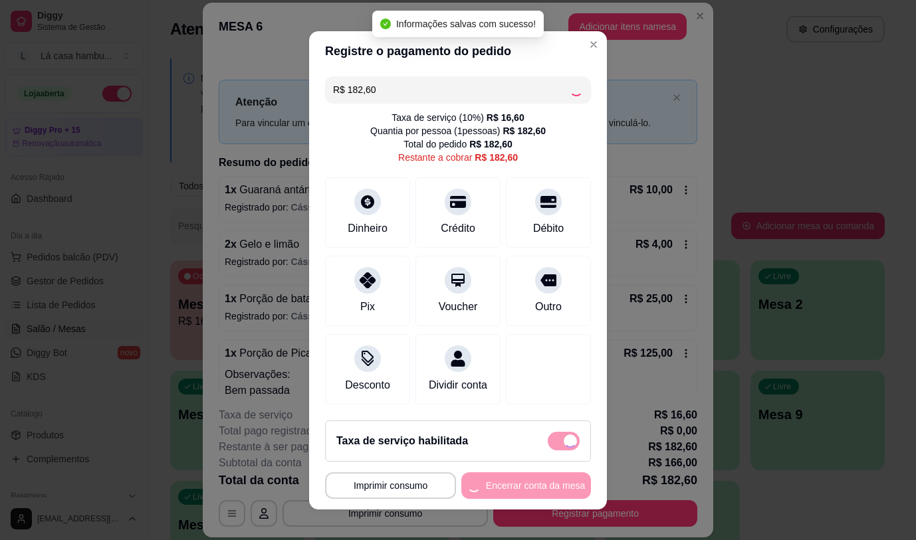
type input "R$ 0,00"
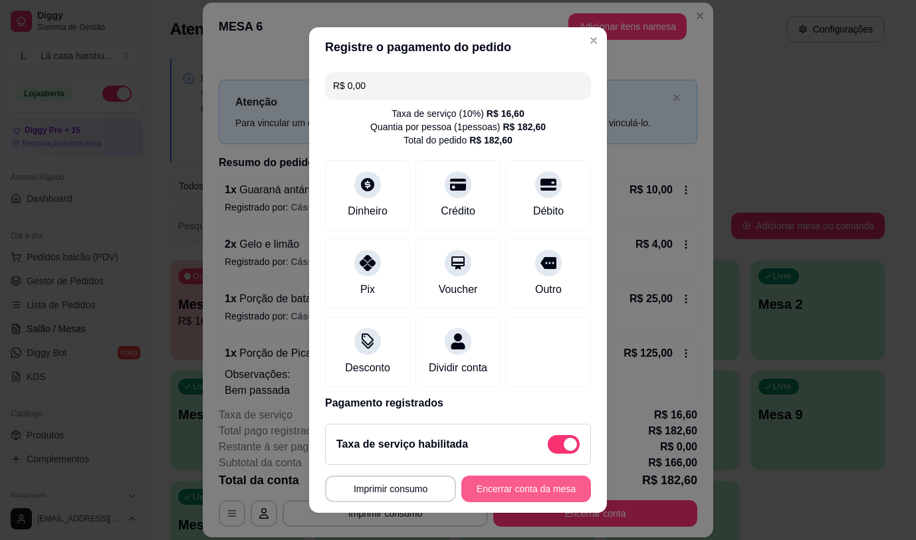
click at [504, 481] on button "Encerrar conta da mesa" at bounding box center [526, 489] width 130 height 27
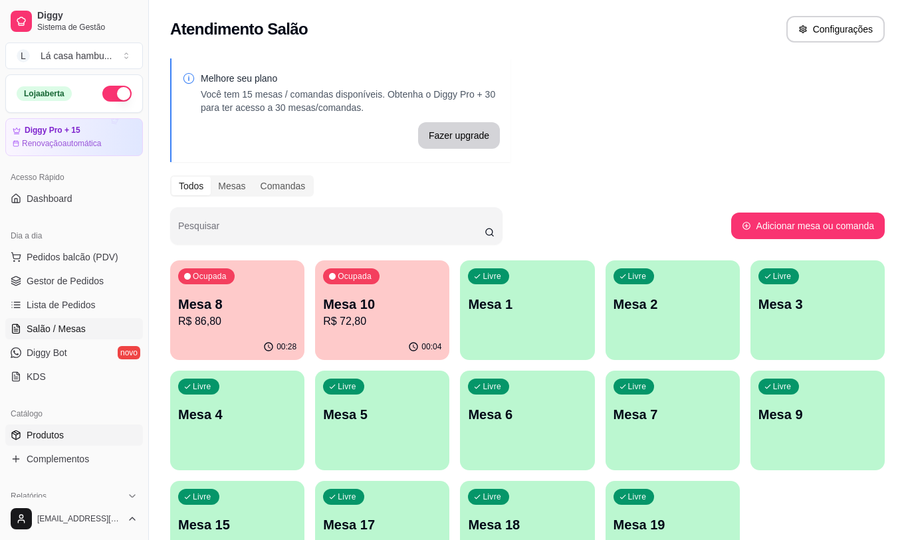
click at [102, 440] on link "Produtos" at bounding box center [74, 435] width 138 height 21
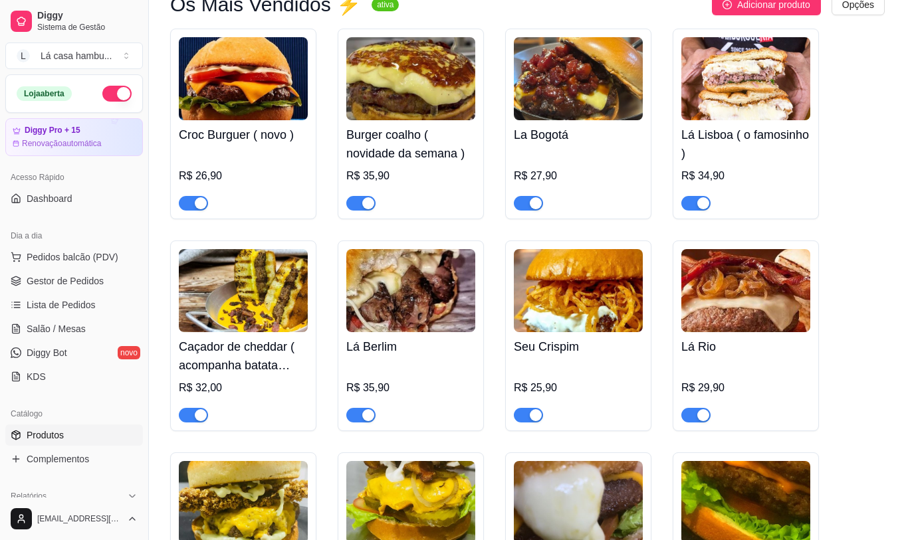
scroll to position [2658, 0]
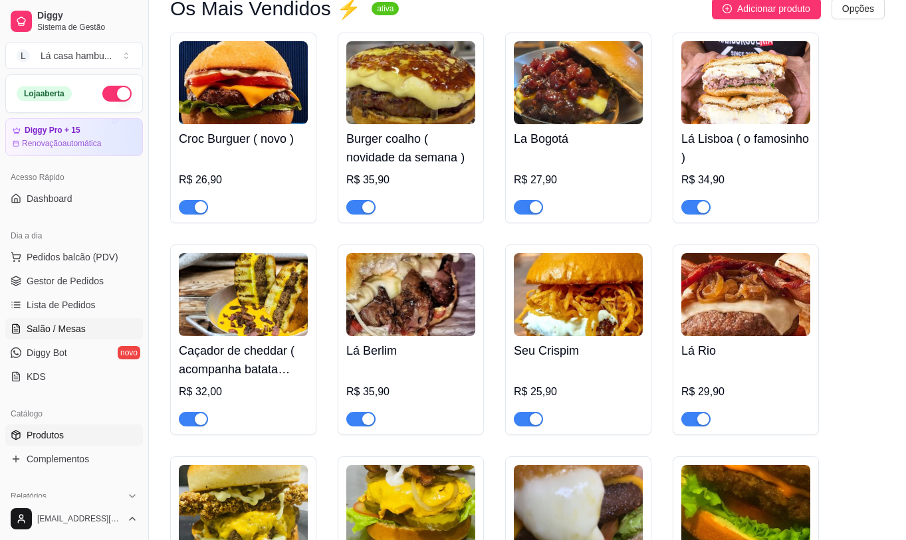
click at [93, 323] on link "Salão / Mesas" at bounding box center [74, 328] width 138 height 21
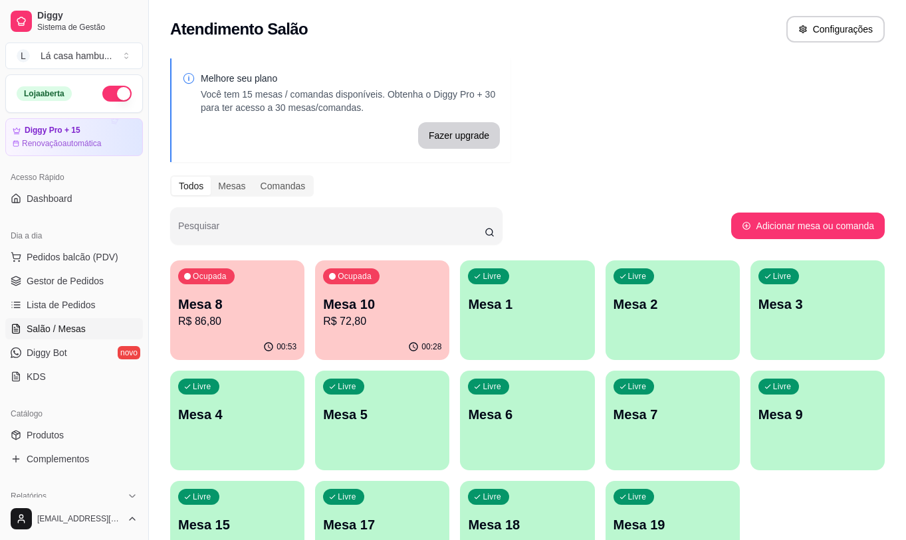
click at [387, 339] on div "00:28" at bounding box center [382, 347] width 134 height 26
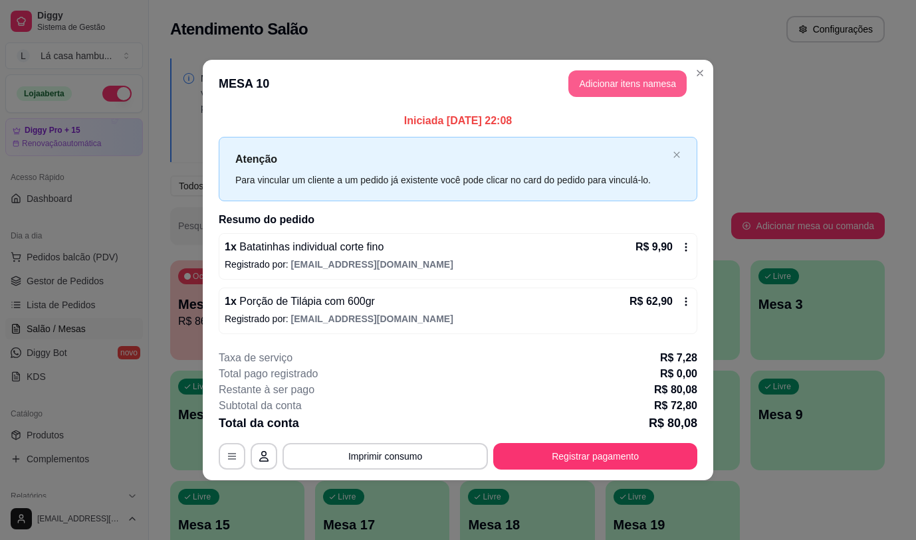
click at [647, 81] on button "Adicionar itens na mesa" at bounding box center [627, 83] width 118 height 27
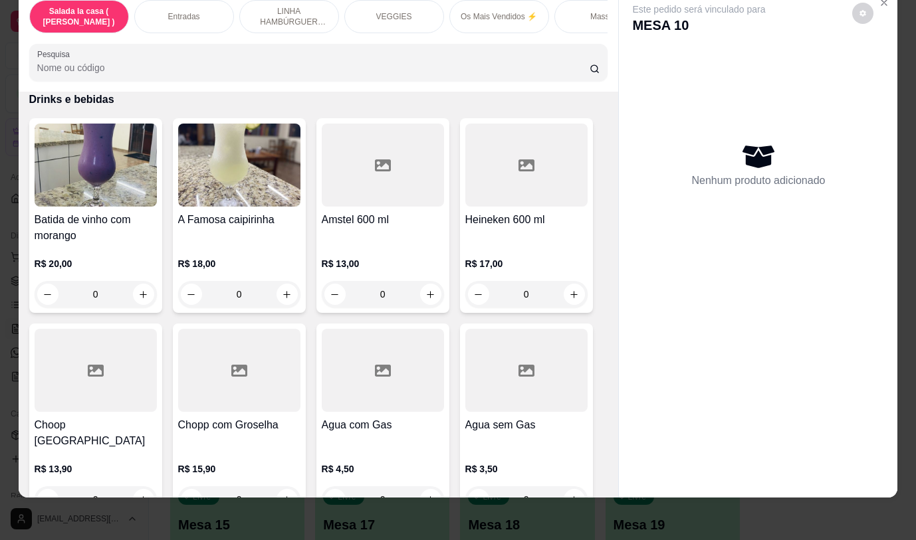
scroll to position [6474, 0]
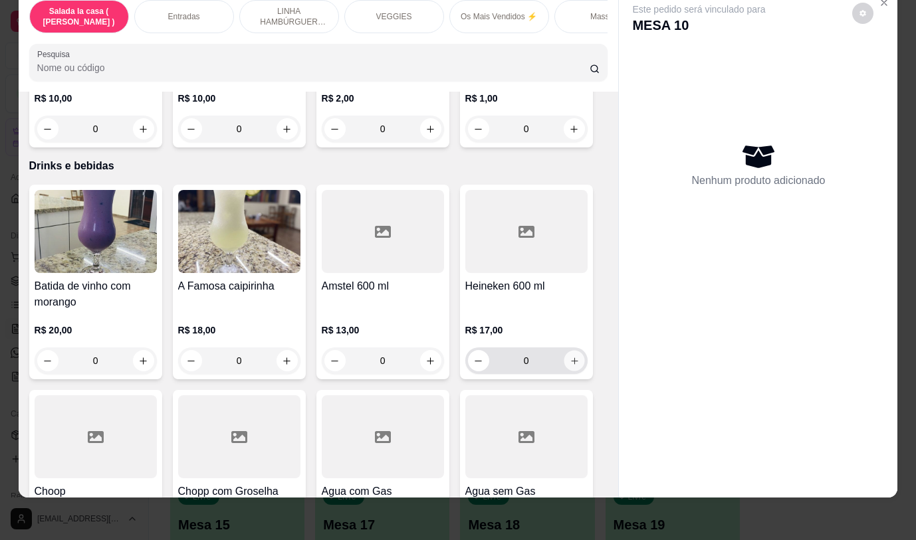
click at [569, 356] on icon "increase-product-quantity" at bounding box center [574, 361] width 10 height 10
type input "1"
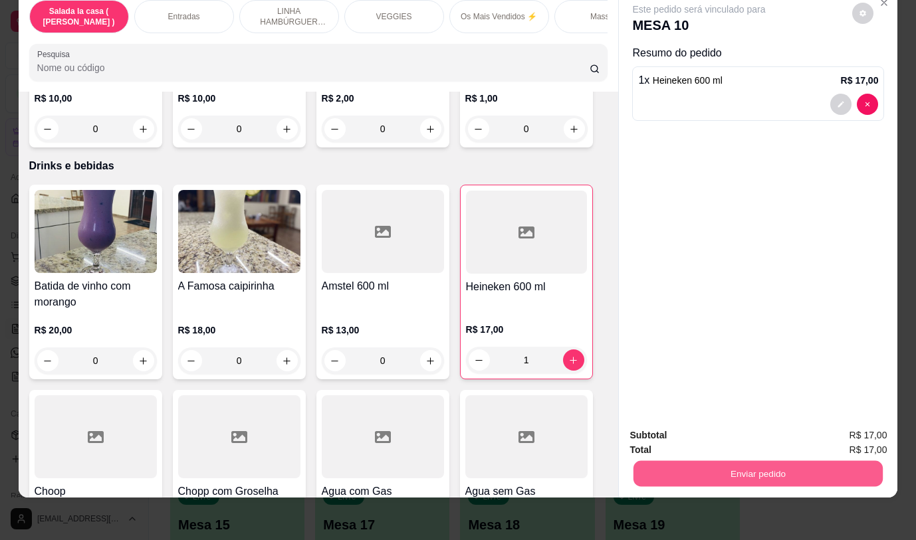
click at [698, 466] on button "Enviar pedido" at bounding box center [757, 473] width 249 height 26
click at [681, 427] on button "Não registrar e enviar pedido" at bounding box center [714, 431] width 138 height 25
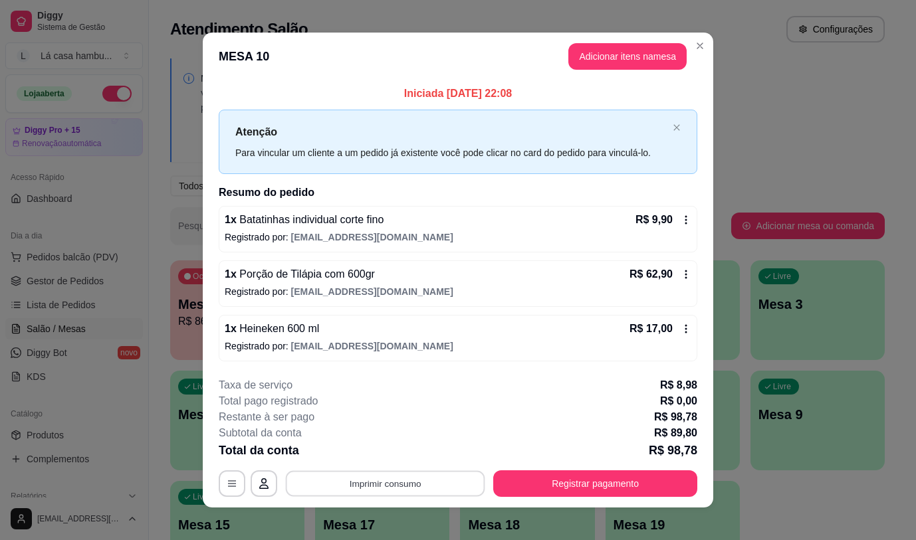
click at [370, 481] on button "Imprimir consumo" at bounding box center [385, 484] width 199 height 26
click at [372, 453] on button "IMPRESSORA" at bounding box center [384, 452] width 96 height 21
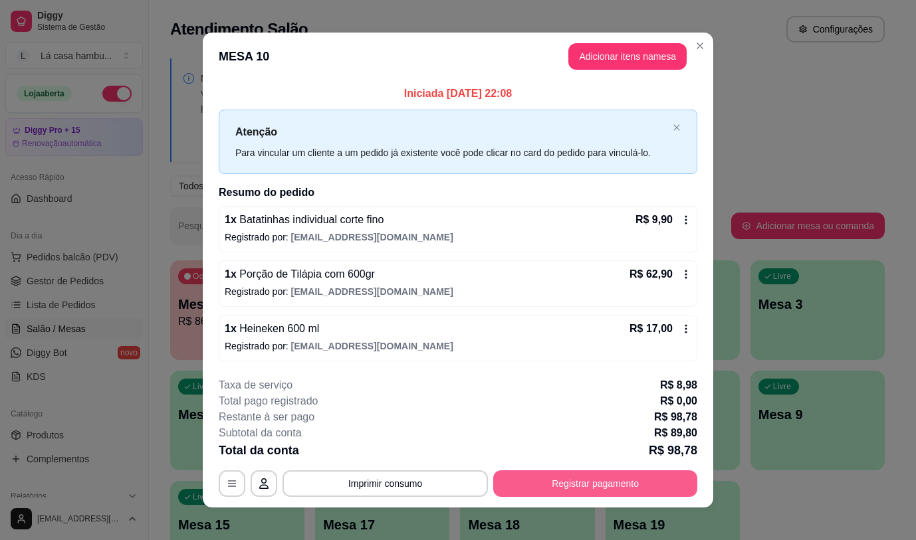
click at [571, 487] on button "Registrar pagamento" at bounding box center [595, 483] width 204 height 27
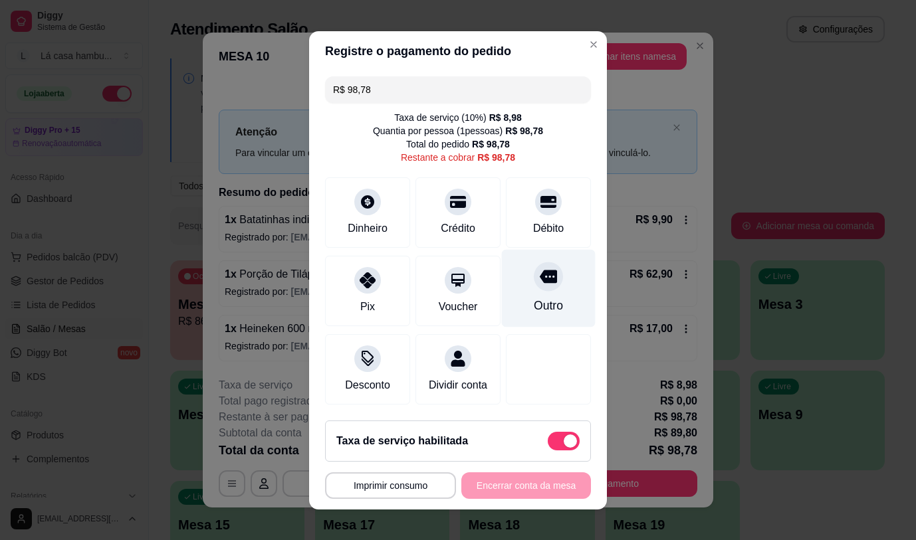
click at [539, 272] on icon at bounding box center [547, 276] width 17 height 17
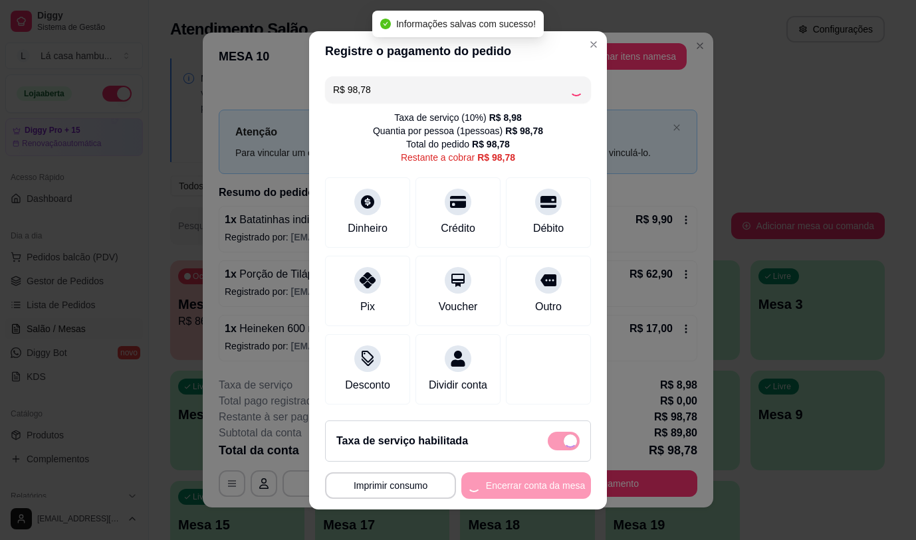
type input "R$ 0,00"
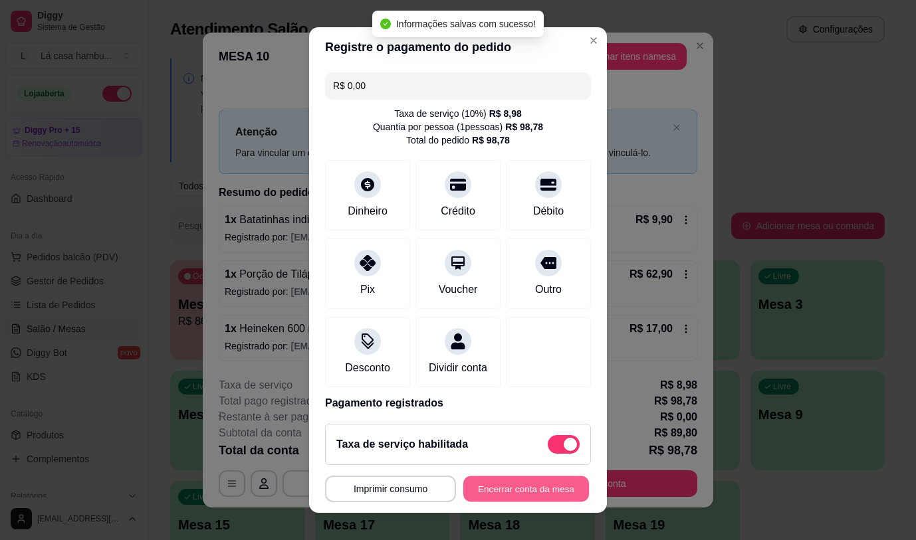
click at [541, 482] on button "Encerrar conta da mesa" at bounding box center [526, 489] width 126 height 26
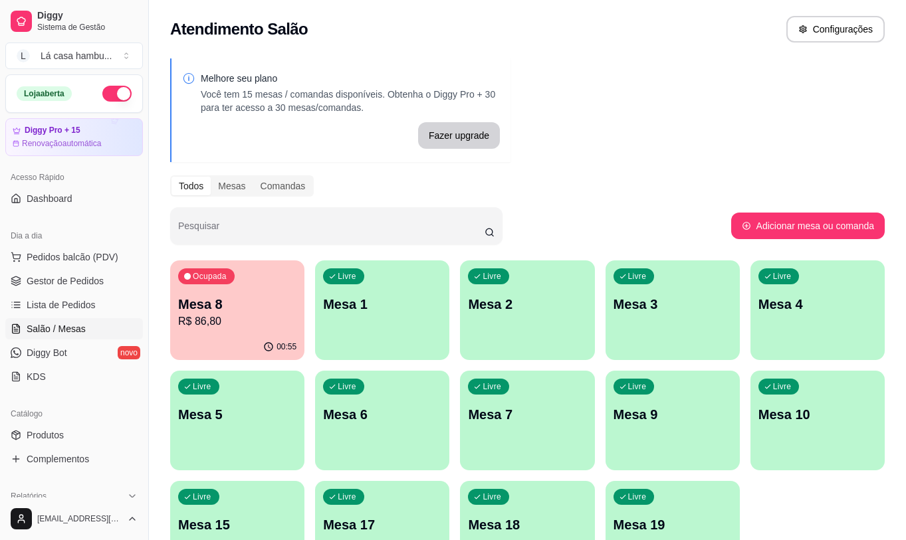
click at [264, 312] on p "Mesa 8" at bounding box center [237, 304] width 118 height 19
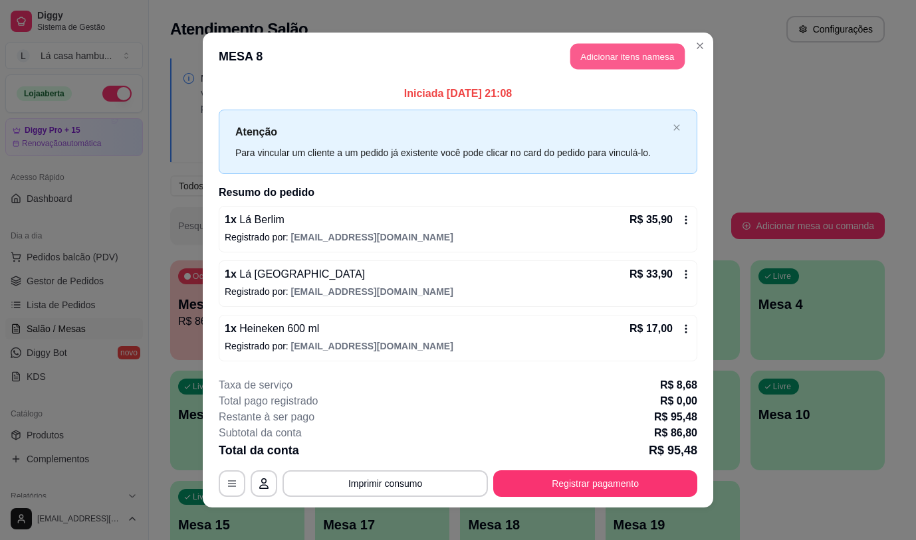
click at [654, 51] on button "Adicionar itens na mesa" at bounding box center [627, 57] width 114 height 26
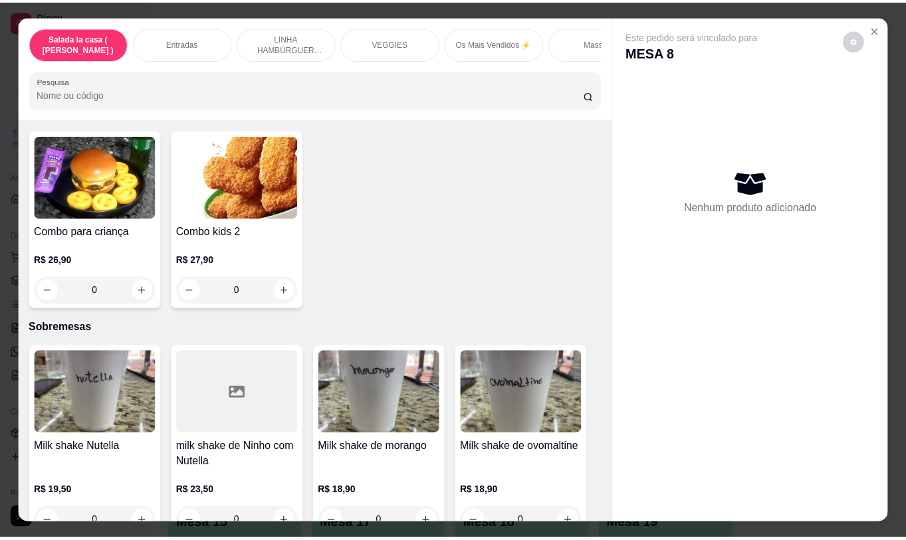
scroll to position [4111, 0]
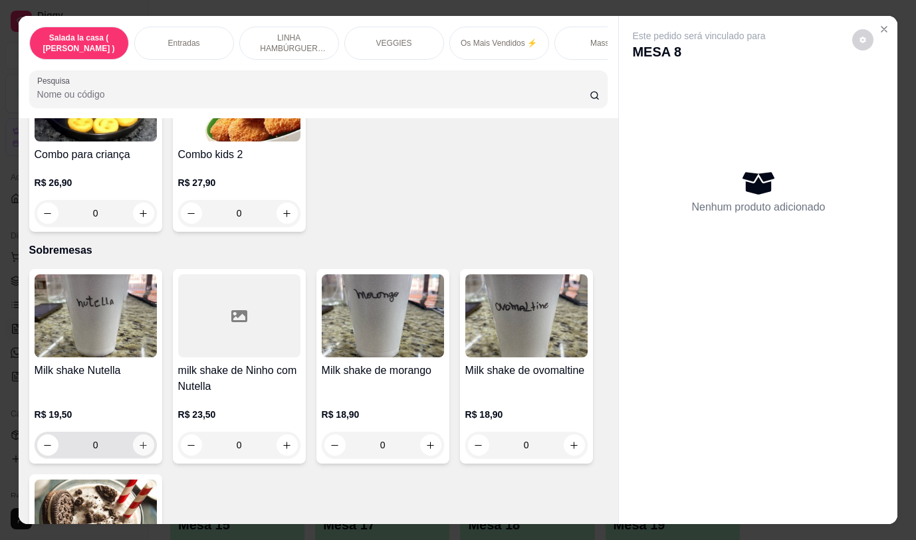
click at [146, 435] on button "increase-product-quantity" at bounding box center [143, 445] width 21 height 21
type input "1"
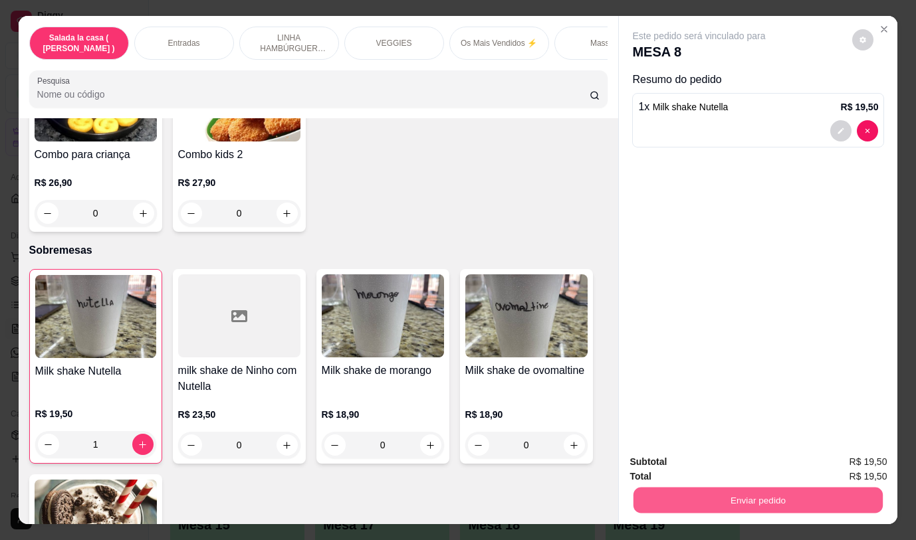
click at [722, 489] on button "Enviar pedido" at bounding box center [757, 500] width 249 height 26
click at [698, 458] on button "Não registrar e enviar pedido" at bounding box center [714, 462] width 138 height 25
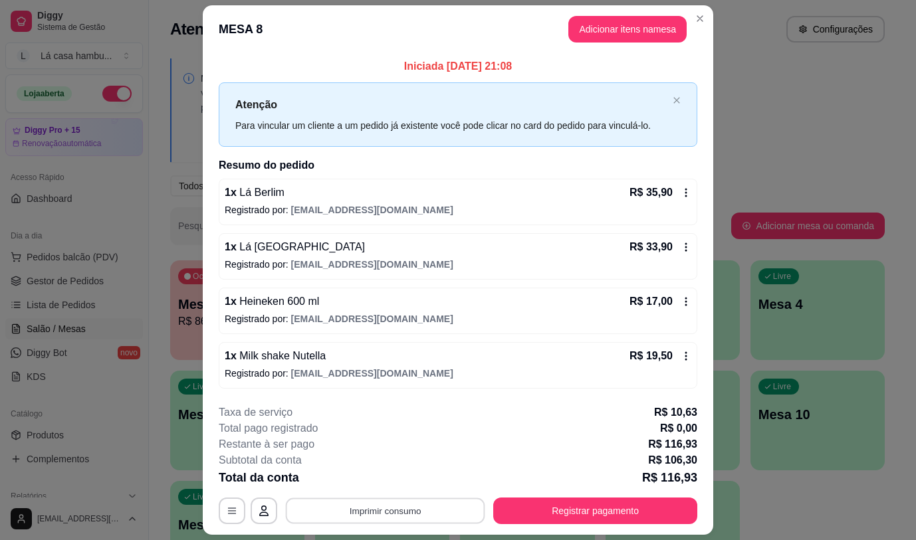
click at [448, 506] on button "Imprimir consumo" at bounding box center [385, 511] width 199 height 26
click at [416, 483] on button "IMPRESSORA" at bounding box center [384, 480] width 96 height 21
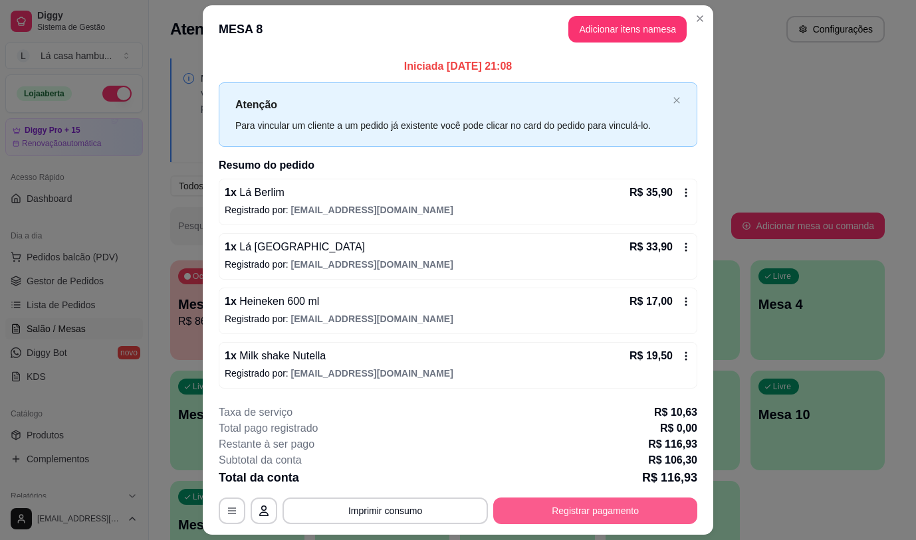
click at [589, 510] on button "Registrar pagamento" at bounding box center [595, 511] width 204 height 27
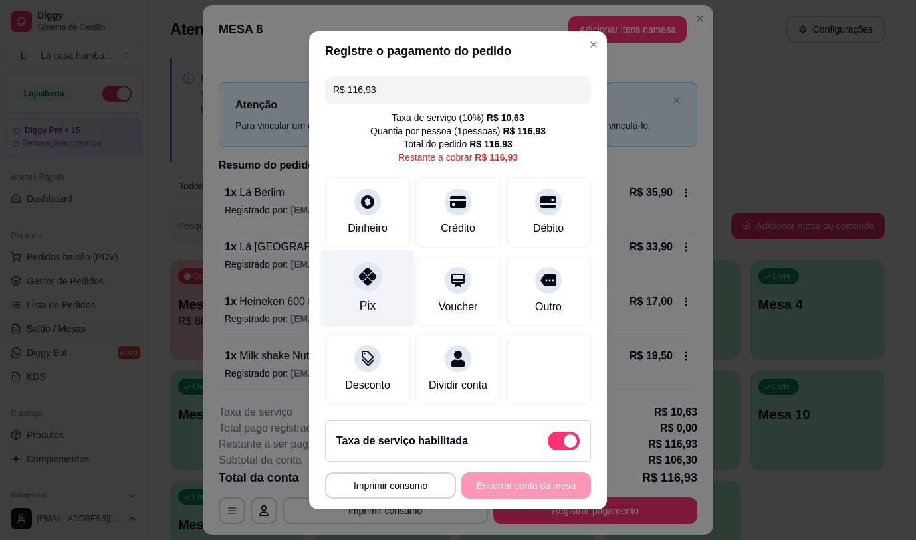
click at [360, 273] on icon at bounding box center [367, 276] width 17 height 17
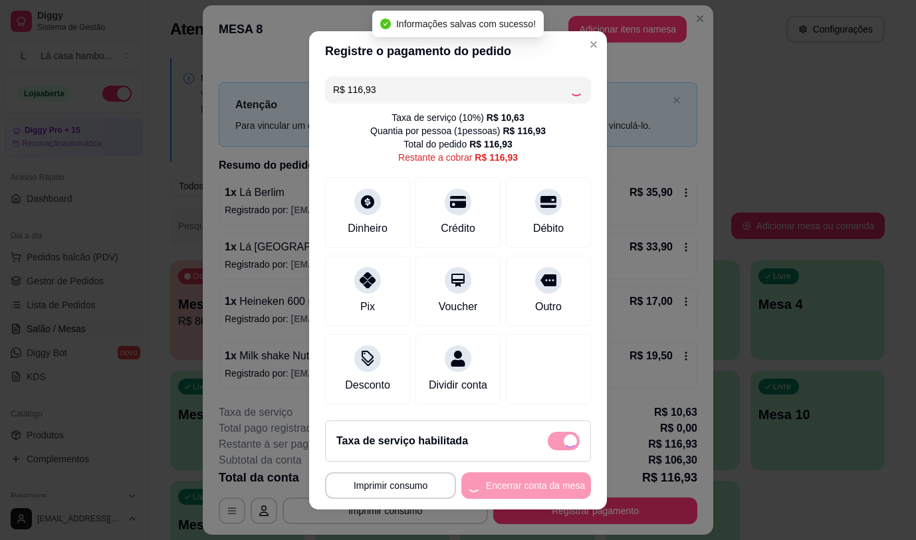
type input "R$ 0,00"
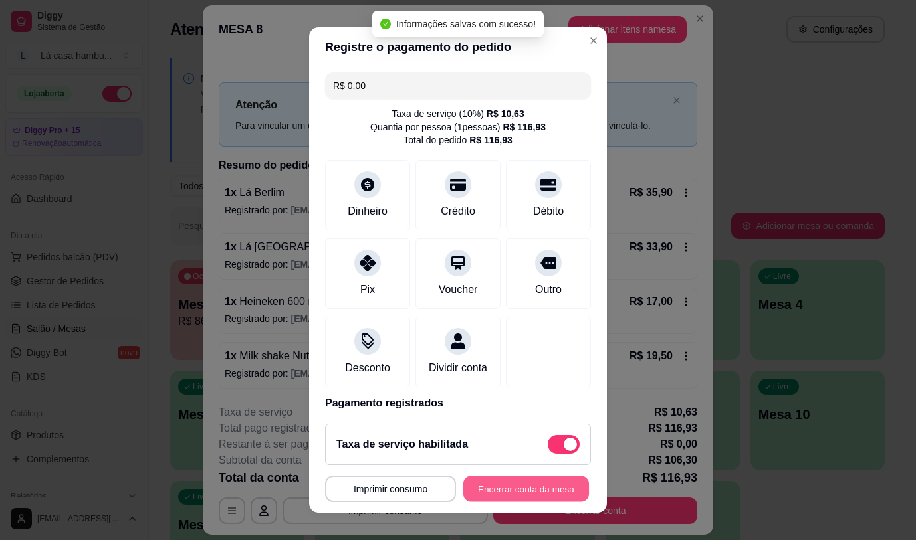
click at [557, 495] on button "Encerrar conta da mesa" at bounding box center [526, 489] width 126 height 26
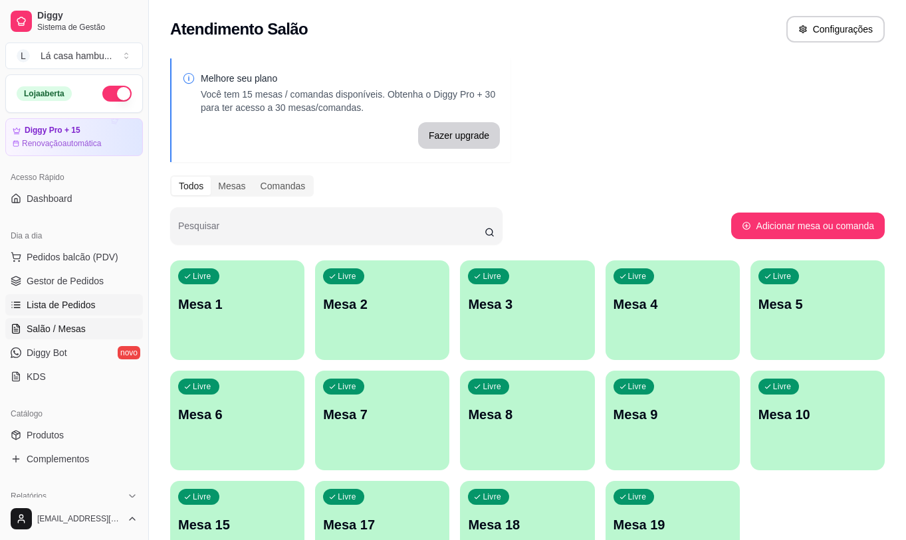
click at [92, 310] on span "Lista de Pedidos" at bounding box center [61, 304] width 69 height 13
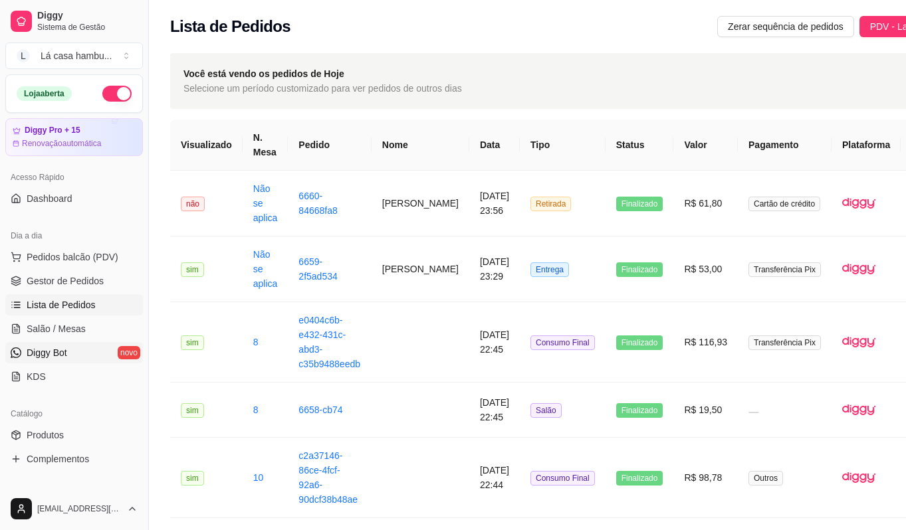
click at [61, 354] on span "Diggy Bot" at bounding box center [47, 352] width 41 height 13
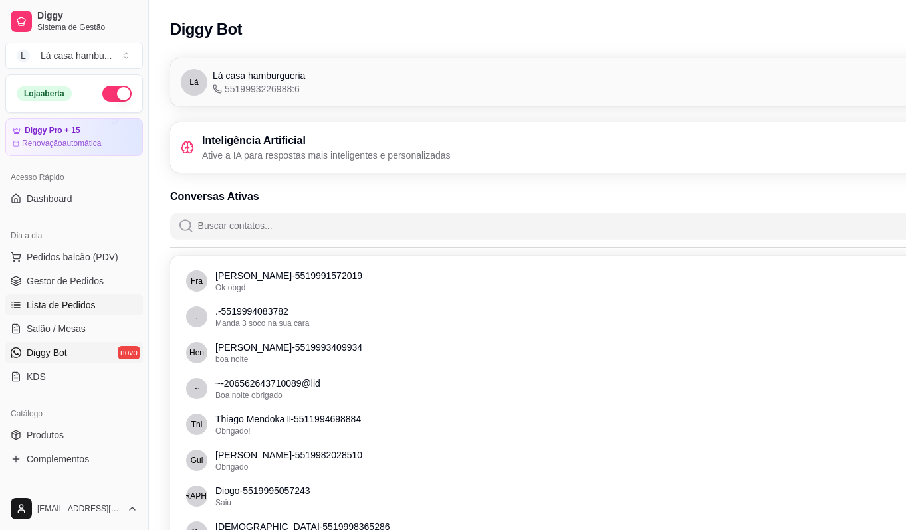
click at [69, 301] on span "Lista de Pedidos" at bounding box center [61, 304] width 69 height 13
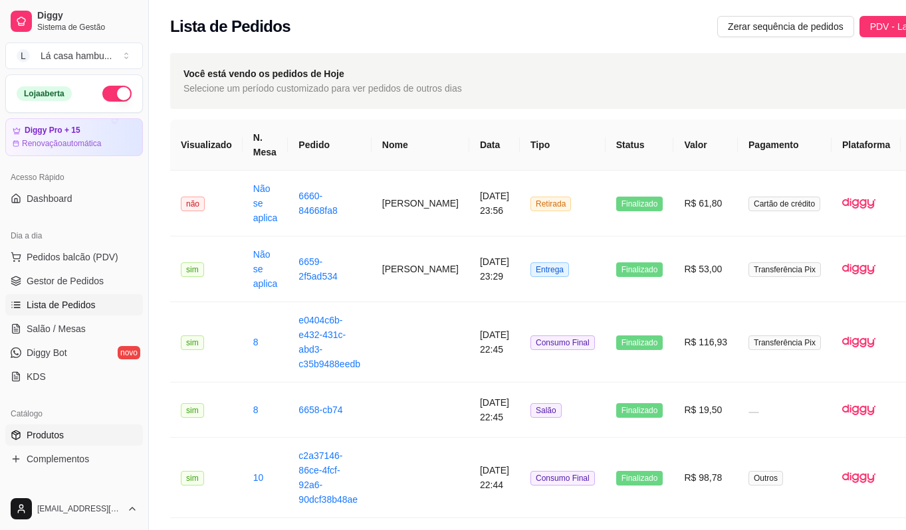
click at [67, 427] on link "Produtos" at bounding box center [74, 435] width 138 height 21
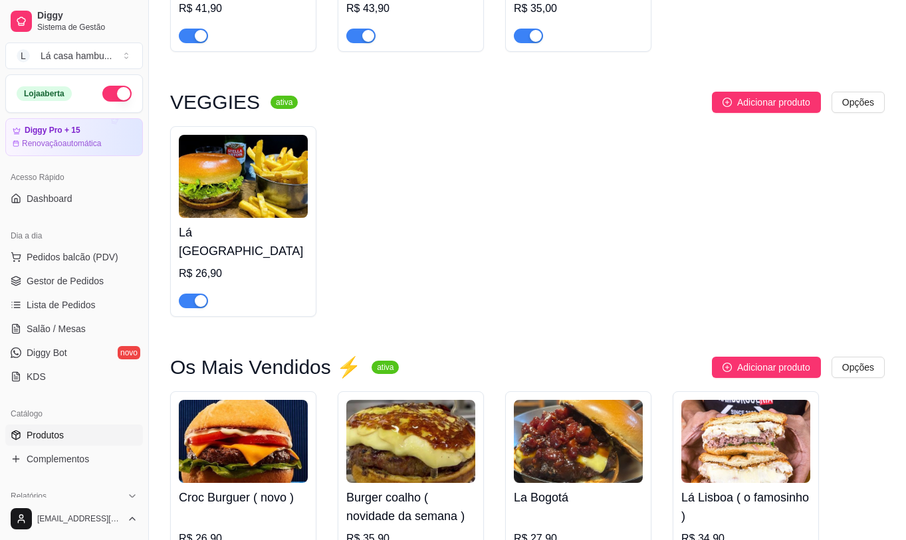
scroll to position [2525, 0]
